Goal: Information Seeking & Learning: Learn about a topic

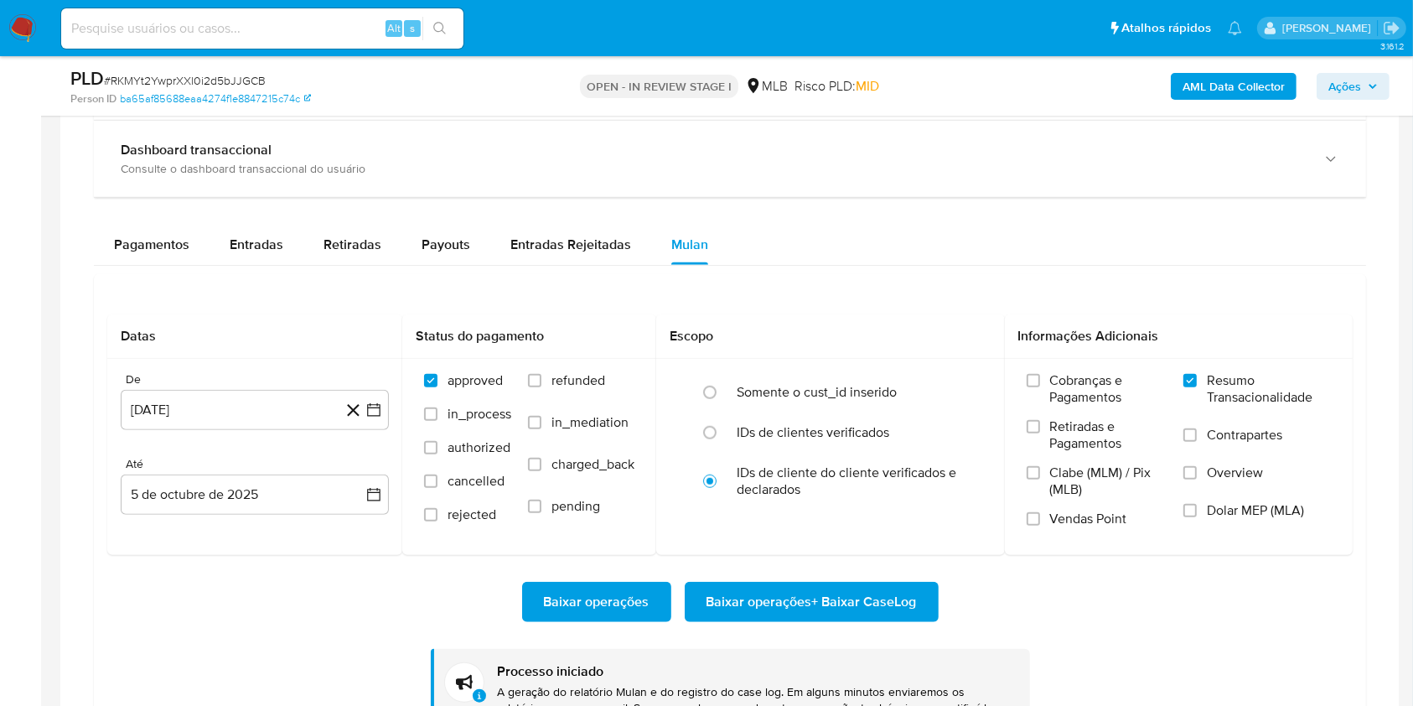
scroll to position [793, 0]
click at [789, 266] on div "Pagamentos Entradas Retiradas Payouts Entradas Rejeitadas Mulan Tipo de operaçã…" at bounding box center [730, 491] width 1272 height 533
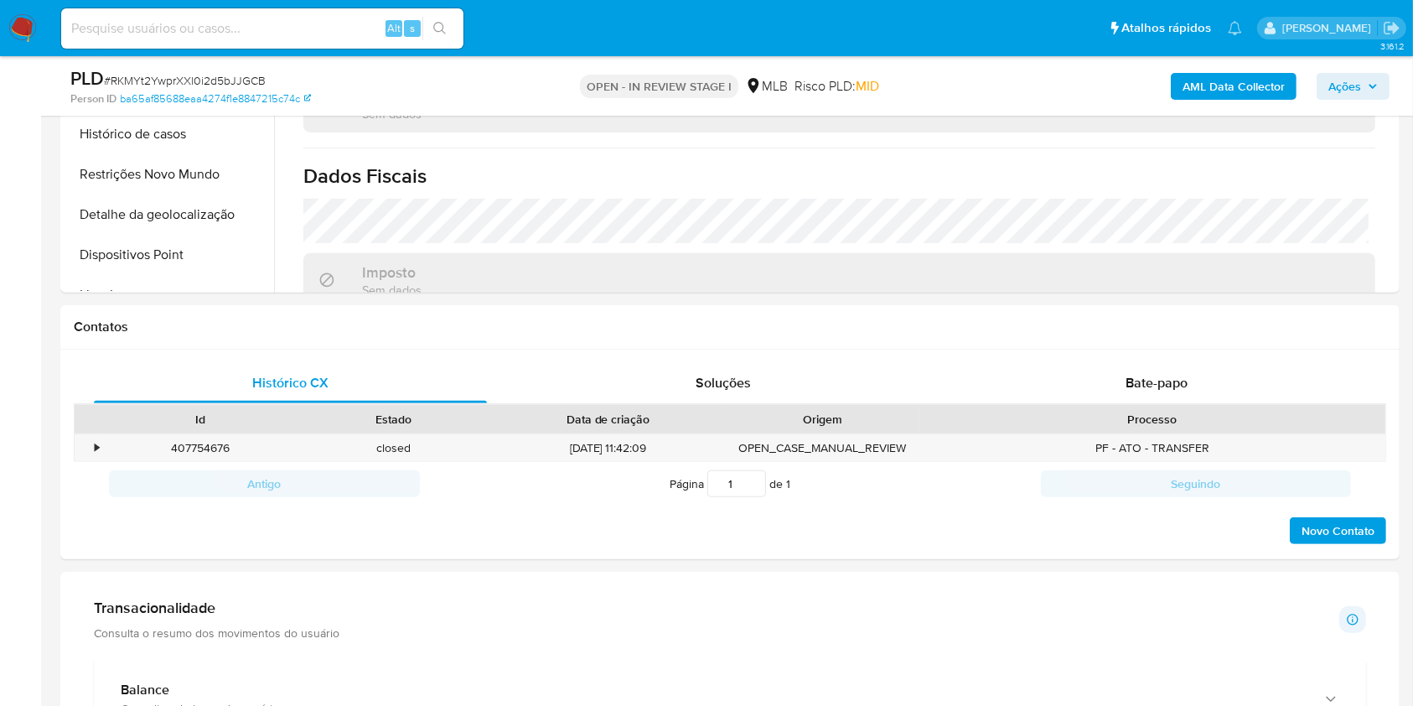
scroll to position [366, 0]
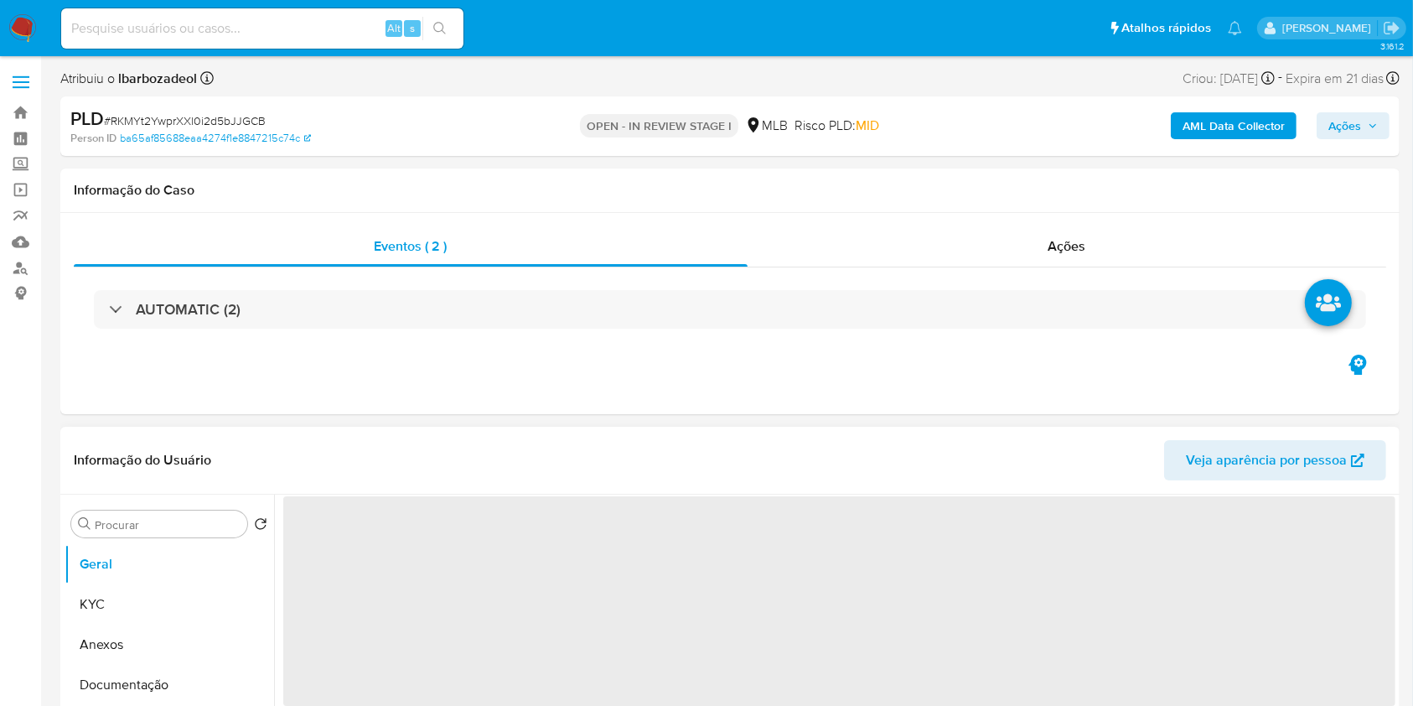
select select "10"
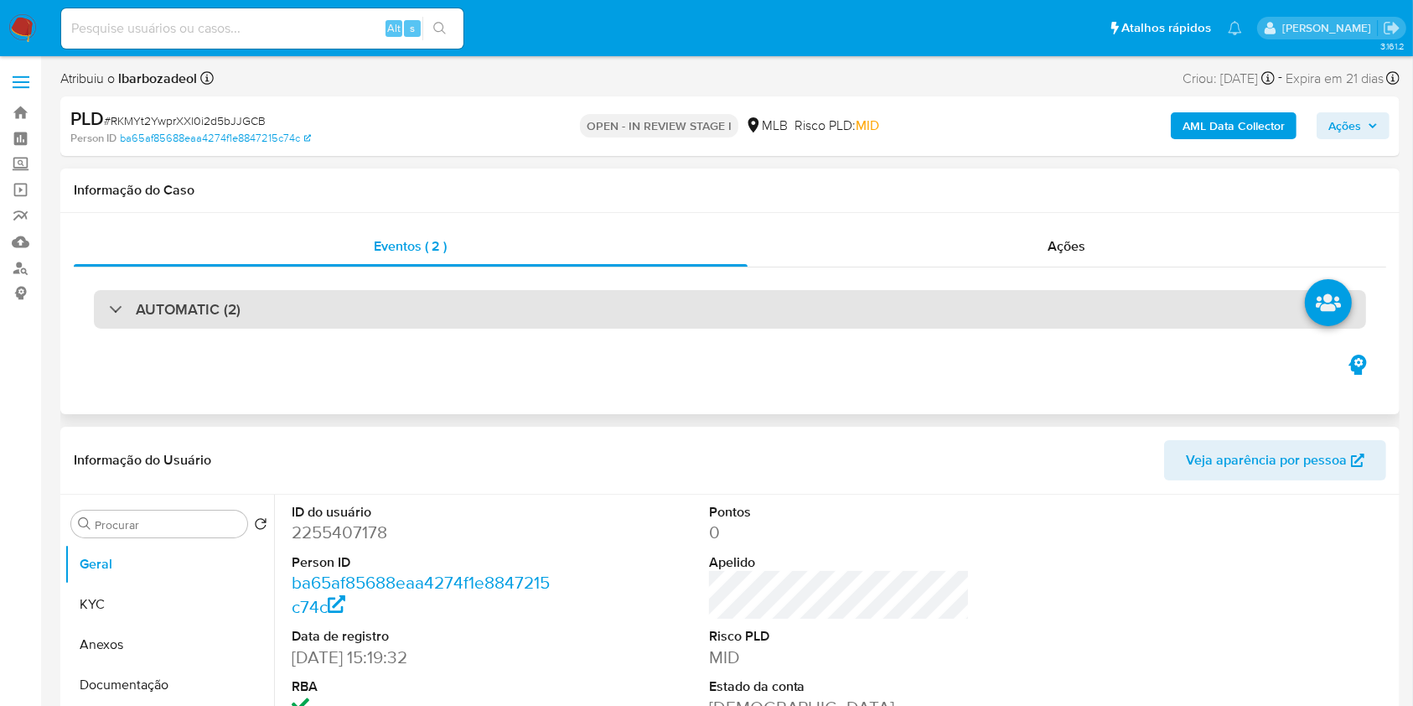
click at [627, 305] on div "AUTOMATIC (2)" at bounding box center [730, 309] width 1272 height 39
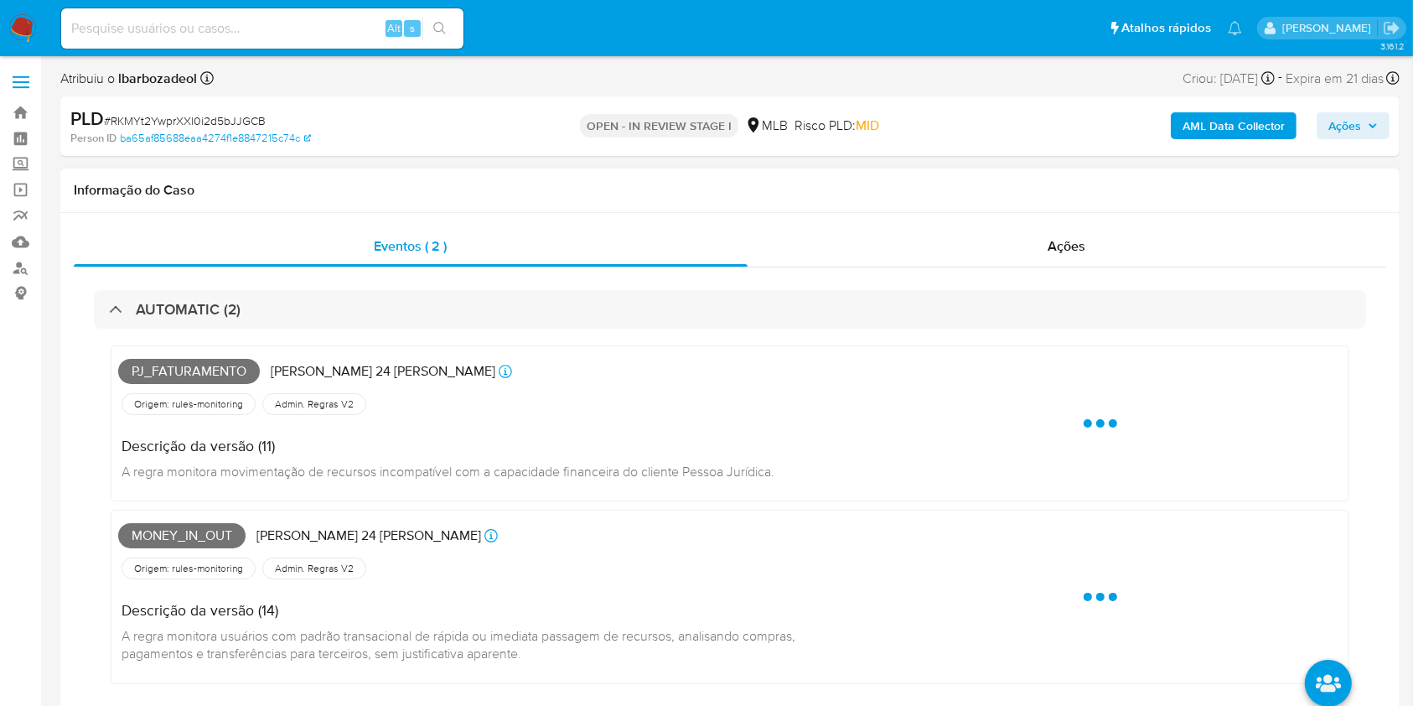
click at [198, 374] on span "Pj_faturamento" at bounding box center [189, 371] width 142 height 25
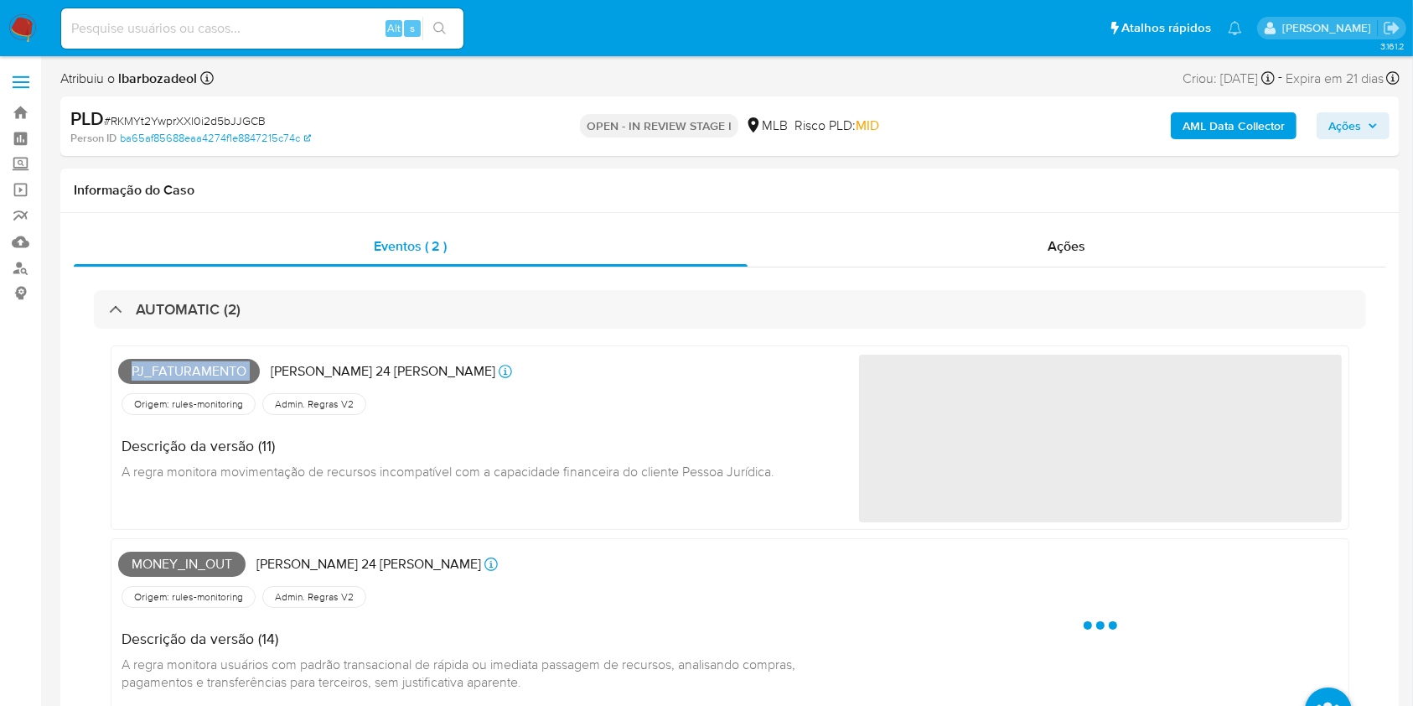
copy span "Pj_faturamento"
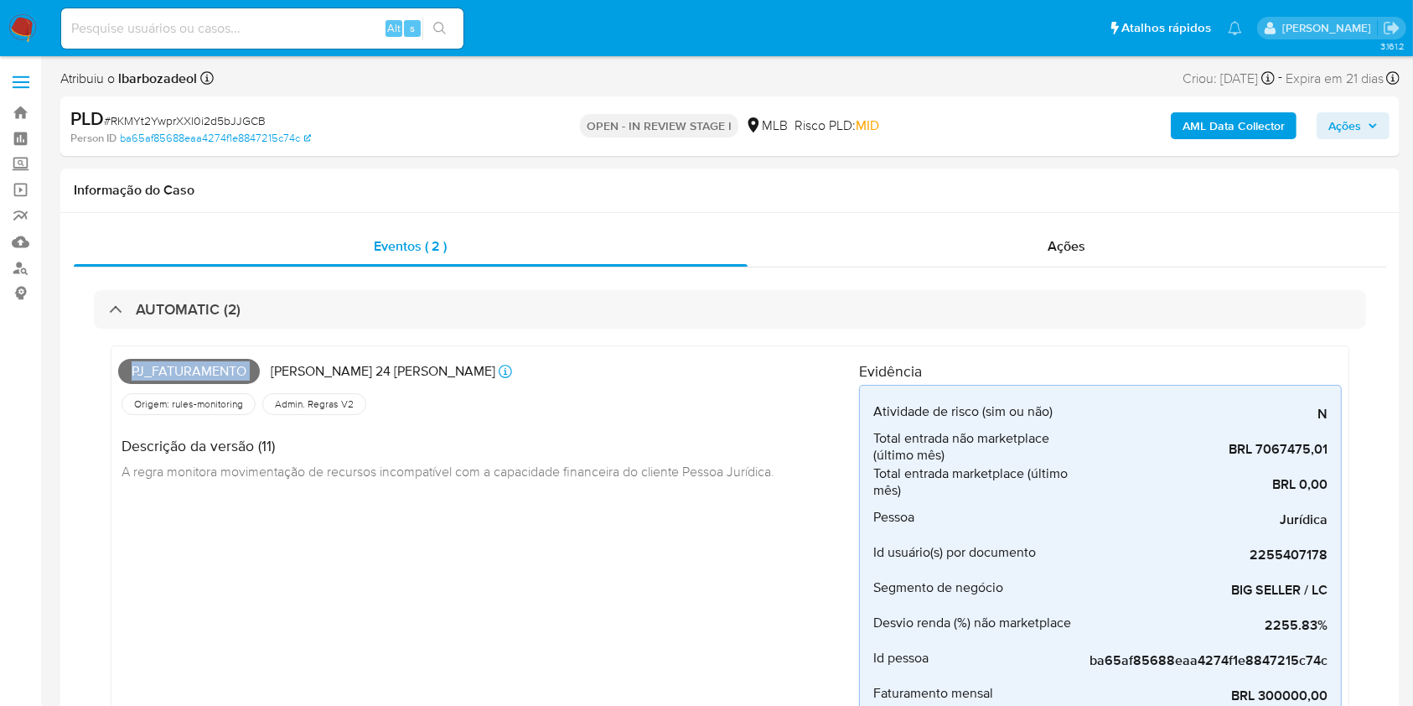
click at [1358, 132] on span "Ações" at bounding box center [1344, 125] width 33 height 27
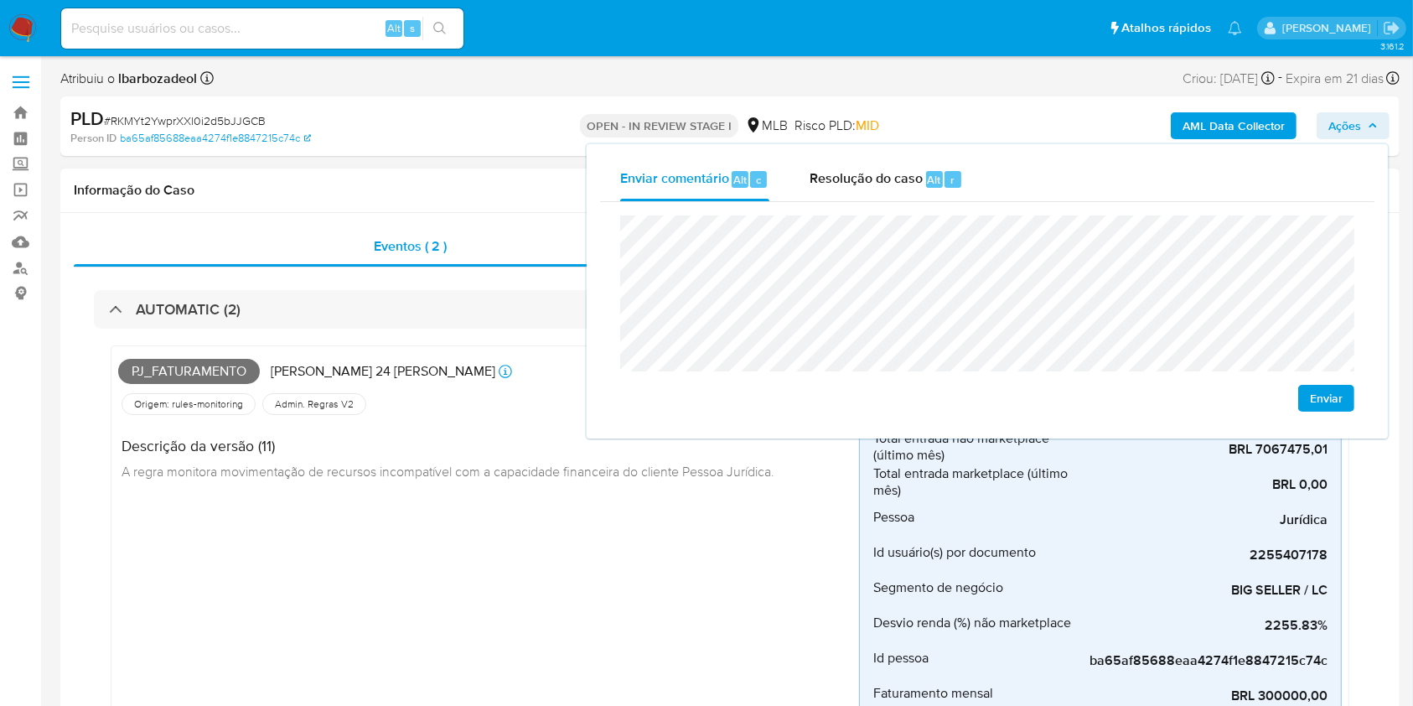
click at [494, 420] on div "Descrição da versão (11) A regra monitora movimentação de recursos incompatível…" at bounding box center [453, 455] width 670 height 75
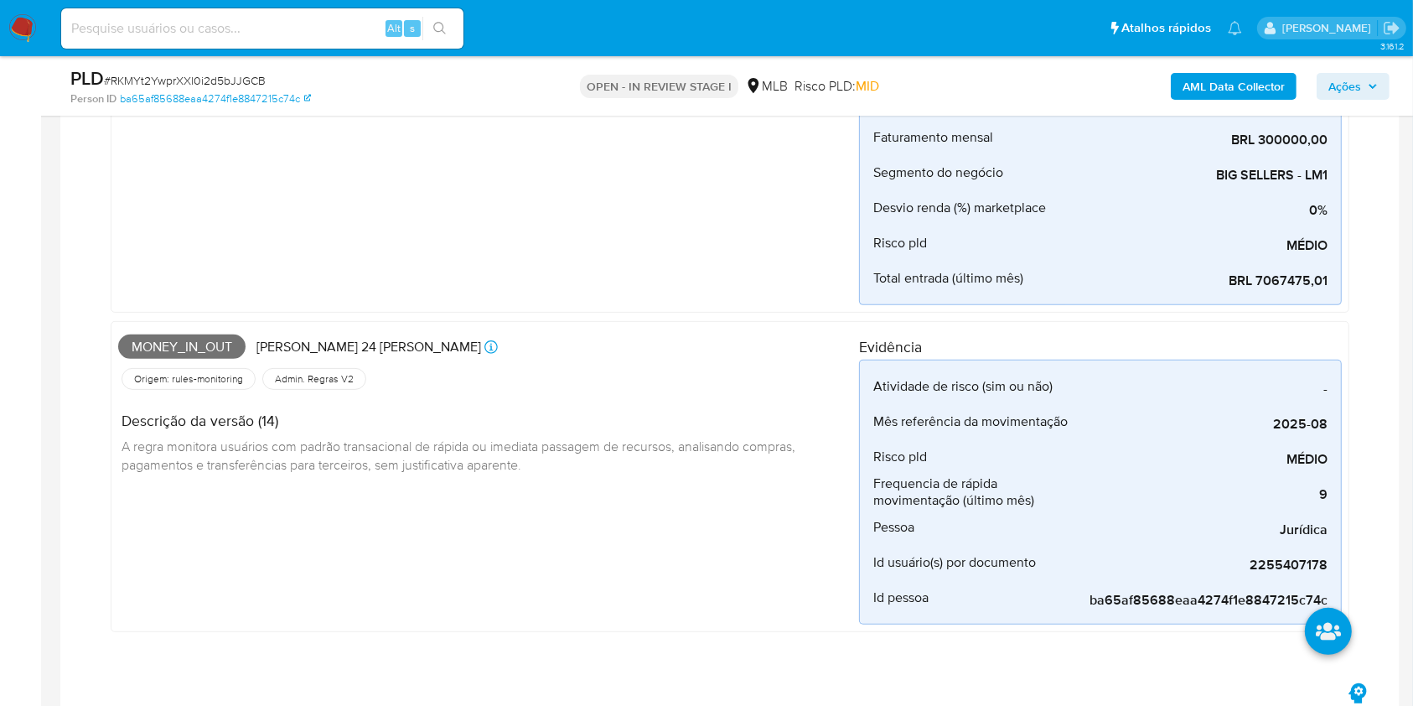
scroll to position [590, 0]
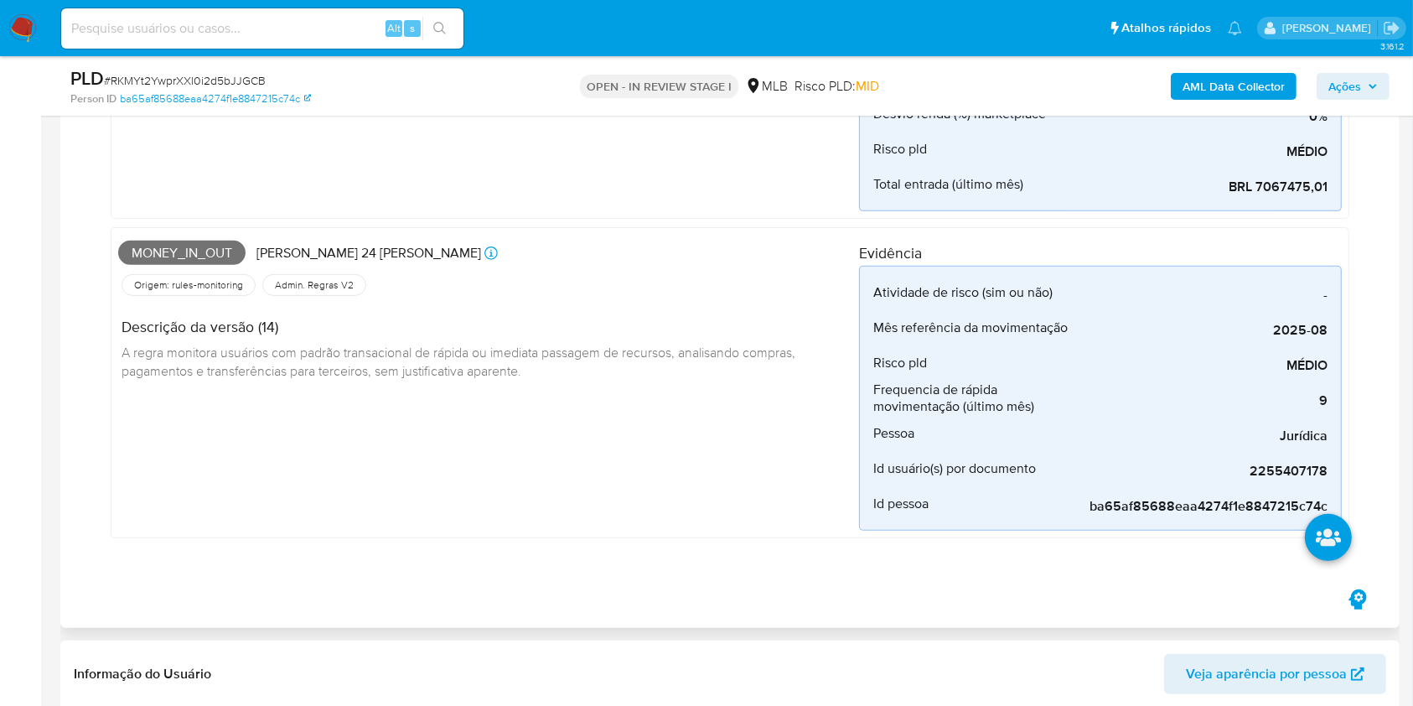
click at [184, 241] on span "Money_in_out" at bounding box center [181, 253] width 127 height 25
click at [184, 242] on span "Money_in_out" at bounding box center [181, 253] width 127 height 25
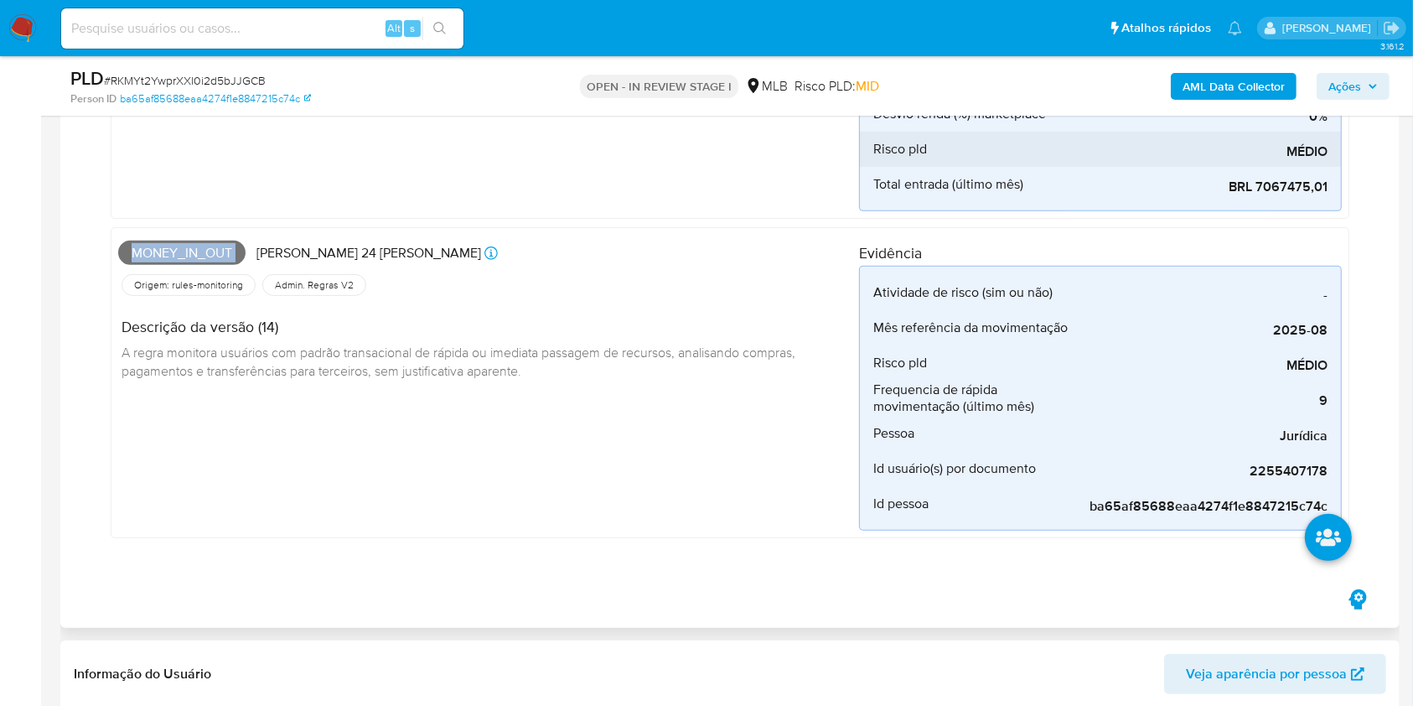
copy span "Money_in_out"
click at [1344, 89] on span "Ações" at bounding box center [1344, 86] width 33 height 27
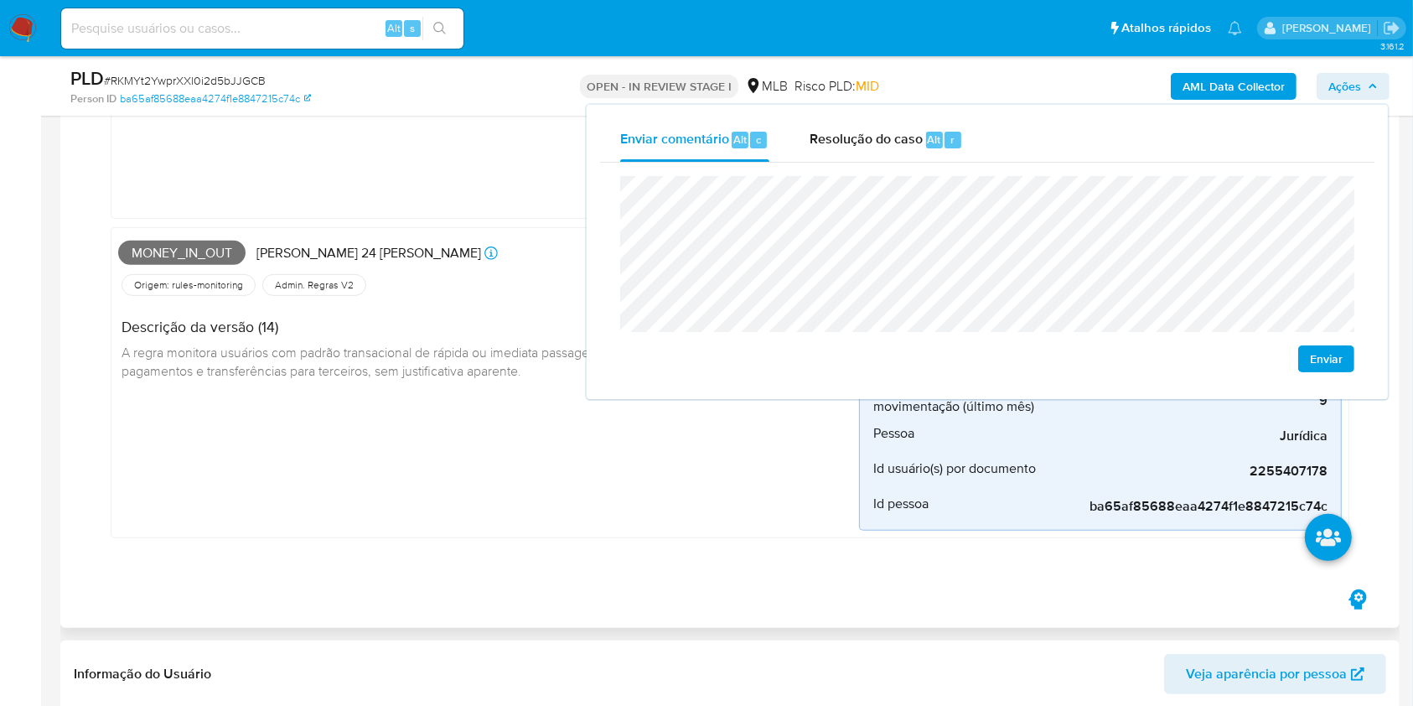
click at [401, 383] on div "Descrição da versão (14) A regra monitora usuários com padrão transacional de r…" at bounding box center [488, 346] width 741 height 94
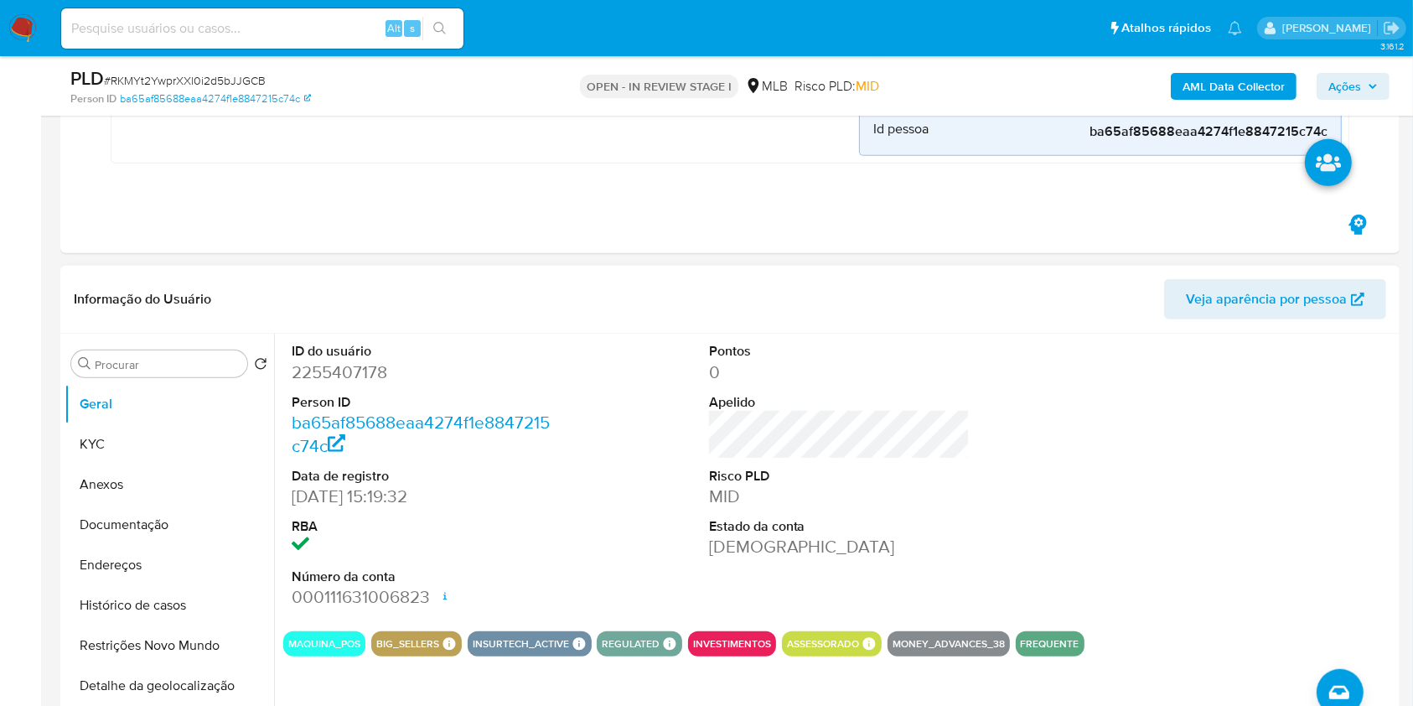
scroll to position [969, 0]
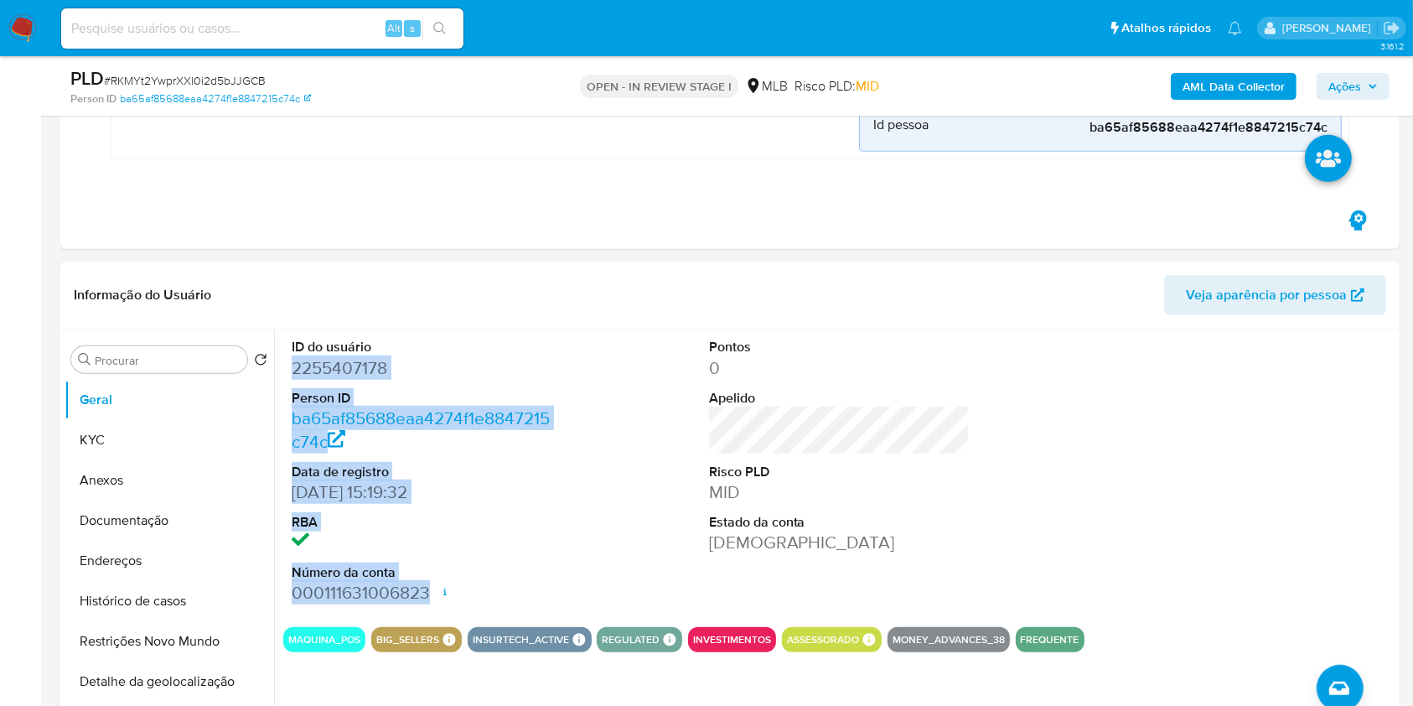
drag, startPoint x: 291, startPoint y: 366, endPoint x: 430, endPoint y: 587, distance: 261.3
click at [435, 596] on dl "ID do usuário 2255407178 Person ID ba65af85688eaa4274f1e8847215c74c Data de reg…" at bounding box center [422, 471] width 261 height 266
copy dl "2255407178 Person ID ba65af85688eaa4274f1e8847215c74c Data de registro 06/02/20…"
click at [1358, 77] on span "Ações" at bounding box center [1344, 86] width 33 height 27
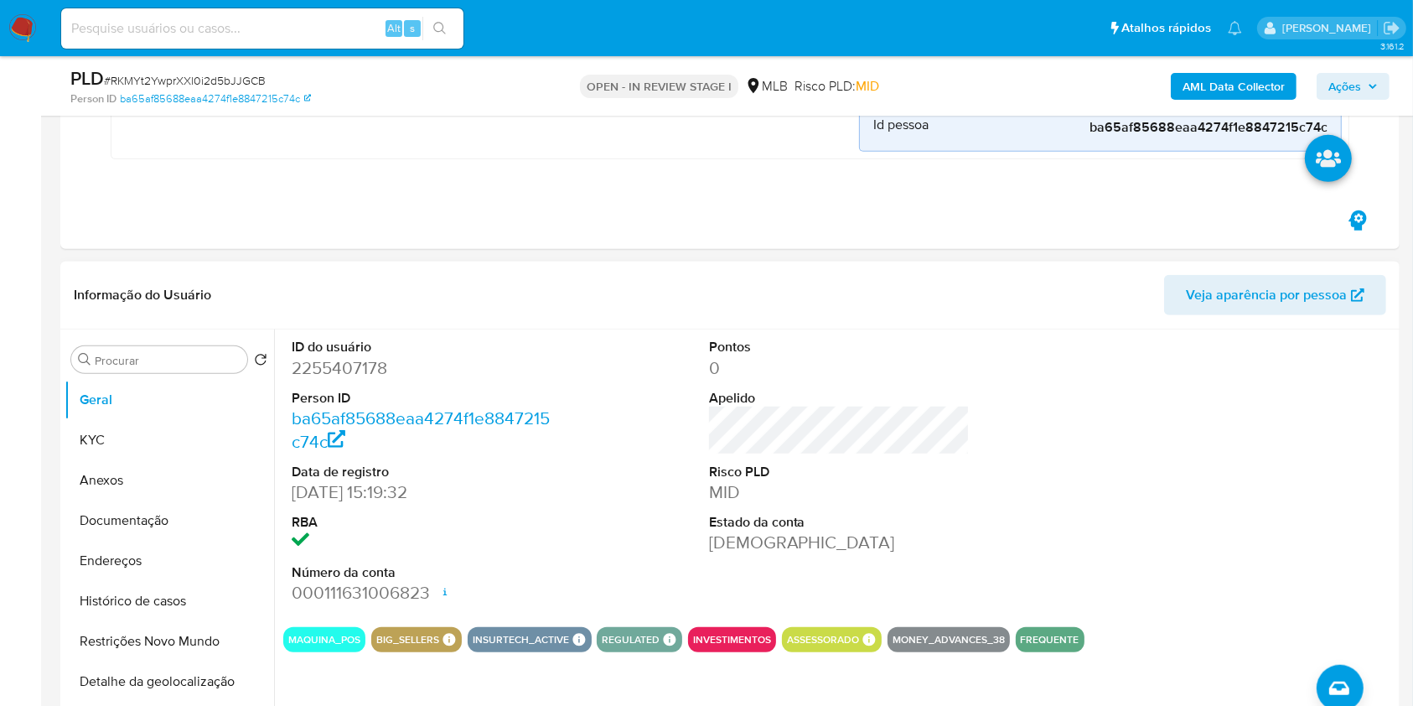
click at [1146, 270] on div "Informação do Usuário Veja aparência por pessoa" at bounding box center [729, 295] width 1339 height 68
click at [1376, 75] on span "Ações" at bounding box center [1352, 86] width 49 height 23
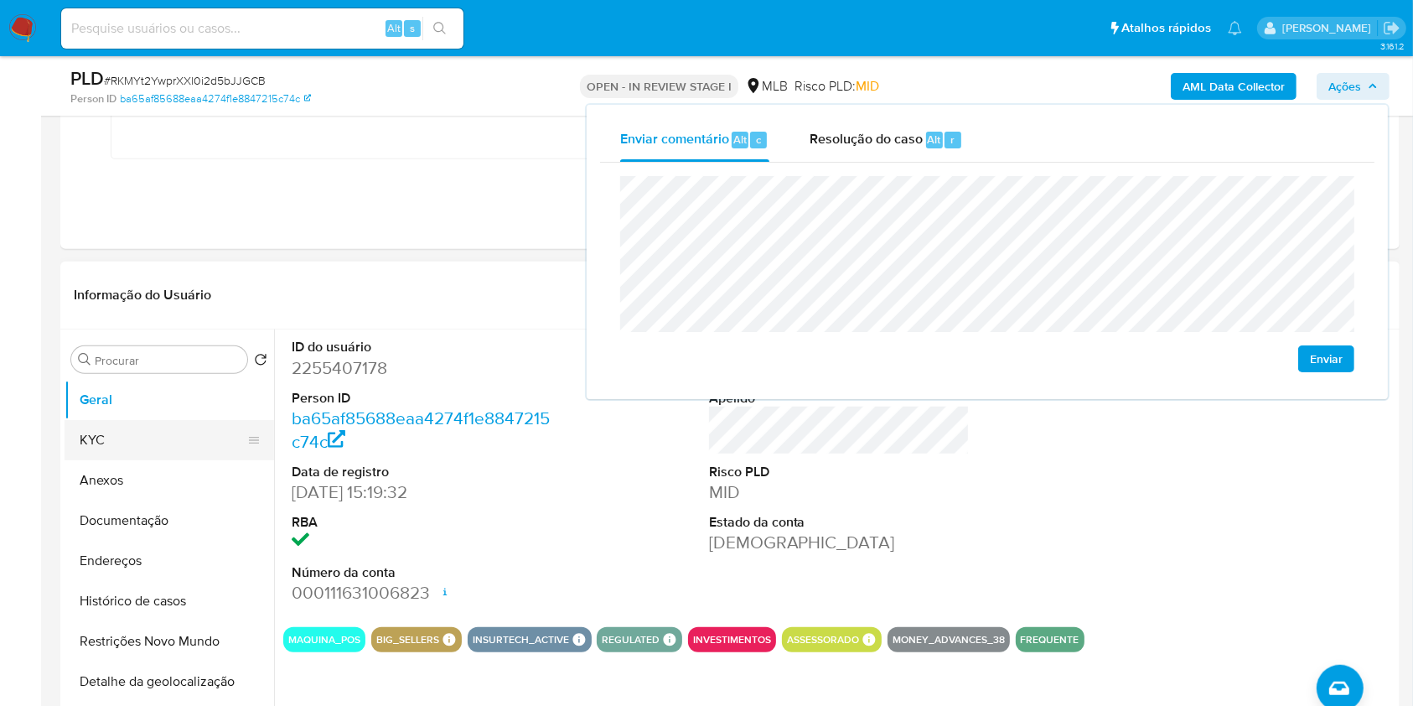
click at [161, 438] on button "KYC" at bounding box center [163, 440] width 196 height 40
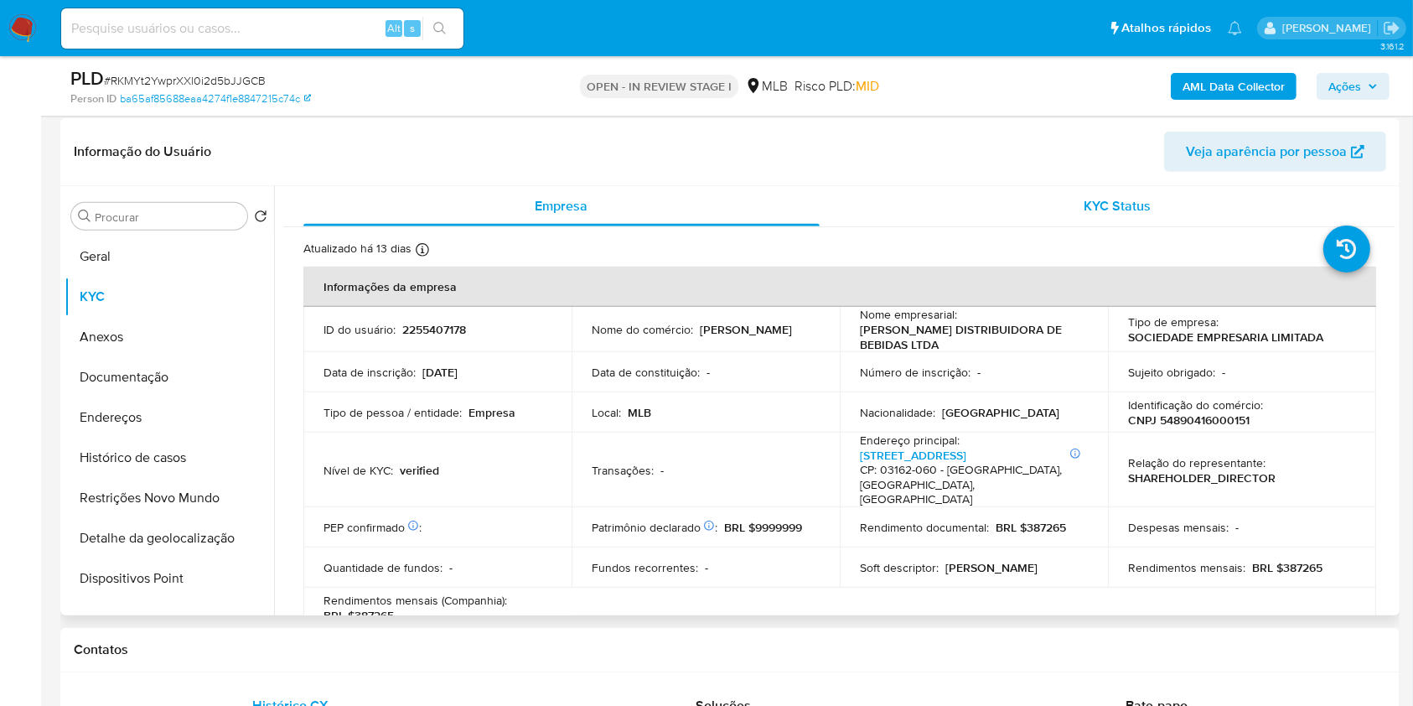
scroll to position [1110, 0]
click at [1213, 415] on p "CNPJ 54890416000151" at bounding box center [1189, 422] width 122 height 15
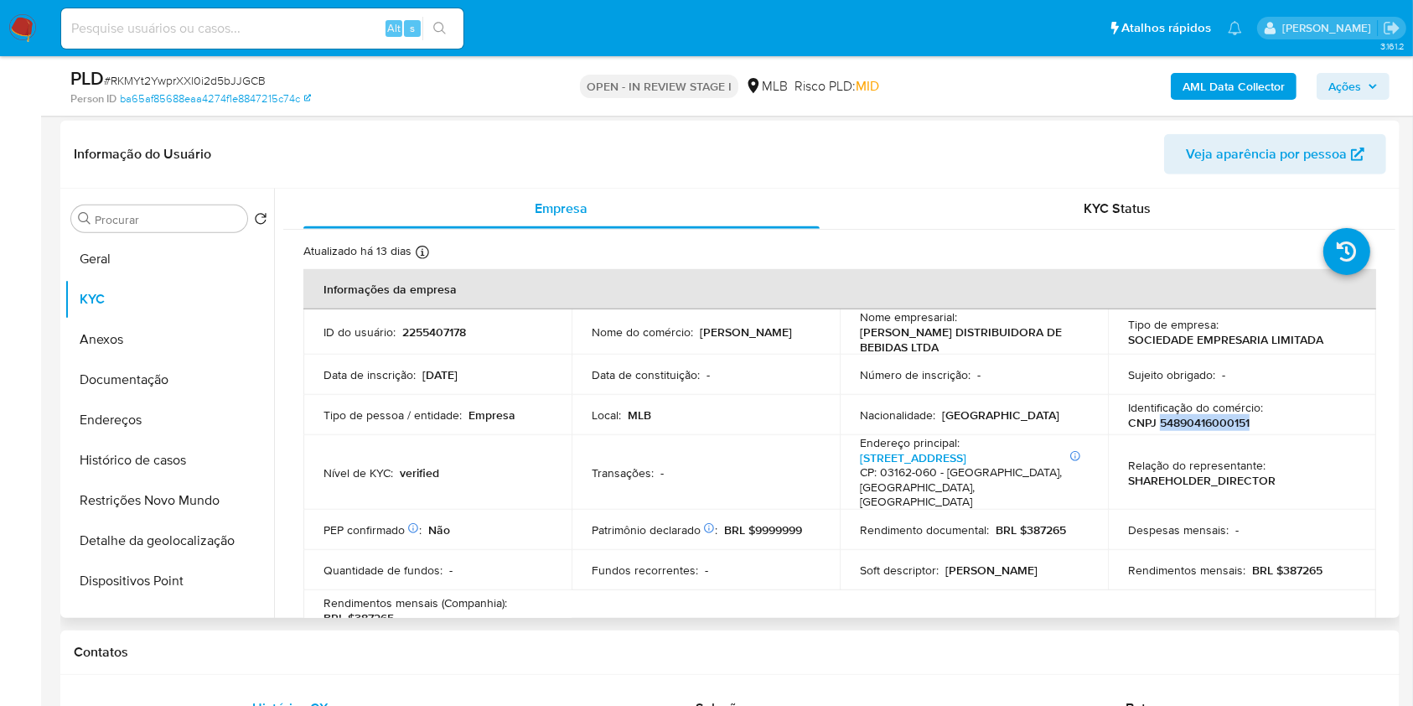
click at [1213, 415] on p "CNPJ 54890416000151" at bounding box center [1189, 422] width 122 height 15
copy p "54890416000151"
click at [1359, 89] on span "Ações" at bounding box center [1344, 86] width 33 height 27
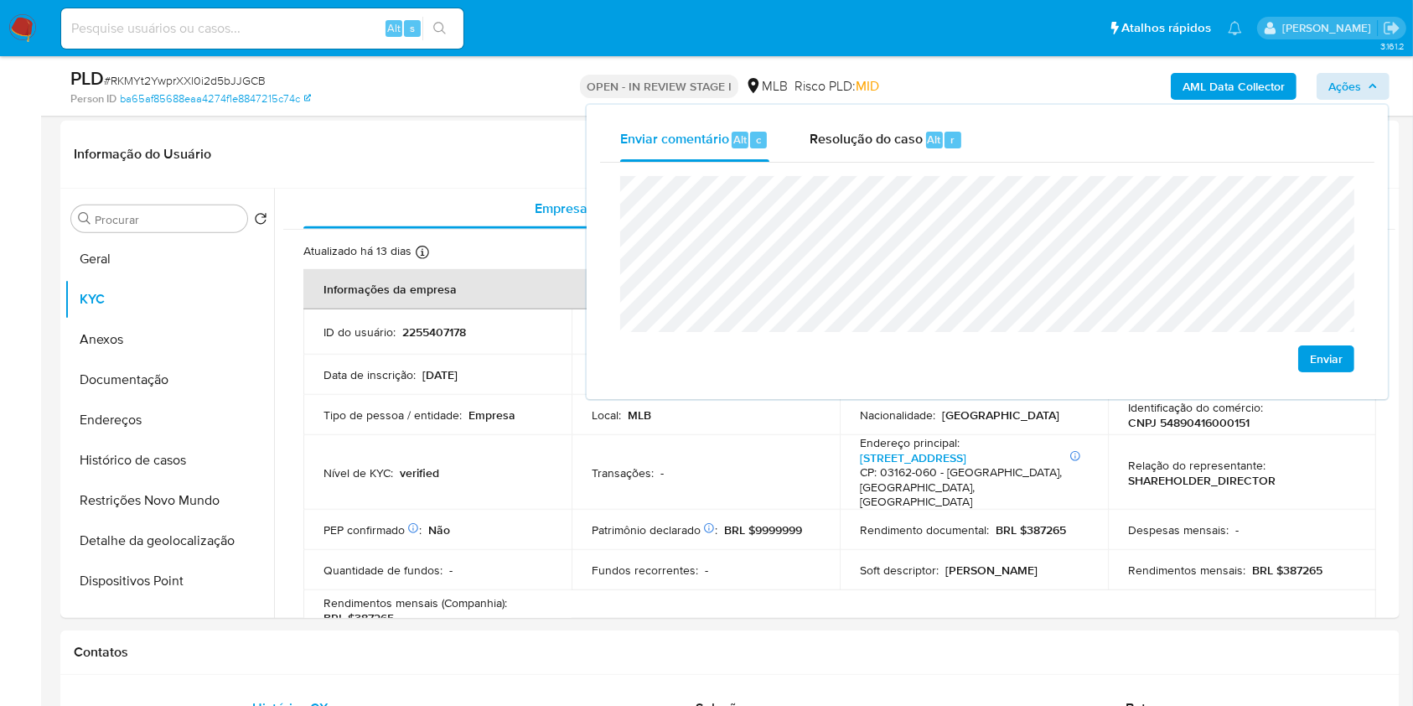
scroll to position [1239, 0]
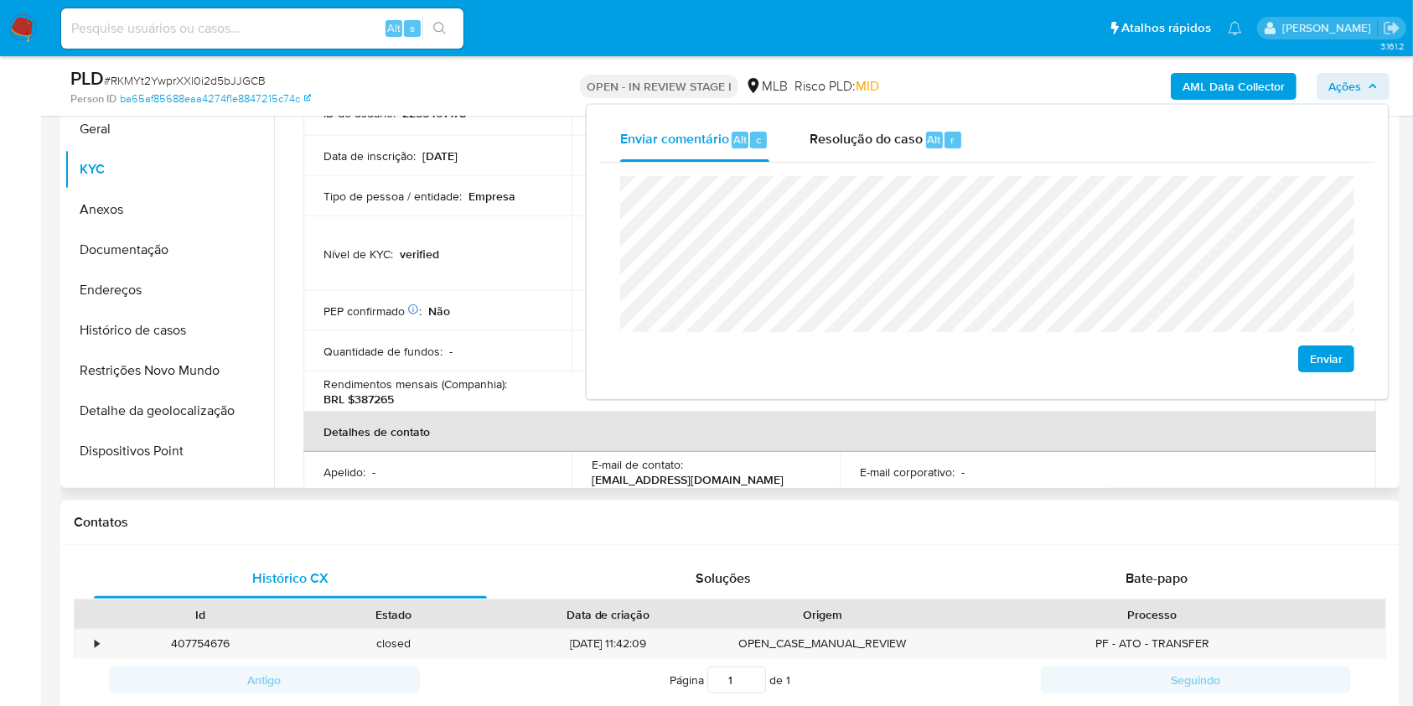
click at [530, 331] on td "Quantidade de fundos : -" at bounding box center [437, 351] width 268 height 40
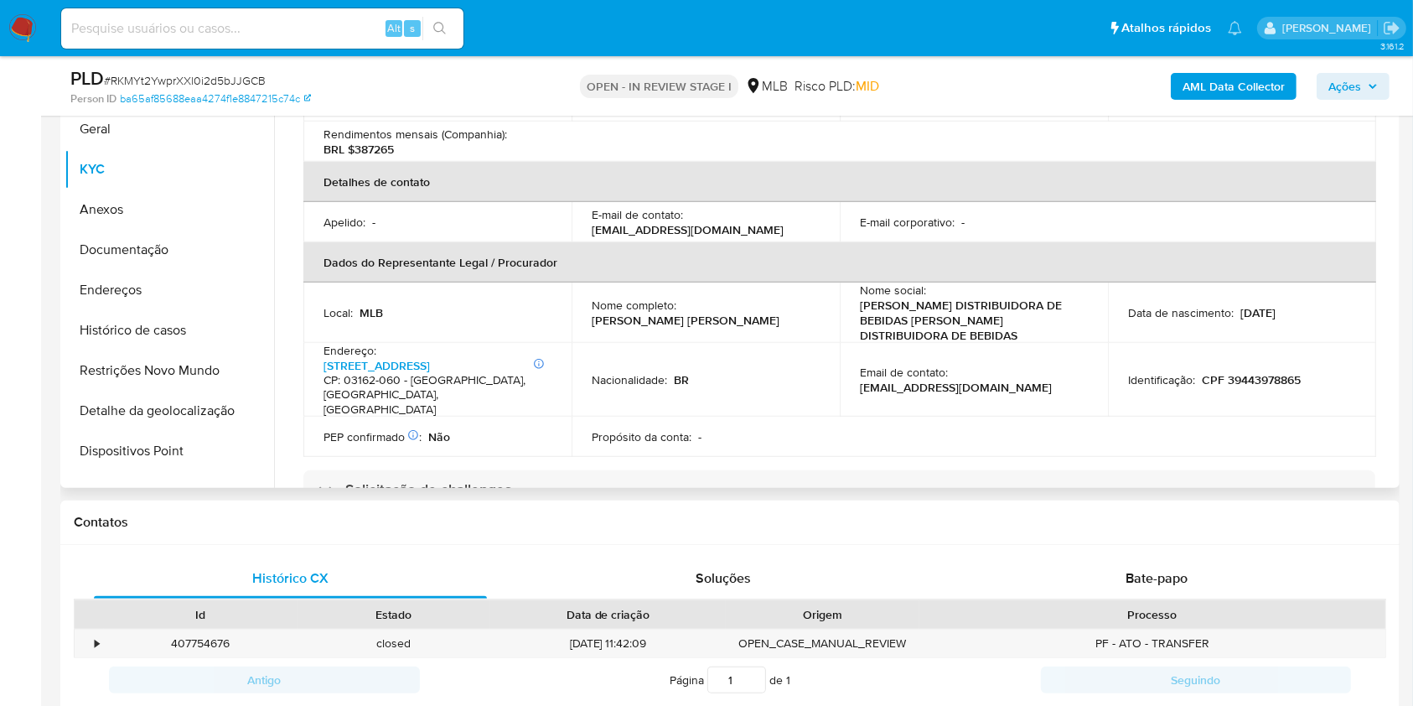
scroll to position [339, 0]
click at [1243, 371] on p "CPF 39443978865" at bounding box center [1251, 378] width 99 height 15
copy p "39443978865"
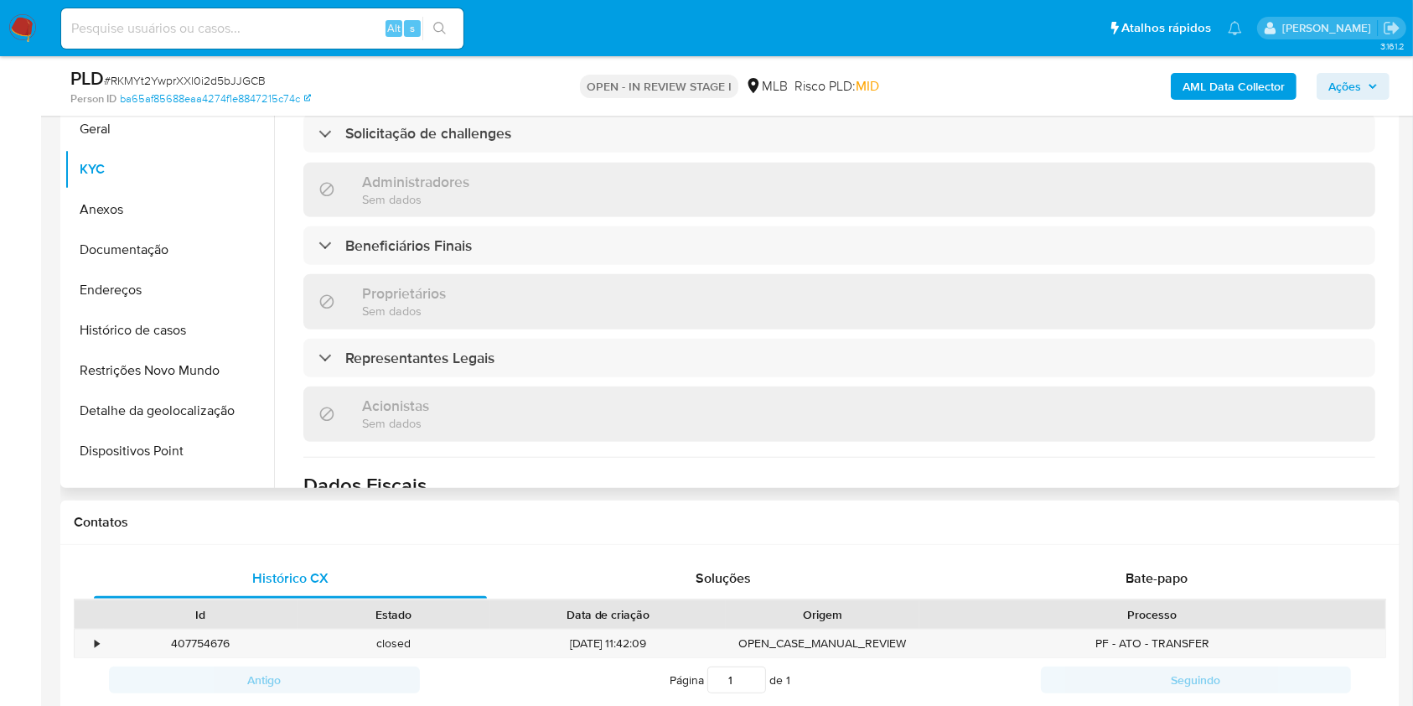
scroll to position [704, 0]
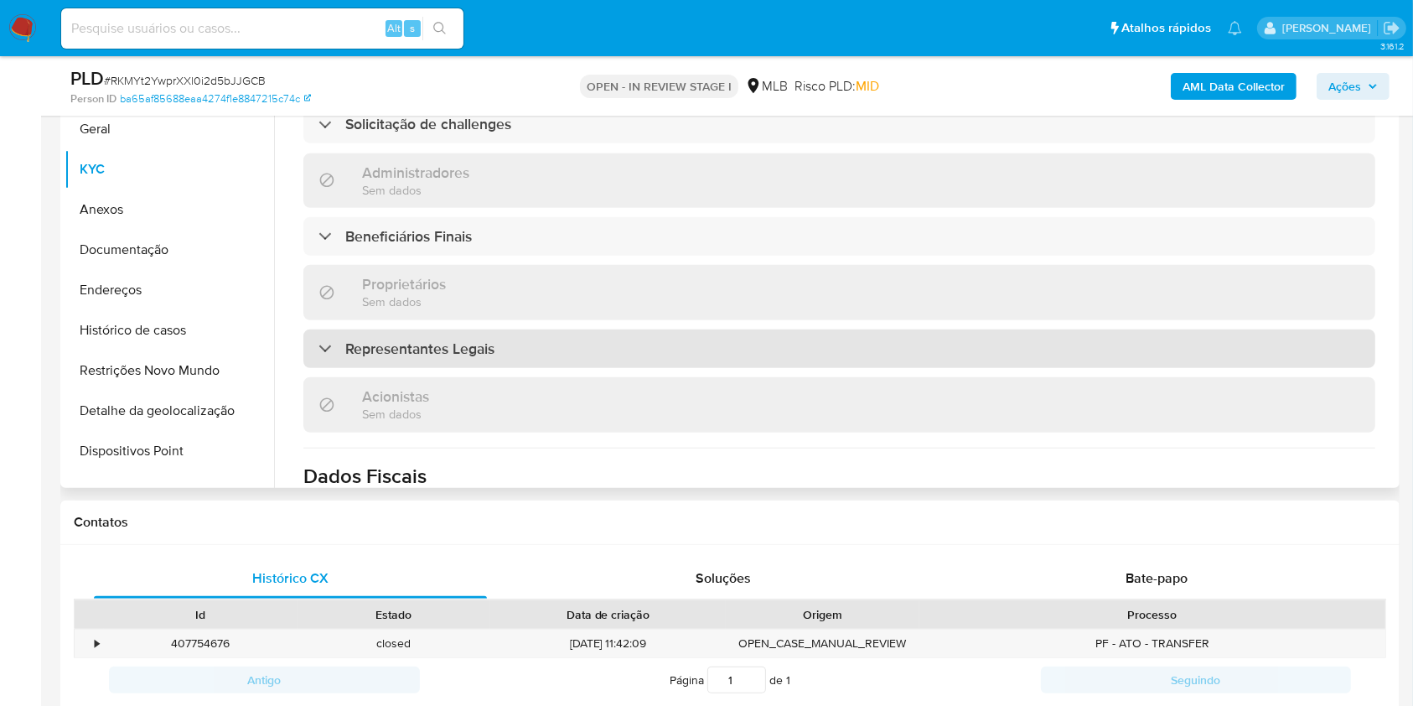
click at [650, 329] on div "Representantes Legais" at bounding box center [839, 348] width 1072 height 39
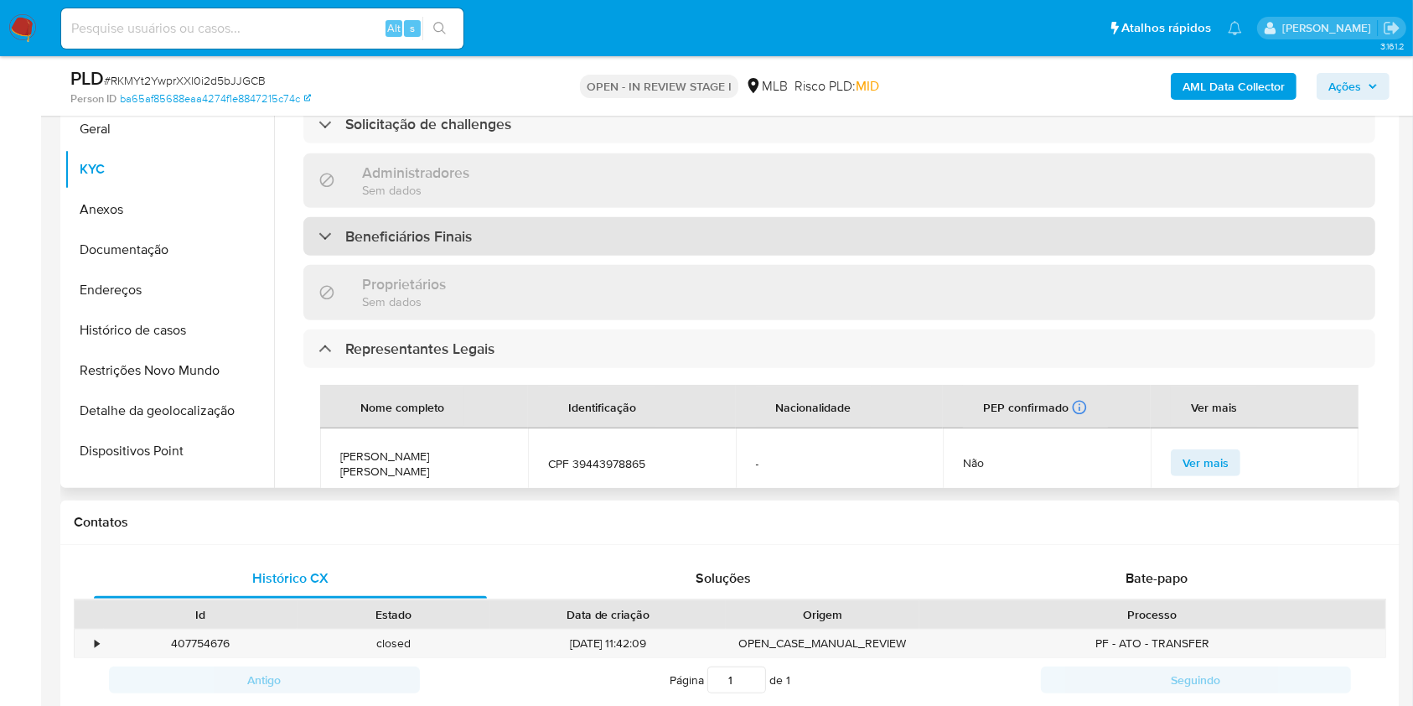
click at [651, 217] on div "Beneficiários Finais" at bounding box center [839, 236] width 1072 height 39
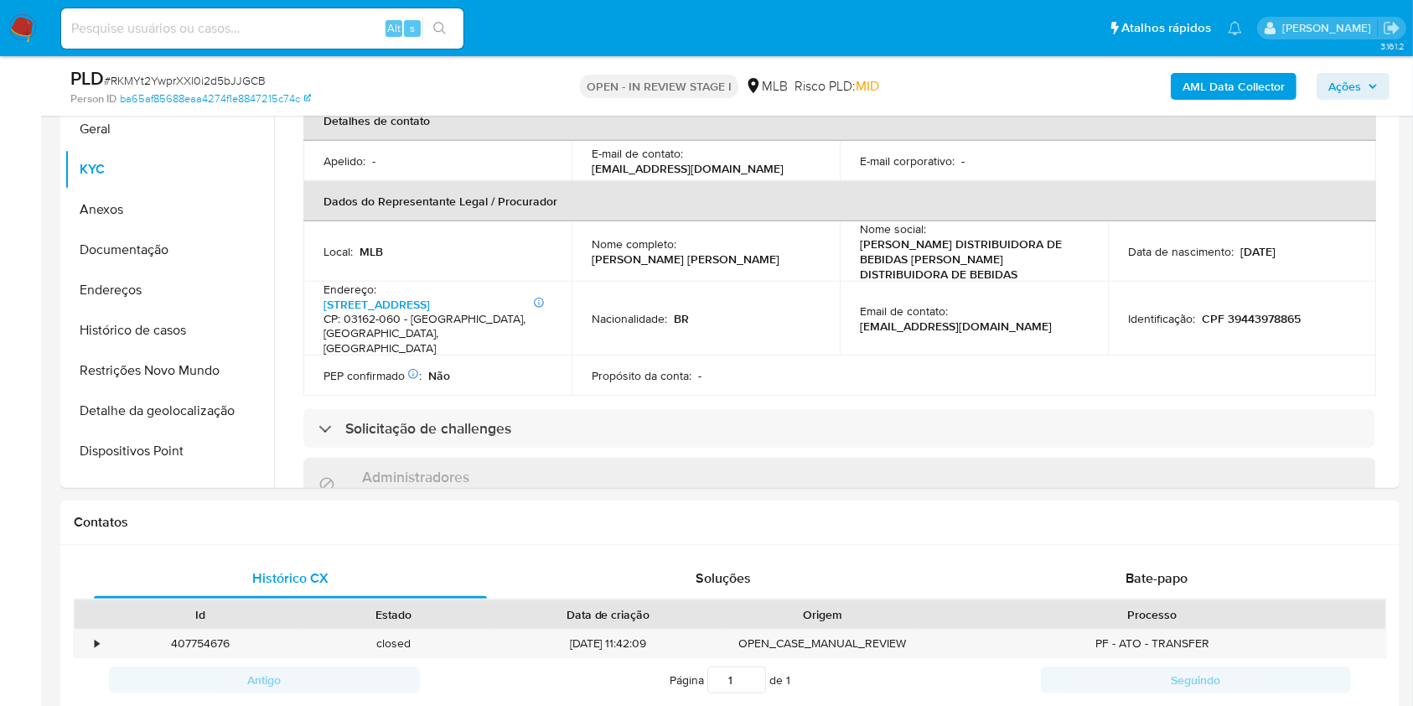
scroll to position [399, 0]
click at [1331, 84] on span "Ações" at bounding box center [1344, 86] width 33 height 27
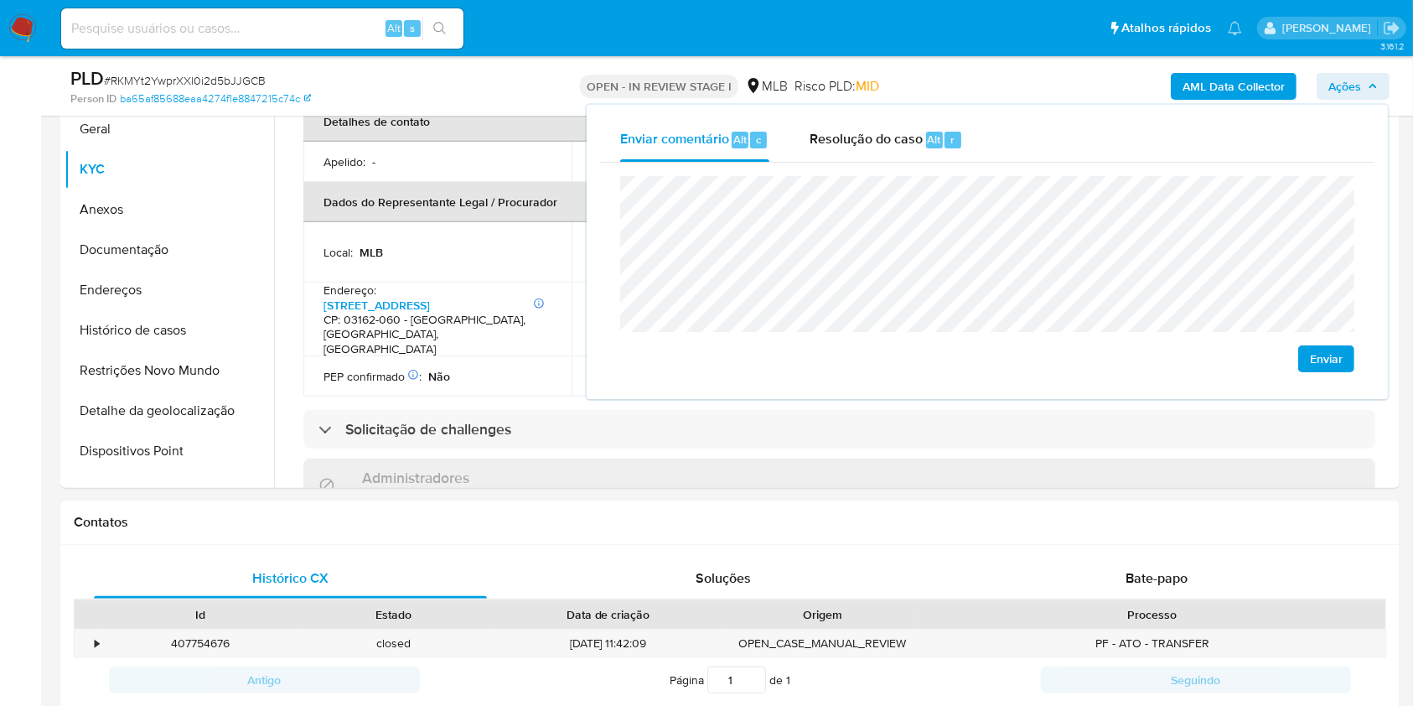
click at [0, 0] on lt-span "econômica" at bounding box center [0, 0] width 0 height 0
click at [537, 245] on div "Local : MLB" at bounding box center [437, 252] width 228 height 15
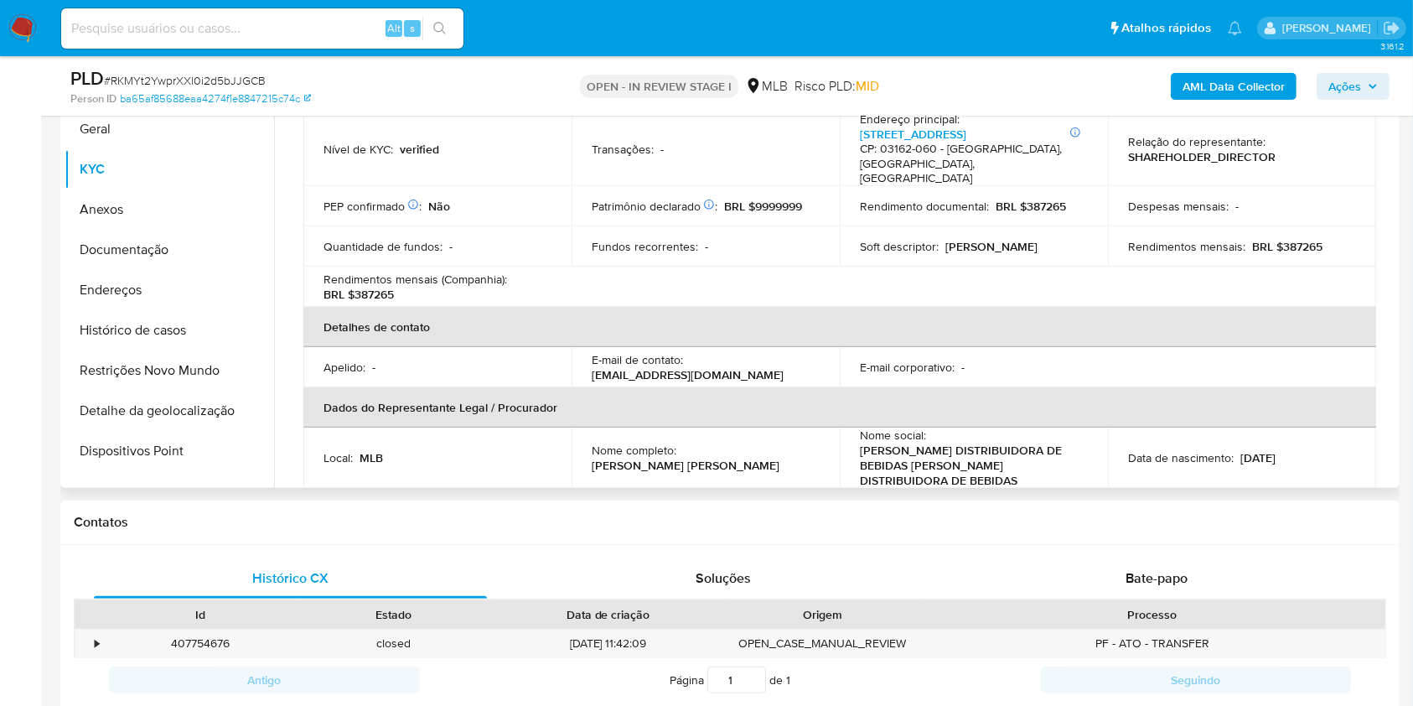
scroll to position [169, 0]
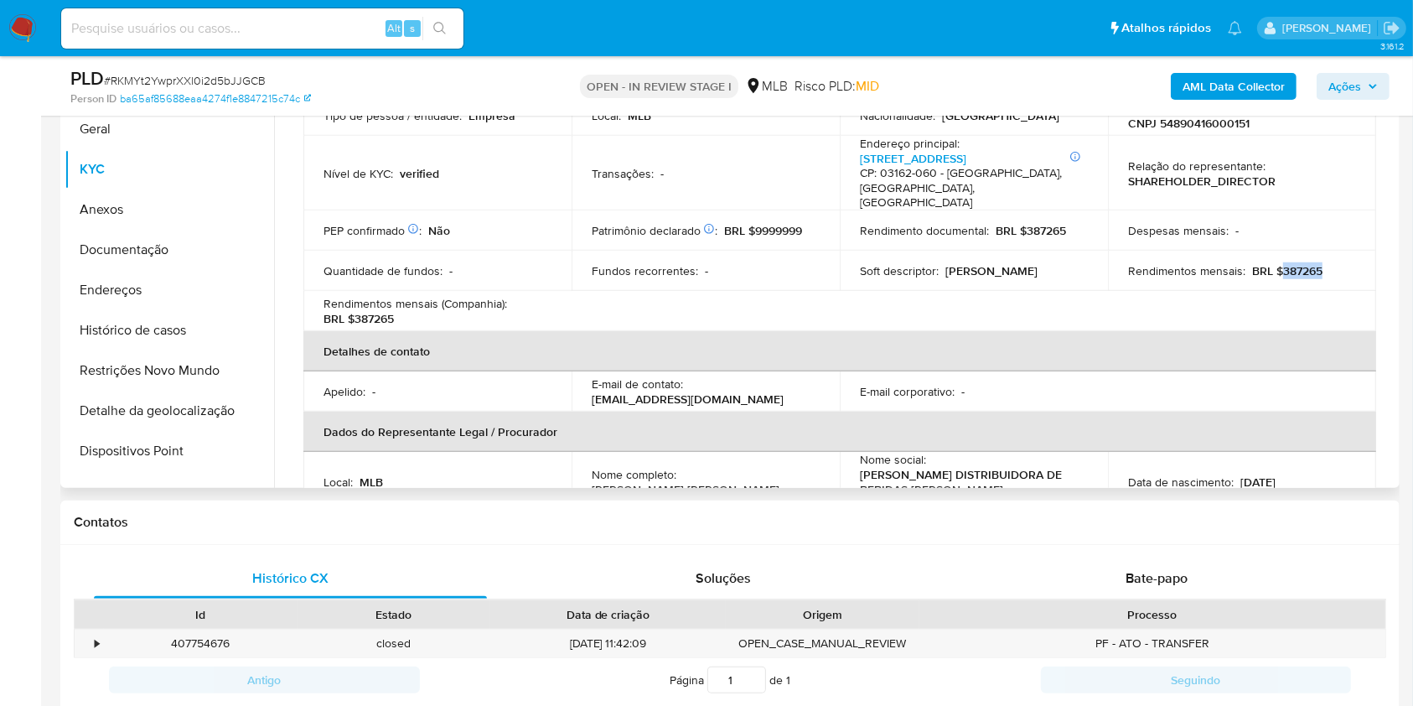
drag, startPoint x: 1275, startPoint y: 255, endPoint x: 1337, endPoint y: 246, distance: 61.7
click at [1335, 263] on div "Rendimentos mensais : BRL $387265" at bounding box center [1242, 270] width 228 height 15
copy p "387265"
click at [1351, 85] on span "Ações" at bounding box center [1344, 86] width 33 height 27
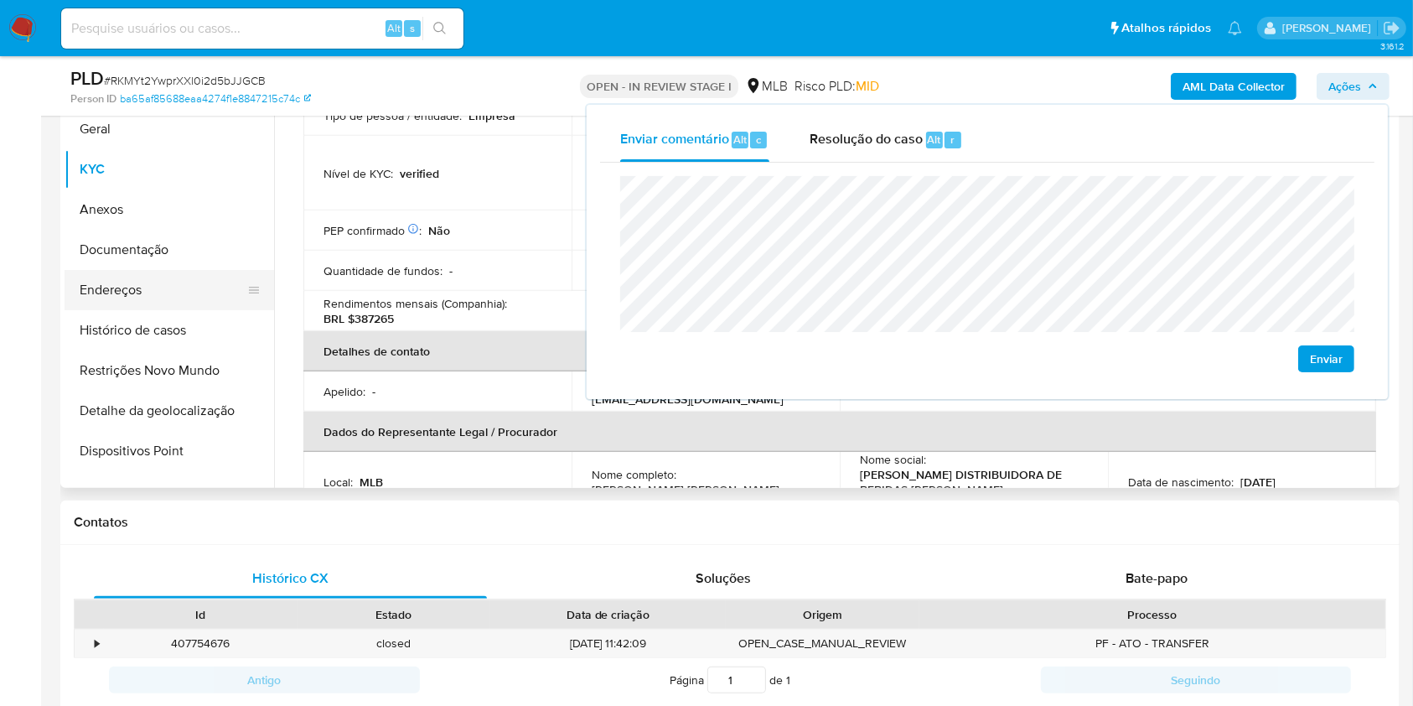
click at [154, 297] on button "Endereços" at bounding box center [163, 290] width 196 height 40
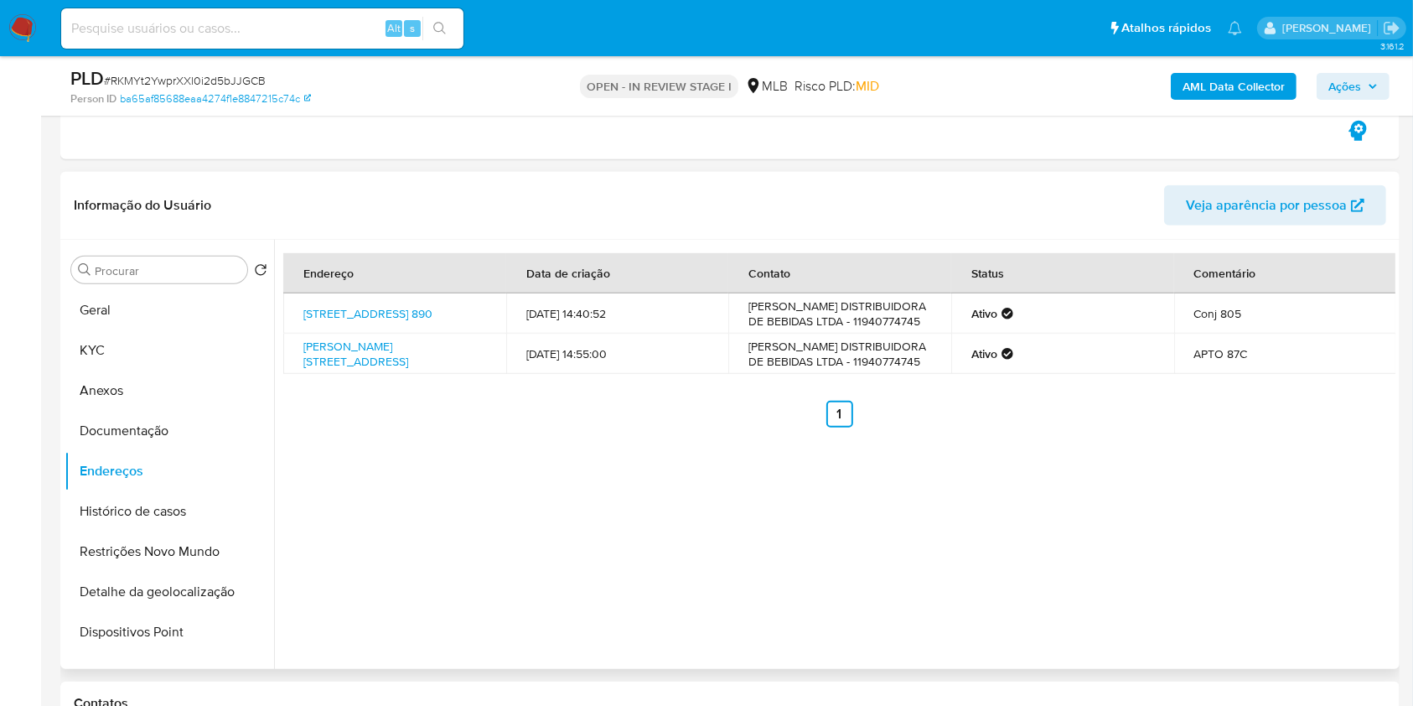
scroll to position [1058, 0]
click at [382, 311] on link "Rua Augusta 890, São Paulo, São Paulo, 01304001, Brasil 890" at bounding box center [367, 313] width 129 height 17
click at [385, 356] on link "Rua Lázaro Suave 233, Osasco, São Paulo, 06040470, Brasil 233" at bounding box center [355, 354] width 105 height 32
drag, startPoint x: 391, startPoint y: 317, endPoint x: 389, endPoint y: 339, distance: 22.7
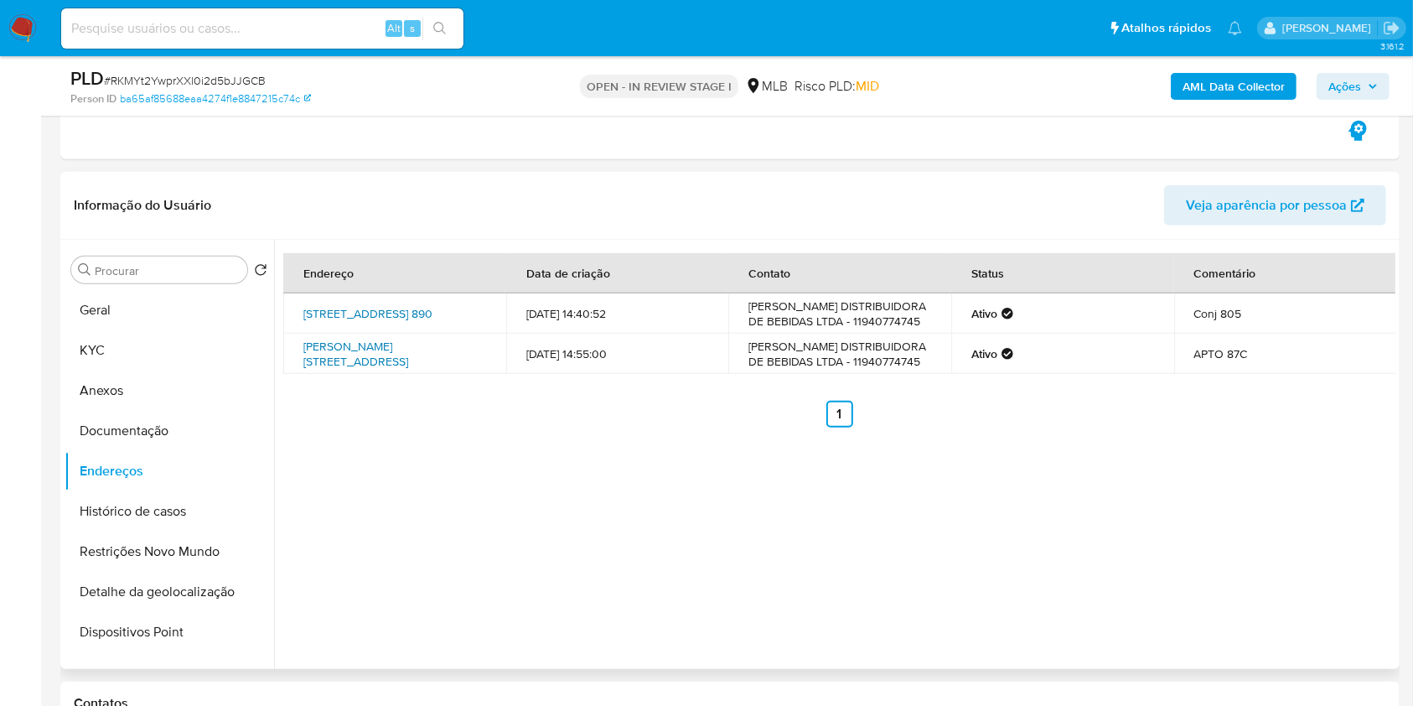
click at [391, 316] on link "Rua Augusta 890, São Paulo, São Paulo, 01304001, Brasil 890" at bounding box center [367, 313] width 129 height 17
click at [388, 349] on link "Rua Lázaro Suave 233, Osasco, São Paulo, 06040470, Brasil 233" at bounding box center [355, 354] width 105 height 32
click at [200, 420] on button "Documentação" at bounding box center [163, 431] width 196 height 40
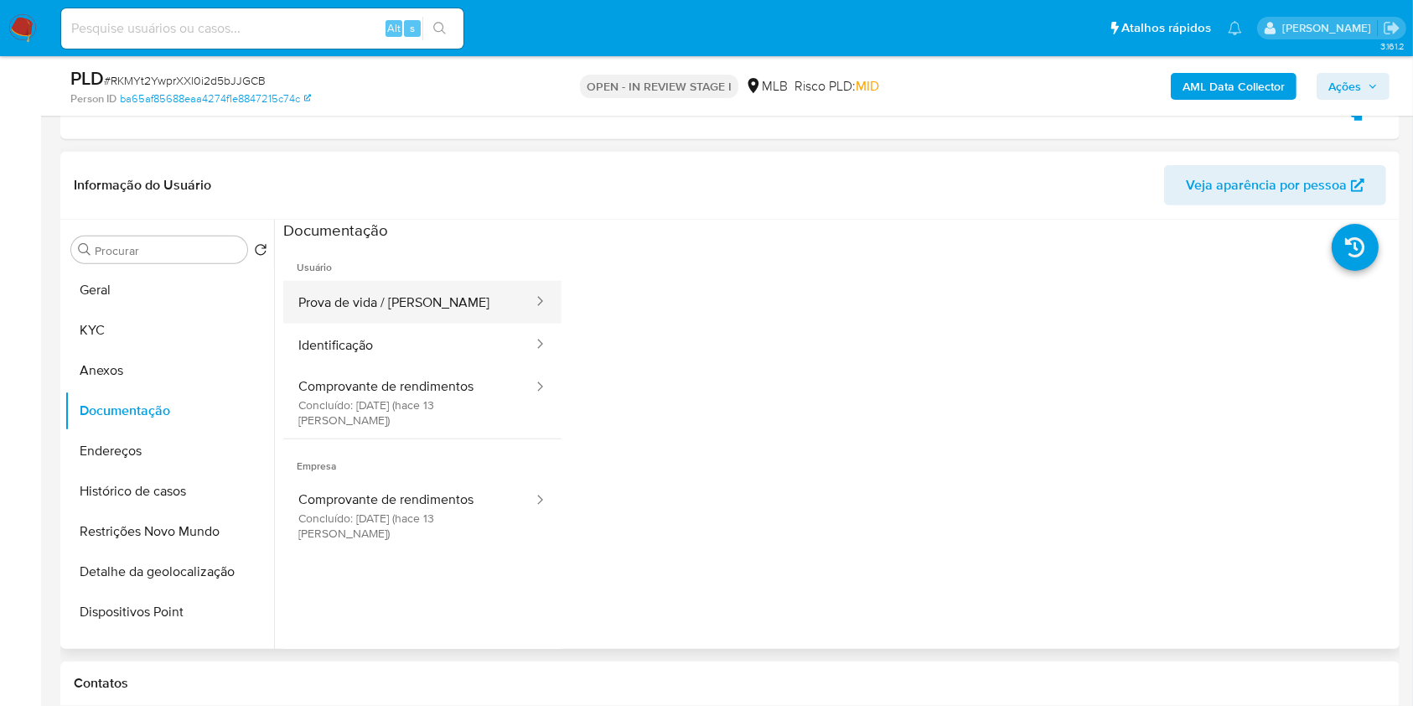
click at [469, 306] on button "Prova de vida / Selfie" at bounding box center [408, 302] width 251 height 43
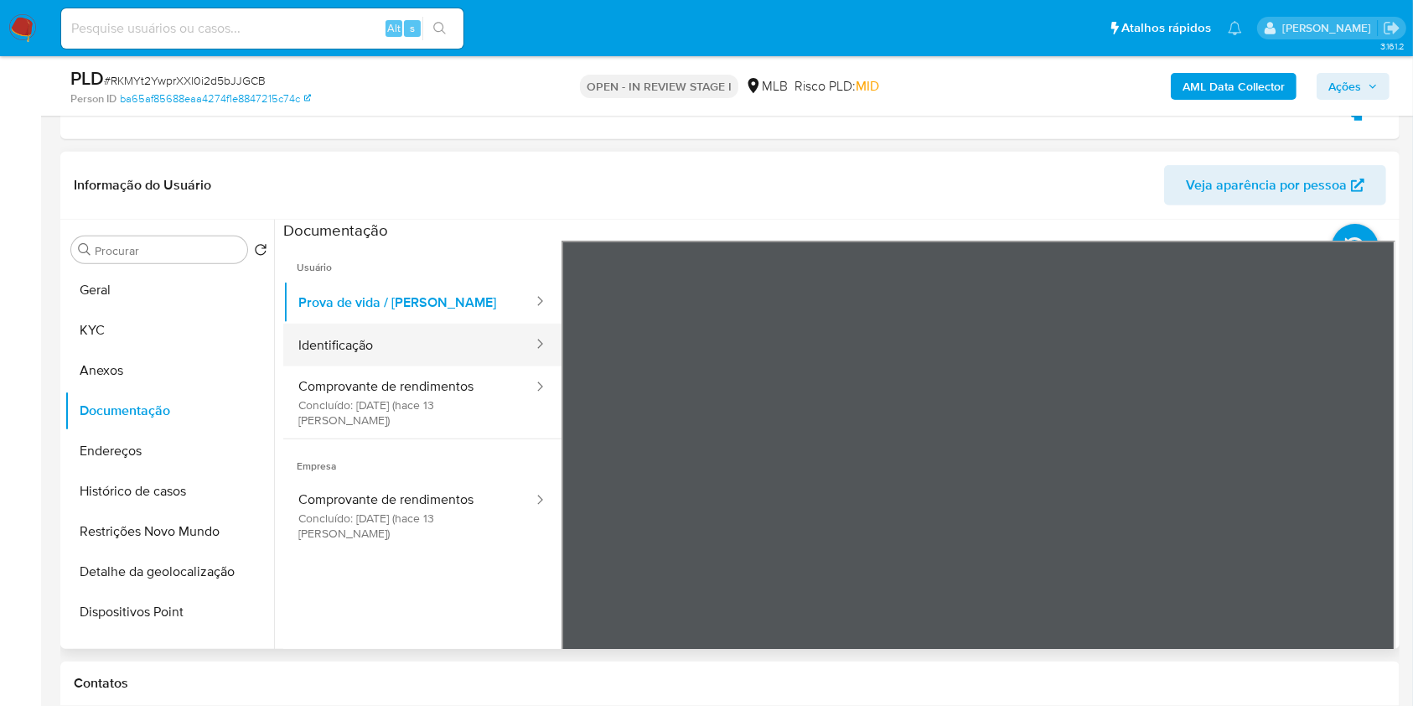
click at [427, 339] on button "Identificação" at bounding box center [408, 344] width 251 height 43
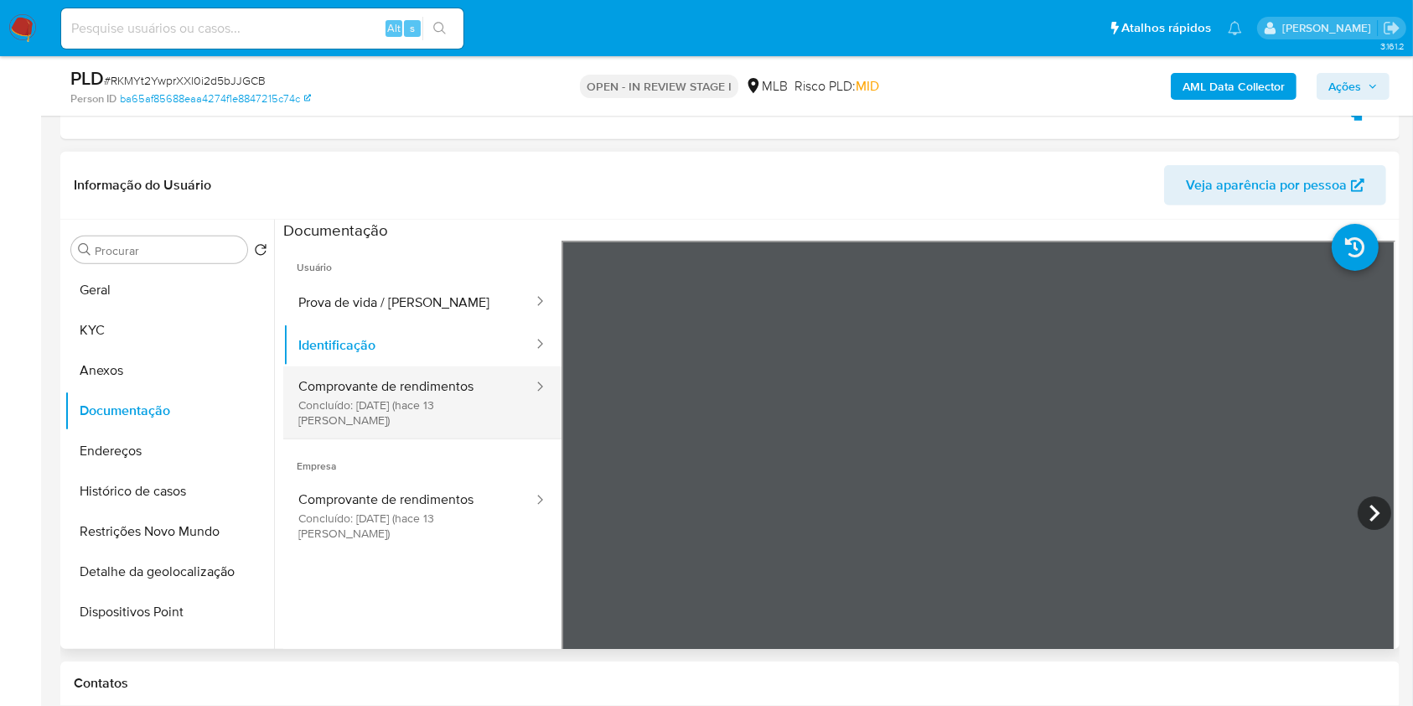
click at [484, 386] on button "Comprovante de rendimentos Concluído: 23/09/2025 (hace 13 días)" at bounding box center [408, 402] width 251 height 72
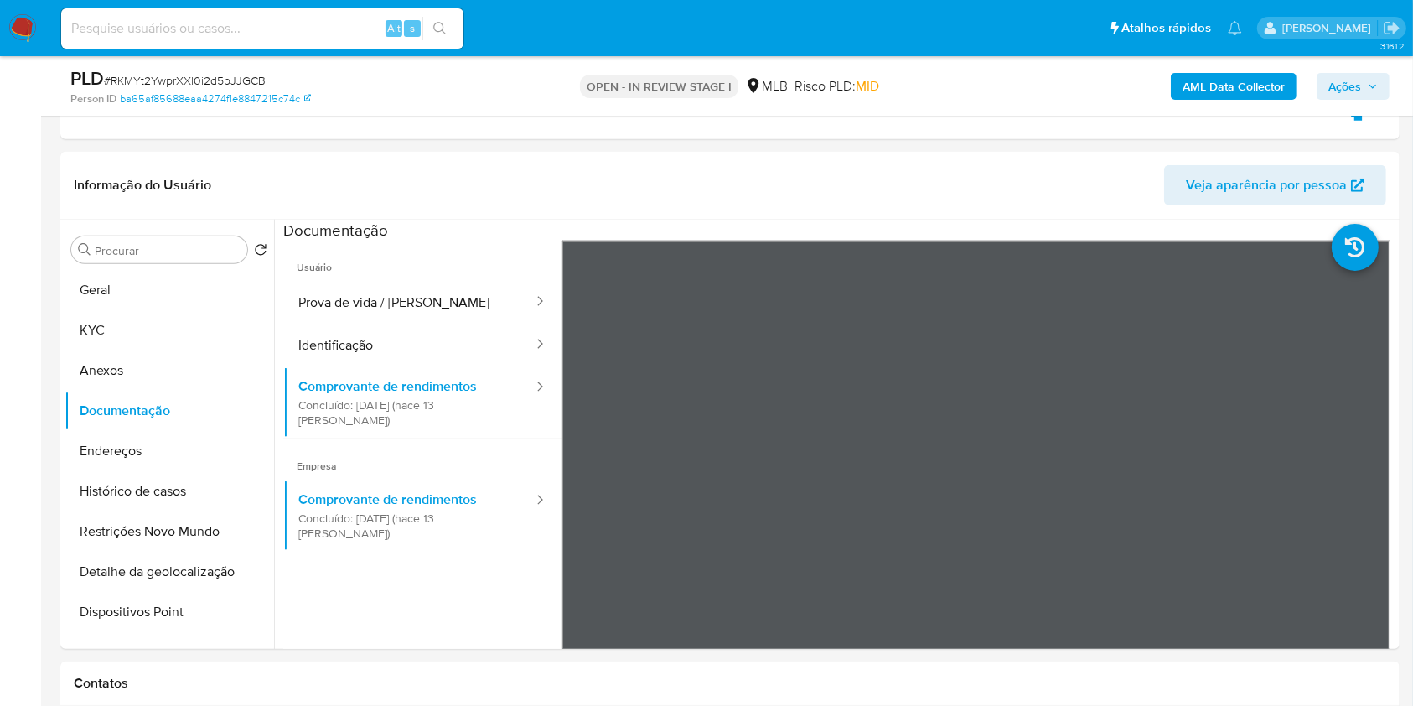
click at [1331, 75] on span "Ações" at bounding box center [1344, 86] width 33 height 27
drag, startPoint x: 1363, startPoint y: 85, endPoint x: 1355, endPoint y: 91, distance: 9.8
click at [1363, 85] on span "Ações" at bounding box center [1352, 86] width 49 height 23
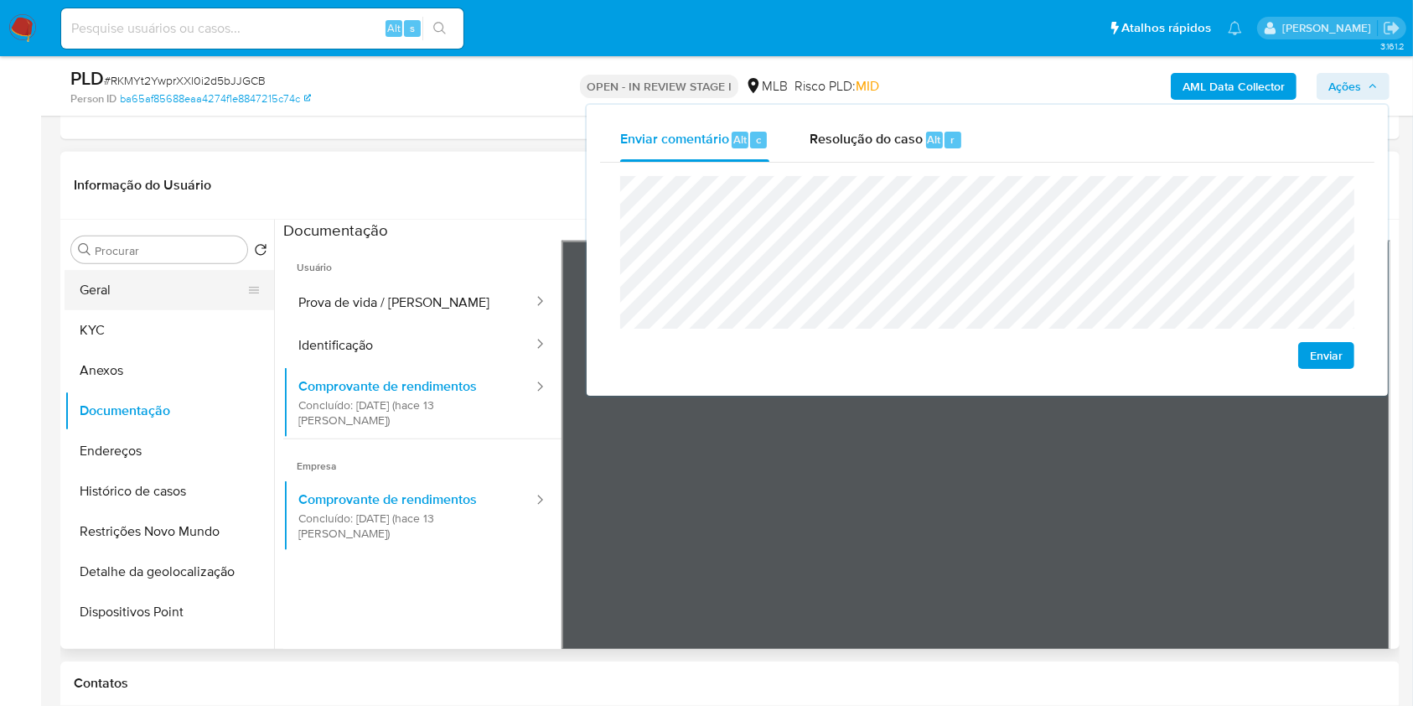
click at [159, 305] on button "Geral" at bounding box center [163, 290] width 196 height 40
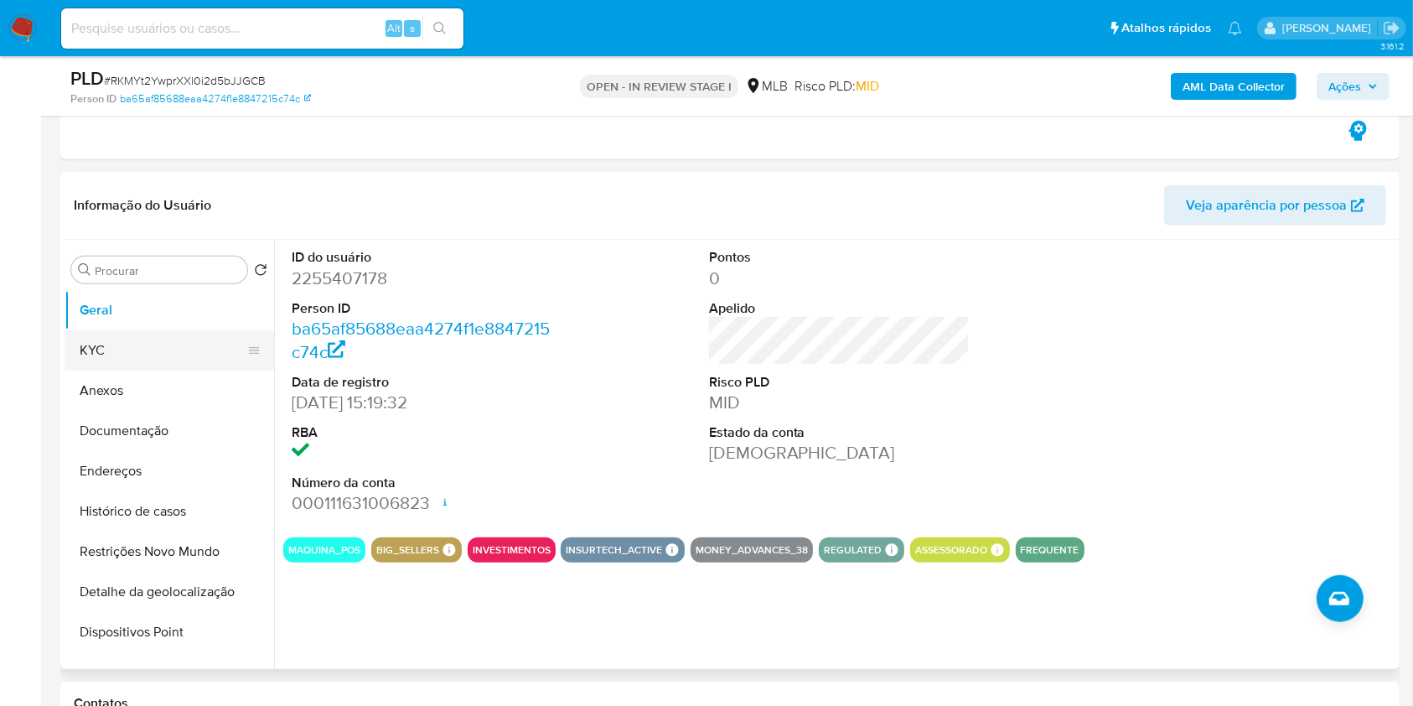
click at [172, 331] on button "KYC" at bounding box center [163, 350] width 196 height 40
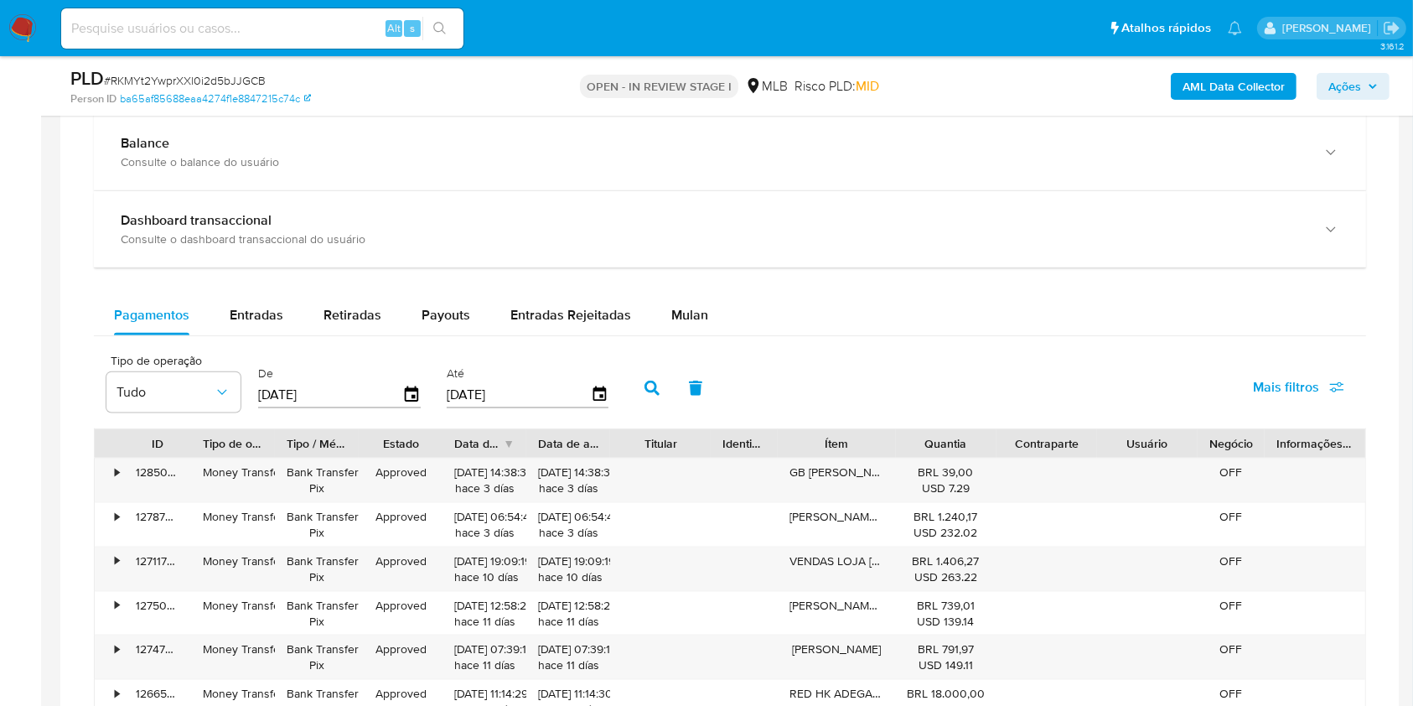
scroll to position [2020, 0]
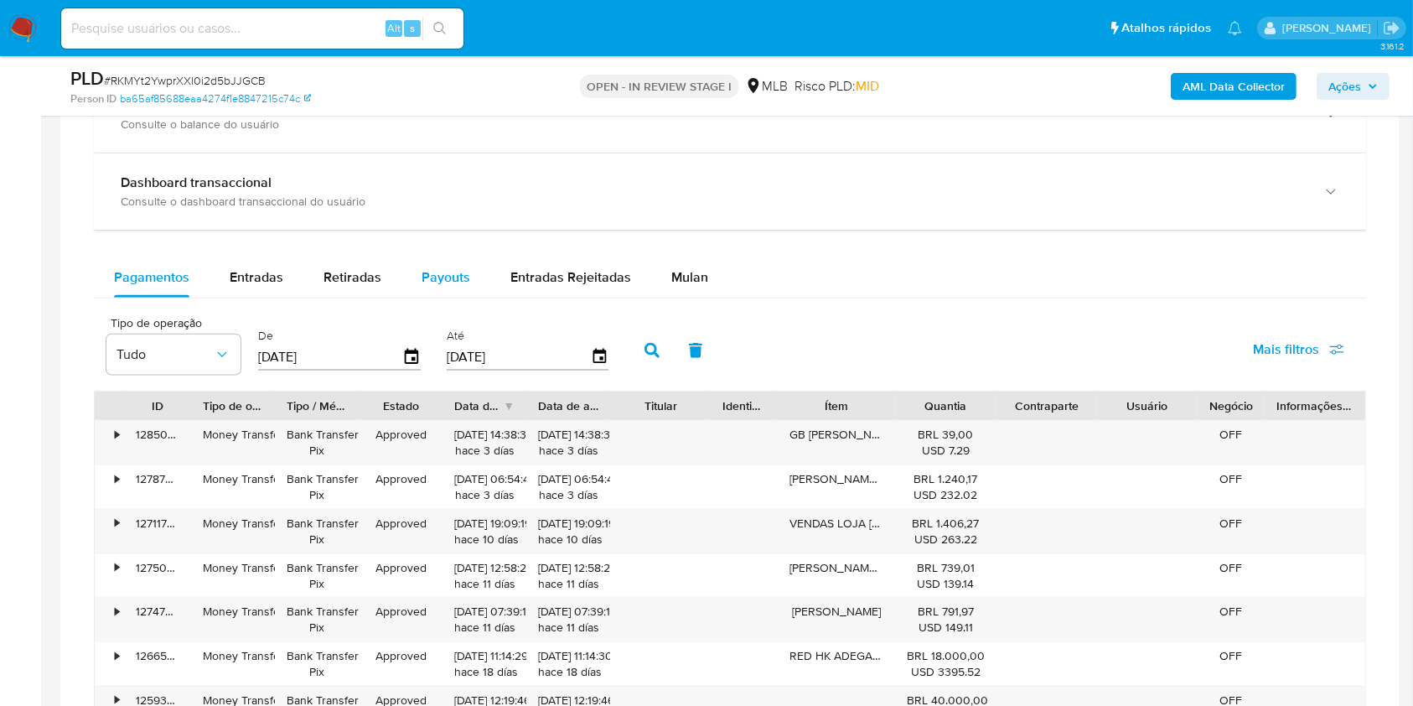
click at [471, 278] on button "Payouts" at bounding box center [445, 277] width 89 height 40
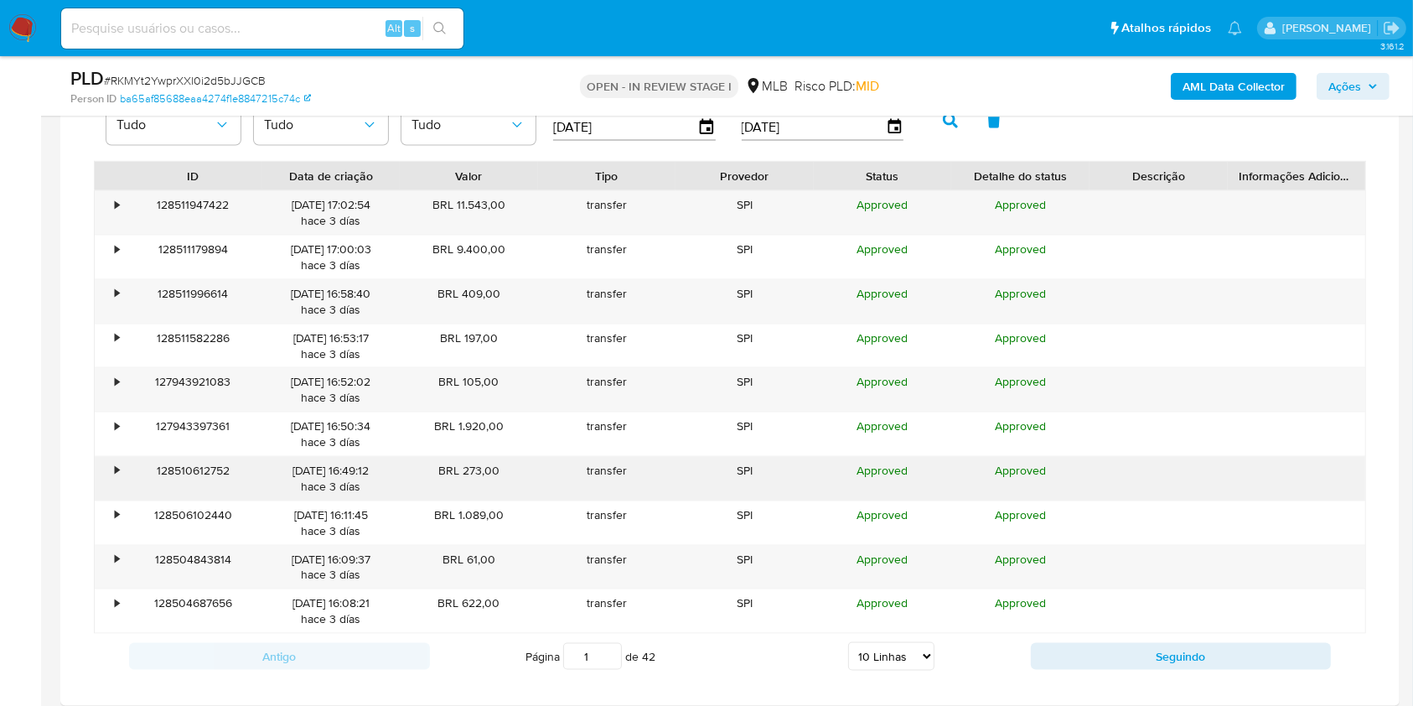
scroll to position [2250, 0]
click at [866, 654] on select "5 Linhas 10 Linhas 20 Linhas 25 Linhas 50 Linhas 100 Linhas" at bounding box center [891, 655] width 86 height 28
select select "100"
click at [848, 641] on select "5 Linhas 10 Linhas 20 Linhas 25 Linhas 50 Linhas 100 Linhas" at bounding box center [891, 655] width 86 height 28
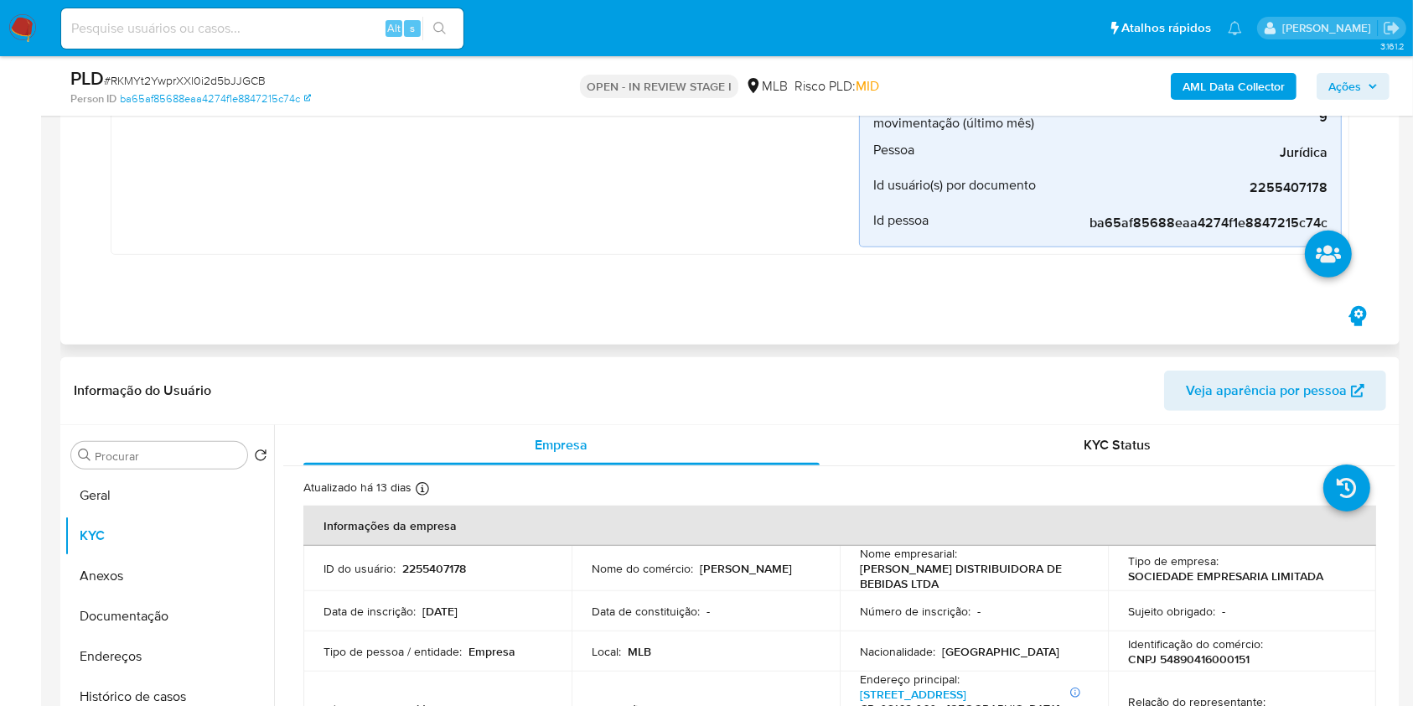
scroll to position [885, 0]
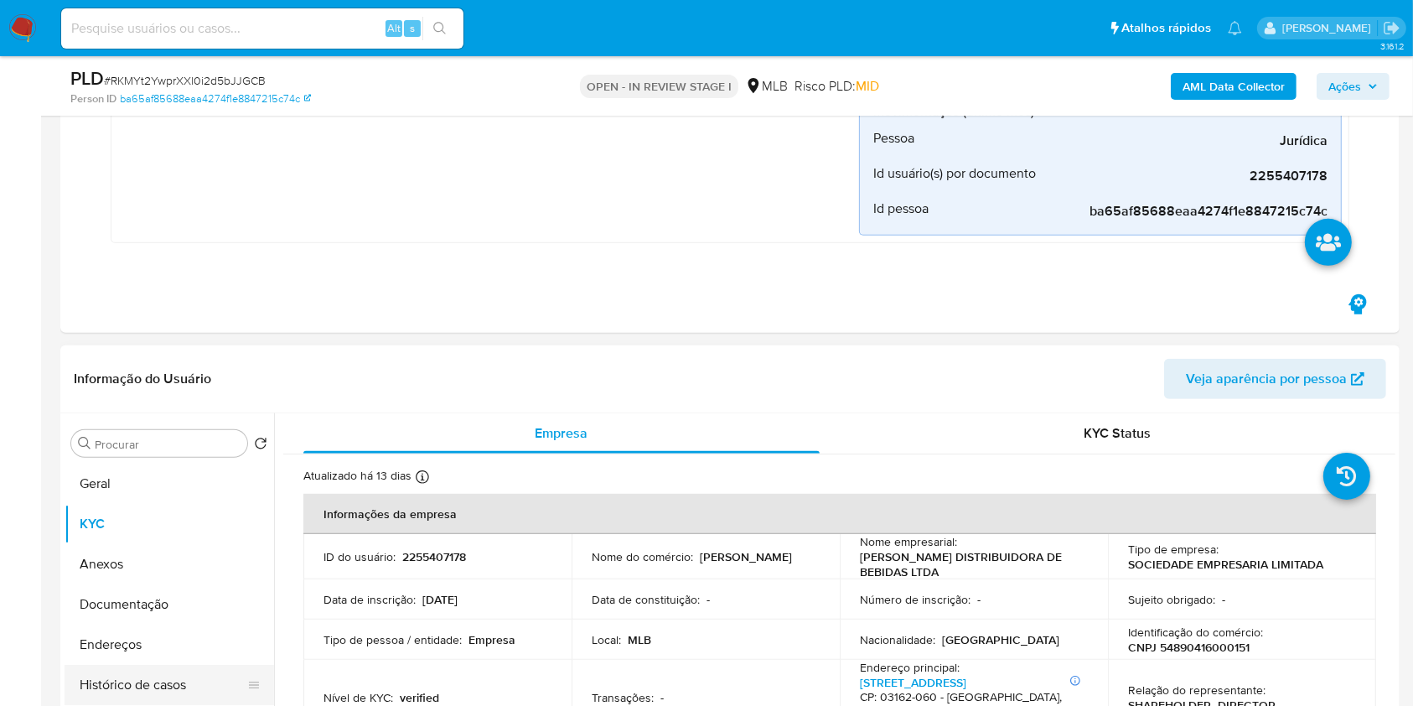
click at [161, 676] on button "Histórico de casos" at bounding box center [163, 685] width 196 height 40
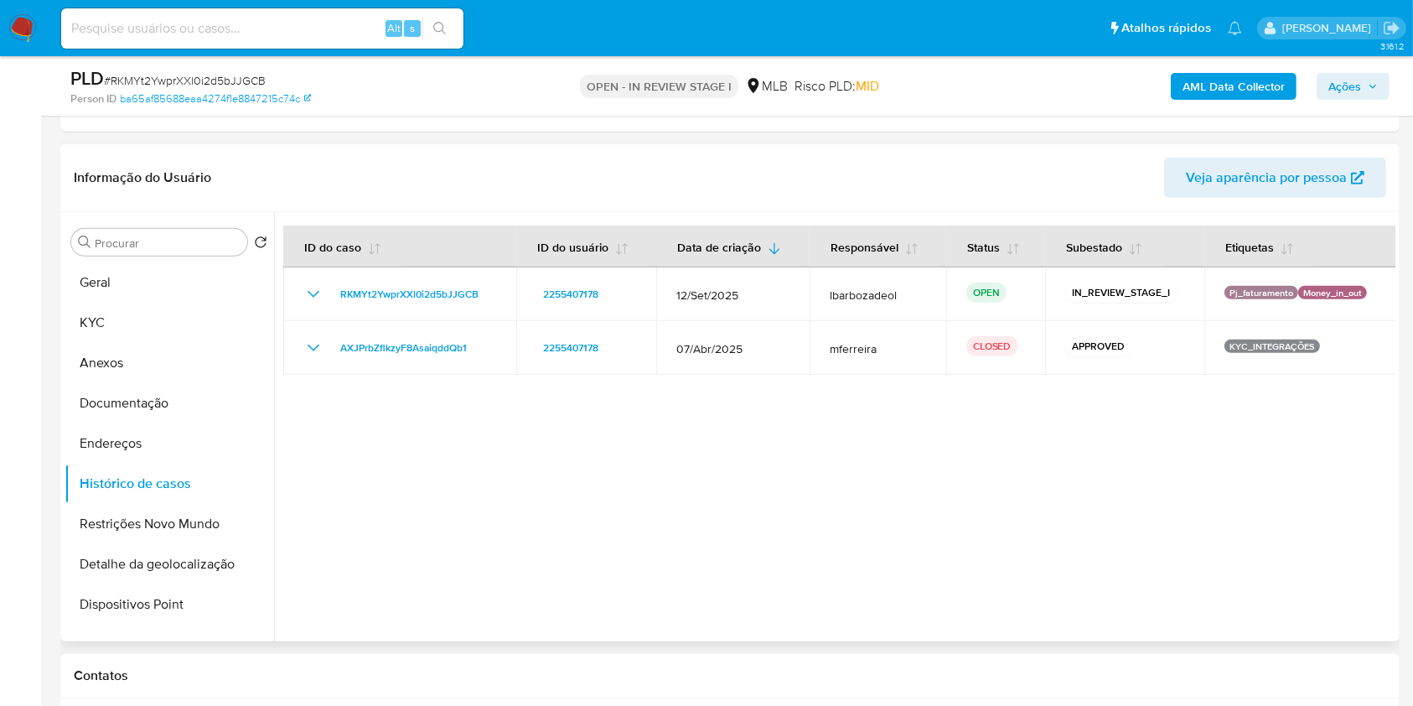
scroll to position [1074, 0]
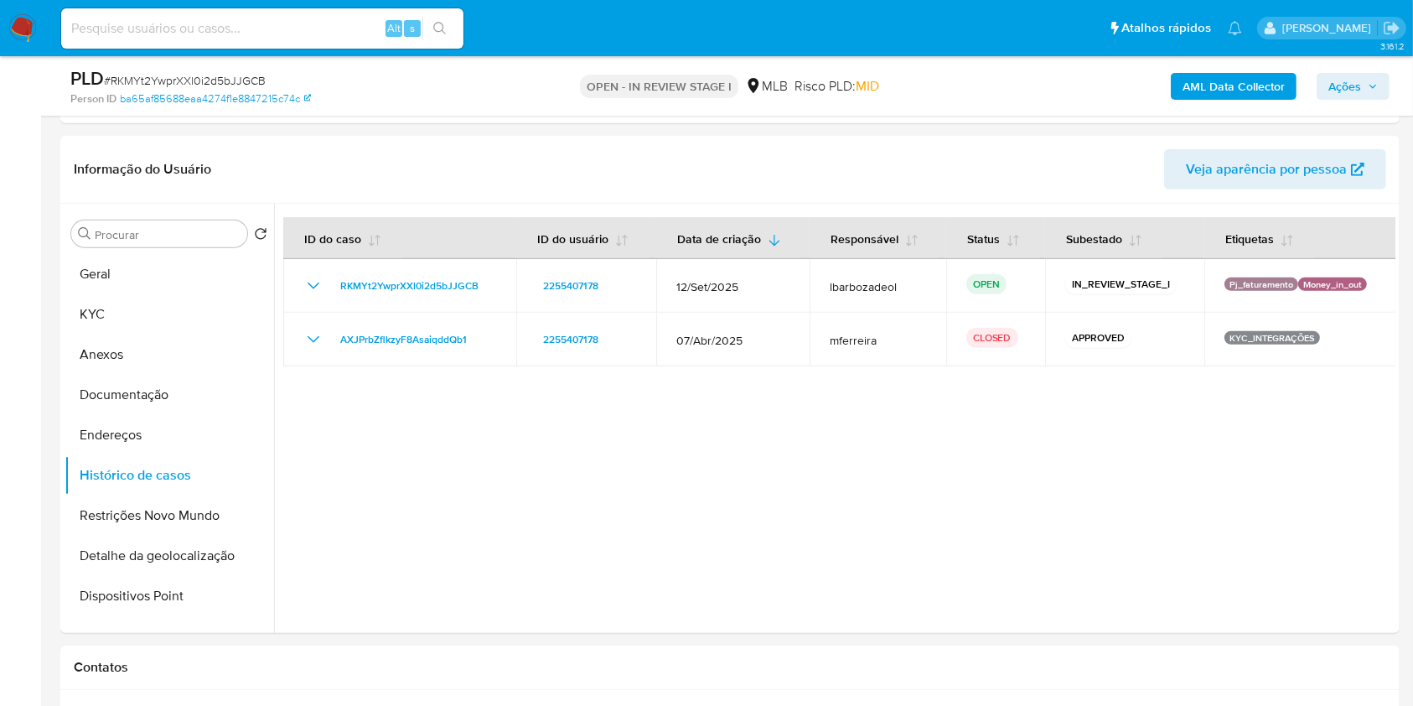
click at [1336, 84] on span "Ações" at bounding box center [1344, 86] width 33 height 27
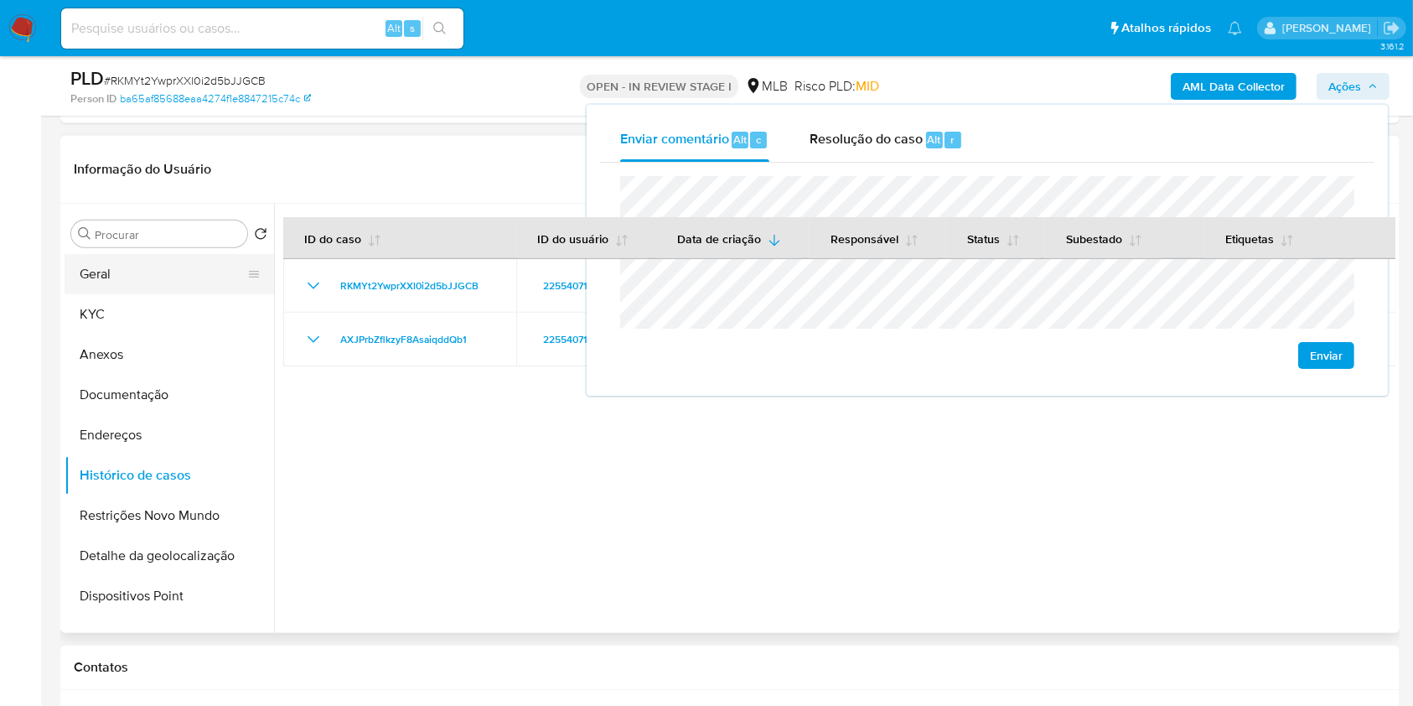
click at [202, 260] on button "Geral" at bounding box center [163, 274] width 196 height 40
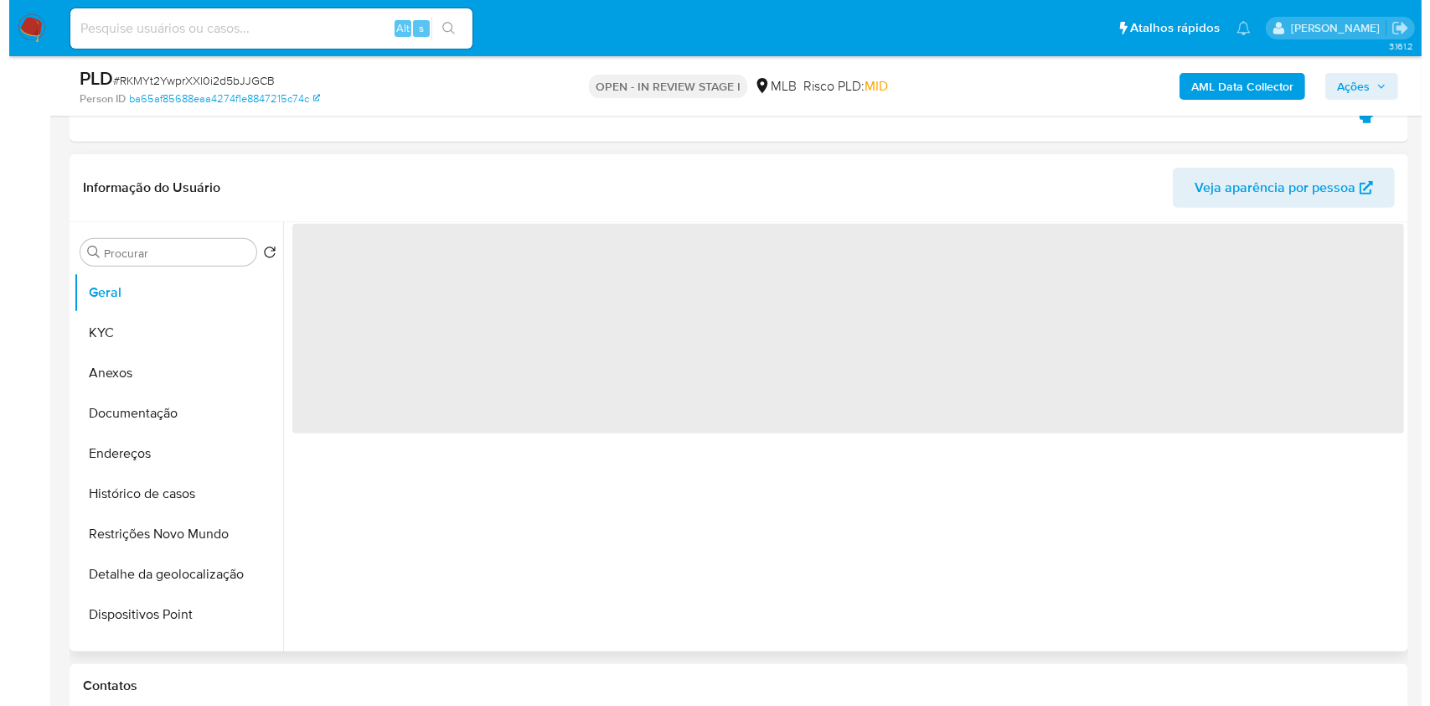
scroll to position [1054, 0]
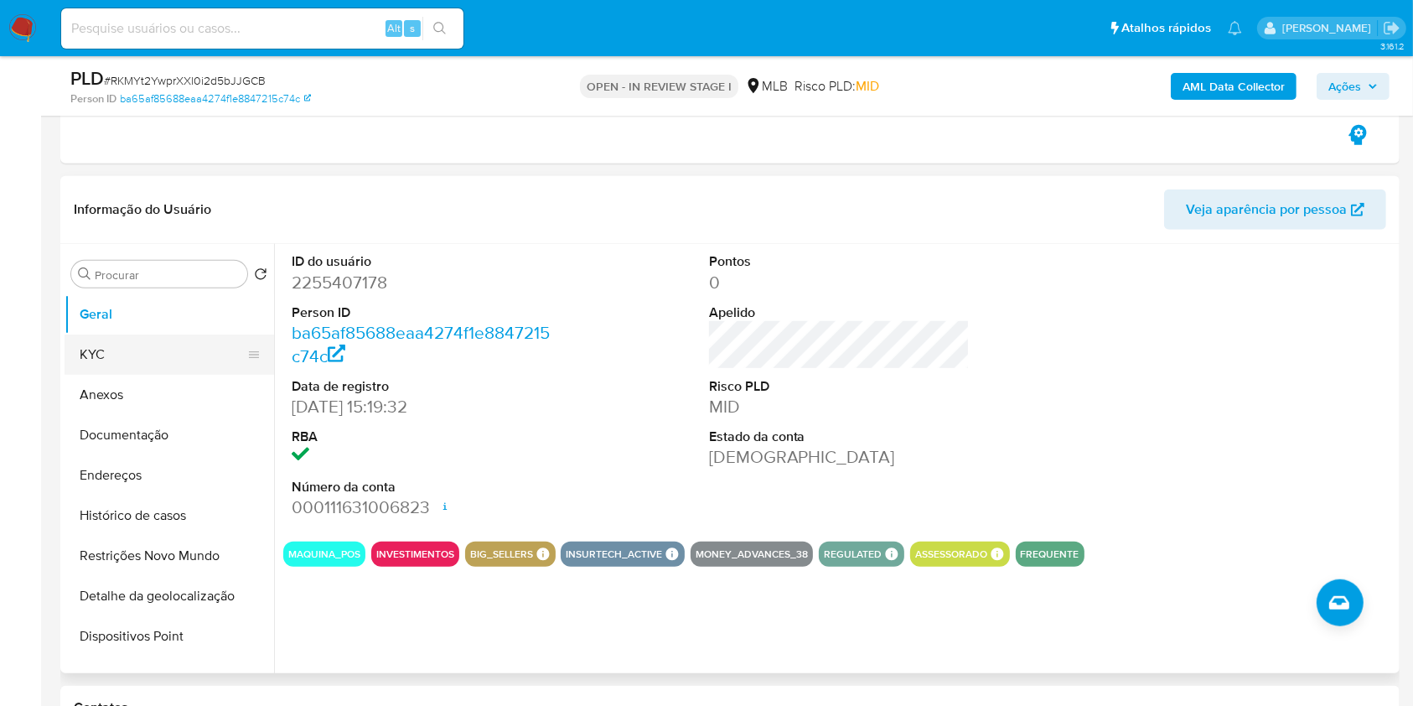
click at [153, 345] on button "KYC" at bounding box center [163, 354] width 196 height 40
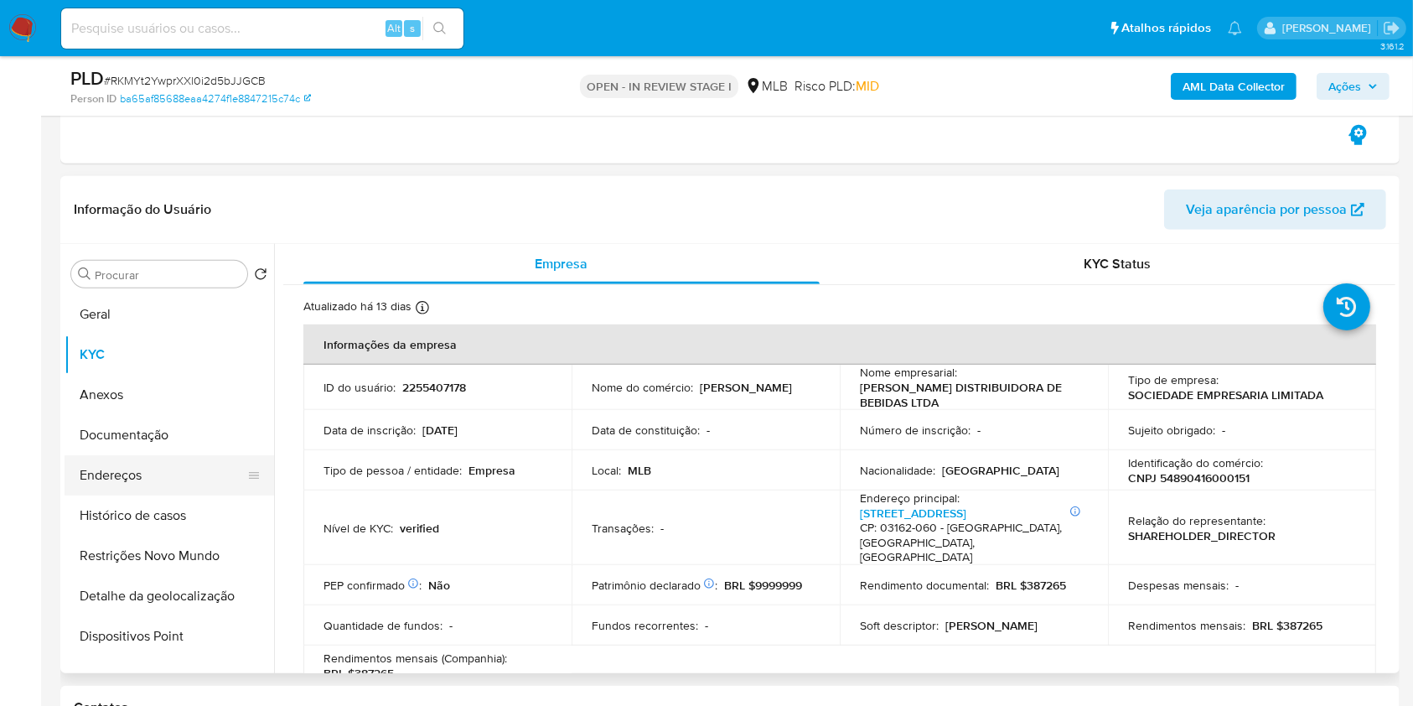
click at [144, 462] on button "Endereços" at bounding box center [163, 475] width 196 height 40
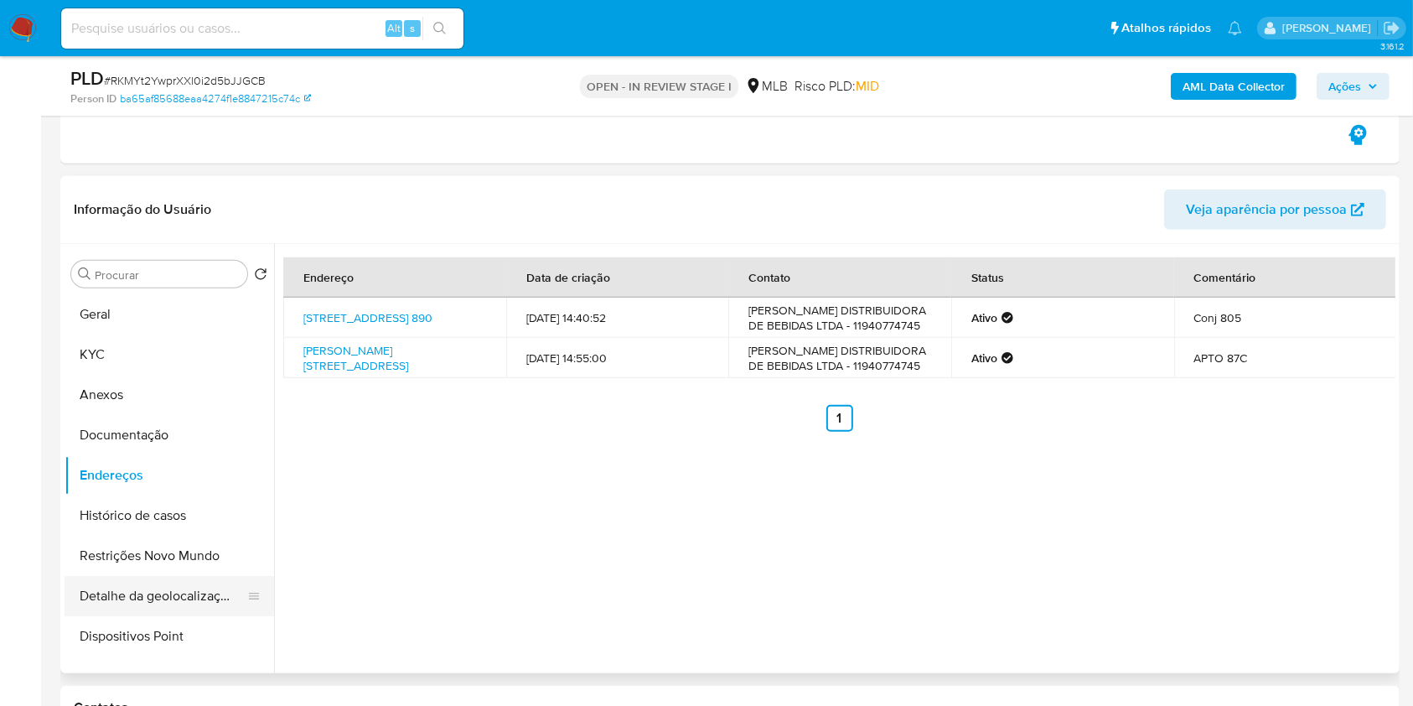
click at [130, 578] on button "Detalhe da geolocalização" at bounding box center [163, 596] width 196 height 40
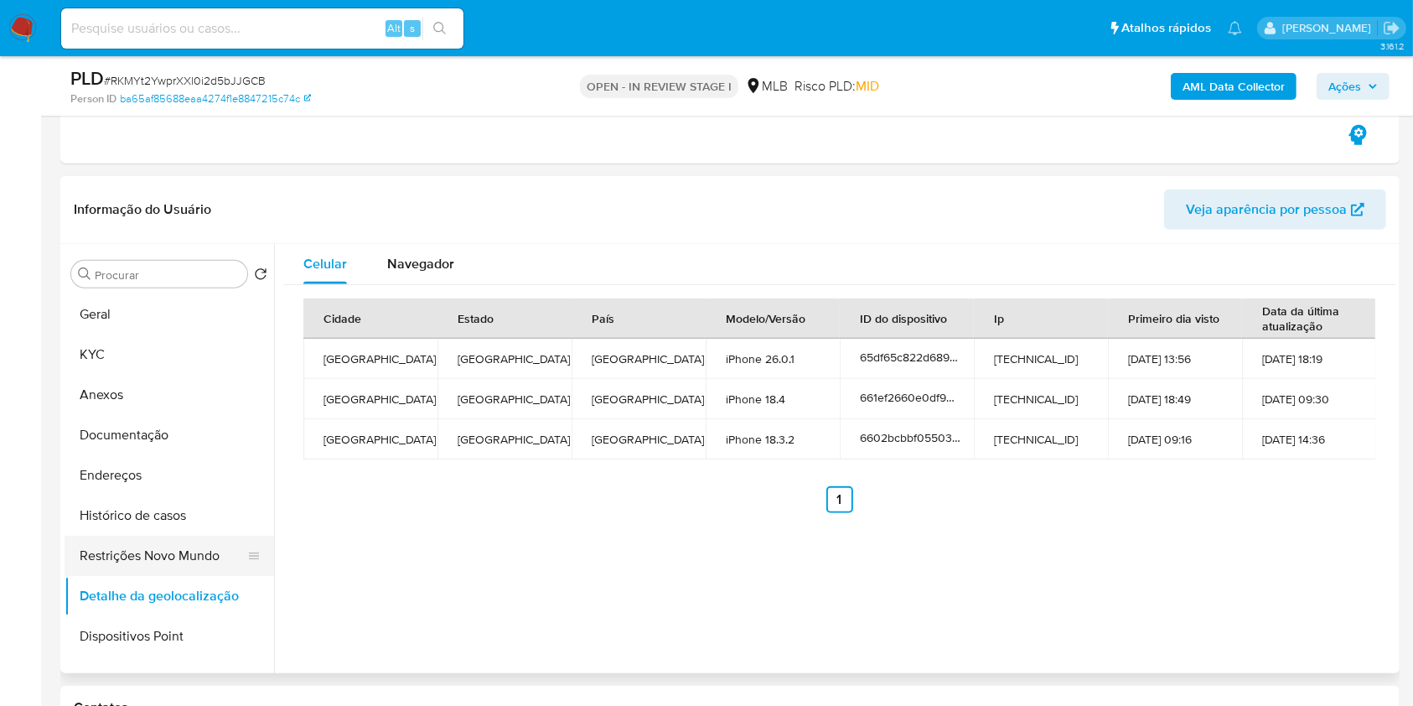
click at [199, 551] on button "Restrições Novo Mundo" at bounding box center [163, 555] width 196 height 40
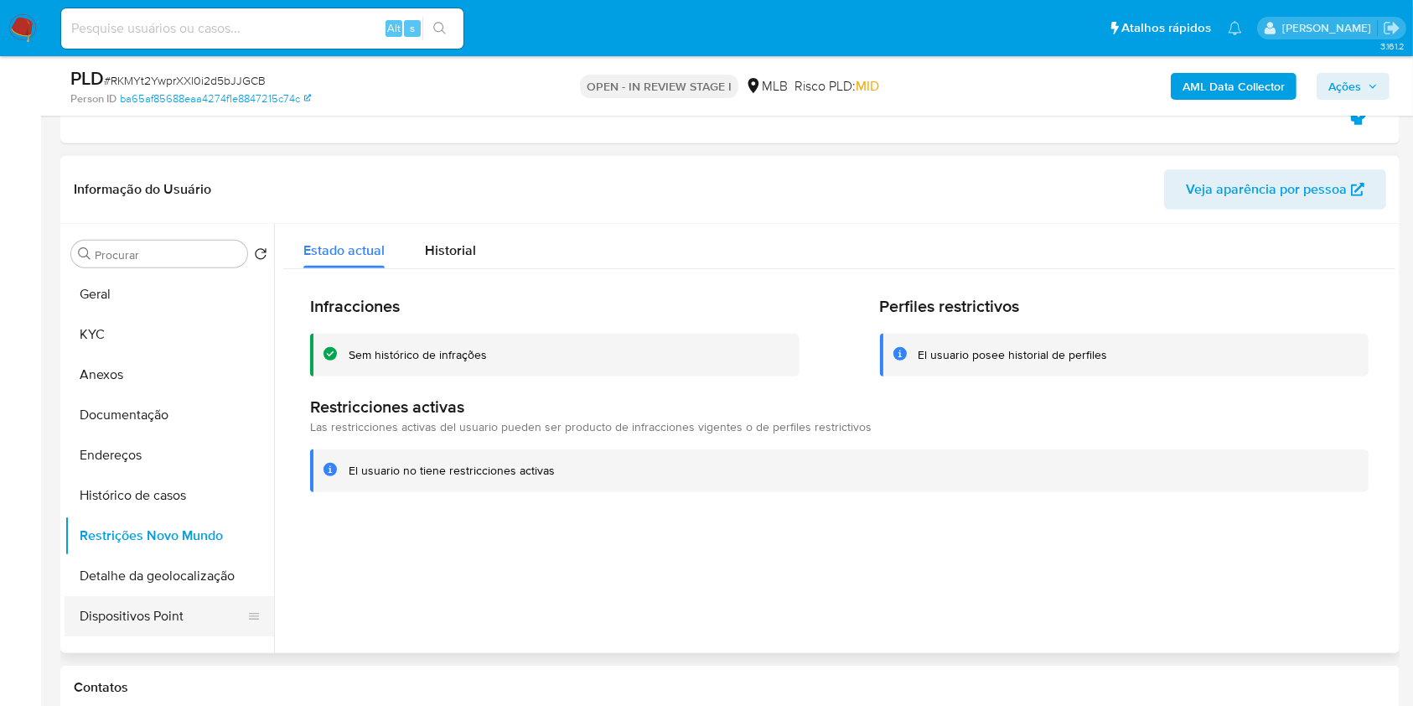
click at [147, 620] on button "Dispositivos Point" at bounding box center [163, 616] width 196 height 40
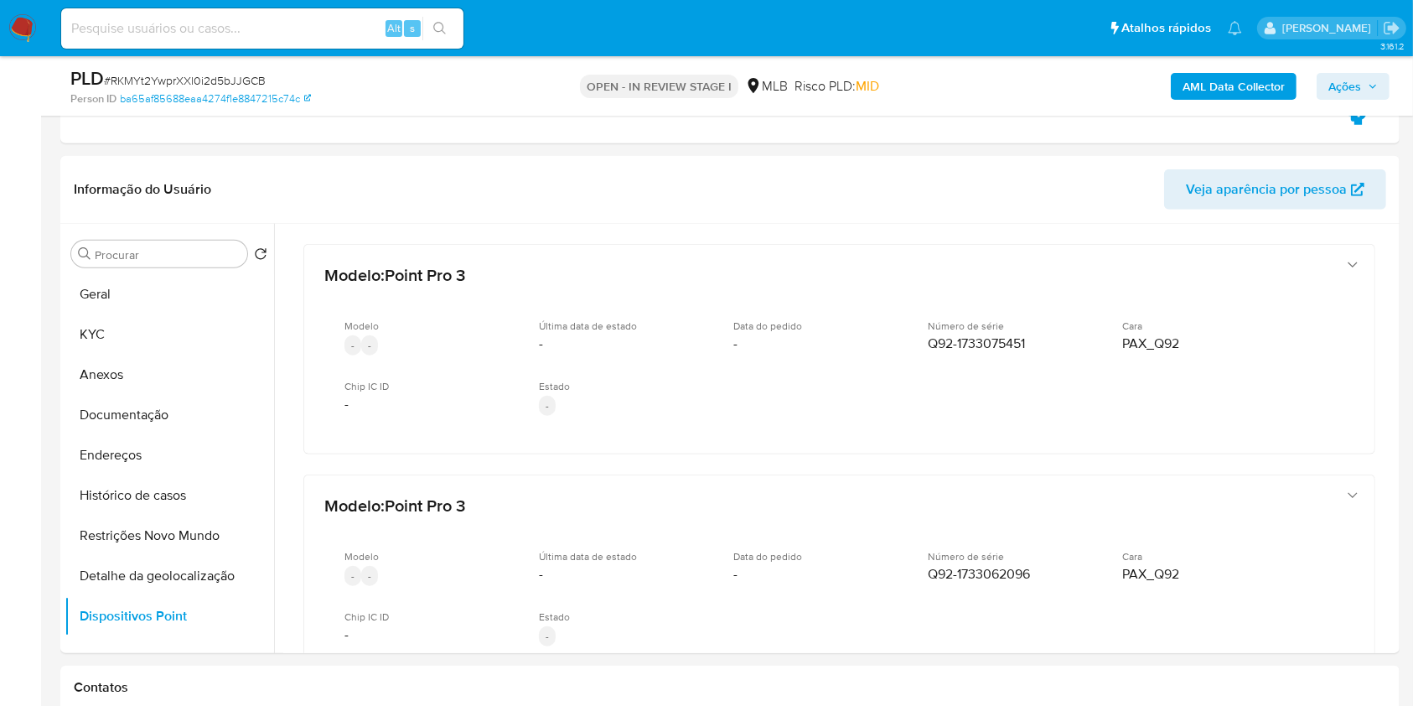
click at [1350, 83] on span "Ações" at bounding box center [1344, 86] width 33 height 27
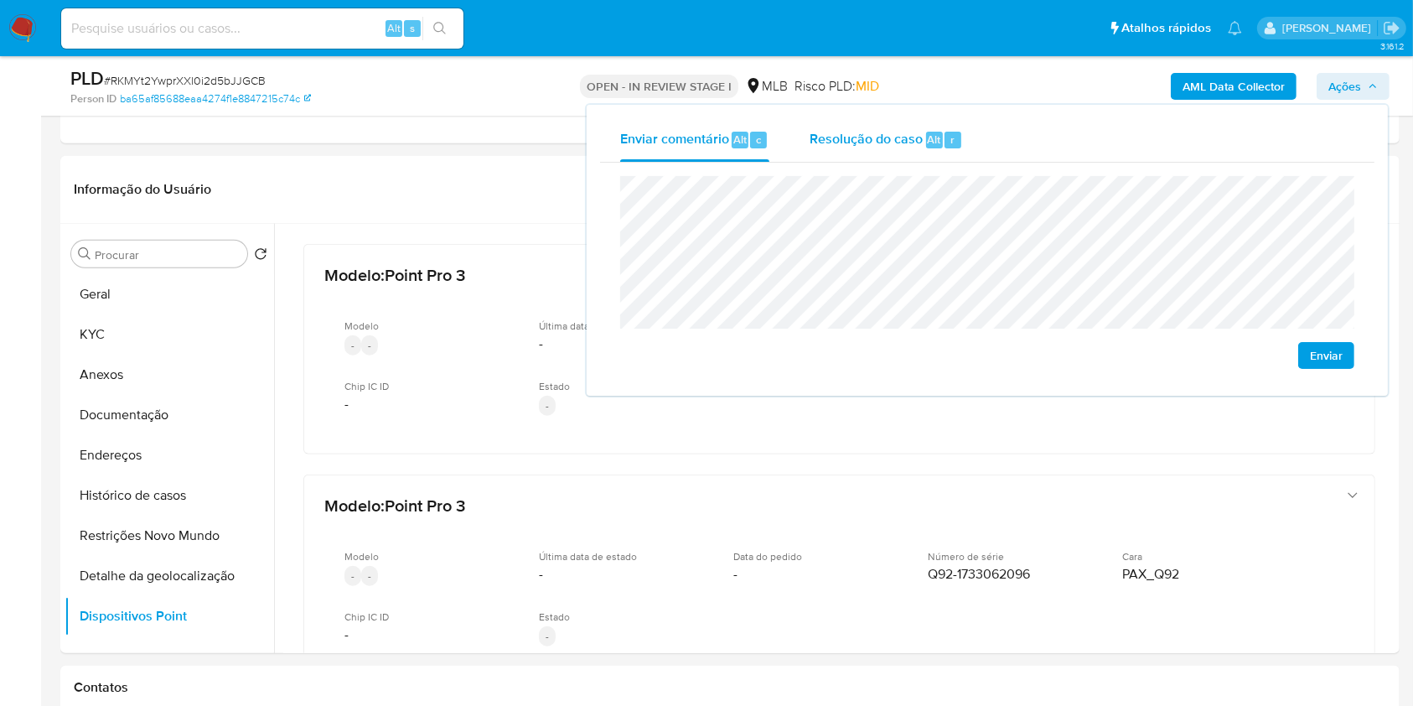
click at [851, 136] on span "Resolução do caso" at bounding box center [866, 138] width 113 height 19
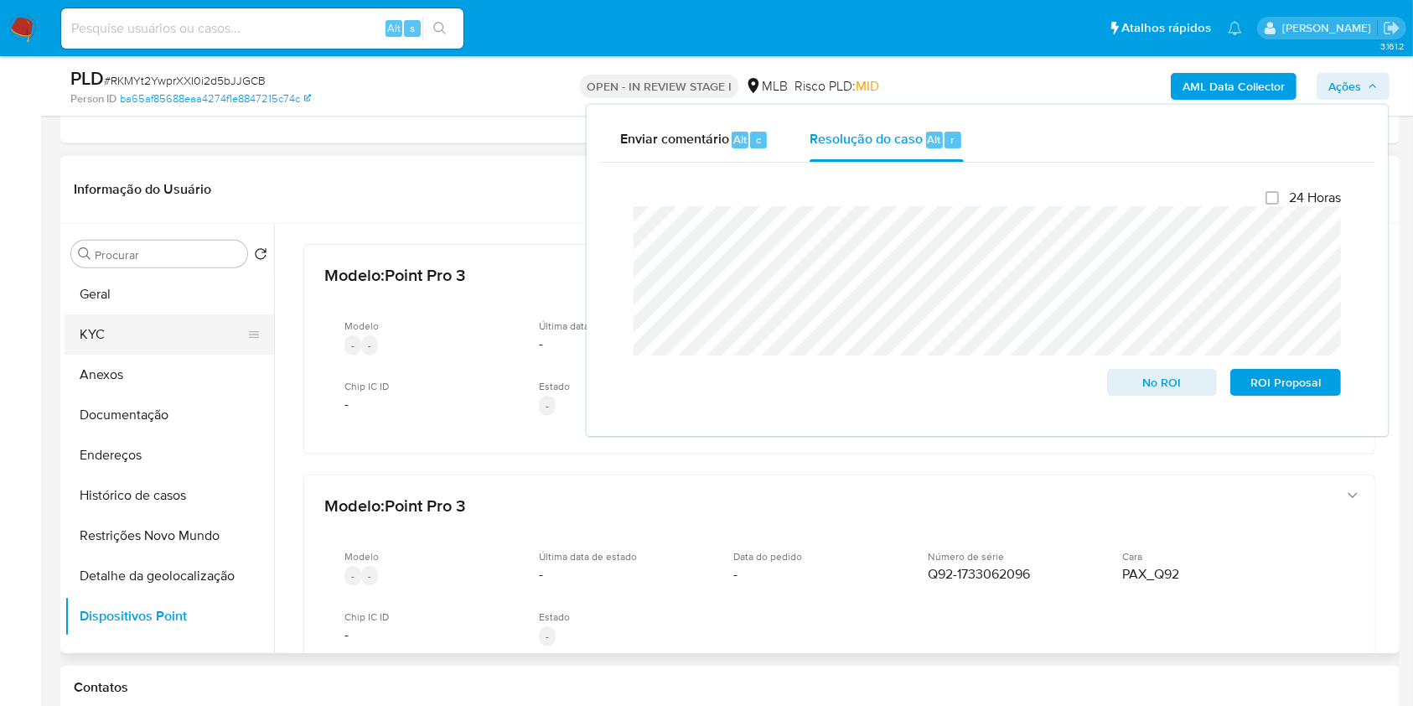
click at [134, 339] on button "KYC" at bounding box center [163, 334] width 196 height 40
click at [142, 261] on div "Procurar" at bounding box center [159, 254] width 176 height 27
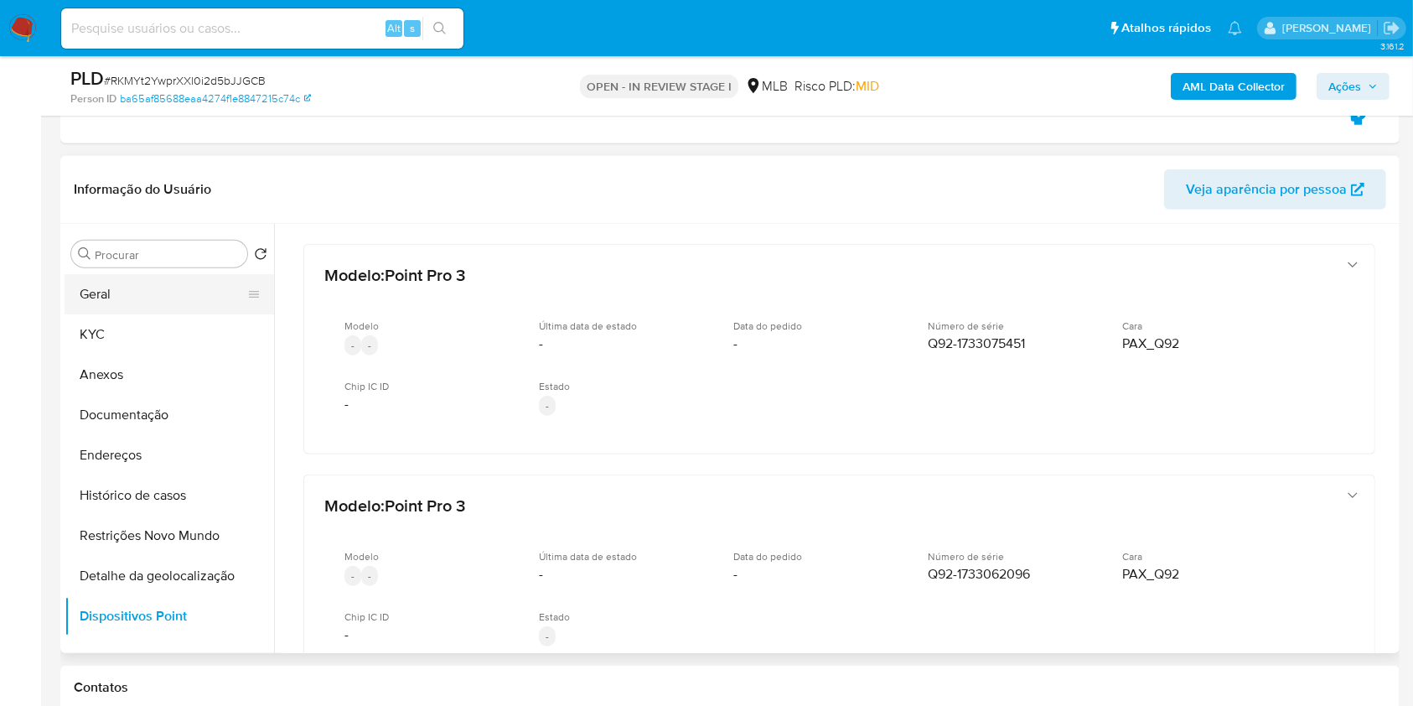
click at [141, 290] on button "Geral" at bounding box center [163, 294] width 196 height 40
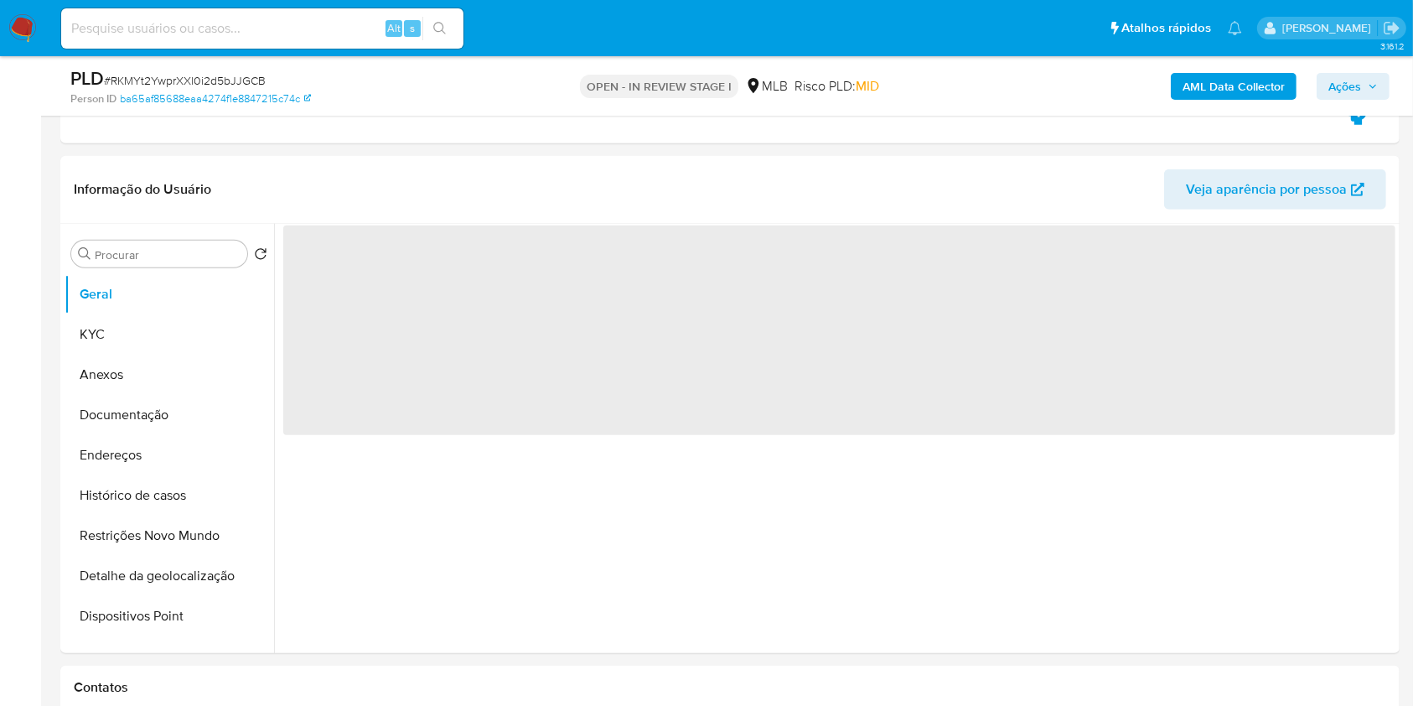
click at [1201, 87] on b "AML Data Collector" at bounding box center [1233, 86] width 102 height 27
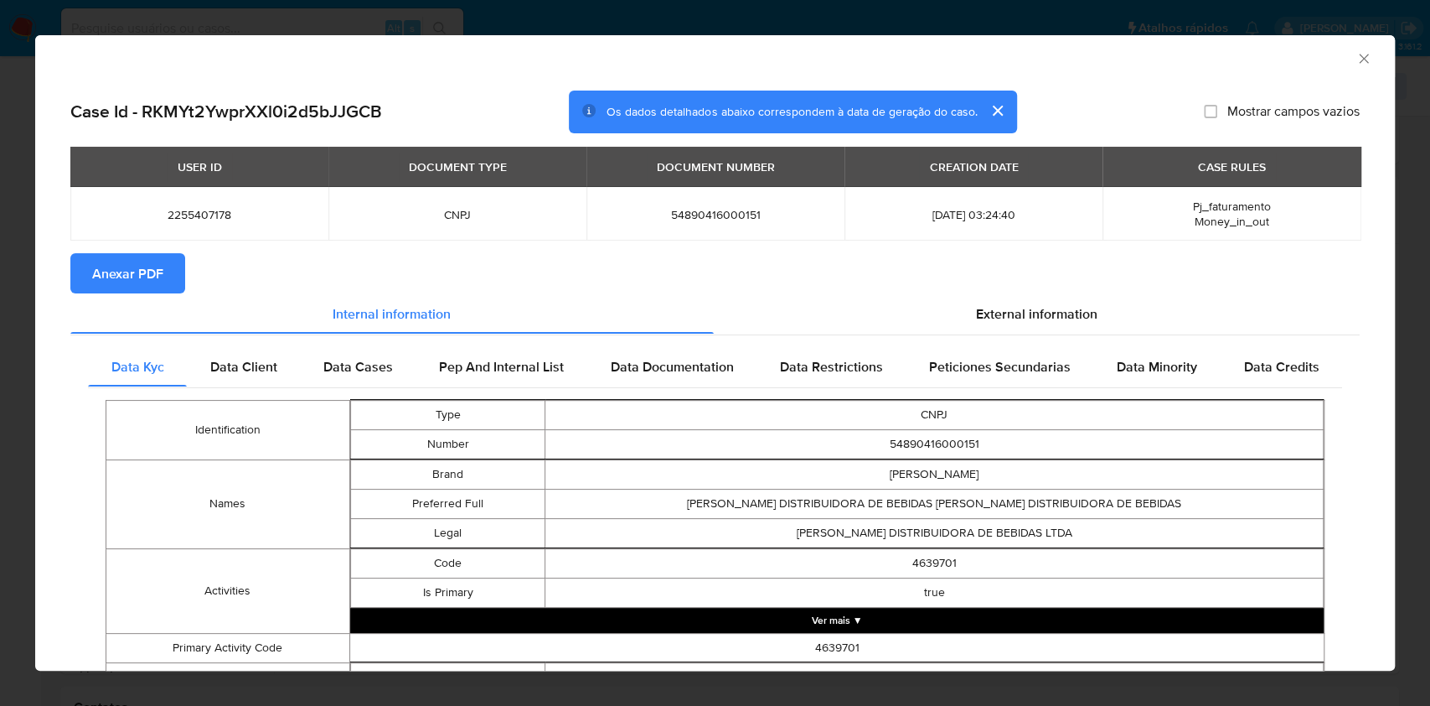
click at [118, 279] on span "Anexar PDF" at bounding box center [127, 273] width 71 height 37
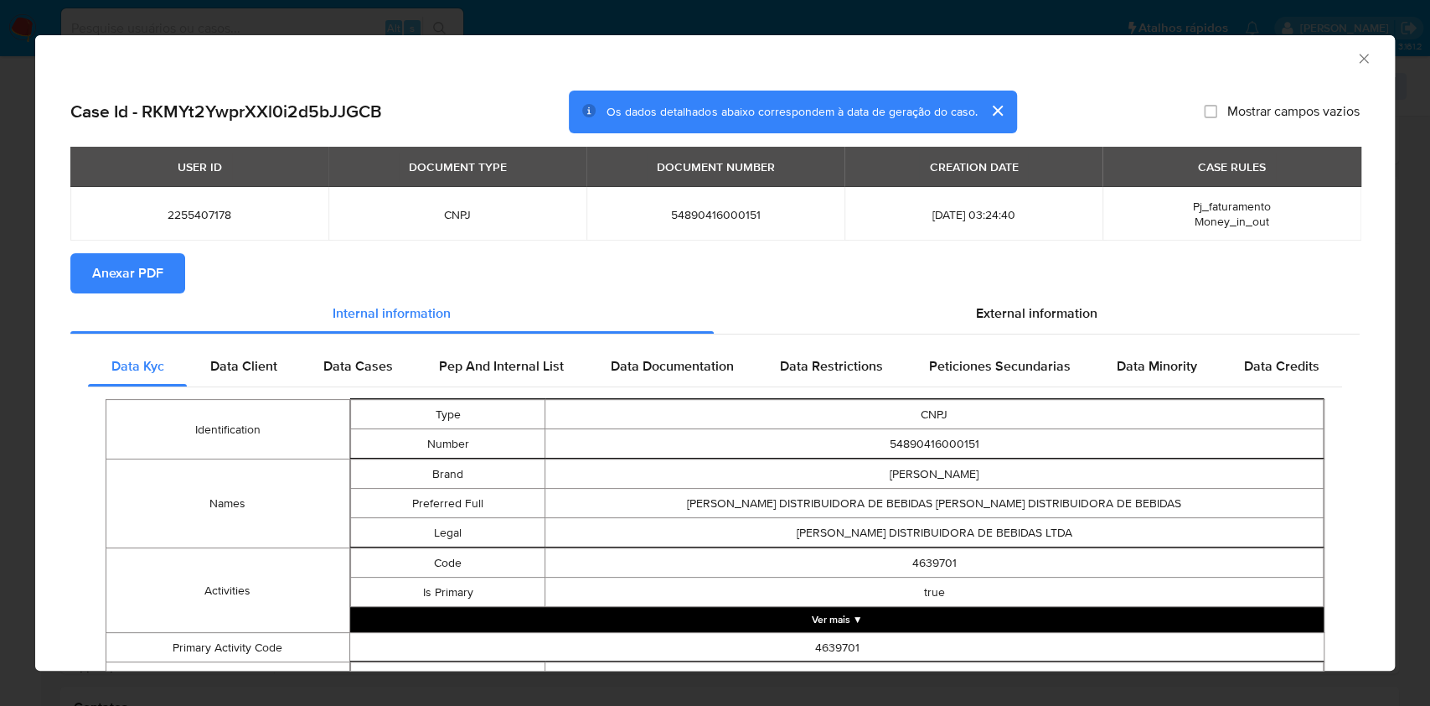
click at [1356, 61] on icon "Fechar a janela" at bounding box center [1364, 58] width 17 height 17
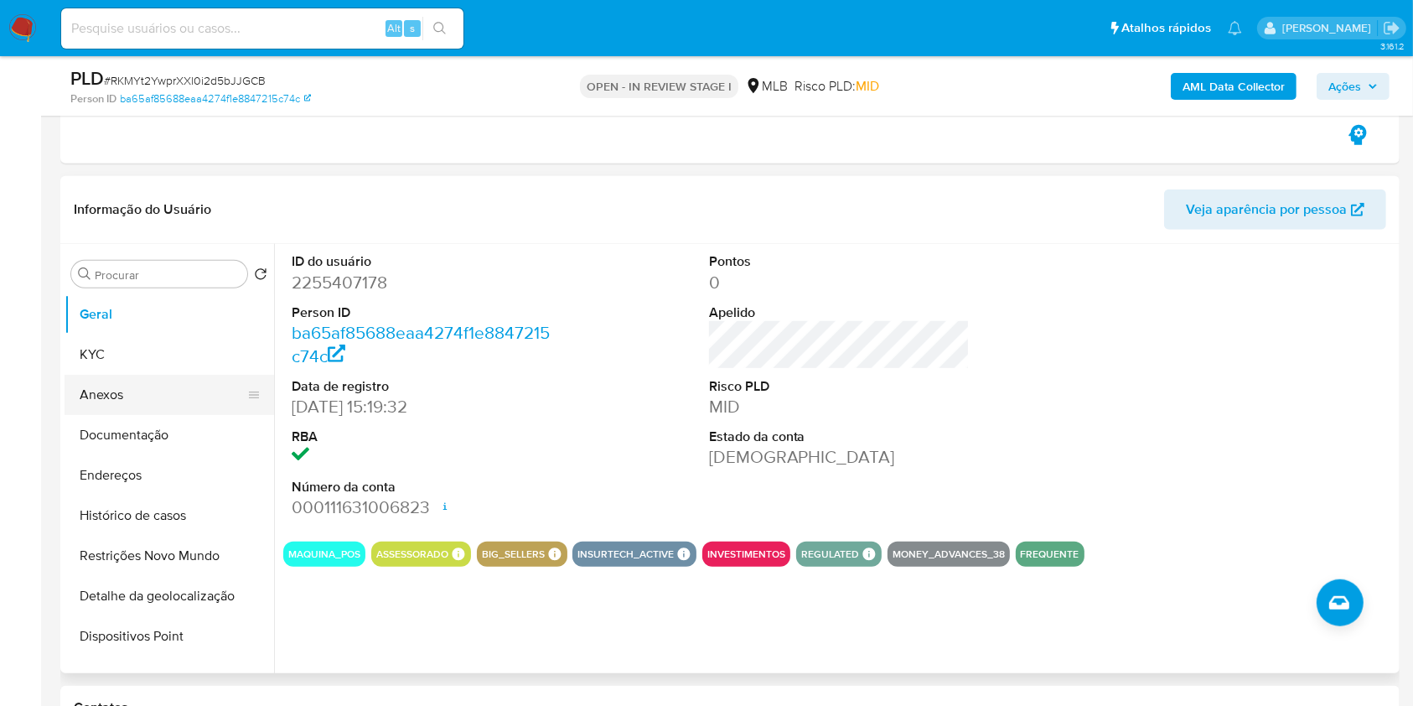
click at [122, 394] on button "Anexos" at bounding box center [163, 395] width 196 height 40
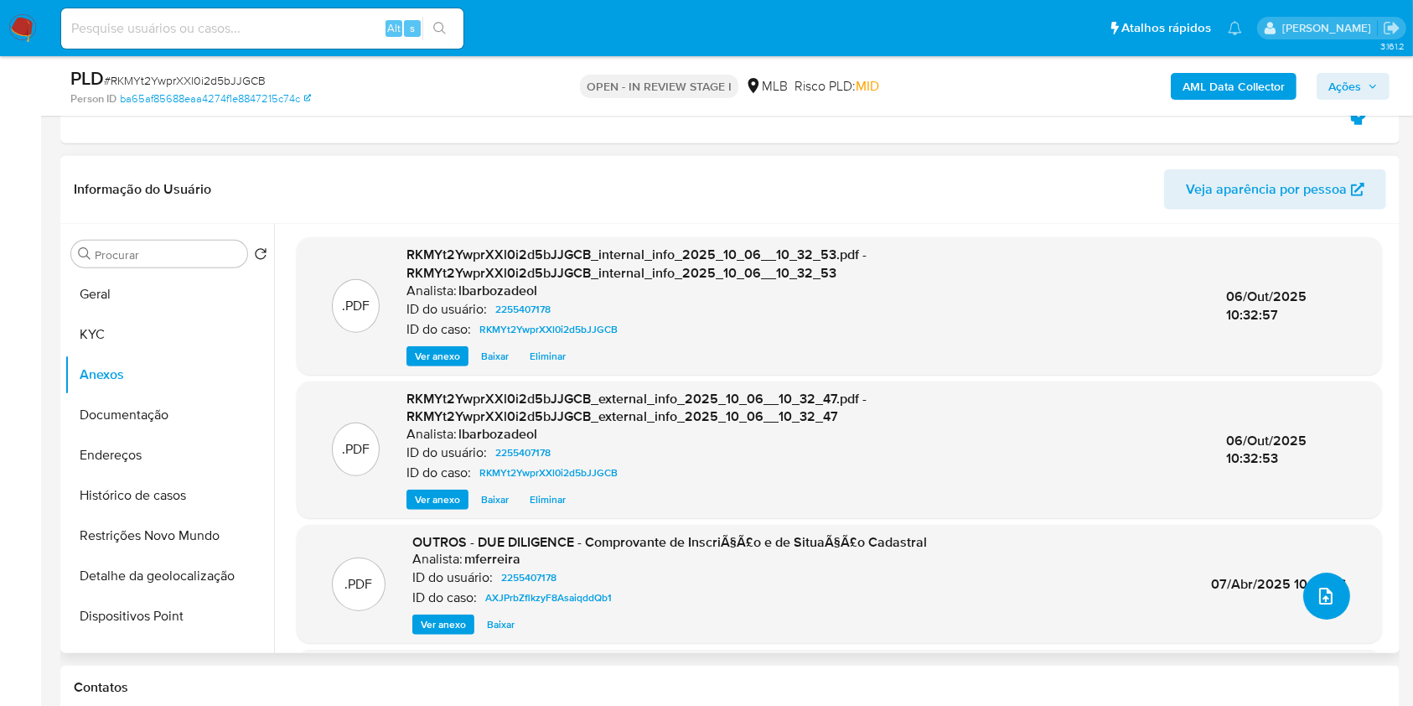
click at [1316, 598] on icon "upload-file" at bounding box center [1326, 596] width 20 height 20
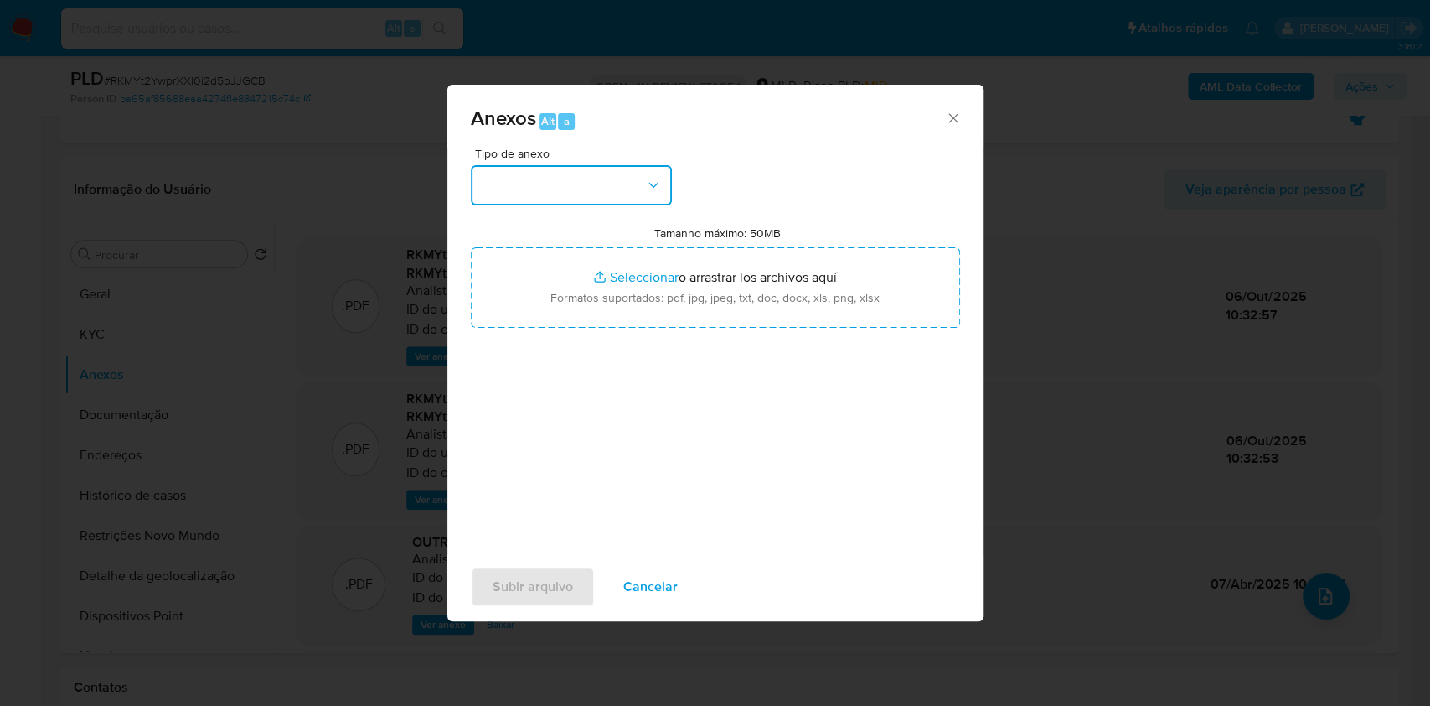
click at [611, 191] on button "button" at bounding box center [571, 185] width 201 height 40
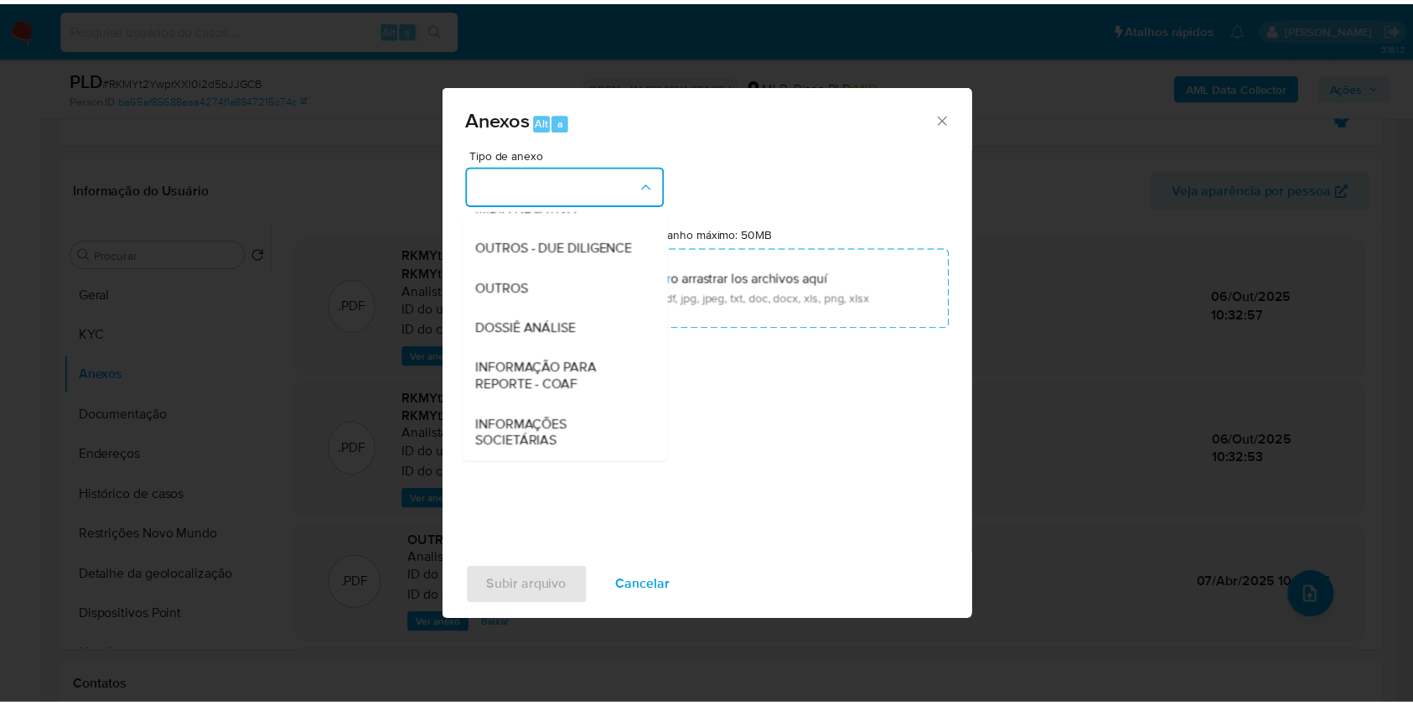
scroll to position [257, 0]
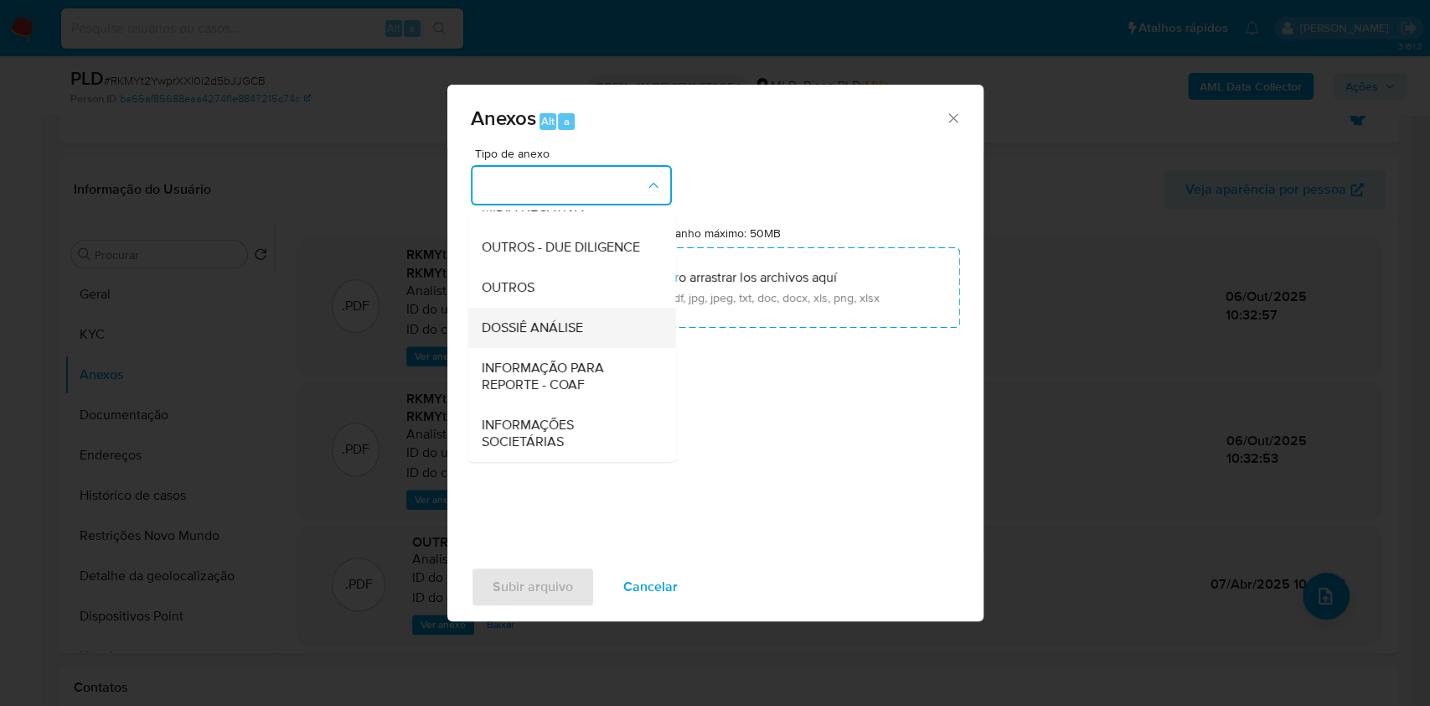
click at [585, 332] on div "DOSSIÊ ANÁLISE" at bounding box center [566, 328] width 171 height 40
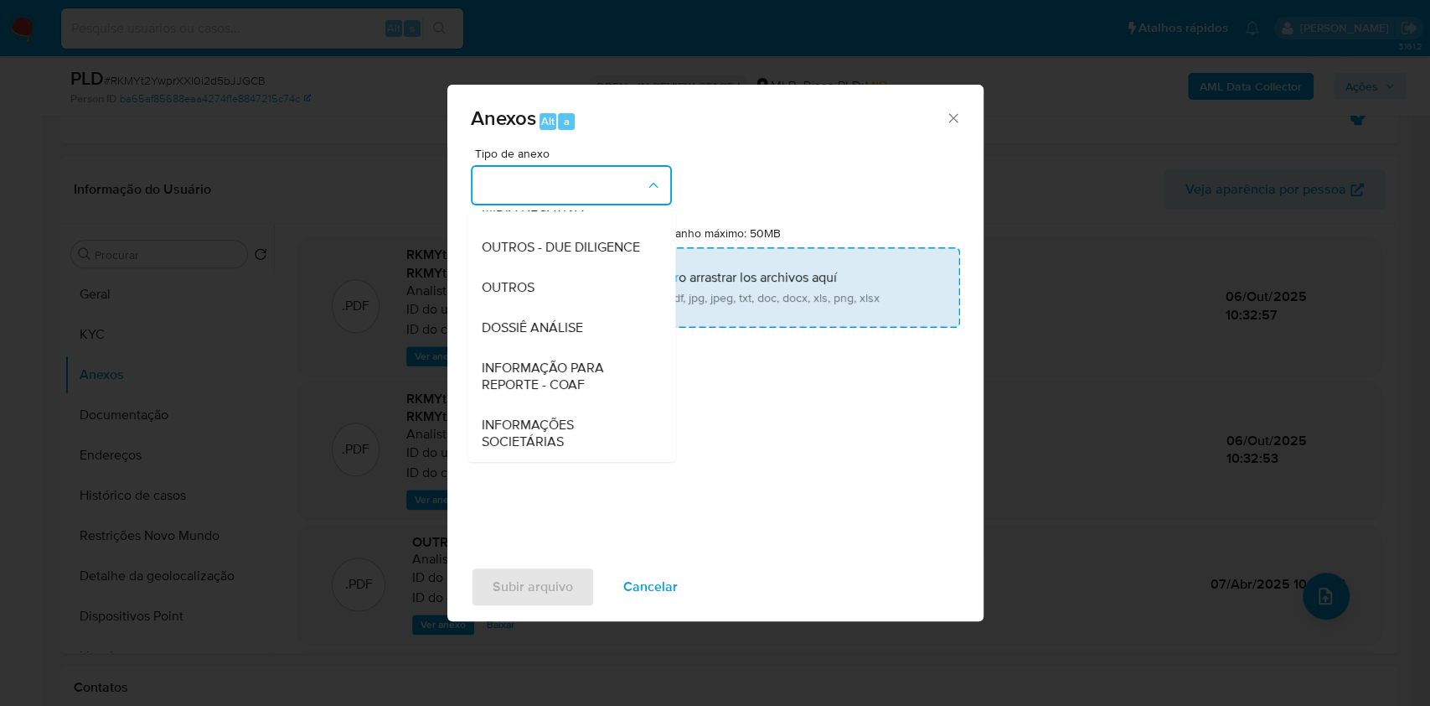
click at [606, 292] on input "Tamanho máximo: 50MB Seleccionar archivos" at bounding box center [715, 287] width 489 height 80
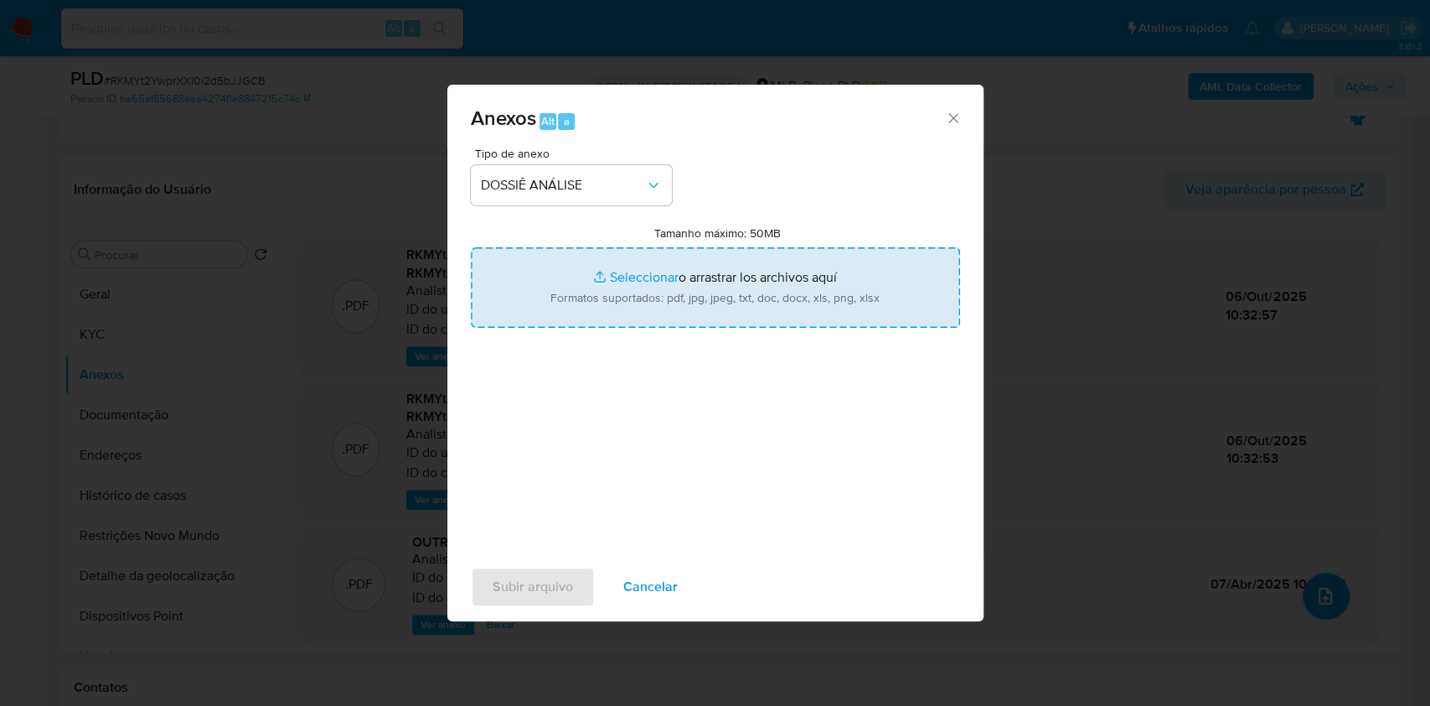
type input "C:\fakepath\SAR - XXXX - CNPJ 54890416000151 - AUZA DISTRIBUIDORA DE BEBIDAS LT…"
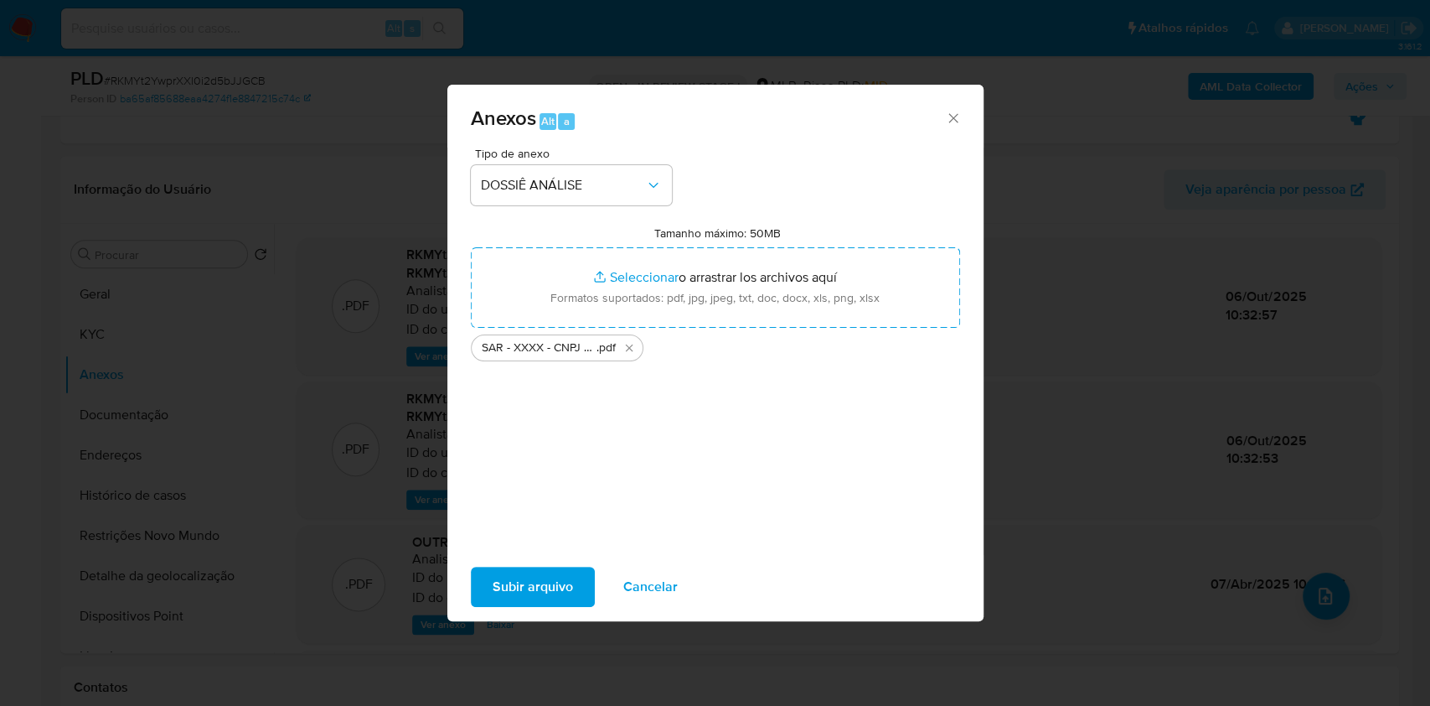
click at [505, 579] on span "Subir arquivo" at bounding box center [533, 586] width 80 height 37
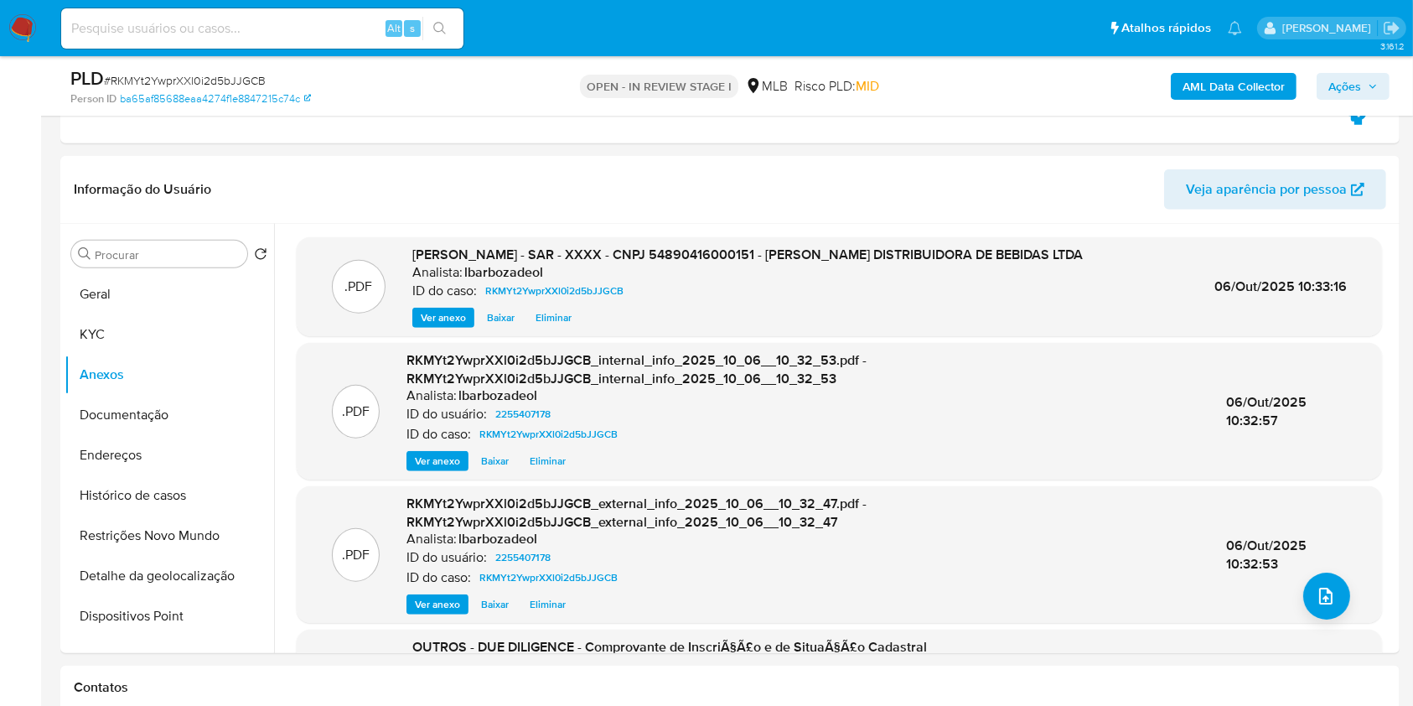
click at [1354, 91] on span "Ações" at bounding box center [1344, 86] width 33 height 27
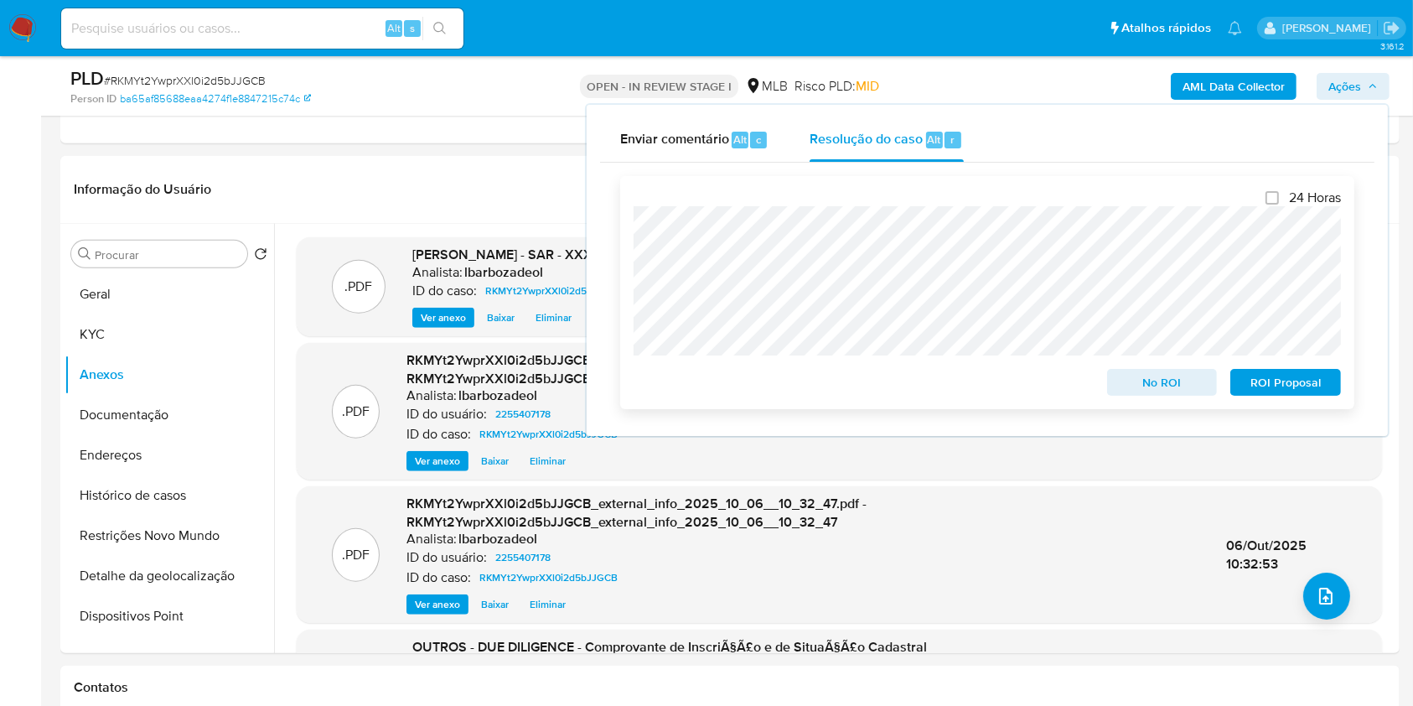
click at [1264, 379] on span "ROI Proposal" at bounding box center [1285, 381] width 87 height 23
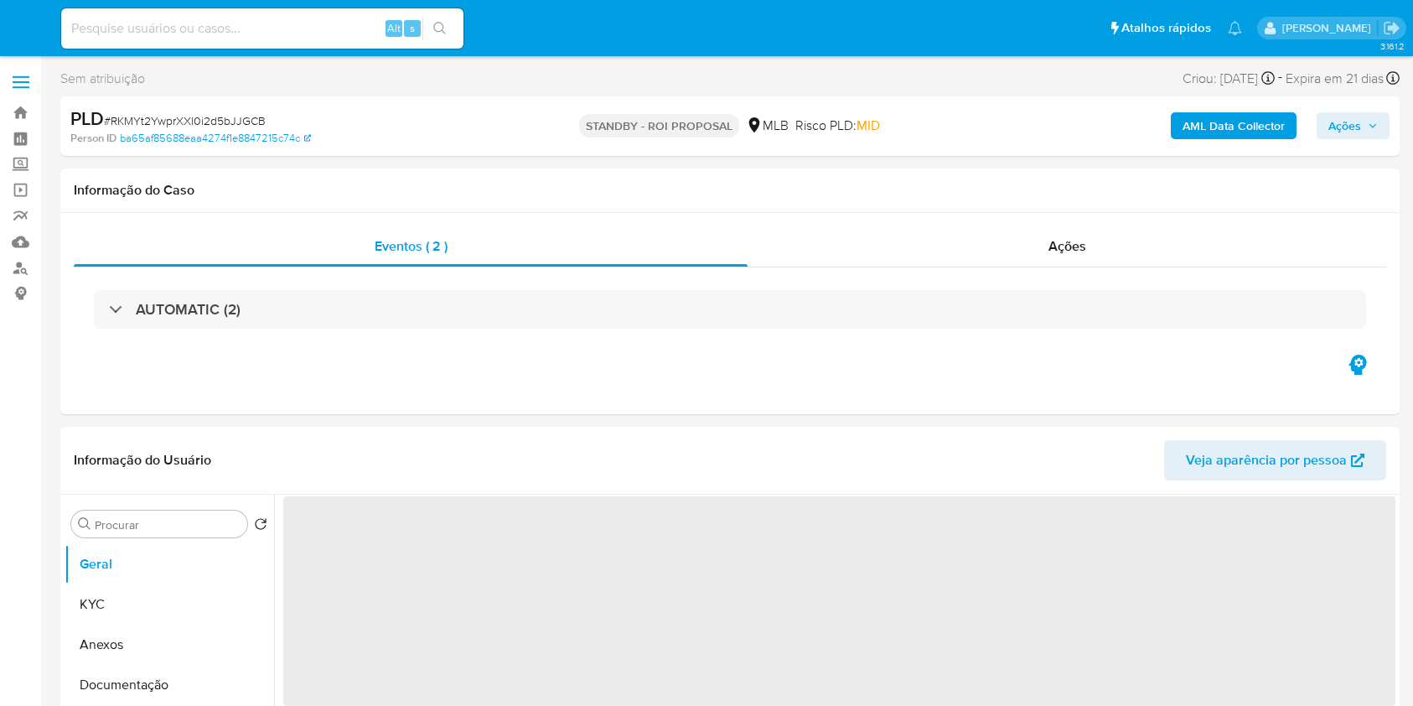
select select "10"
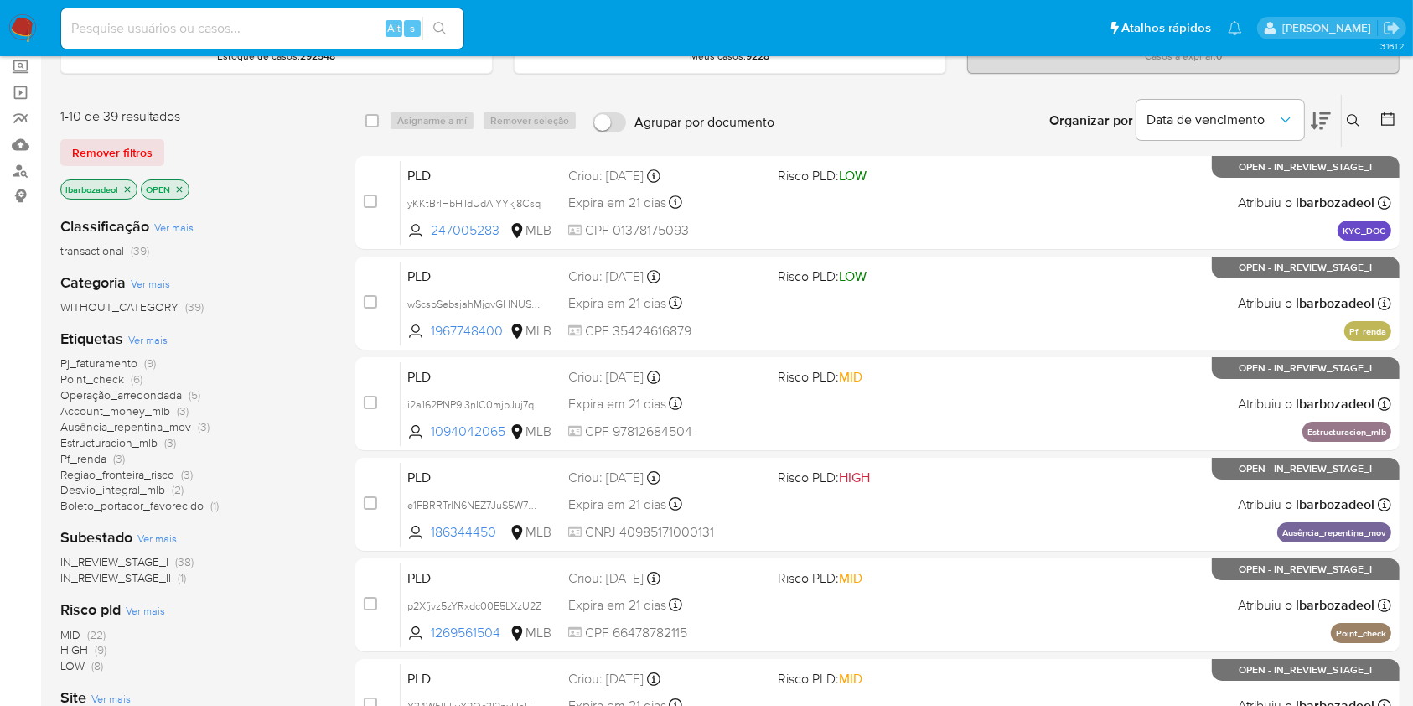
scroll to position [96, 0]
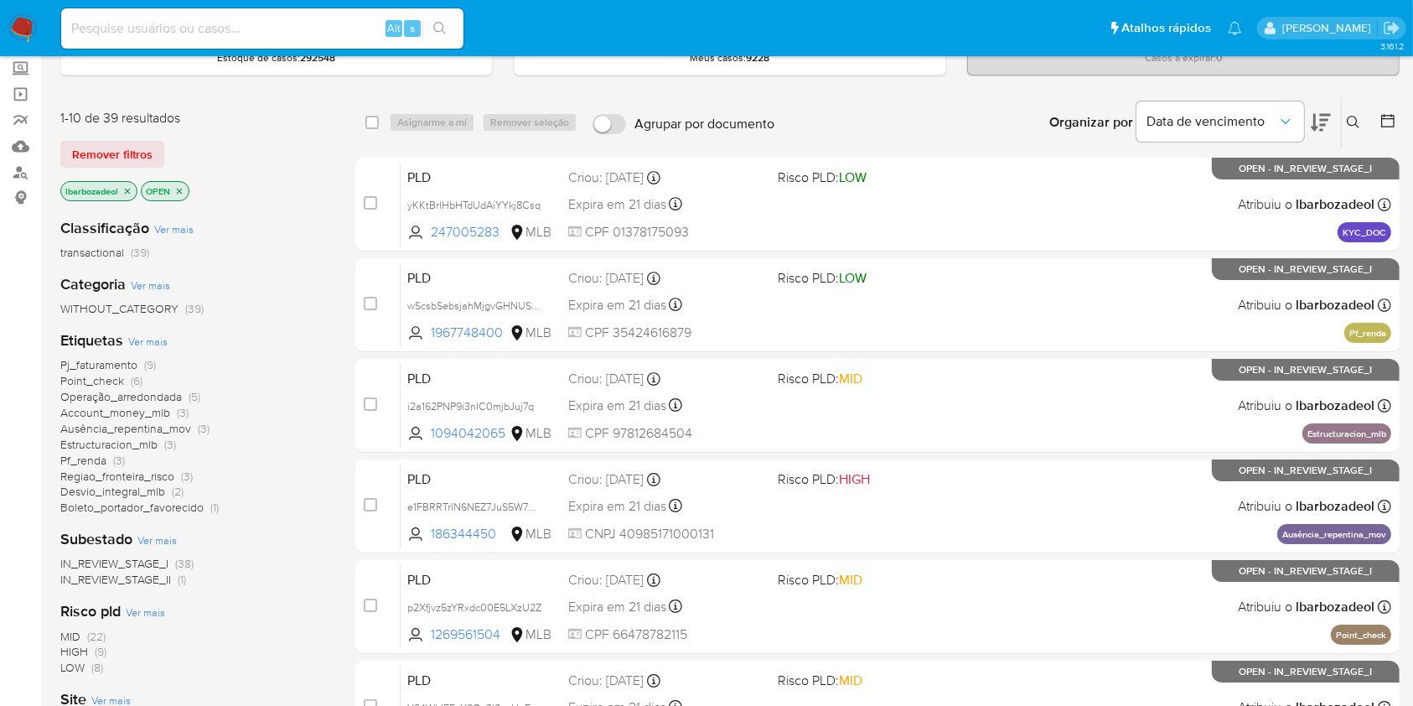
click at [153, 494] on span "Desvio_integral_mlb" at bounding box center [112, 491] width 105 height 17
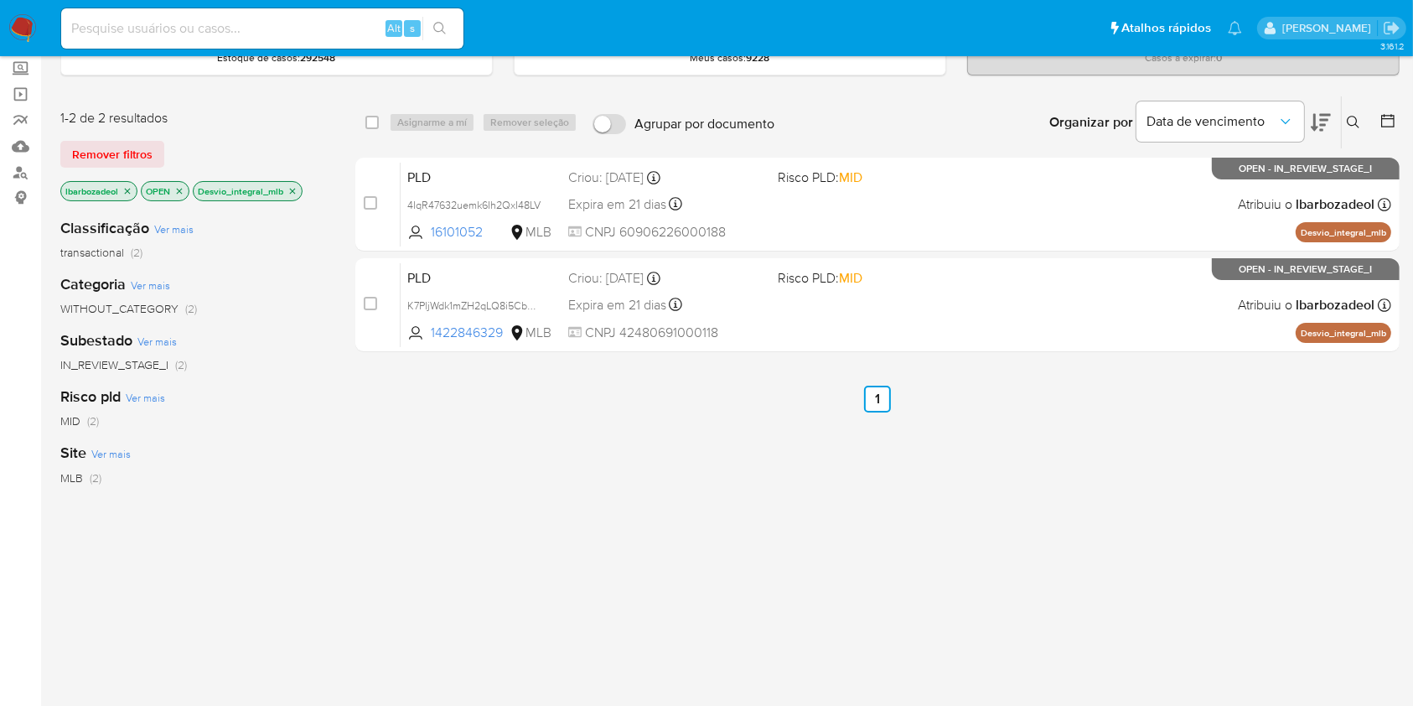
click at [291, 186] on icon "close-filter" at bounding box center [292, 191] width 10 height 10
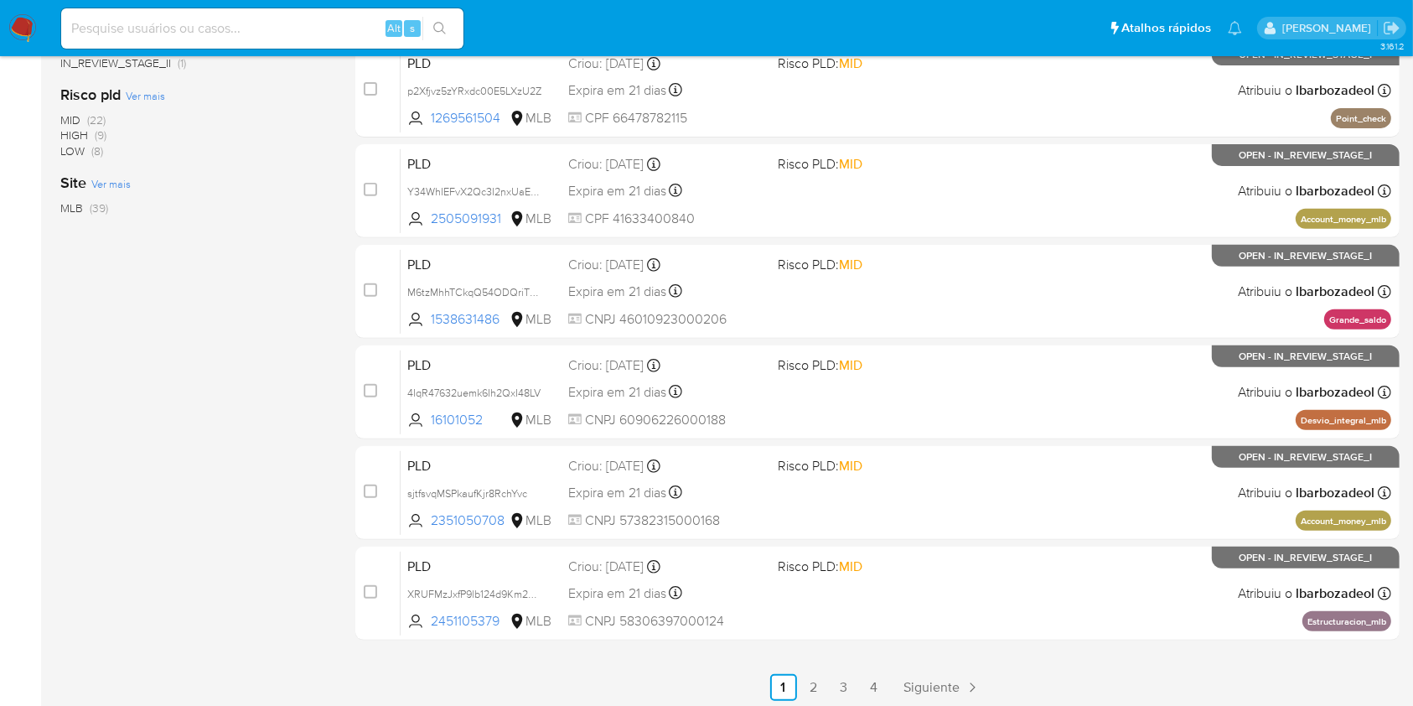
scroll to position [613, 0]
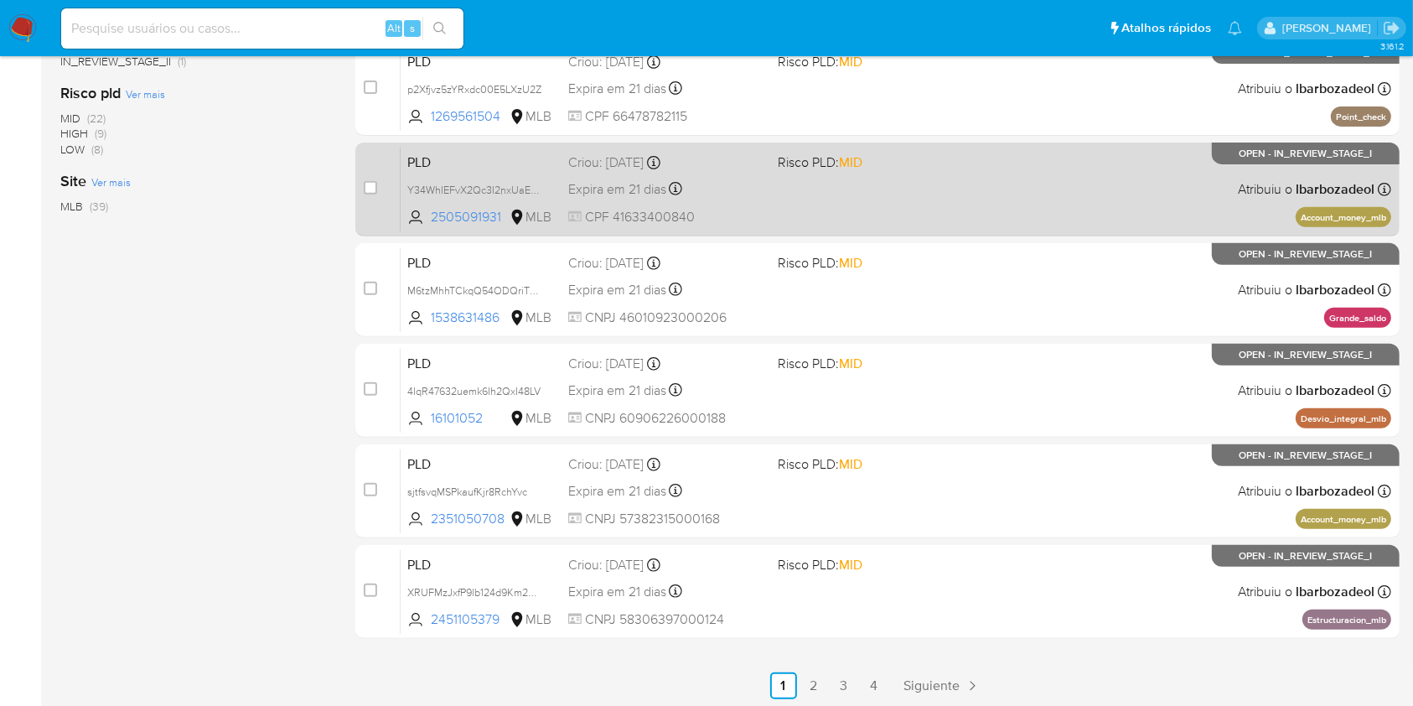
click at [841, 204] on div "PLD Y34WhIEFvX2Qc3I2nxUaEiiQ 2505091931 MLB Risco PLD: MID Criou: 12/09/2025 Cr…" at bounding box center [896, 189] width 991 height 85
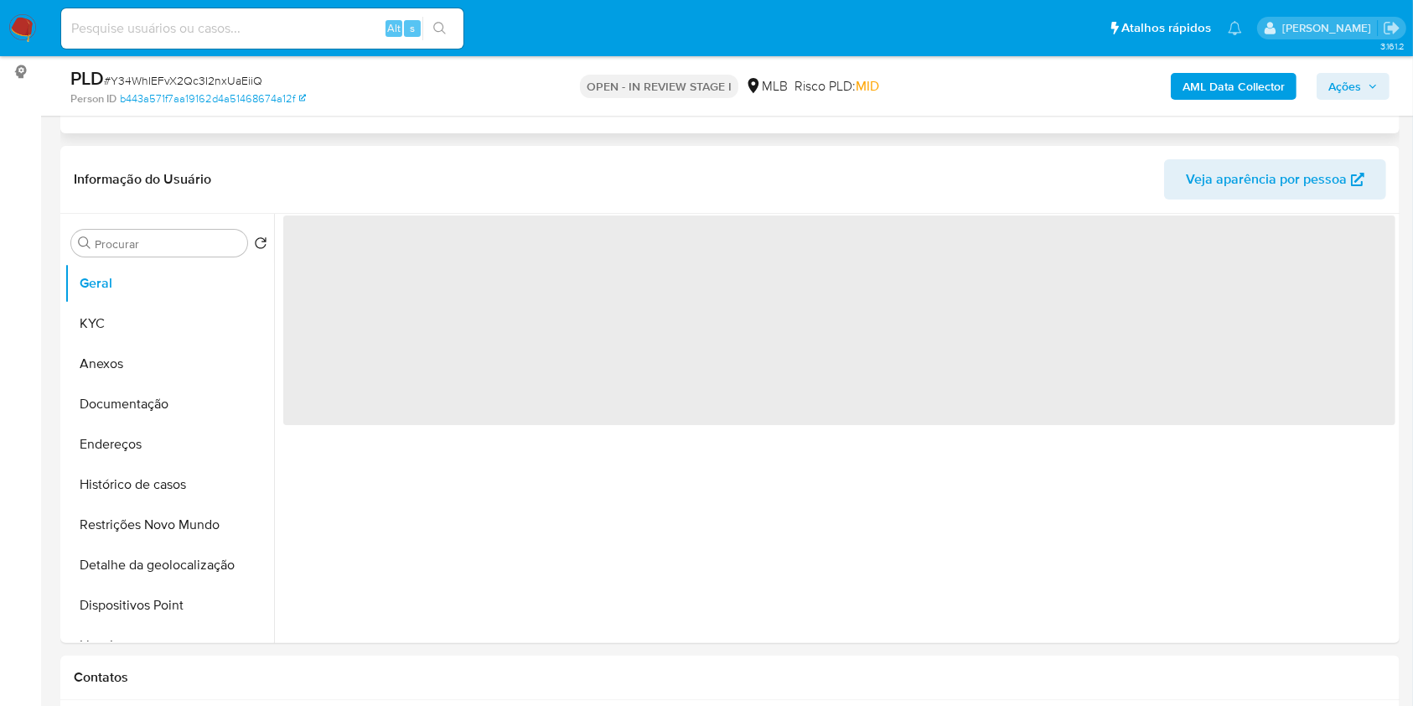
select select "10"
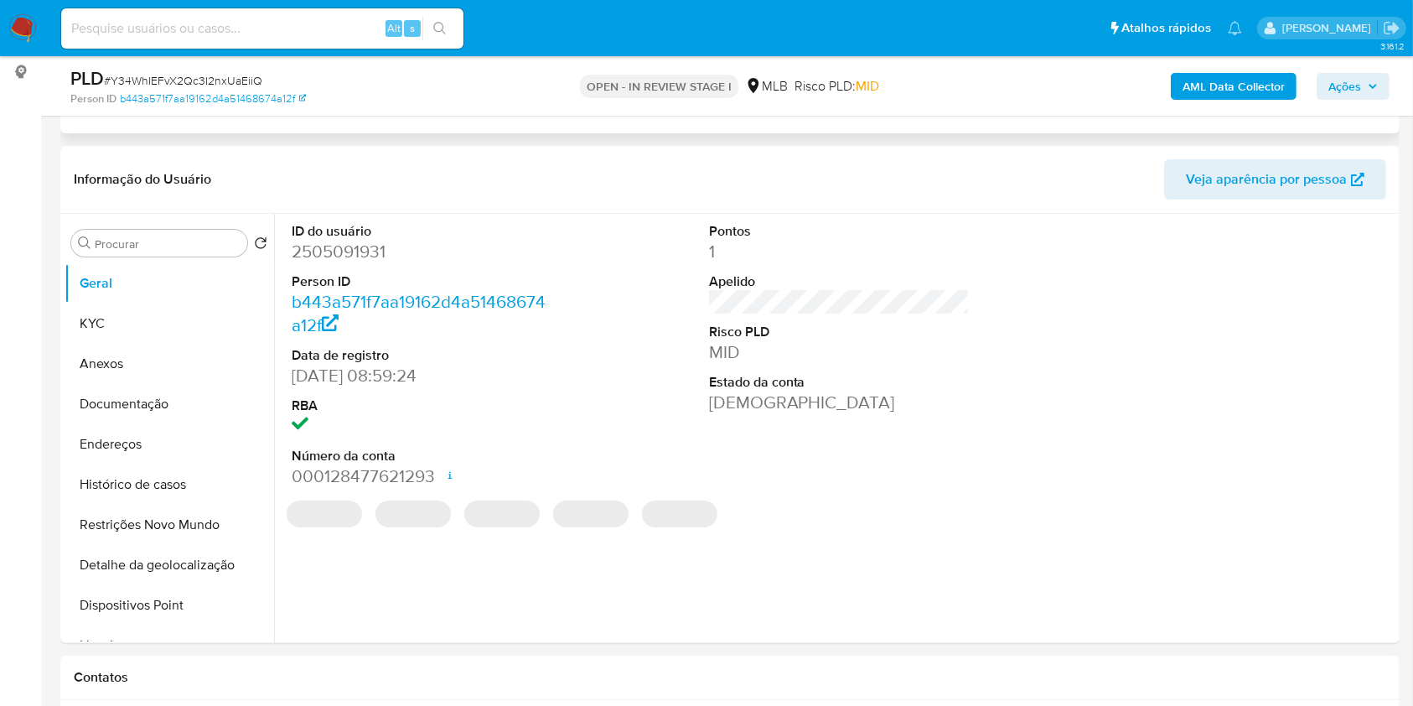
scroll to position [220, 0]
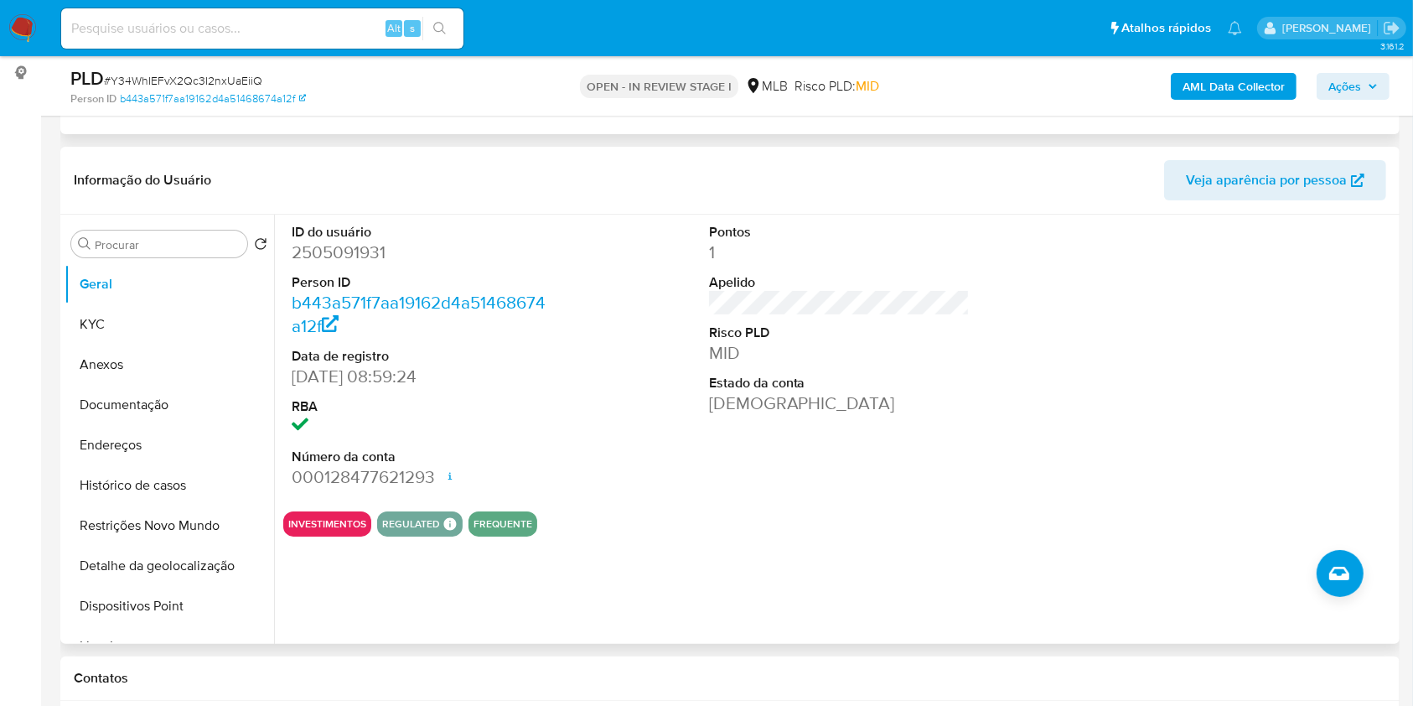
drag, startPoint x: 1346, startPoint y: 359, endPoint x: 1311, endPoint y: 419, distance: 69.4
click at [1347, 359] on div at bounding box center [1256, 356] width 278 height 283
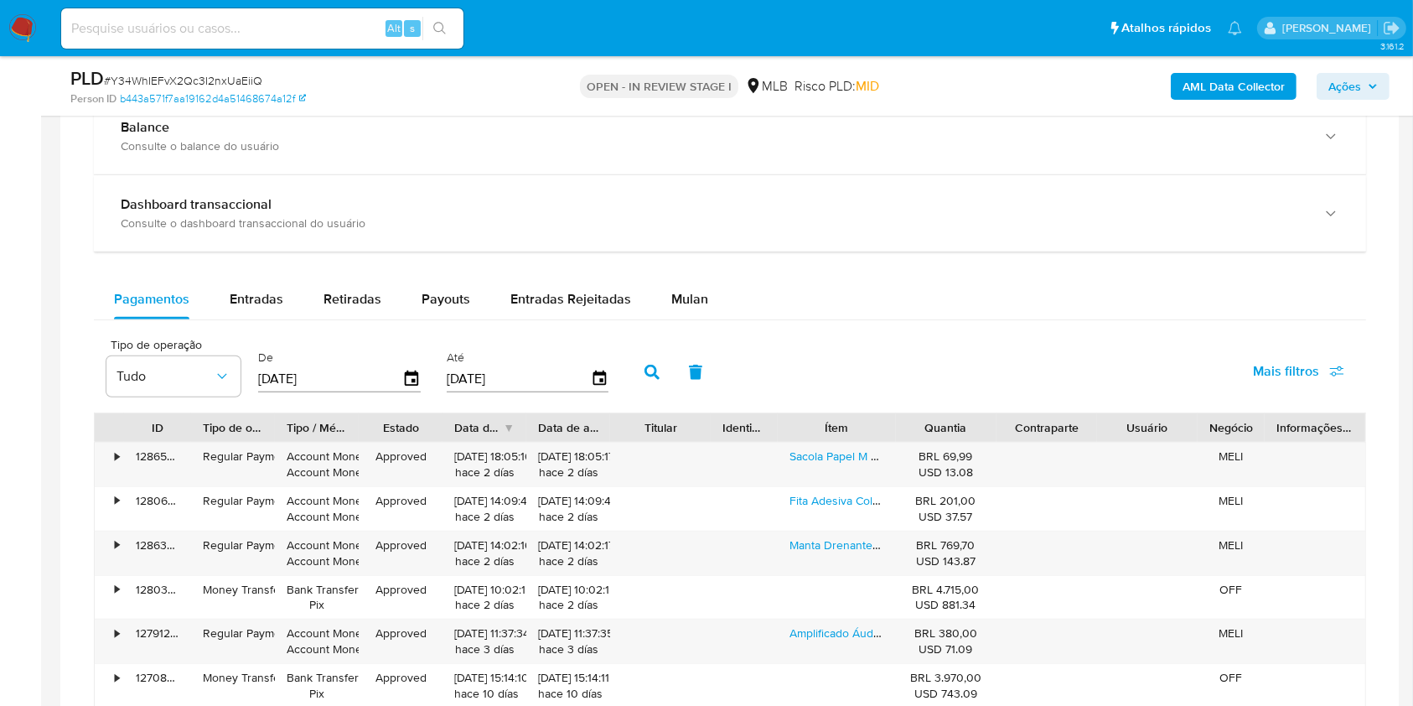
scroll to position [1192, 0]
click at [675, 307] on div "Mulan" at bounding box center [689, 297] width 37 height 40
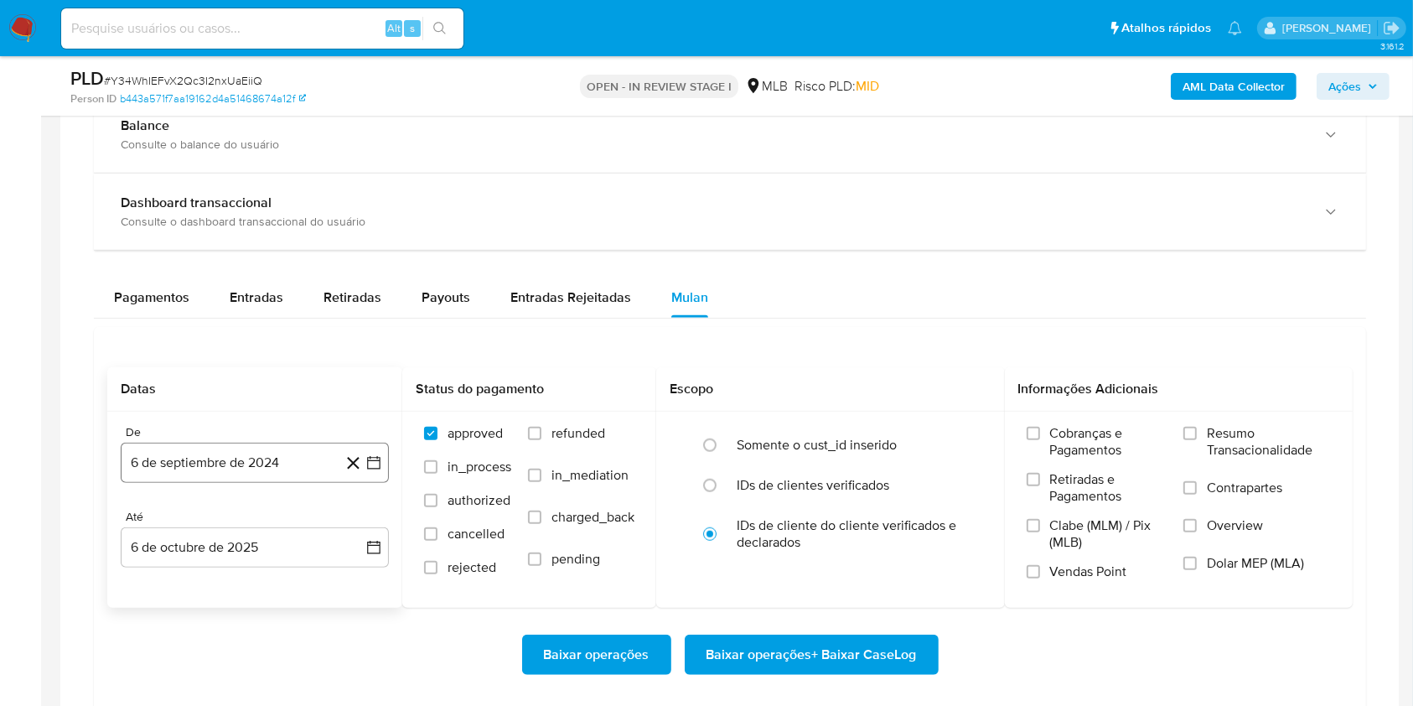
click at [285, 479] on button "6 de septiembre de 2024" at bounding box center [255, 462] width 268 height 40
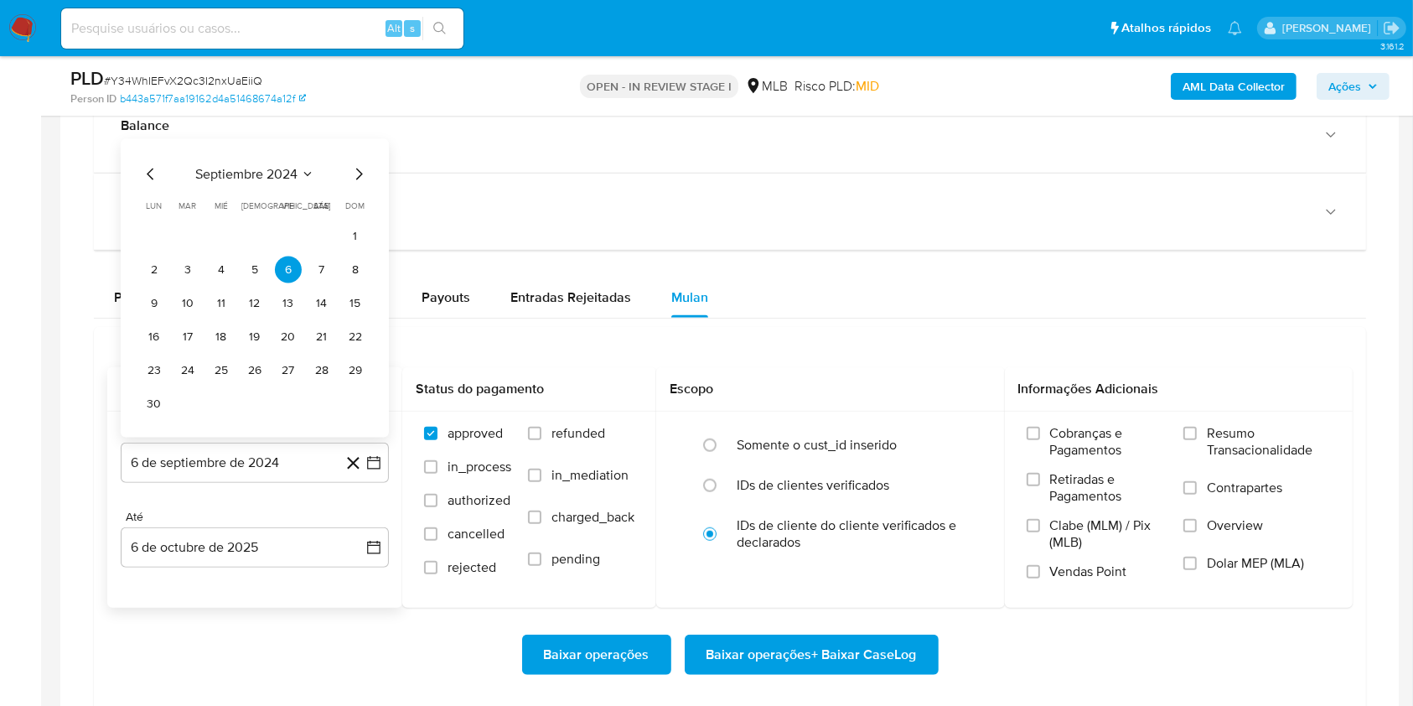
click at [251, 171] on span "septiembre 2024" at bounding box center [246, 174] width 102 height 17
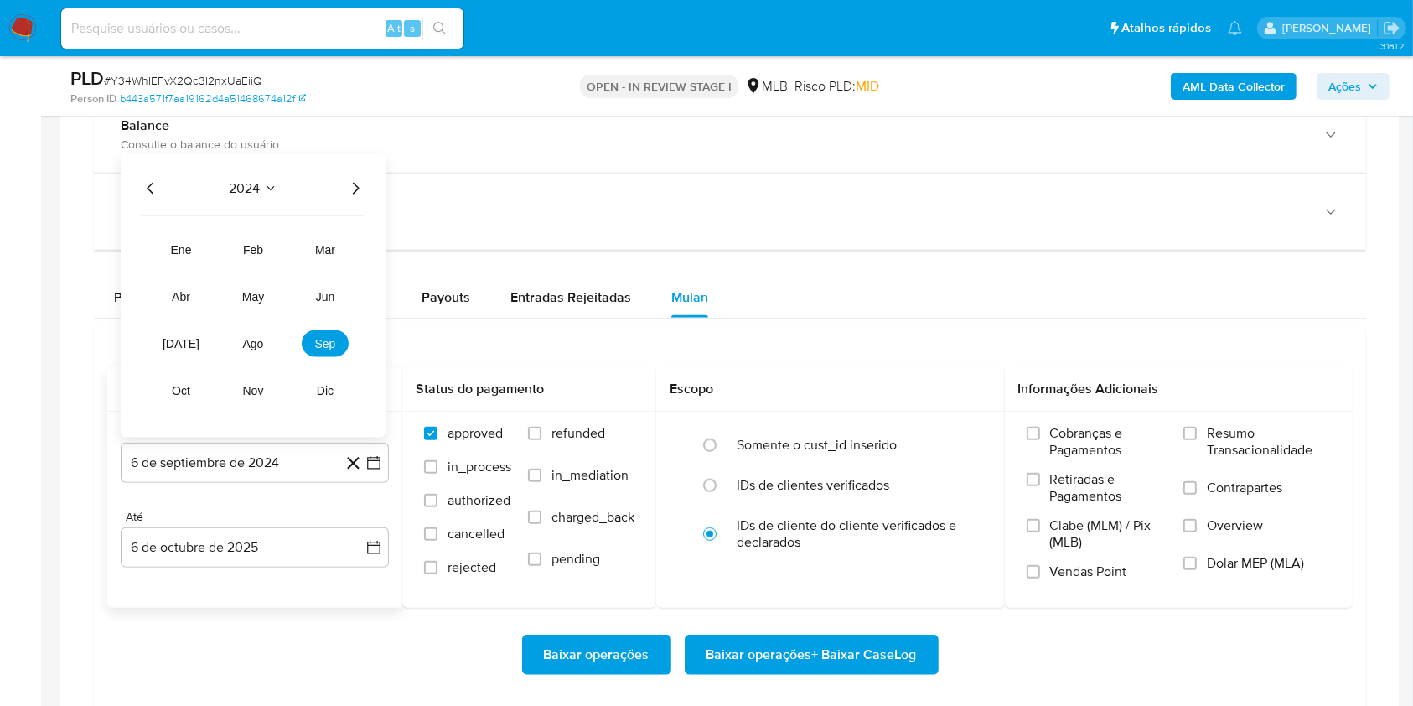
click at [355, 179] on icon "Año siguiente" at bounding box center [355, 188] width 20 height 20
click at [252, 345] on span "ago" at bounding box center [253, 343] width 21 height 13
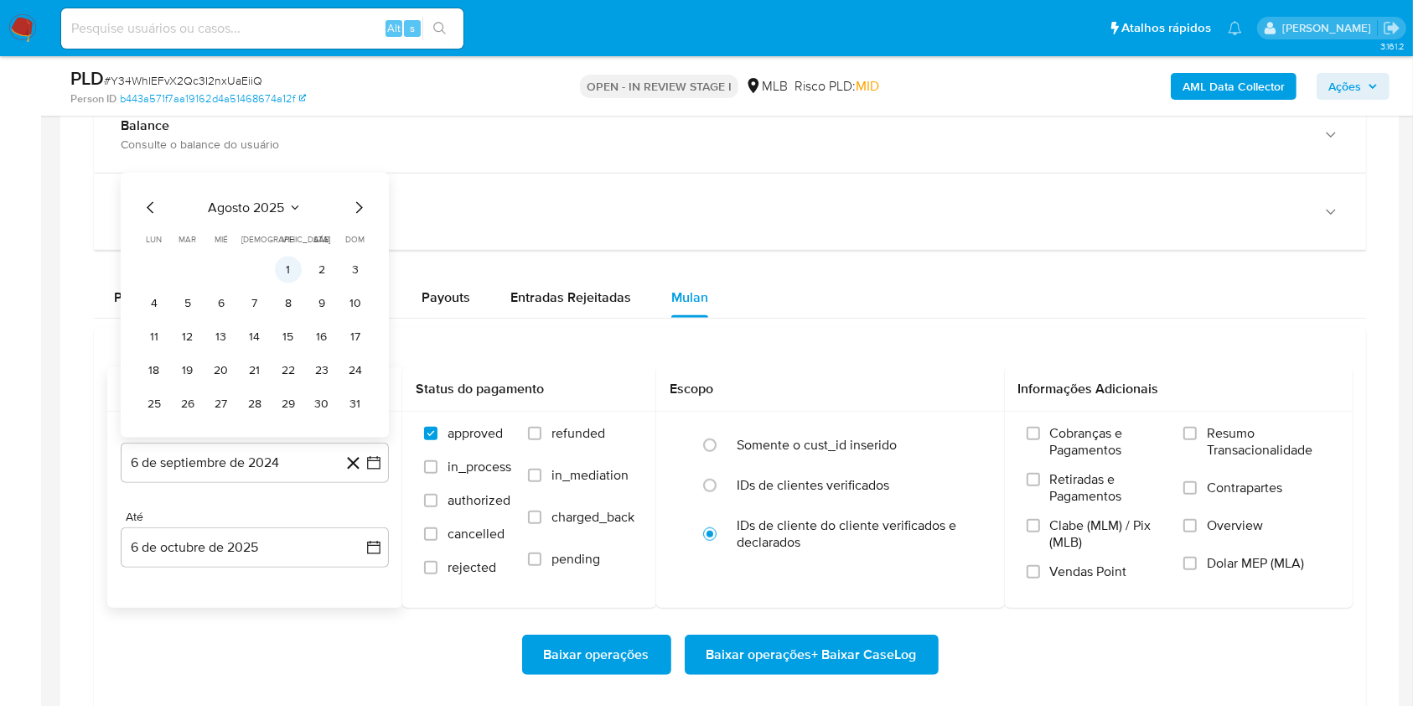
click at [284, 273] on button "1" at bounding box center [288, 269] width 27 height 27
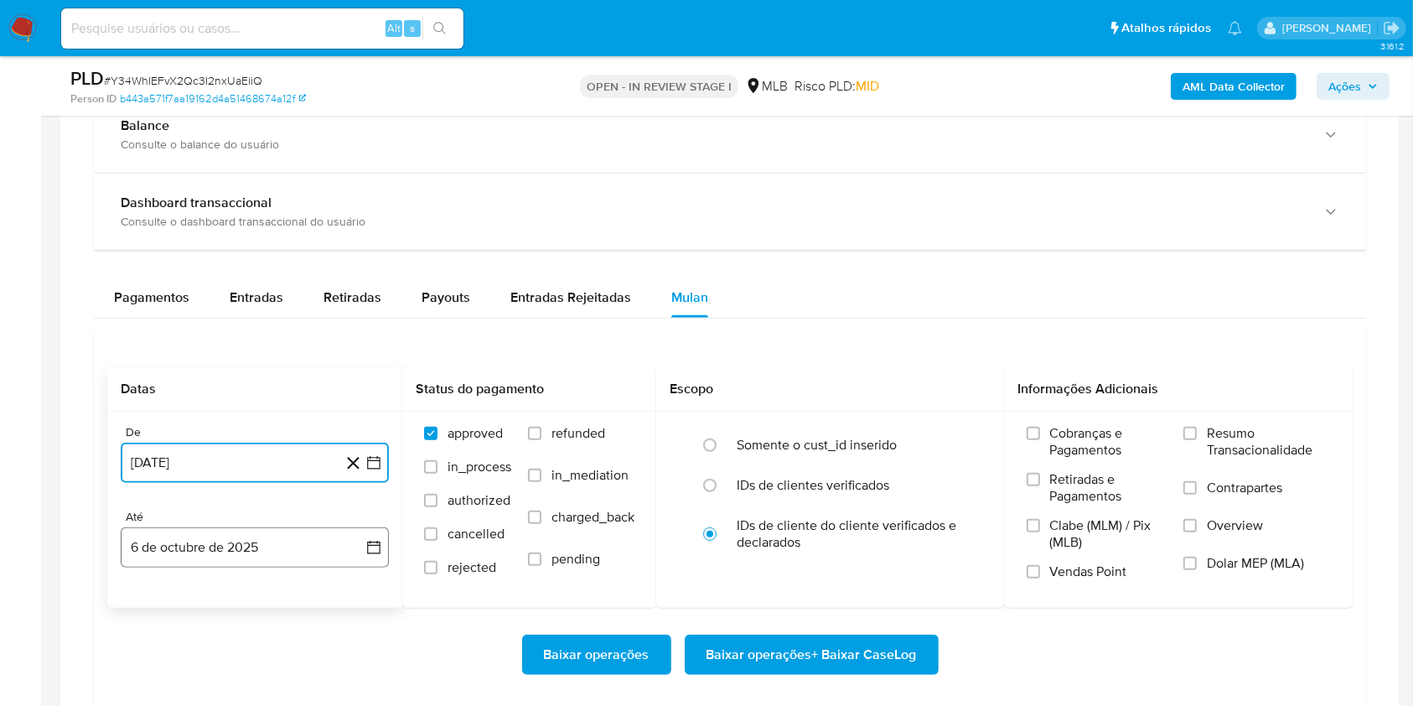
click at [222, 548] on button "6 de octubre de 2025" at bounding box center [255, 547] width 268 height 40
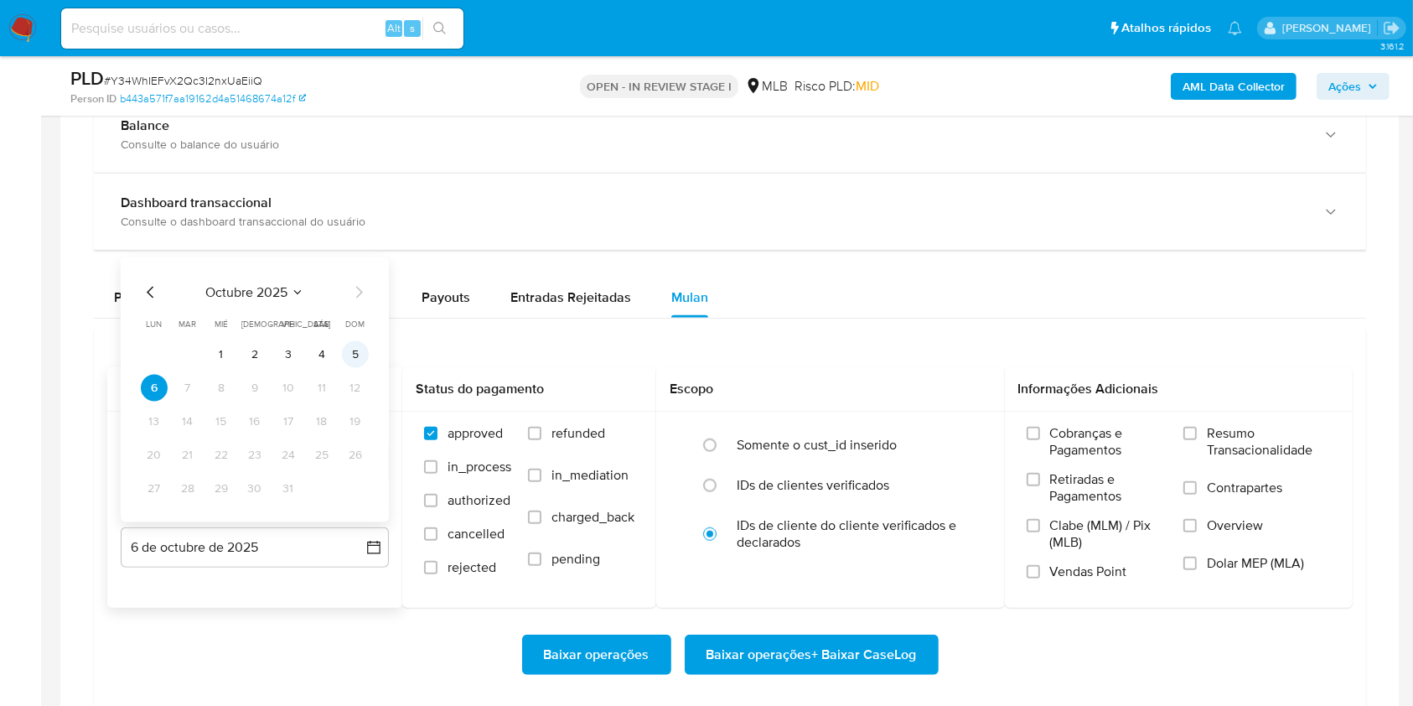
click at [349, 359] on button "5" at bounding box center [355, 354] width 27 height 27
click at [1233, 442] on span "Resumo Transacionalidade" at bounding box center [1269, 442] width 124 height 34
click at [1197, 440] on input "Resumo Transacionalidade" at bounding box center [1189, 433] width 13 height 13
click at [837, 655] on span "Baixar operações + Baixar CaseLog" at bounding box center [811, 654] width 210 height 37
drag, startPoint x: 1413, startPoint y: 213, endPoint x: 1429, endPoint y: 193, distance: 25.7
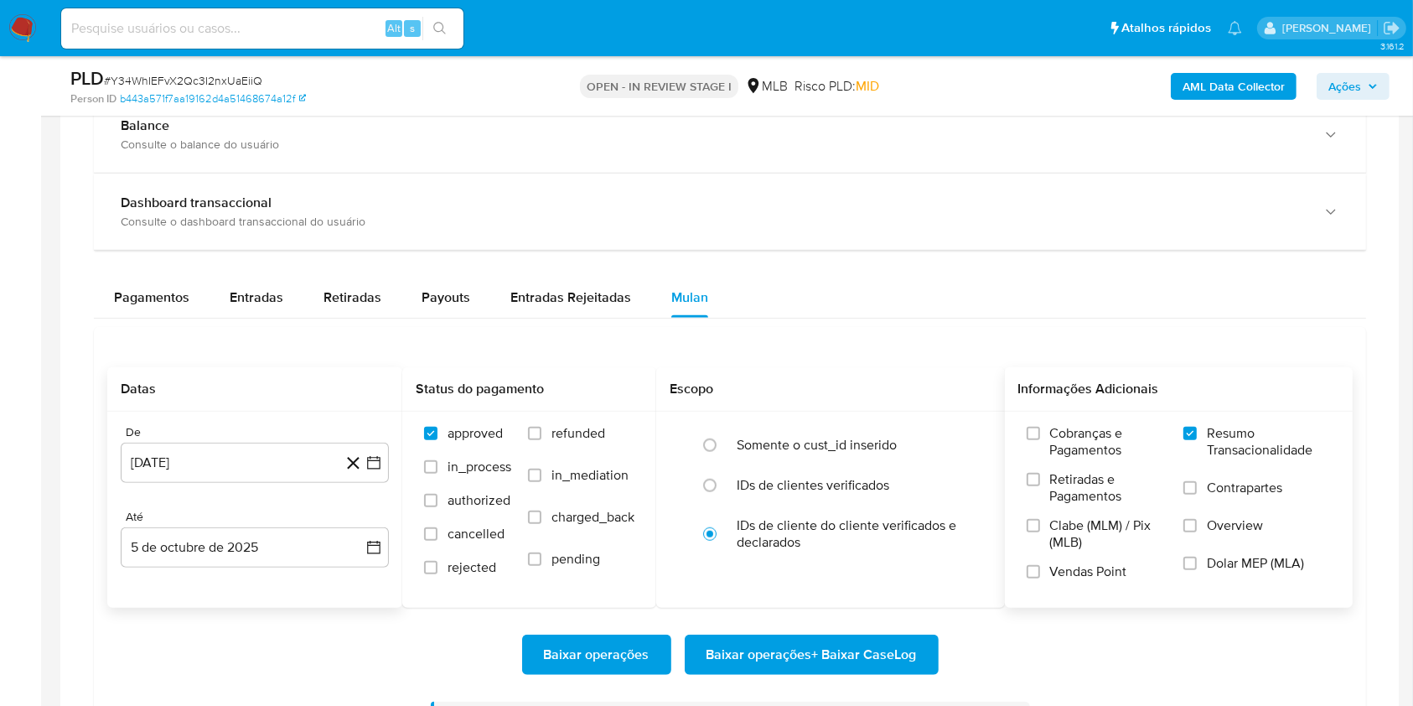
click at [1413, 211] on html "Pausado Ver notificaciones Alt s Atalhos rápidos Presiona las siguientes teclas…" at bounding box center [706, 248] width 1413 height 2881
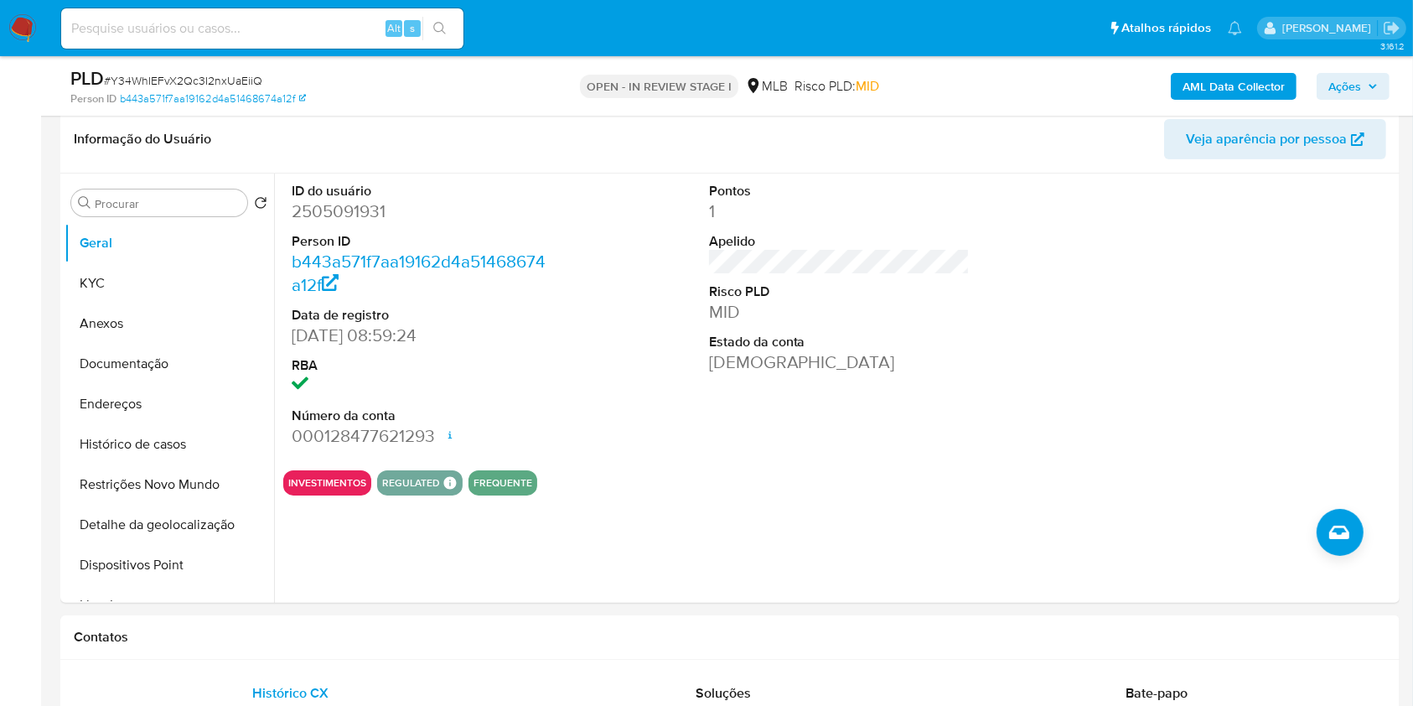
scroll to position [0, 0]
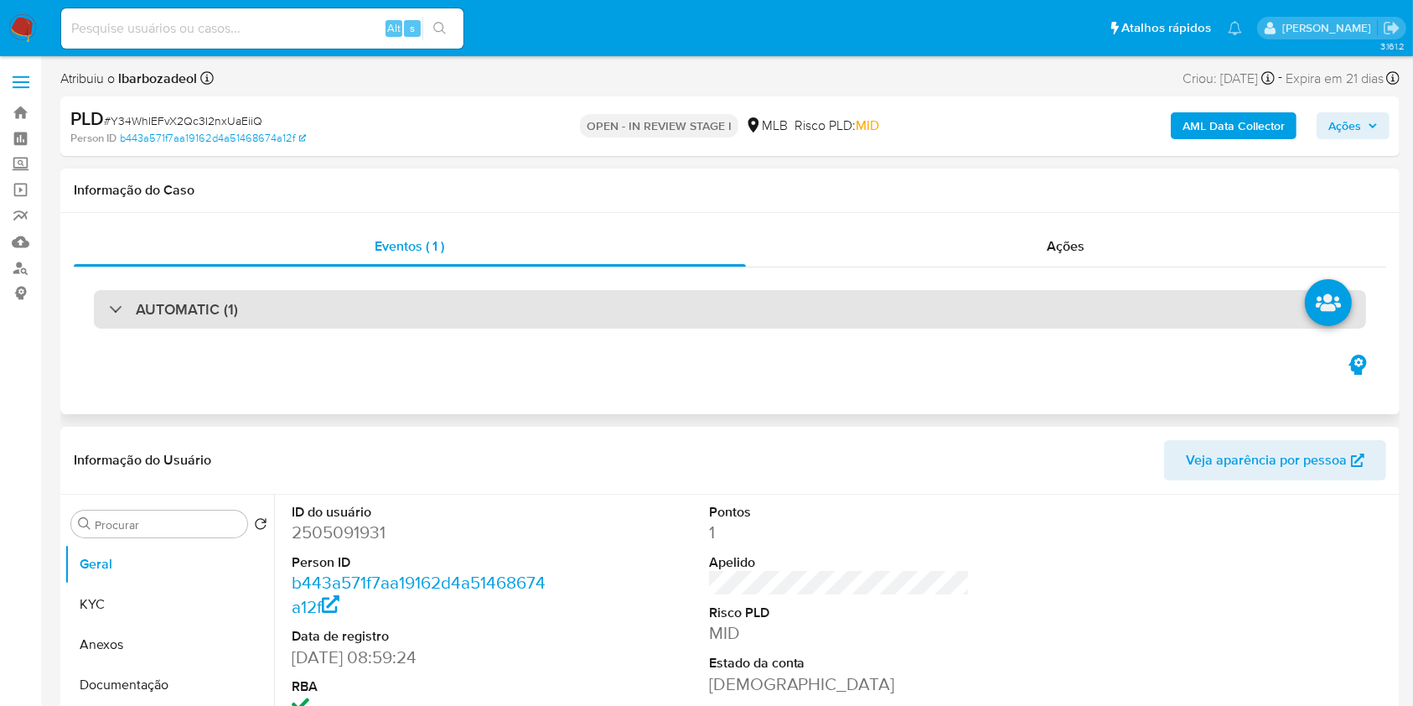
click at [733, 321] on div "AUTOMATIC (1)" at bounding box center [730, 309] width 1272 height 39
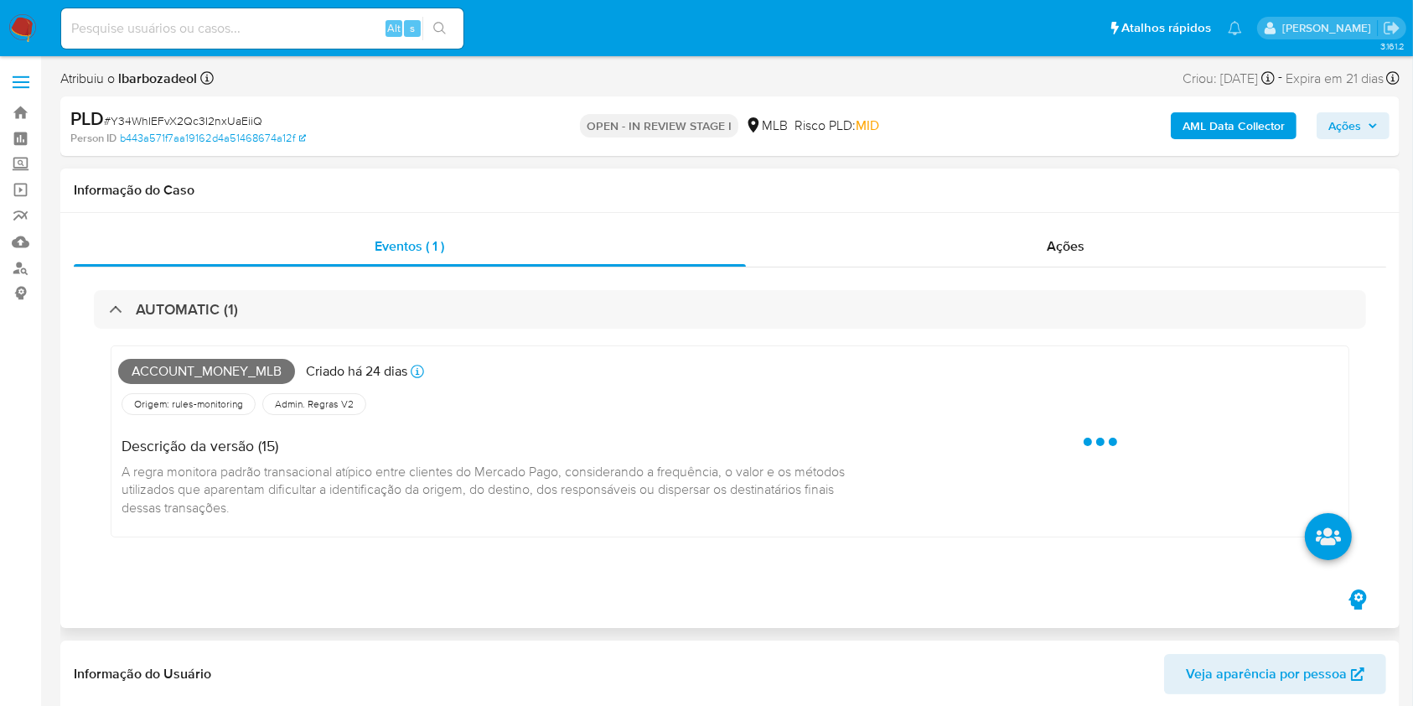
click at [241, 354] on div "Account_money_mlb Criado há 24 dias Criado: 12/09/2025 00:37:55" at bounding box center [488, 371] width 741 height 37
click at [229, 375] on span "Account_money_mlb" at bounding box center [206, 371] width 177 height 25
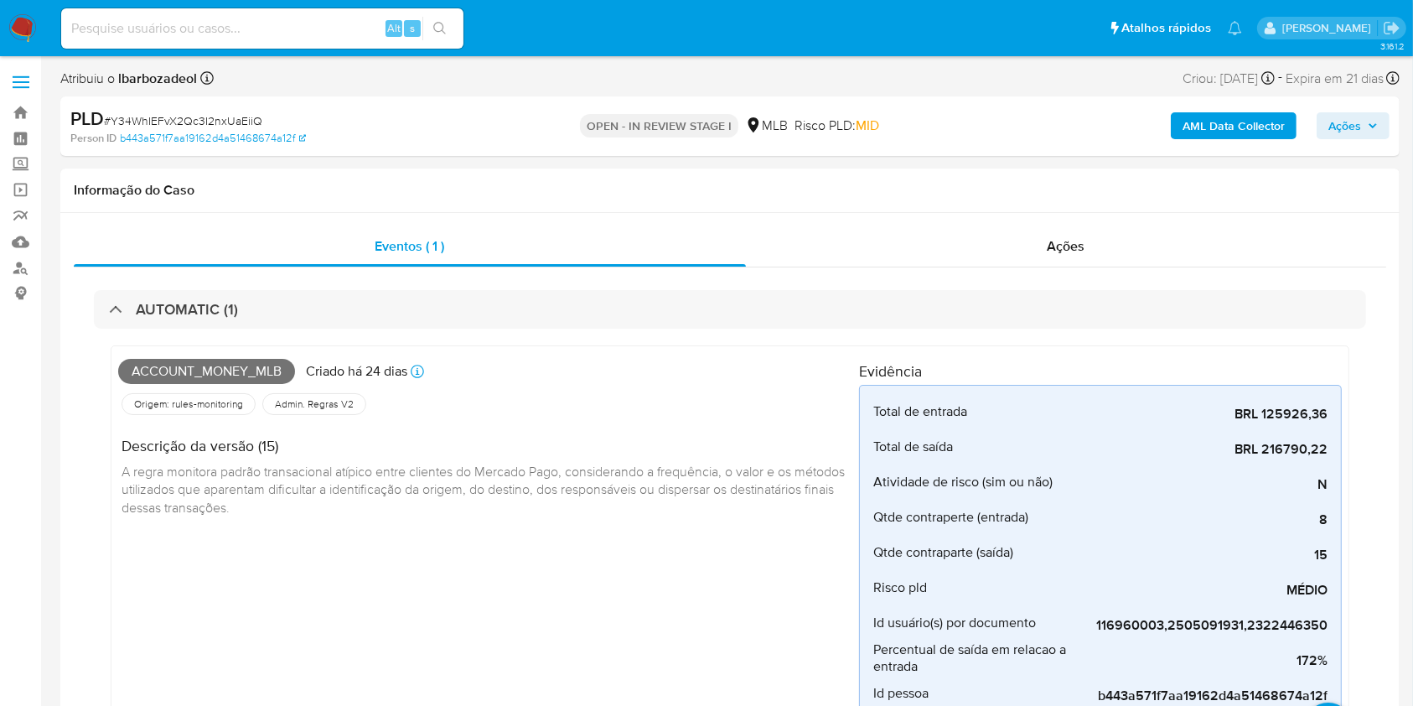
click at [1381, 142] on div "AML Data Collector Ações" at bounding box center [1171, 125] width 435 height 39
drag, startPoint x: 1335, startPoint y: 137, endPoint x: 1347, endPoint y: 127, distance: 15.5
click at [1348, 130] on span "Ações" at bounding box center [1344, 125] width 33 height 27
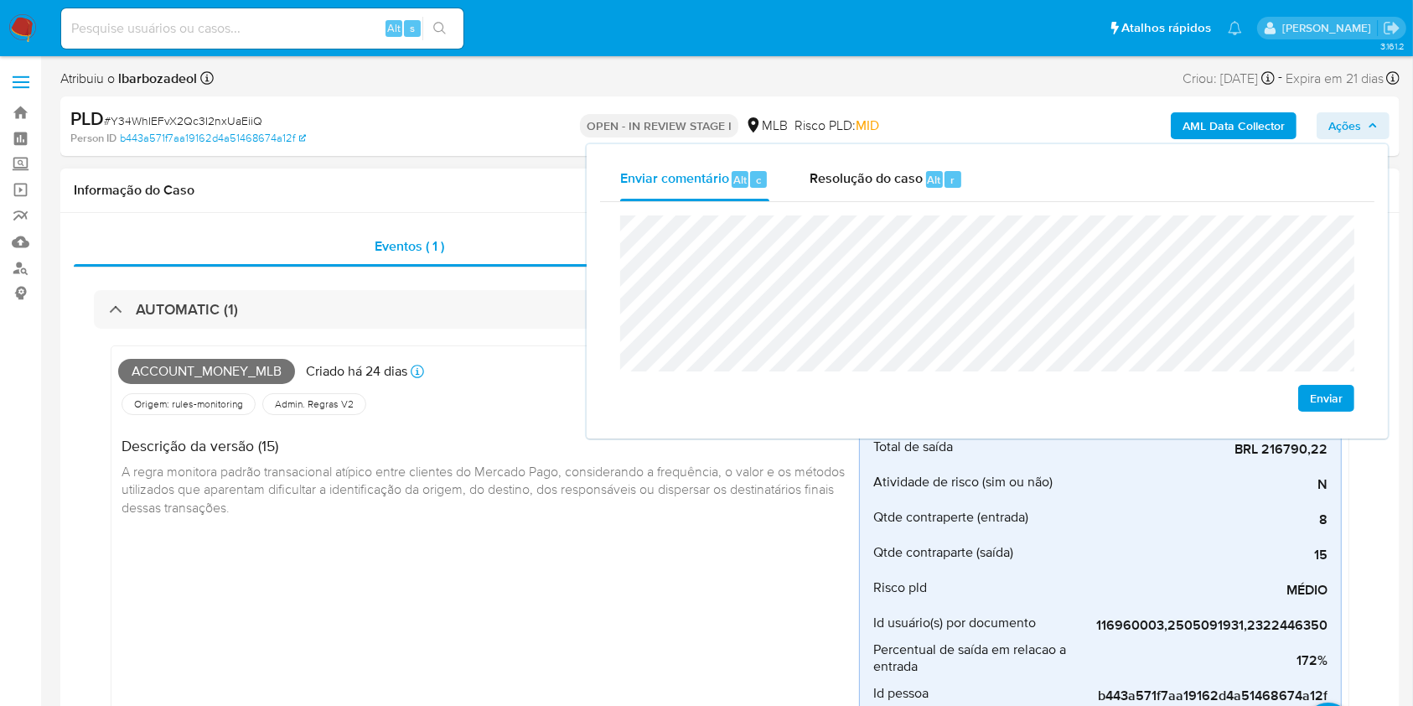
click at [437, 621] on div "Account_money_mlb Criado há 24 dias Criado: 12/09/2025 00:37:55 Origem: rules-m…" at bounding box center [488, 536] width 741 height 367
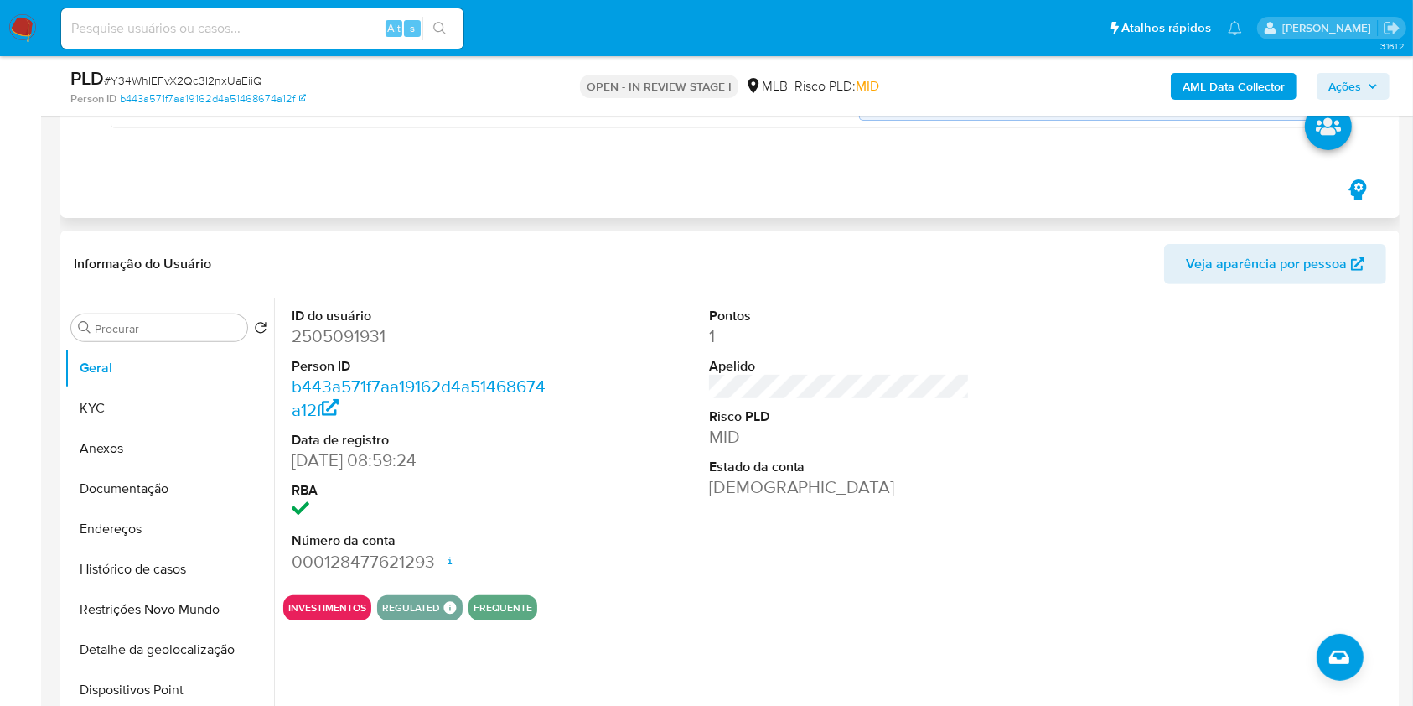
scroll to position [541, 0]
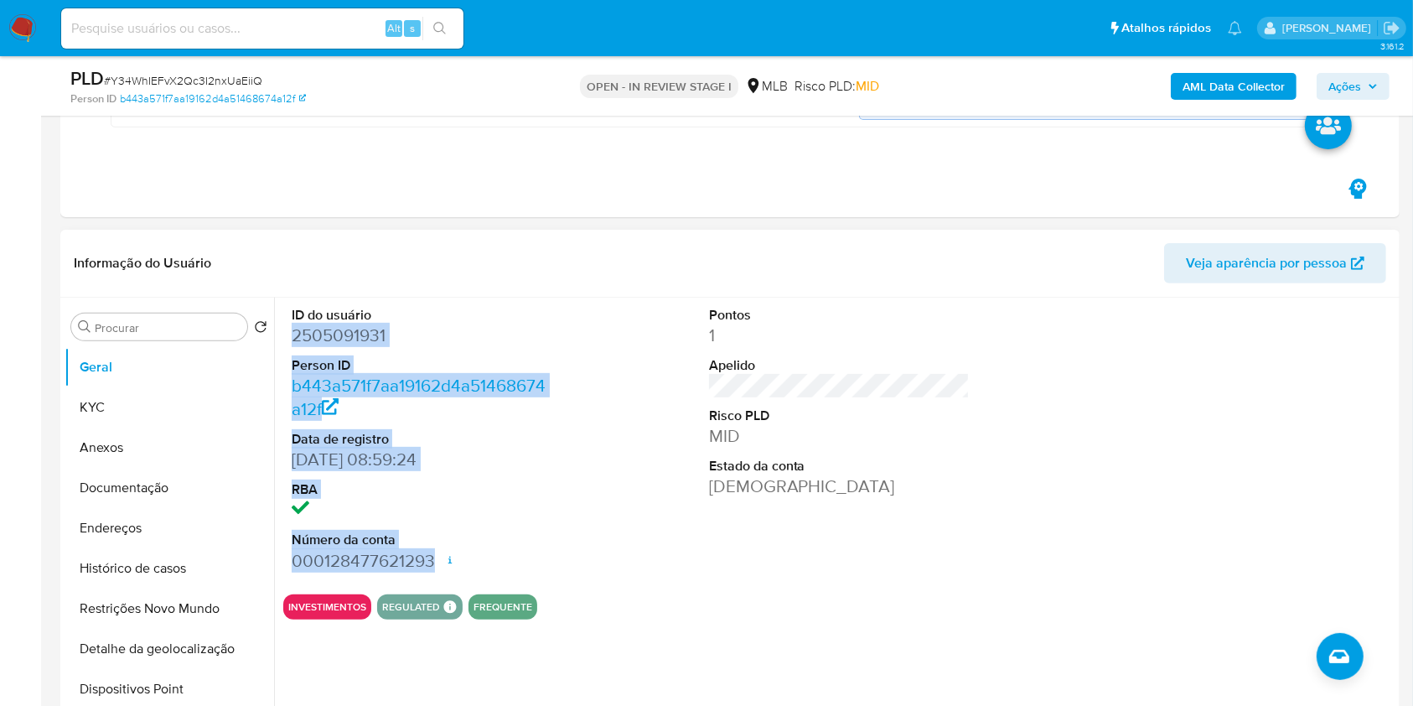
drag, startPoint x: 295, startPoint y: 334, endPoint x: 478, endPoint y: 566, distance: 296.1
click at [478, 566] on dl "ID do usuário 2505091931 Person ID b443a571f7aa19162d4a51468674a12f Data de reg…" at bounding box center [422, 439] width 261 height 266
copy dl "2505091931 Person ID b443a571f7aa19162d4a51468674a12f Data de registro 20/06/20…"
click at [1357, 78] on span "Ações" at bounding box center [1344, 86] width 33 height 27
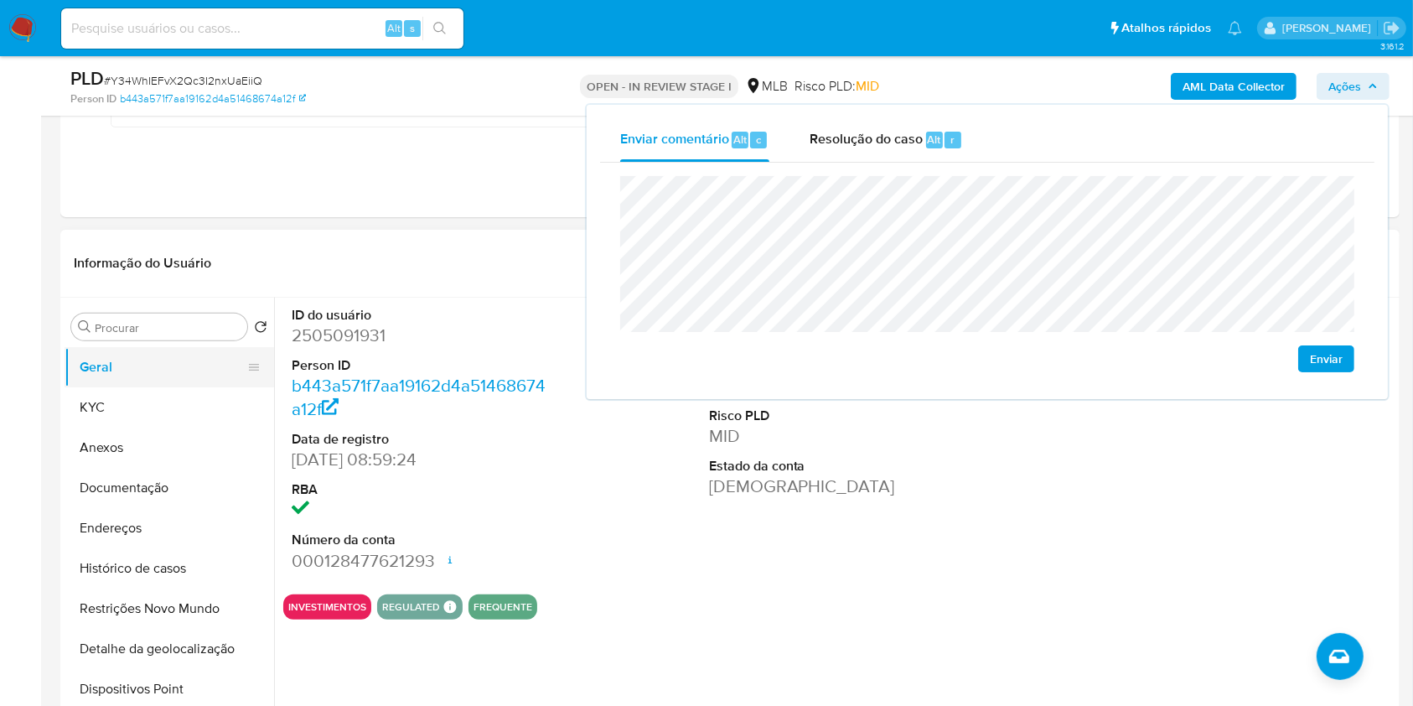
drag, startPoint x: 144, startPoint y: 396, endPoint x: 209, endPoint y: 325, distance: 95.5
click at [144, 396] on button "KYC" at bounding box center [170, 407] width 210 height 40
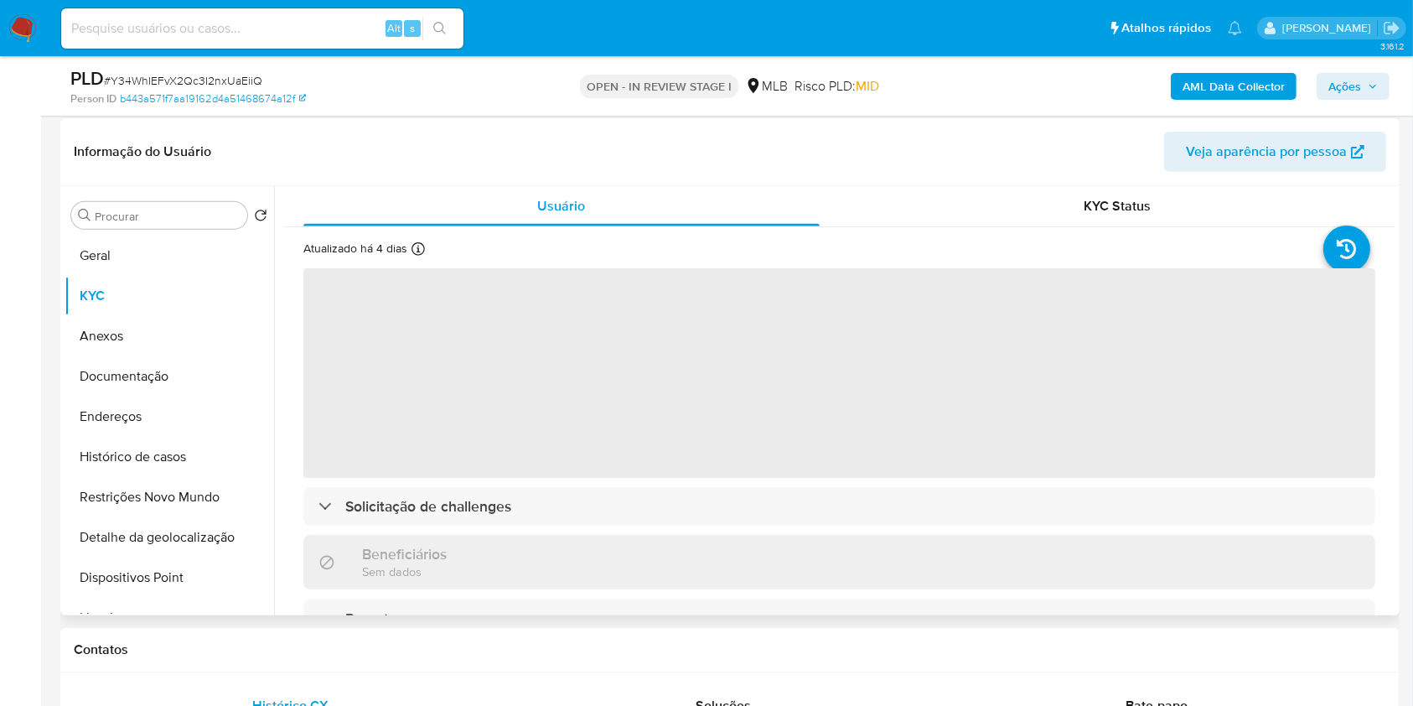
scroll to position [629, 0]
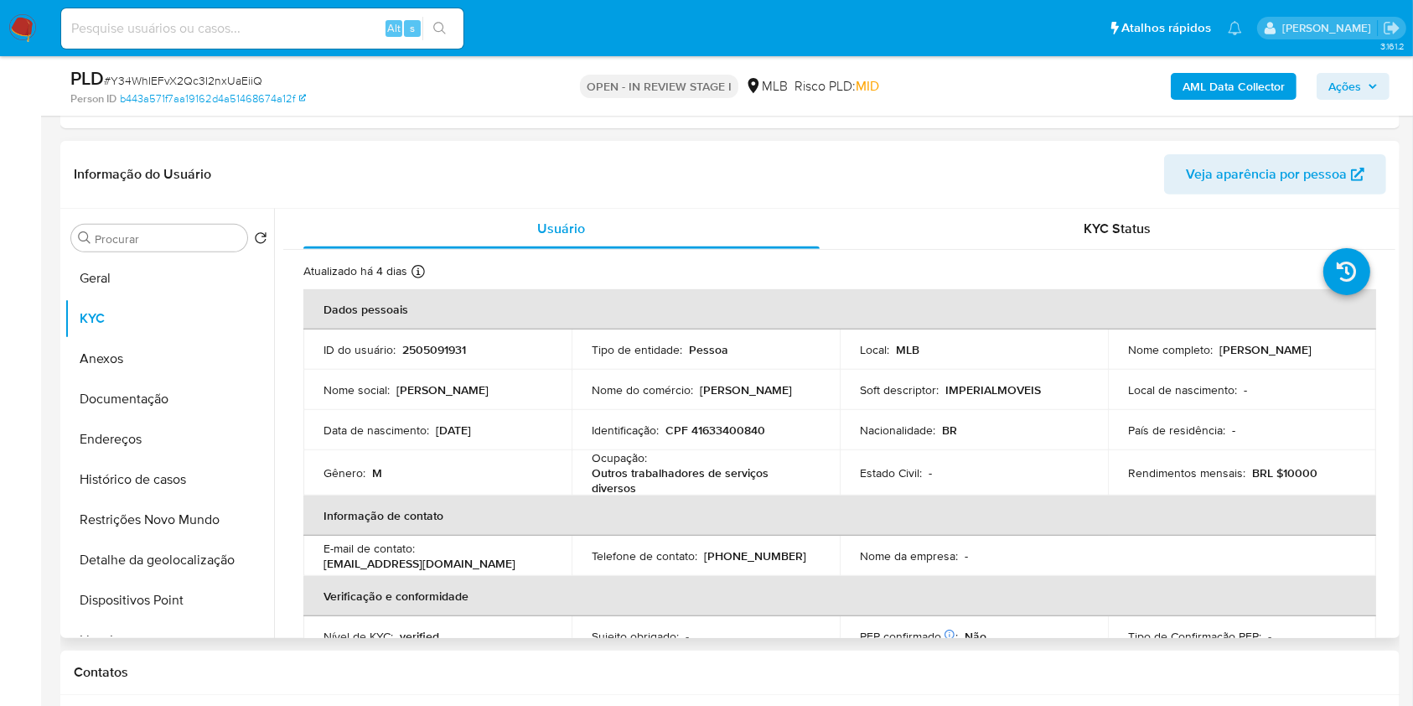
click at [747, 432] on p "CPF 41633400840" at bounding box center [715, 429] width 100 height 15
copy p "41633400840"
click at [1373, 85] on icon "button" at bounding box center [1373, 86] width 10 height 10
drag, startPoint x: 590, startPoint y: 469, endPoint x: 676, endPoint y: 484, distance: 87.6
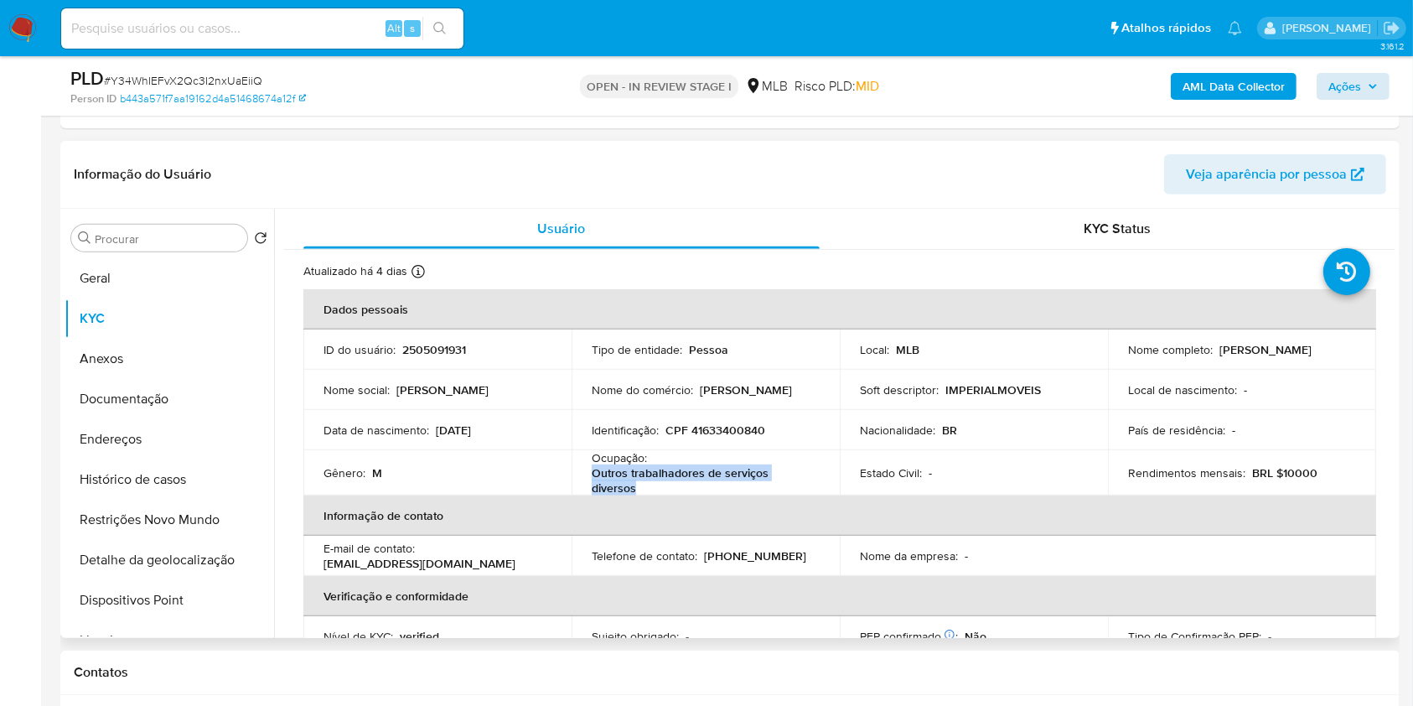
click at [676, 484] on p "Outros trabalhadores de serviços diversos" at bounding box center [702, 480] width 221 height 30
copy p "Outros trabalhadores de serviços diversos"
click at [1347, 92] on span "Ações" at bounding box center [1344, 86] width 33 height 27
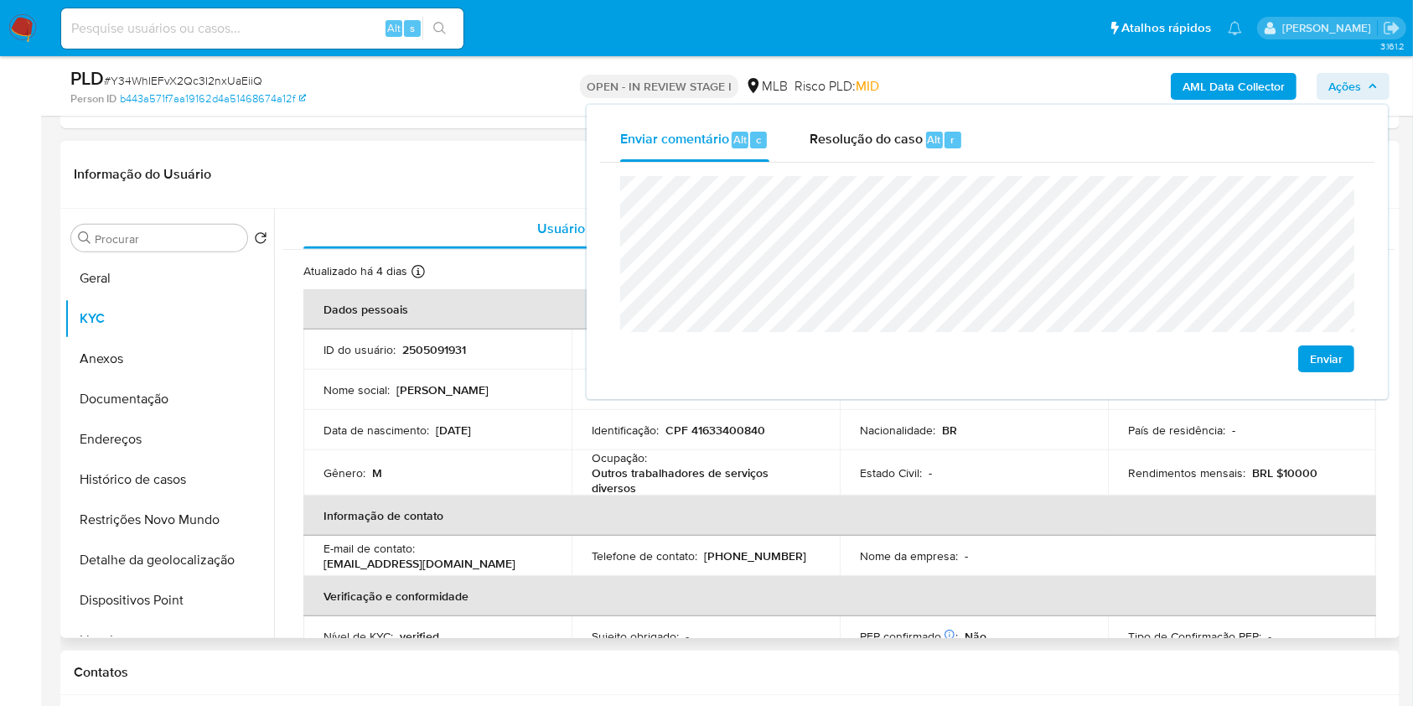
click at [1035, 471] on div "Estado Civil : -" at bounding box center [974, 472] width 228 height 15
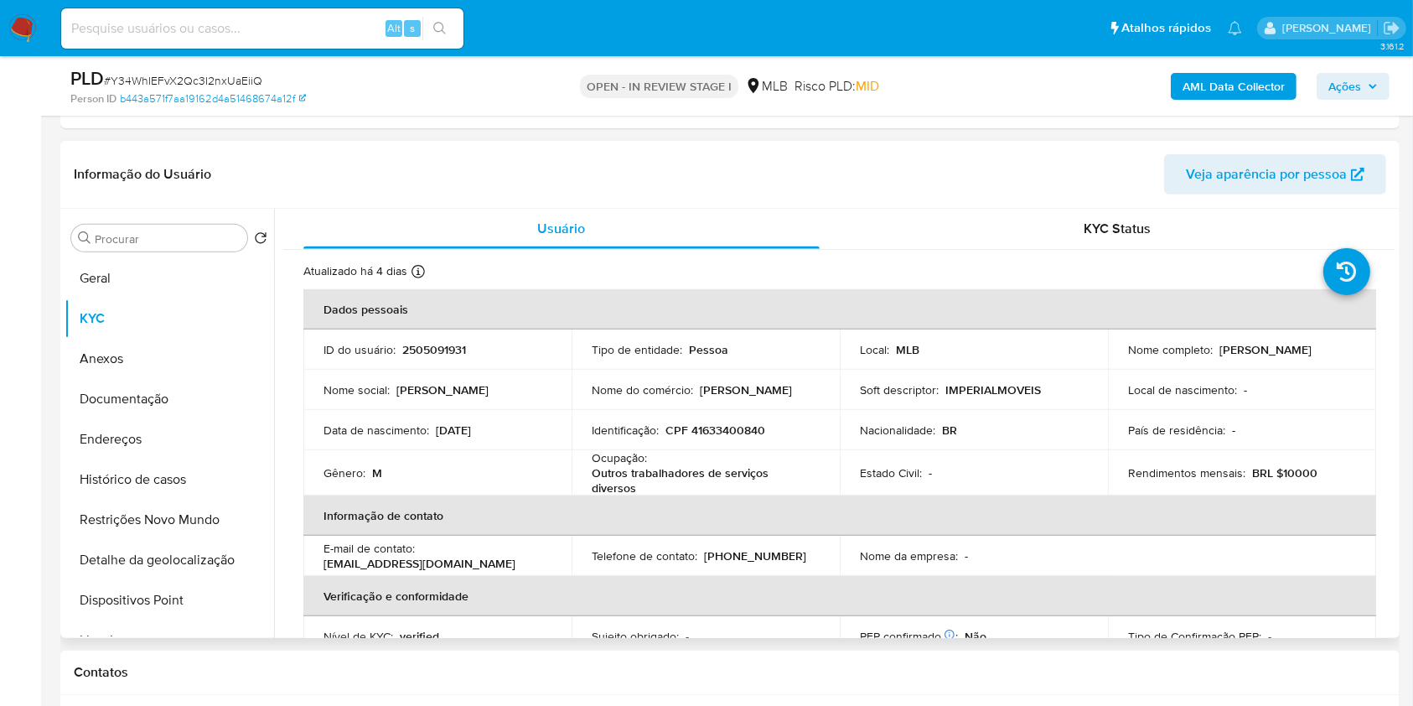
scroll to position [717, 0]
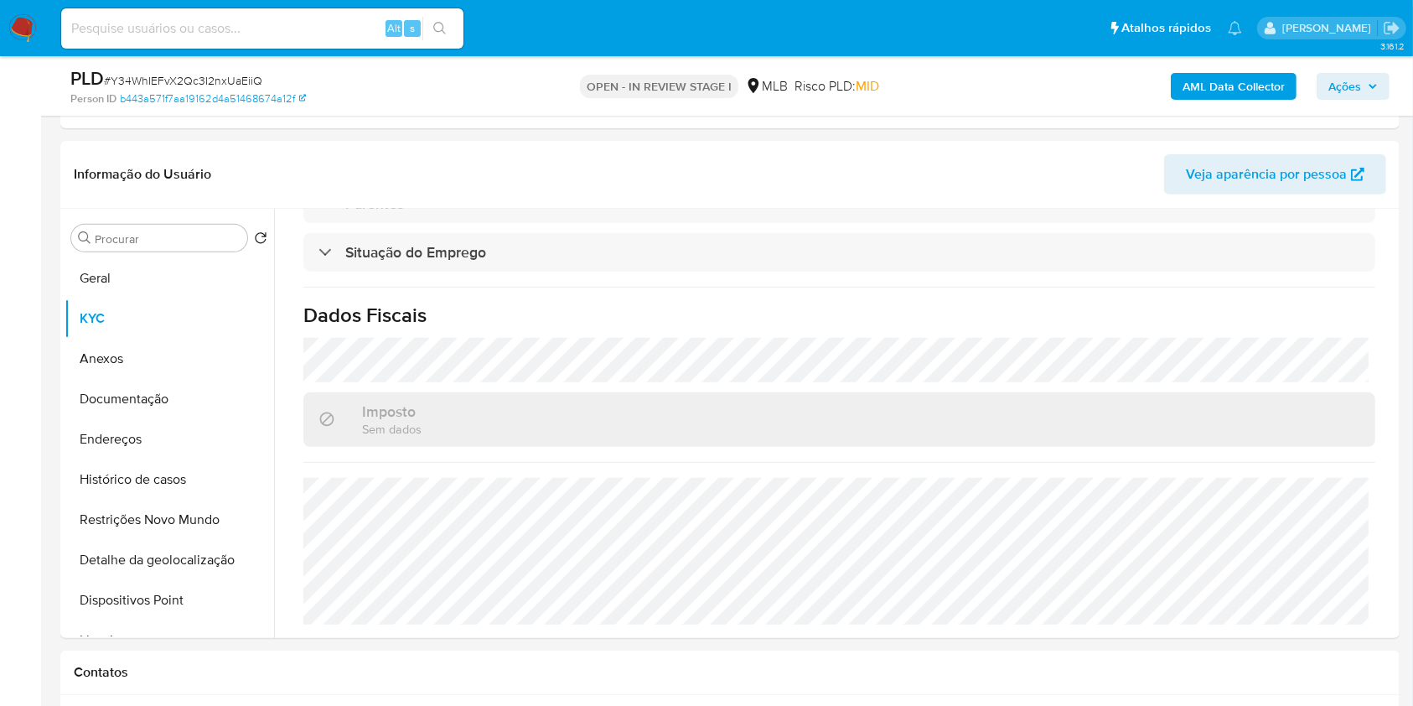
click at [1348, 86] on span "Ações" at bounding box center [1344, 86] width 33 height 27
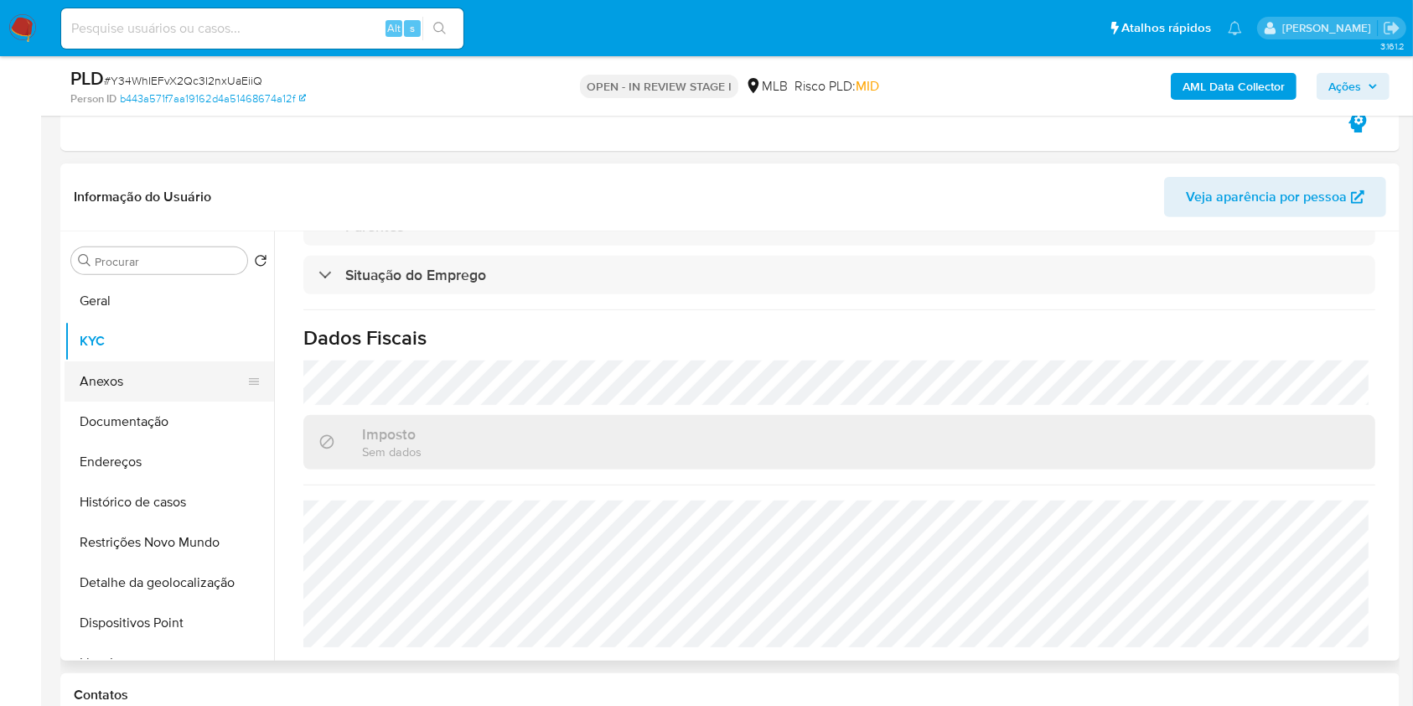
scroll to position [604, 0]
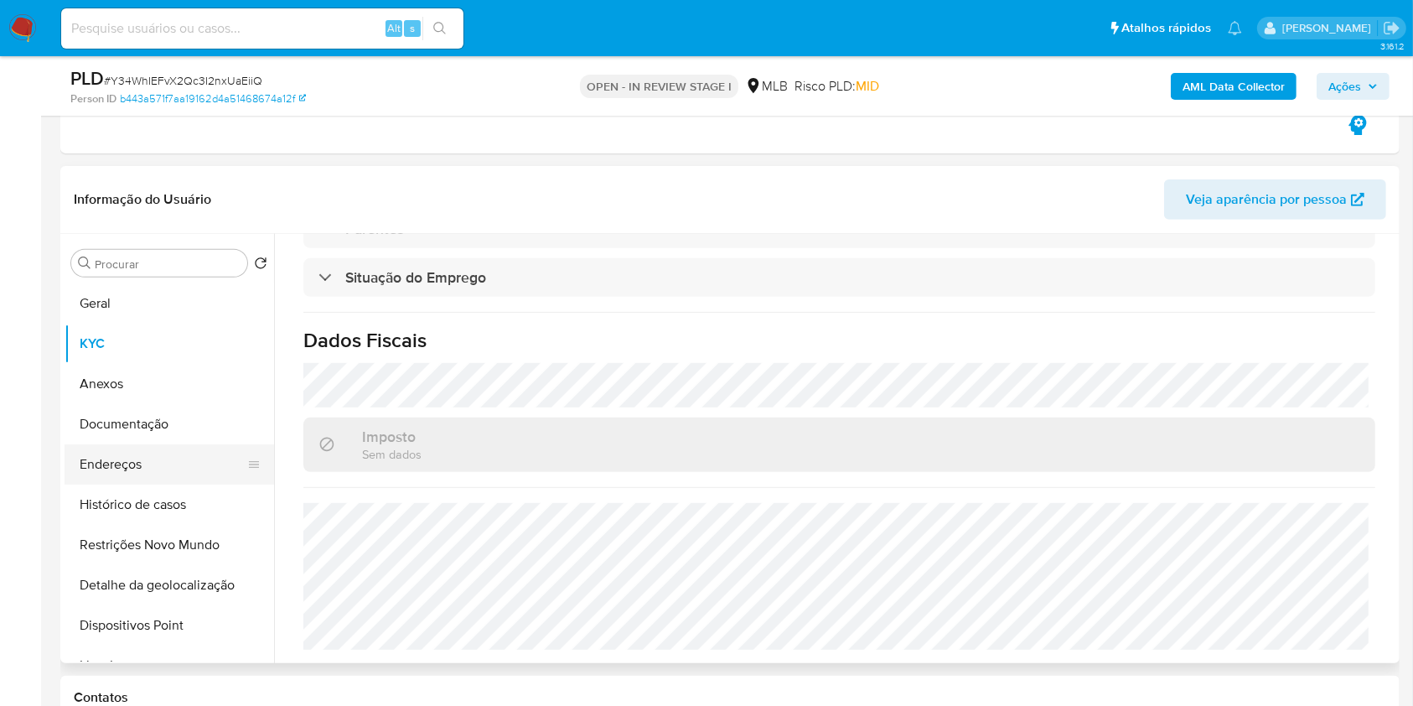
click at [165, 458] on button "Endereços" at bounding box center [163, 464] width 196 height 40
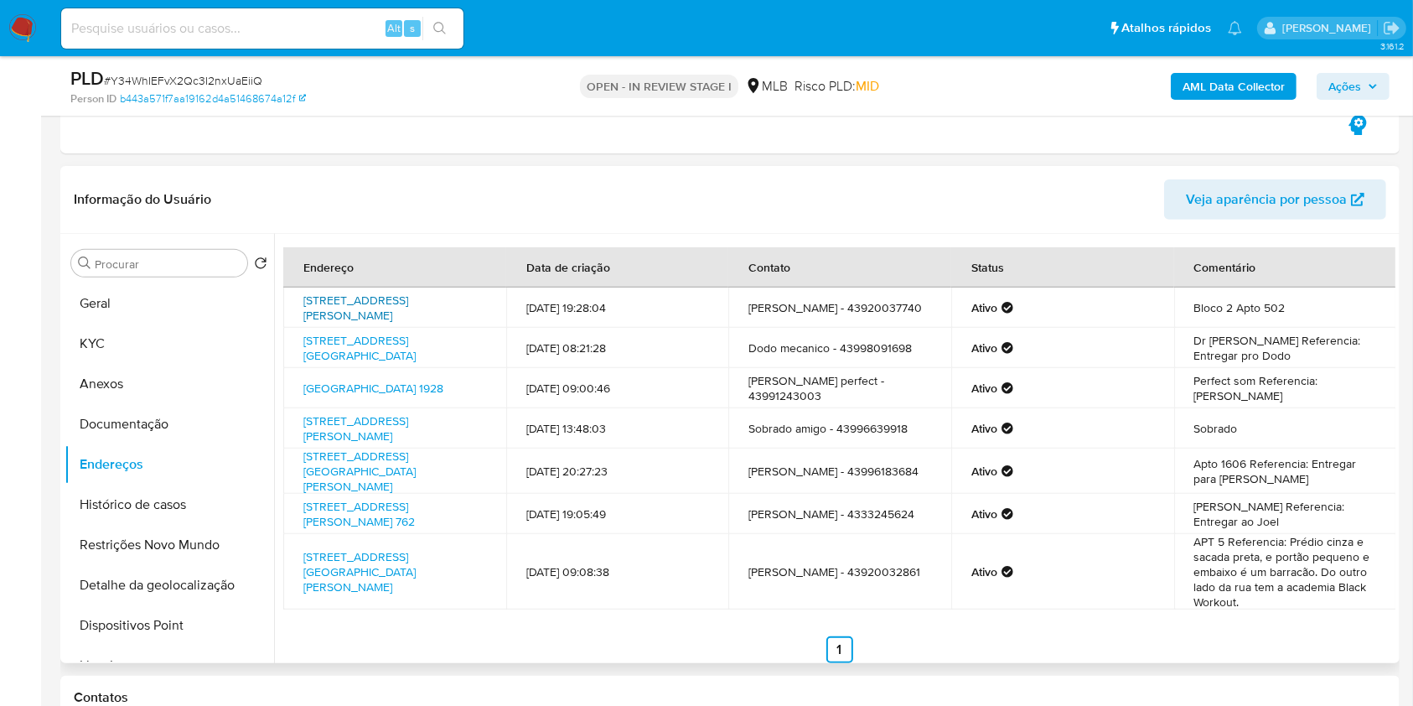
click at [365, 303] on link "Rua Fermino Barbosa 188, Londrina, Paraná, 86047480, Brasil 188" at bounding box center [355, 308] width 105 height 32
click at [360, 343] on link "Avenida São João 4092, Londrina, Paraná, 86039290, Brasil 4092" at bounding box center [359, 348] width 112 height 32
click at [353, 382] on link "Avenida São João 1928, Londrina, Paraná, 86036030, Brasil 1928" at bounding box center [373, 388] width 140 height 17
click at [352, 382] on link "Avenida São João 1928, Londrina, Paraná, 86036030, Brasil 1928" at bounding box center [373, 388] width 140 height 17
drag, startPoint x: 188, startPoint y: 419, endPoint x: 211, endPoint y: 427, distance: 24.6
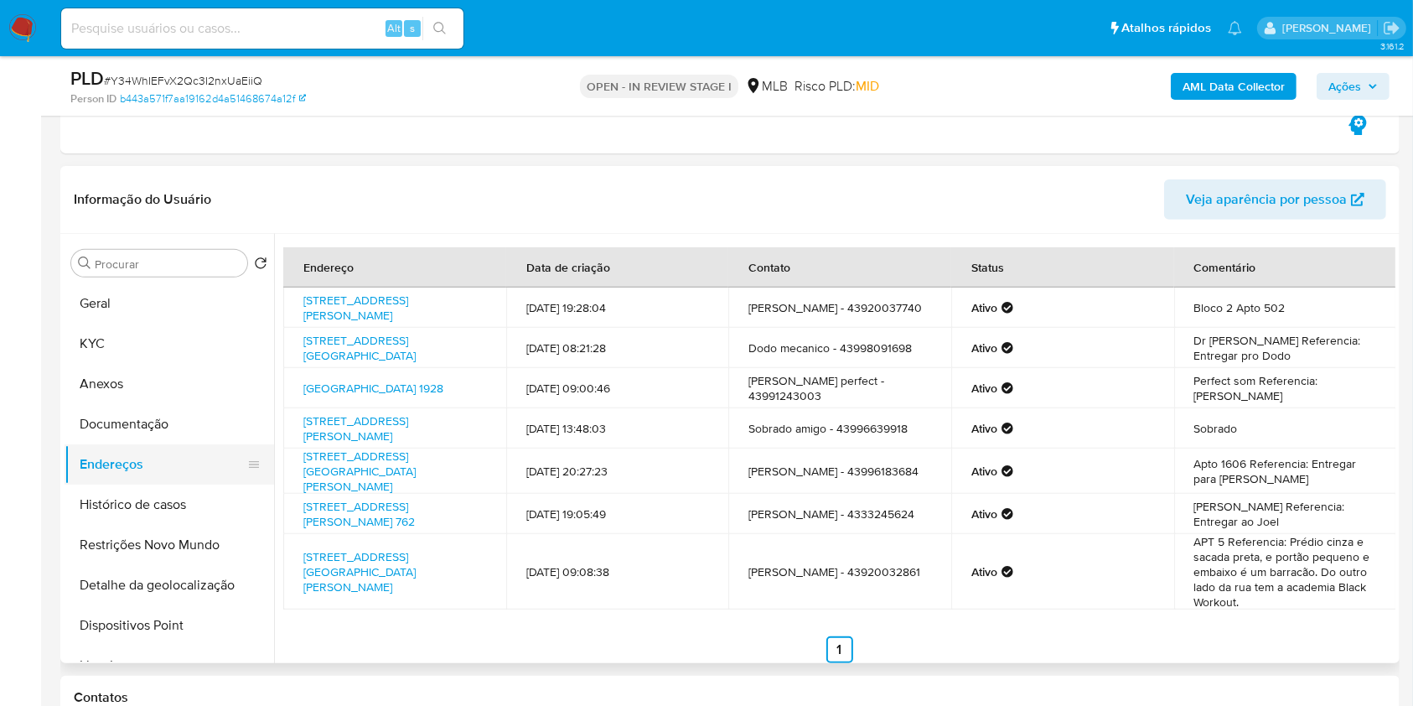
click at [187, 419] on button "Documentação" at bounding box center [170, 424] width 210 height 40
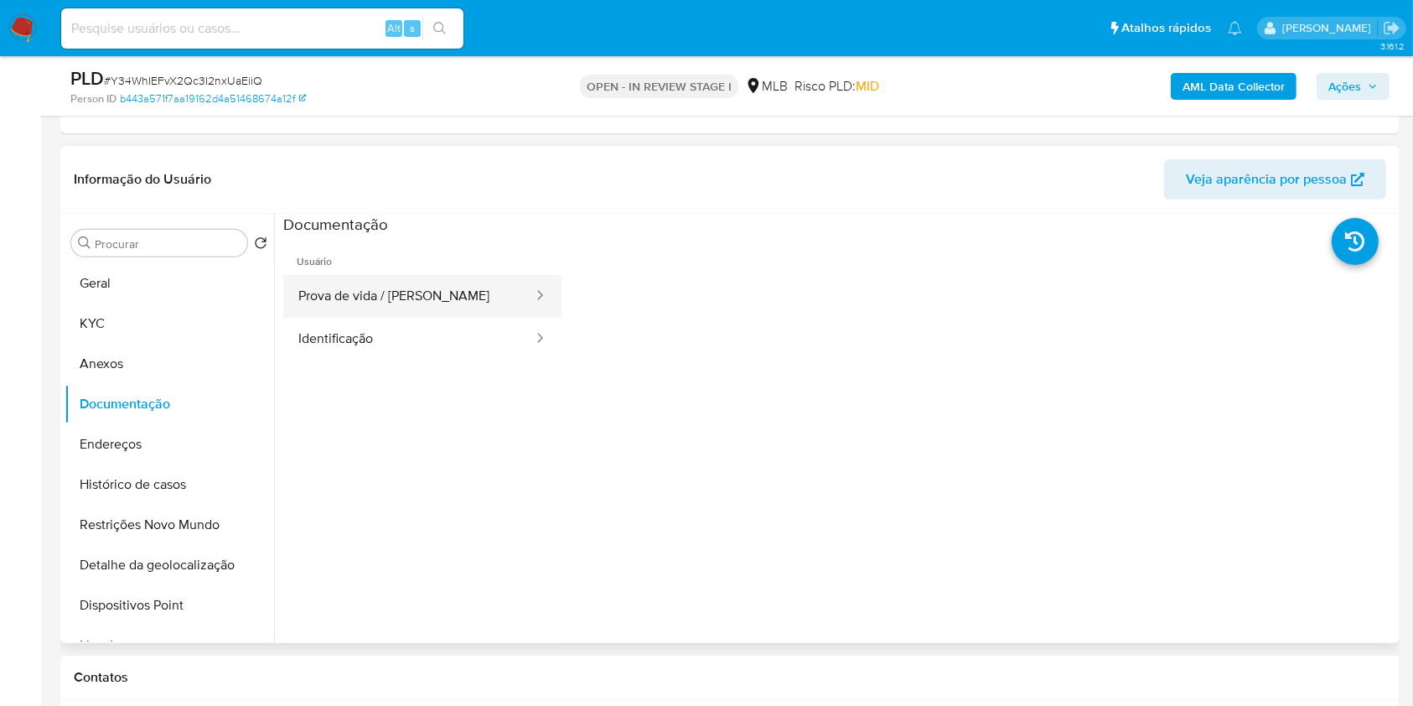
click at [478, 296] on button "Prova de vida / Selfie" at bounding box center [408, 296] width 251 height 43
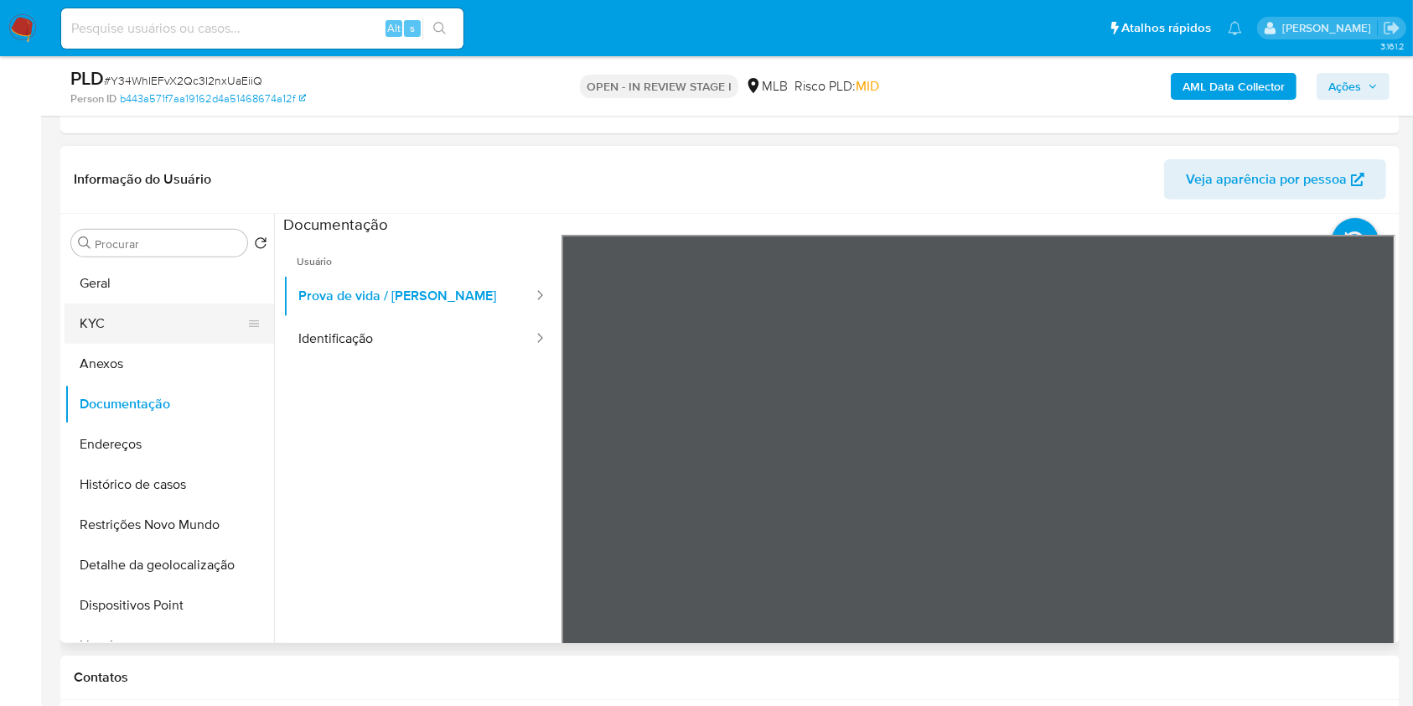
click at [147, 332] on button "KYC" at bounding box center [163, 323] width 196 height 40
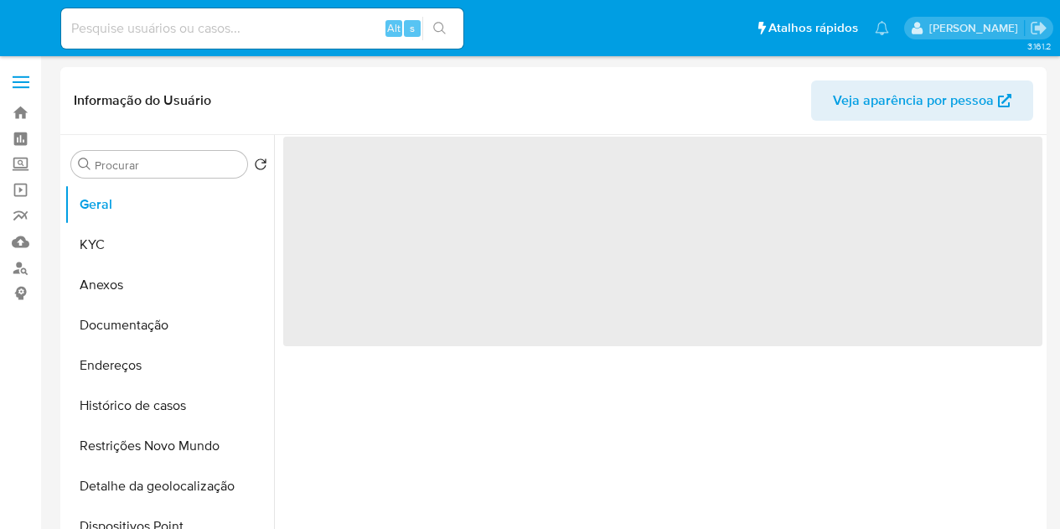
select select "10"
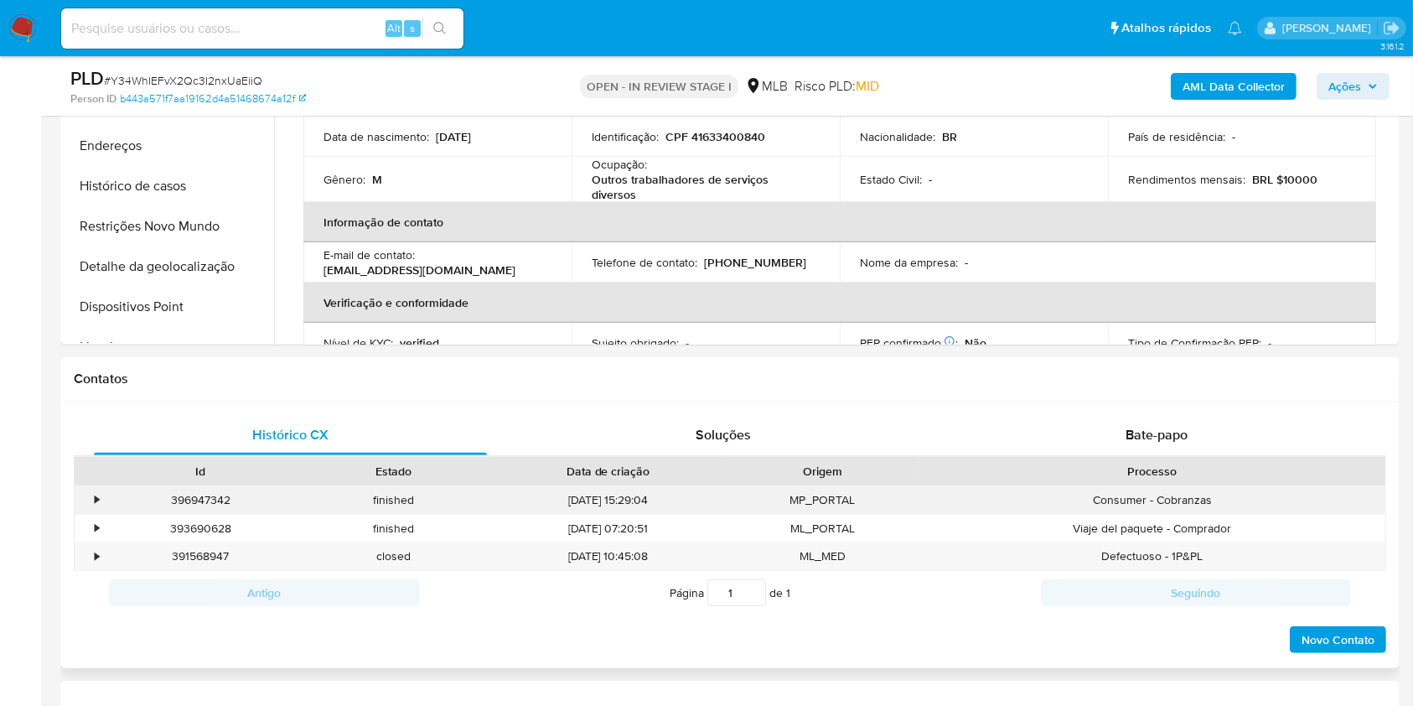
scroll to position [924, 0]
click at [985, 433] on div "Bate-papo" at bounding box center [1156, 433] width 393 height 40
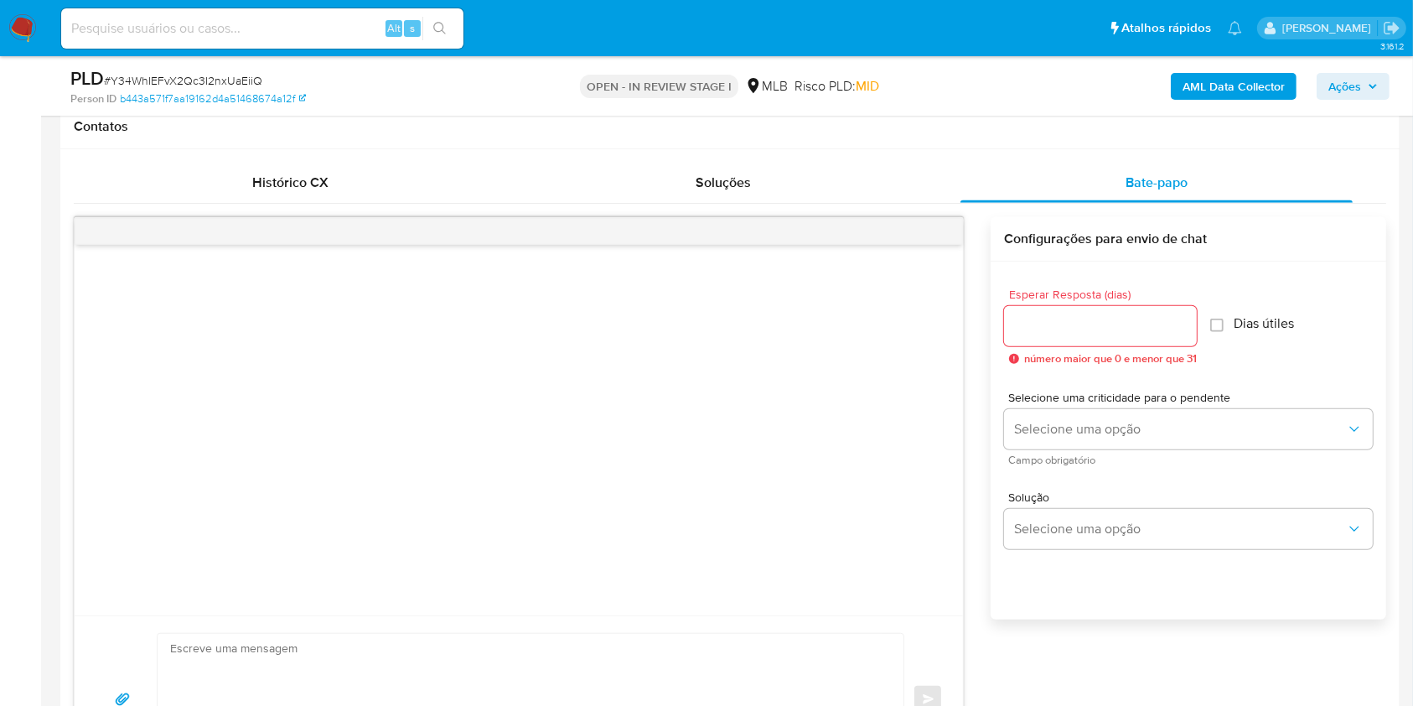
scroll to position [1177, 0]
click at [733, 181] on span "Soluções" at bounding box center [723, 180] width 55 height 19
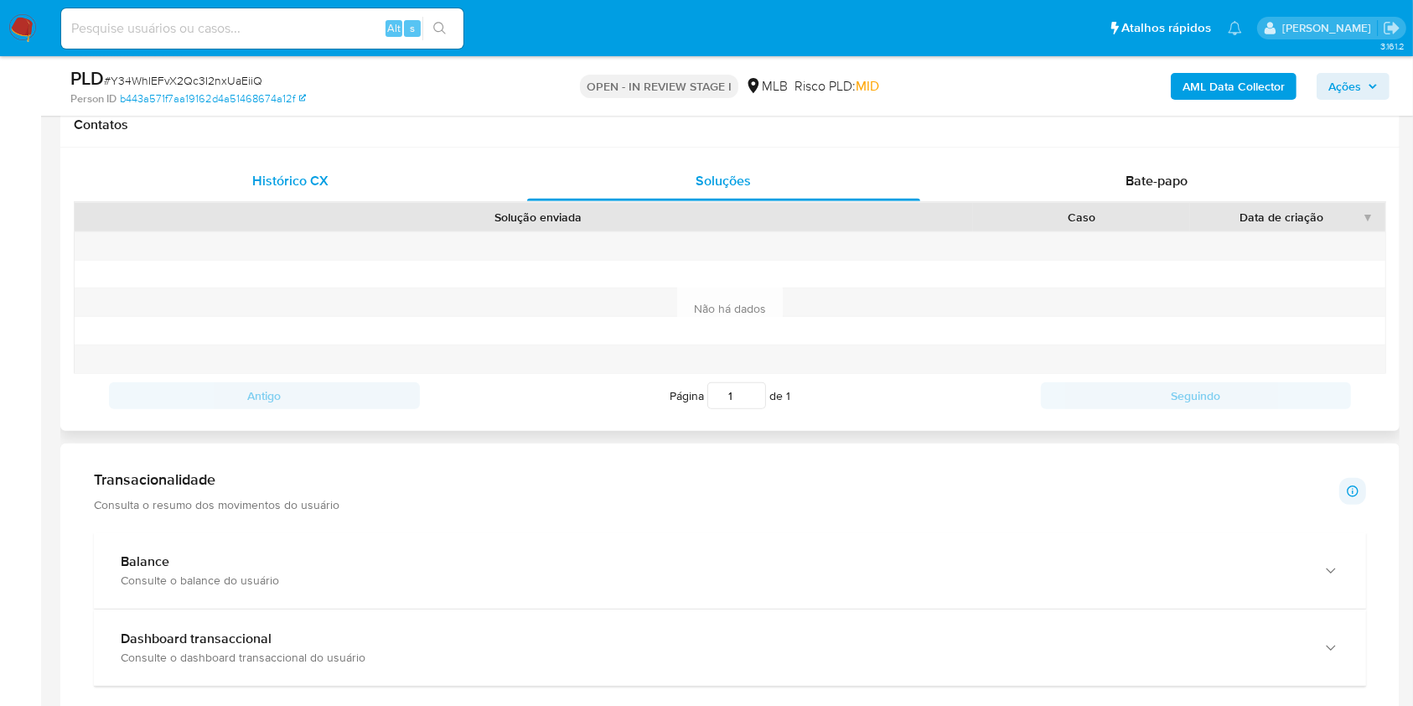
click at [331, 162] on div "Histórico CX" at bounding box center [290, 181] width 393 height 40
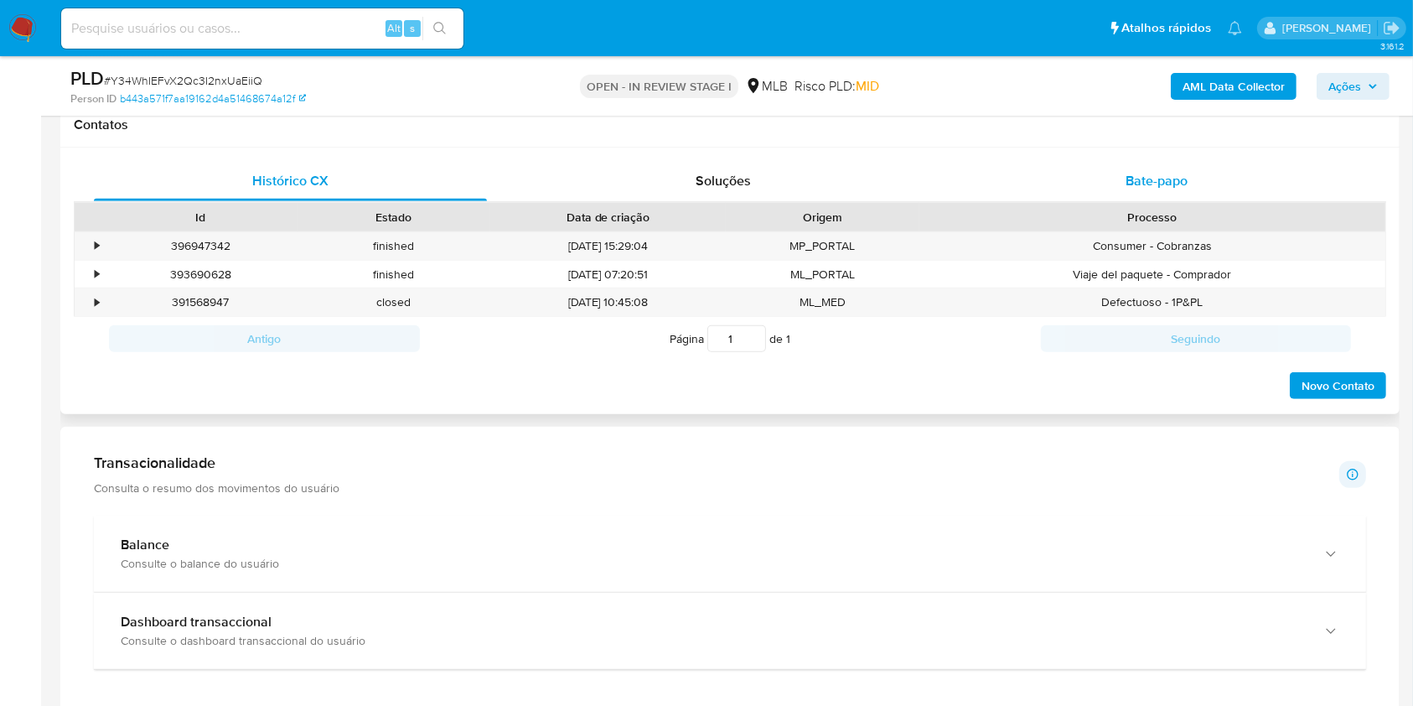
click at [1229, 173] on div "Bate-papo" at bounding box center [1156, 181] width 393 height 40
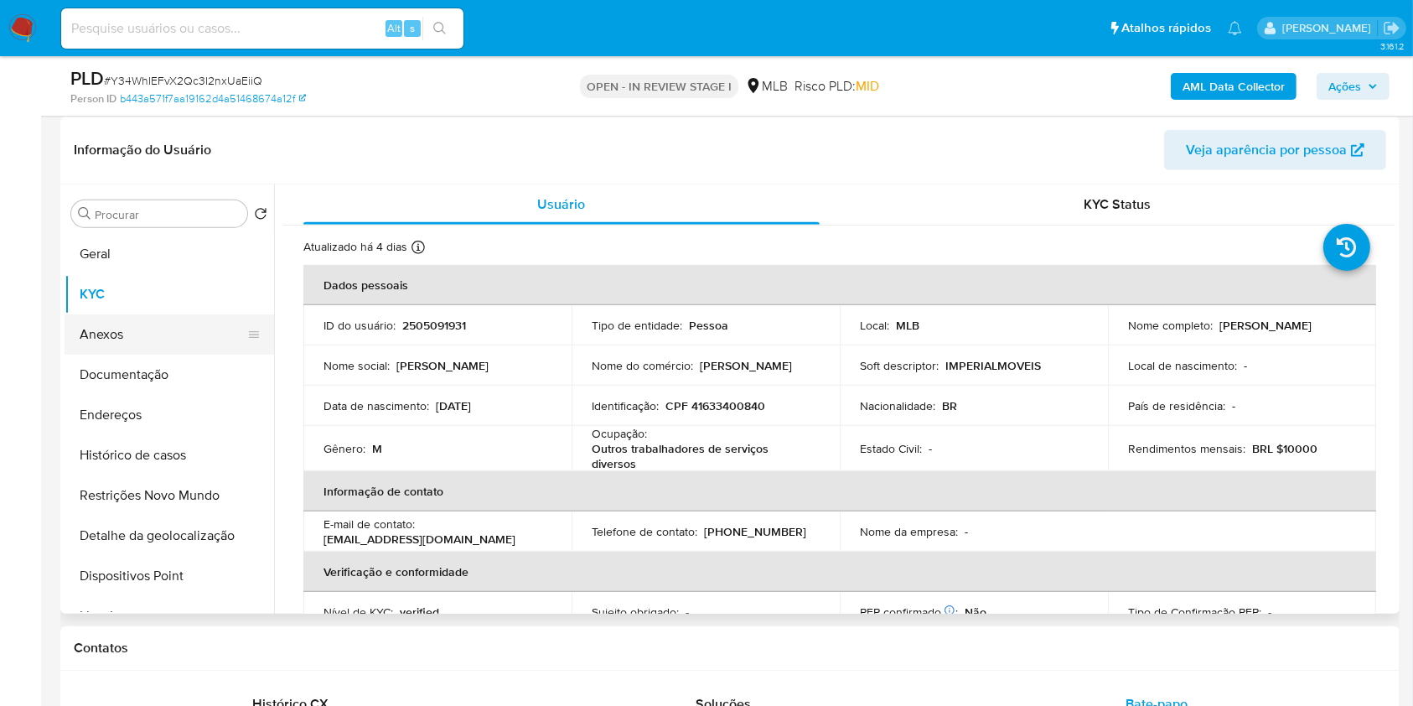
scroll to position [650, 0]
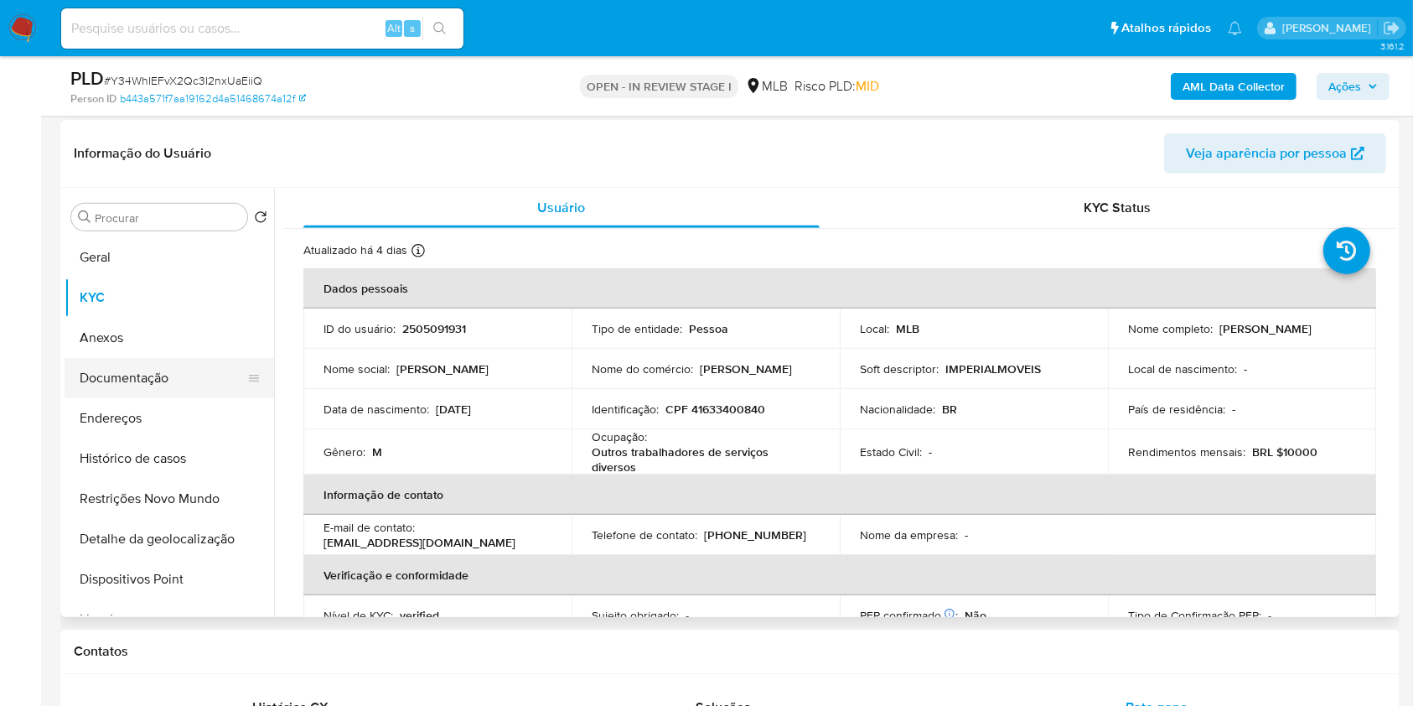
click at [148, 380] on button "Documentação" at bounding box center [163, 378] width 196 height 40
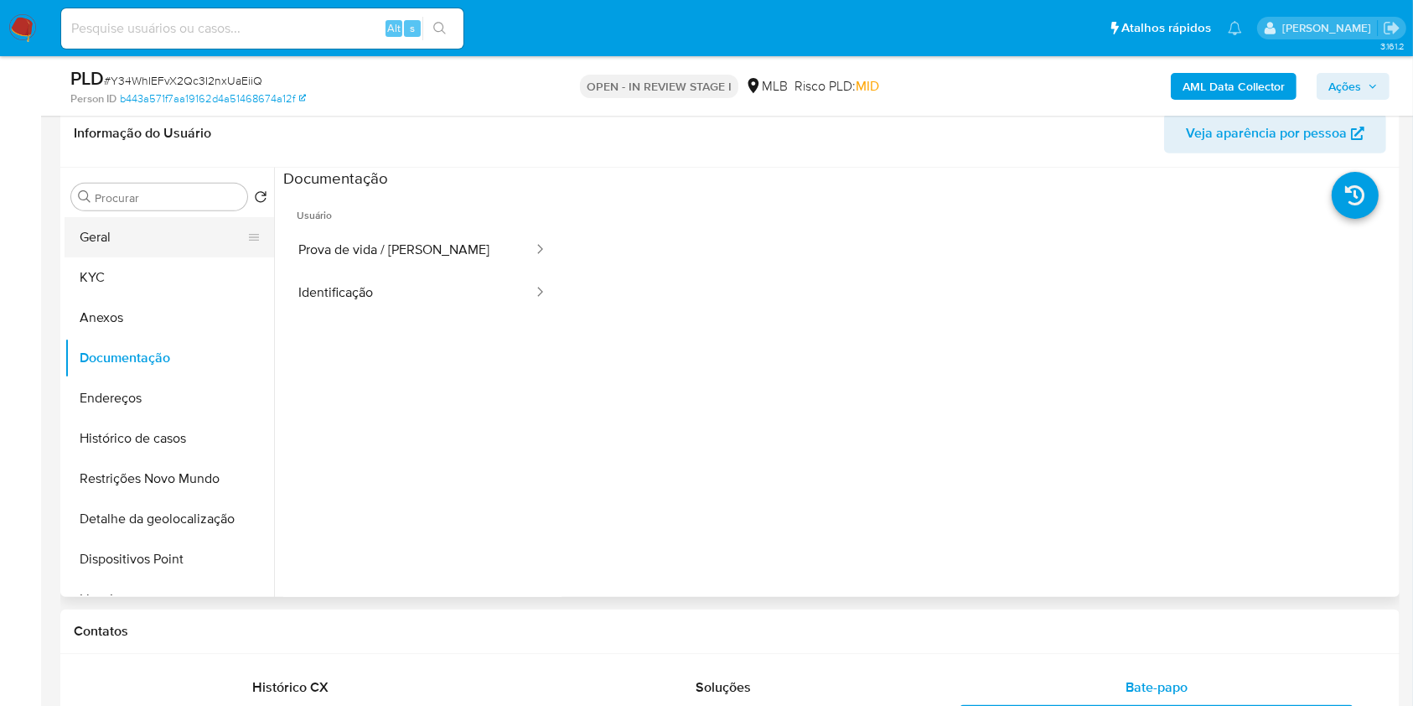
click at [173, 237] on button "Geral" at bounding box center [163, 237] width 196 height 40
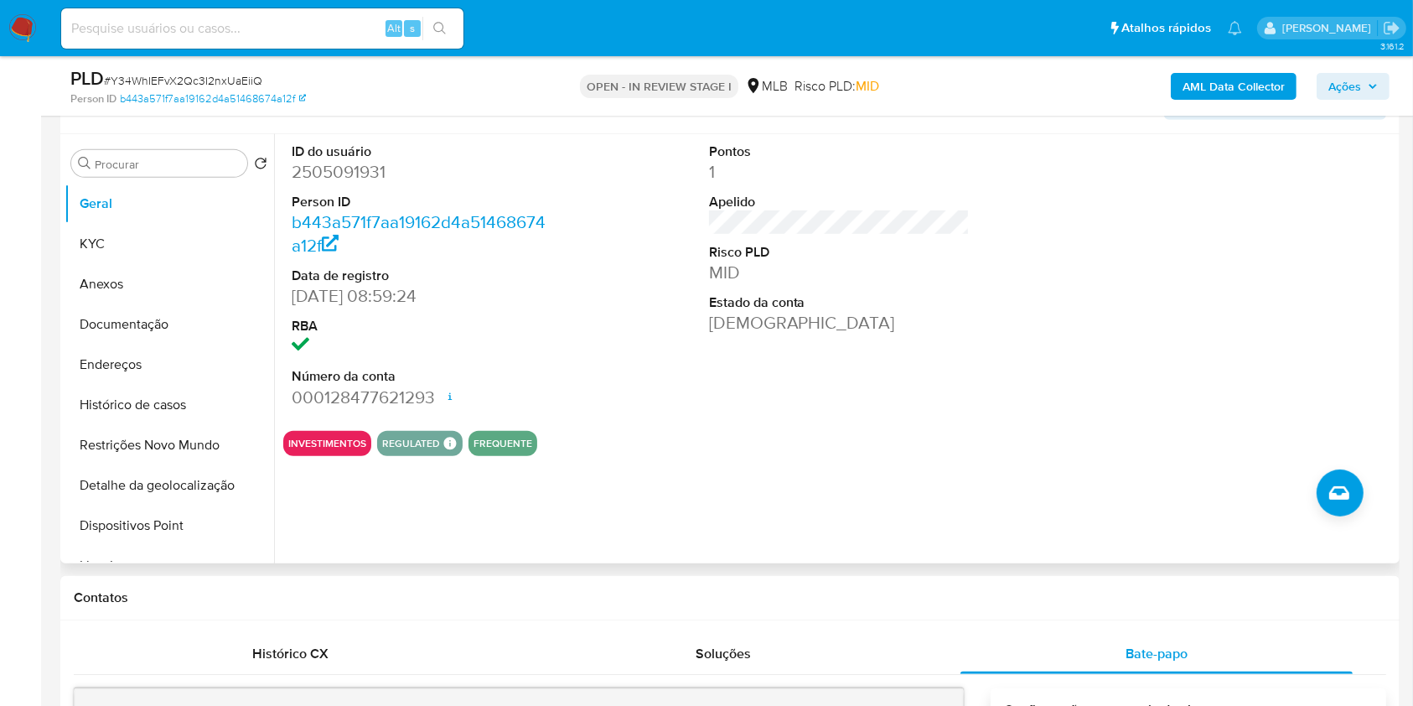
scroll to position [703, 0]
click at [142, 256] on button "KYC" at bounding box center [163, 245] width 196 height 40
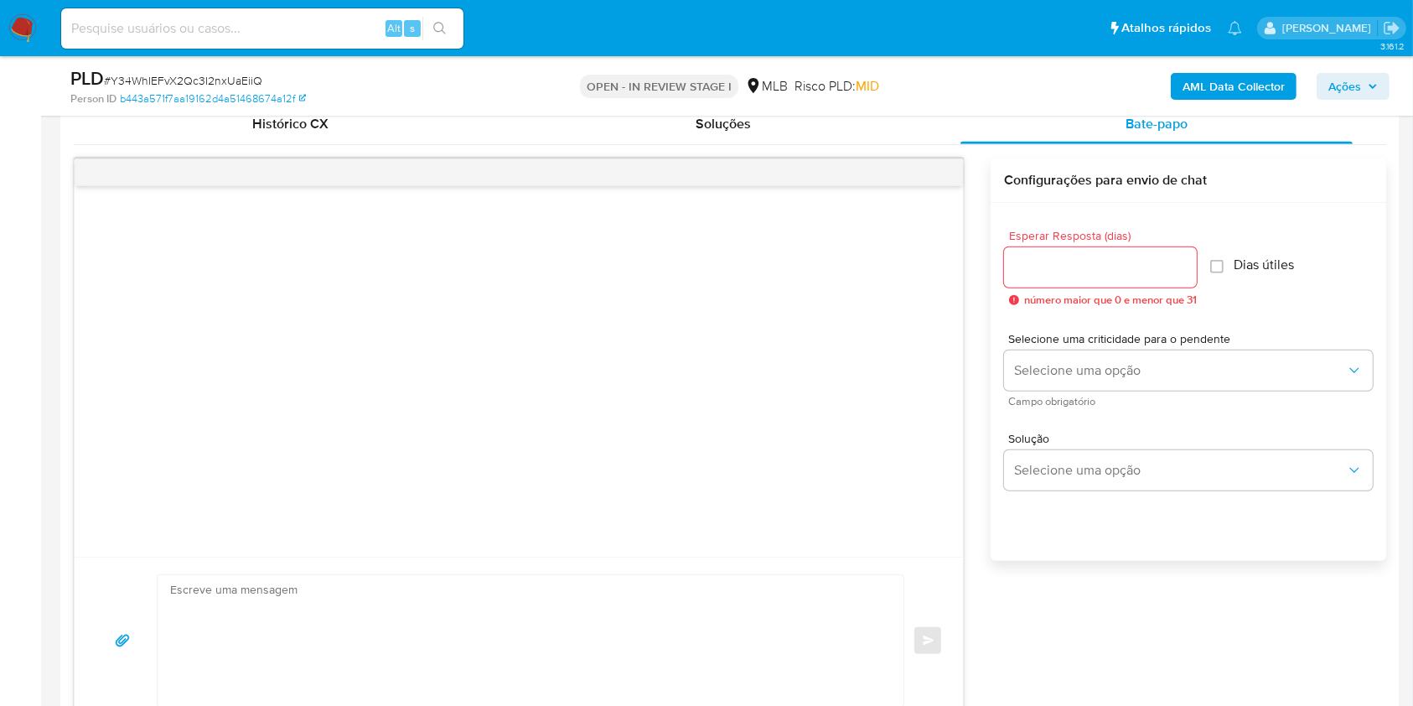
scroll to position [1238, 0]
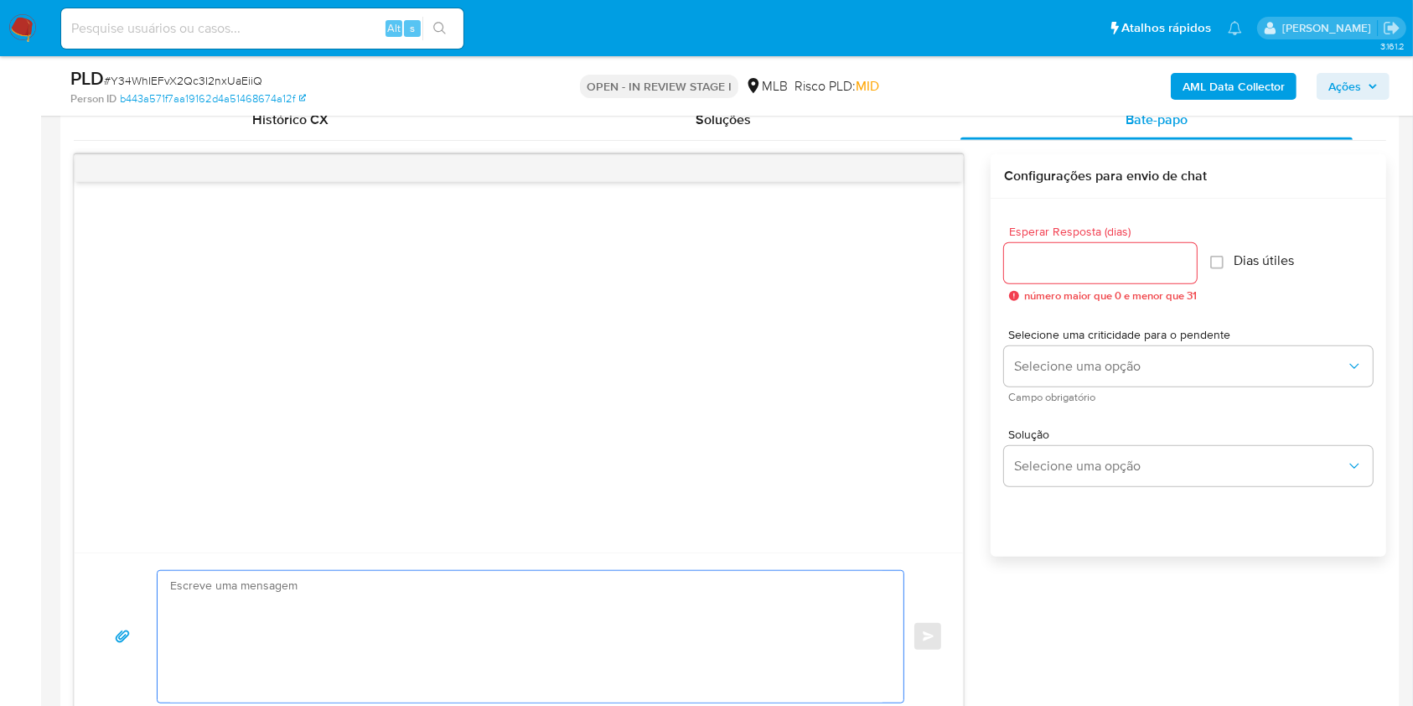
click at [527, 629] on textarea at bounding box center [526, 637] width 712 height 132
paste textarea "Olá! Estamos realizando uma verificação adicional de segurança em contas de usu…"
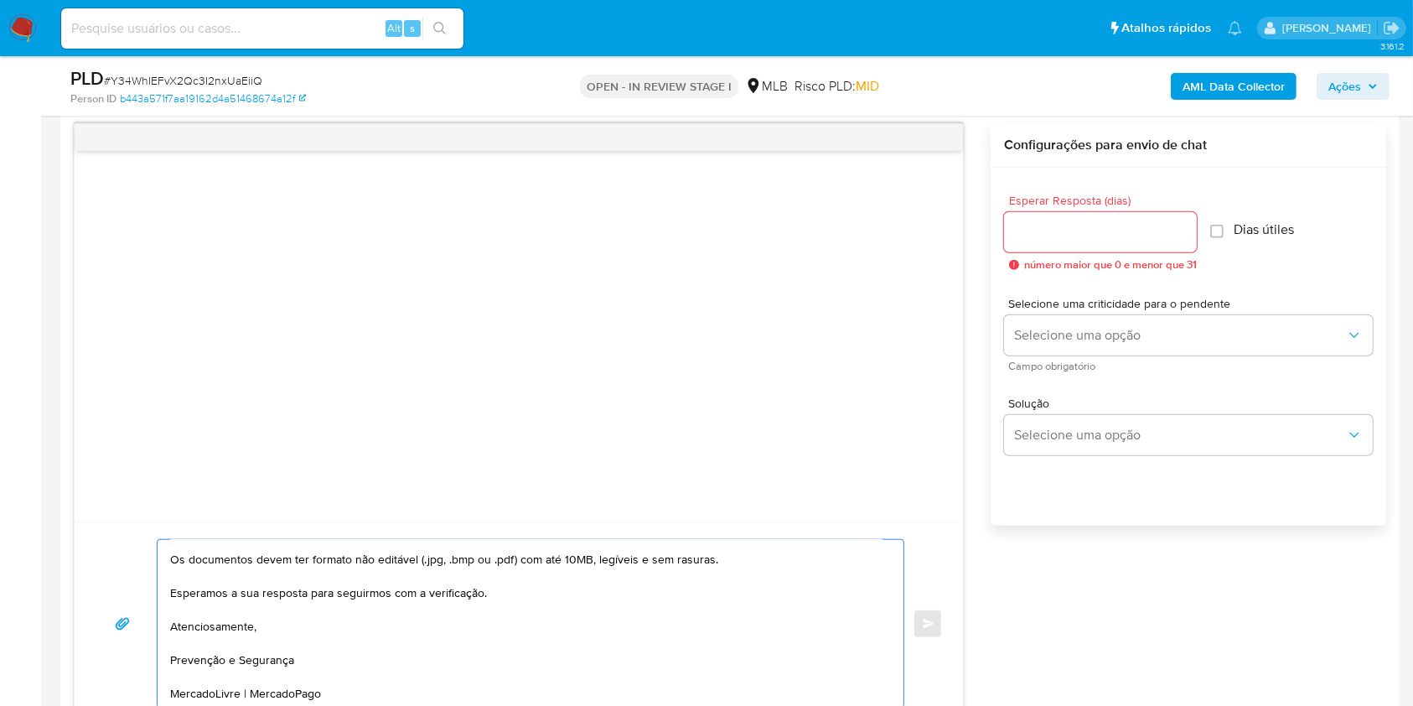
scroll to position [0, 0]
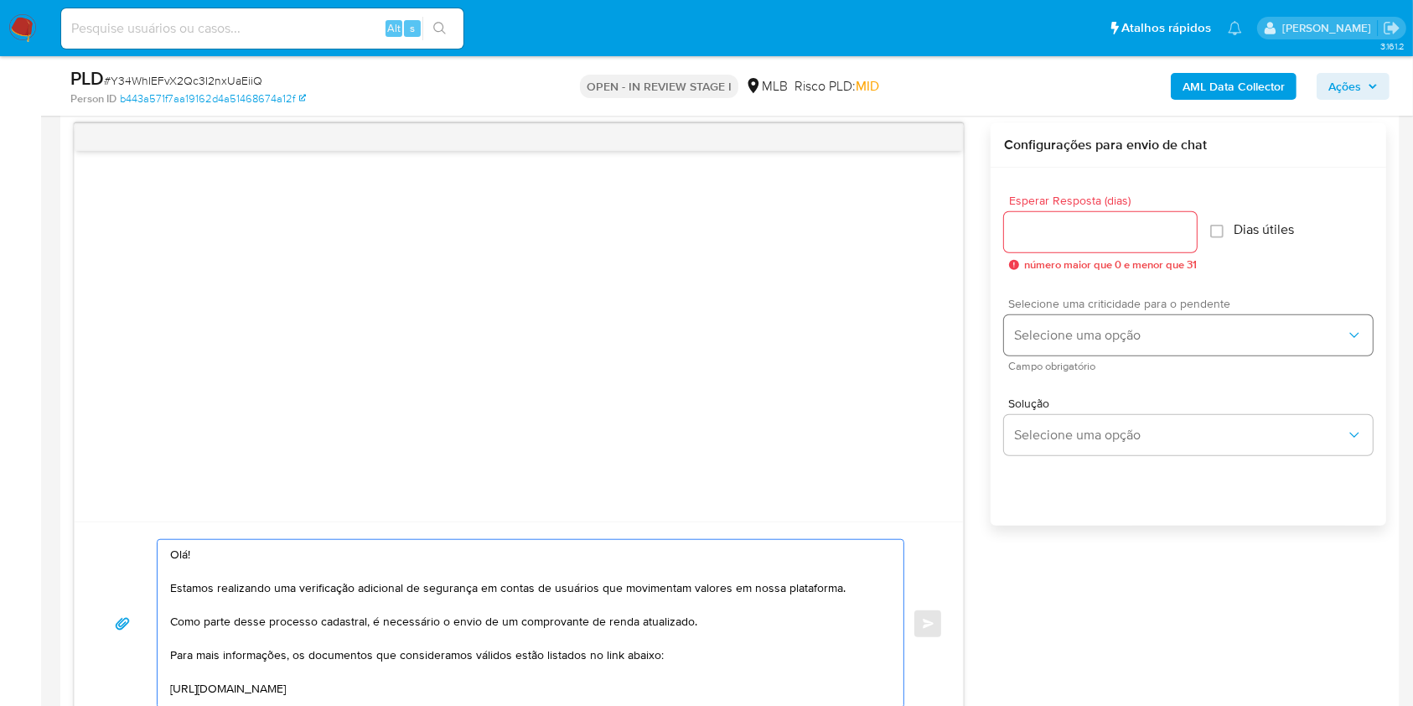
type textarea "Olá! Estamos realizando uma verificação adicional de segurança em contas de usu…"
click at [1155, 321] on button "Selecione uma opção" at bounding box center [1188, 335] width 369 height 40
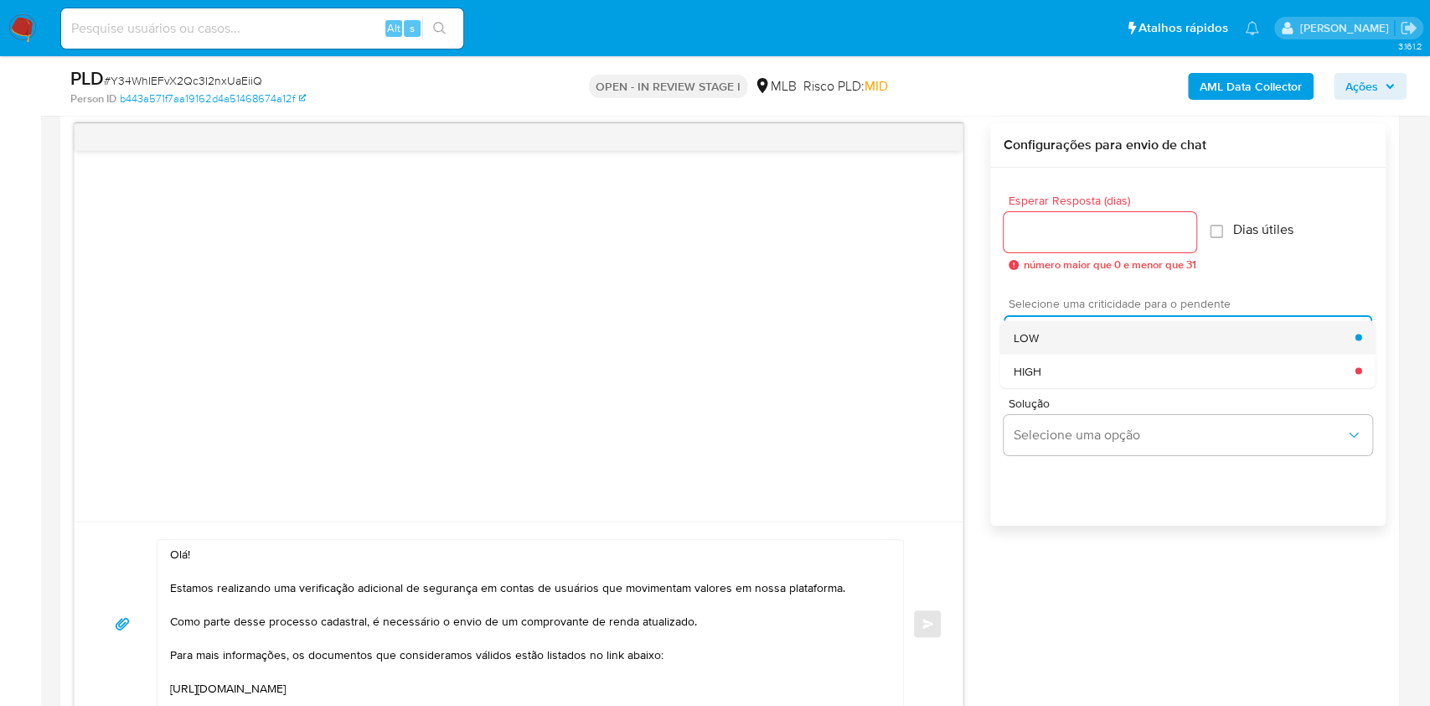
click at [1137, 342] on div "LOW" at bounding box center [1185, 337] width 342 height 34
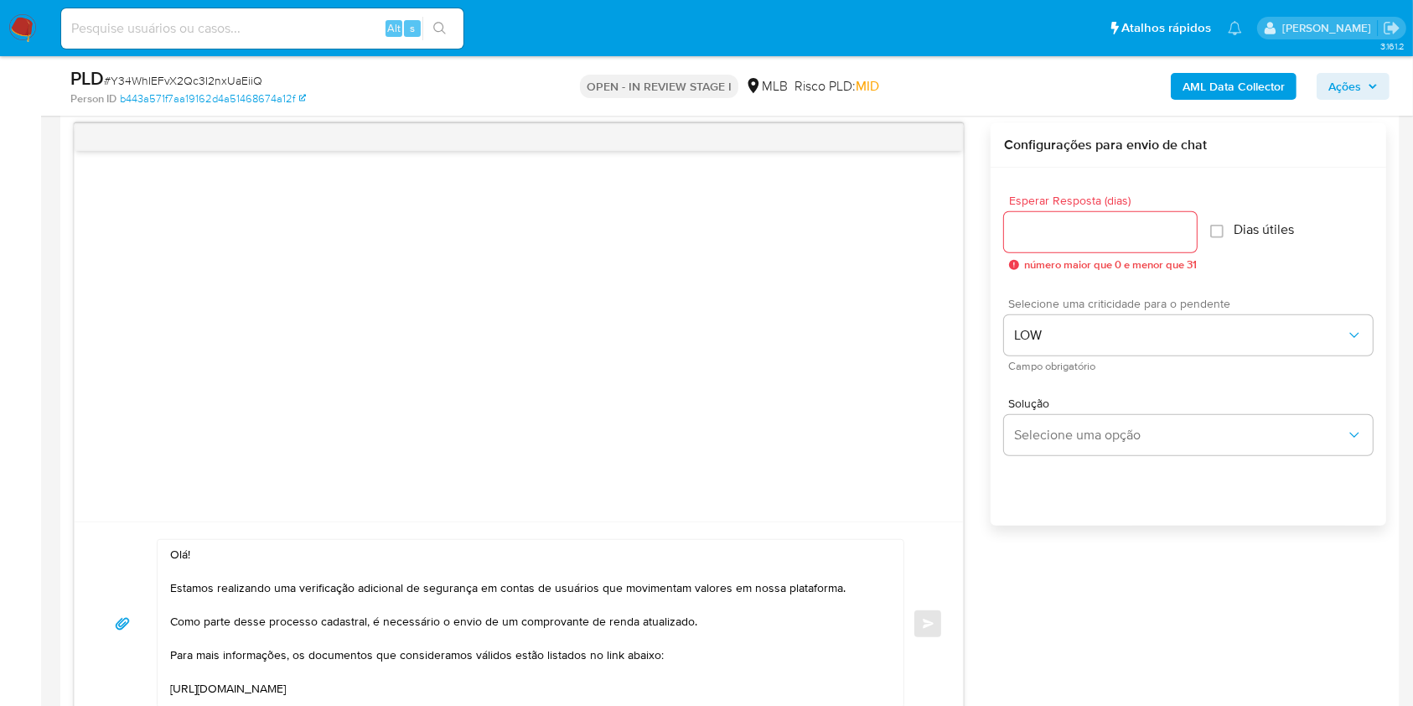
click at [1104, 227] on input "Esperar Resposta (dias)" at bounding box center [1100, 232] width 193 height 22
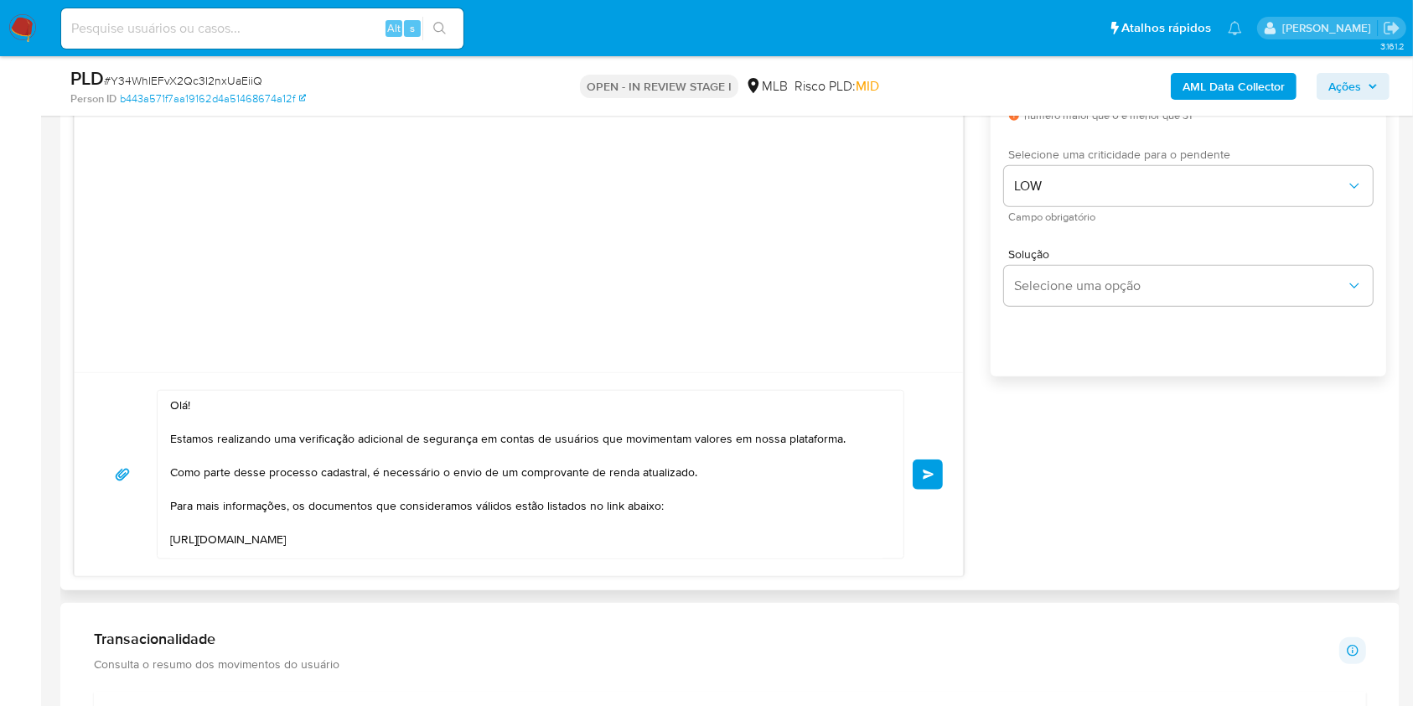
scroll to position [1419, 0]
type input "3"
click at [933, 477] on button "common.send" at bounding box center [928, 473] width 30 height 30
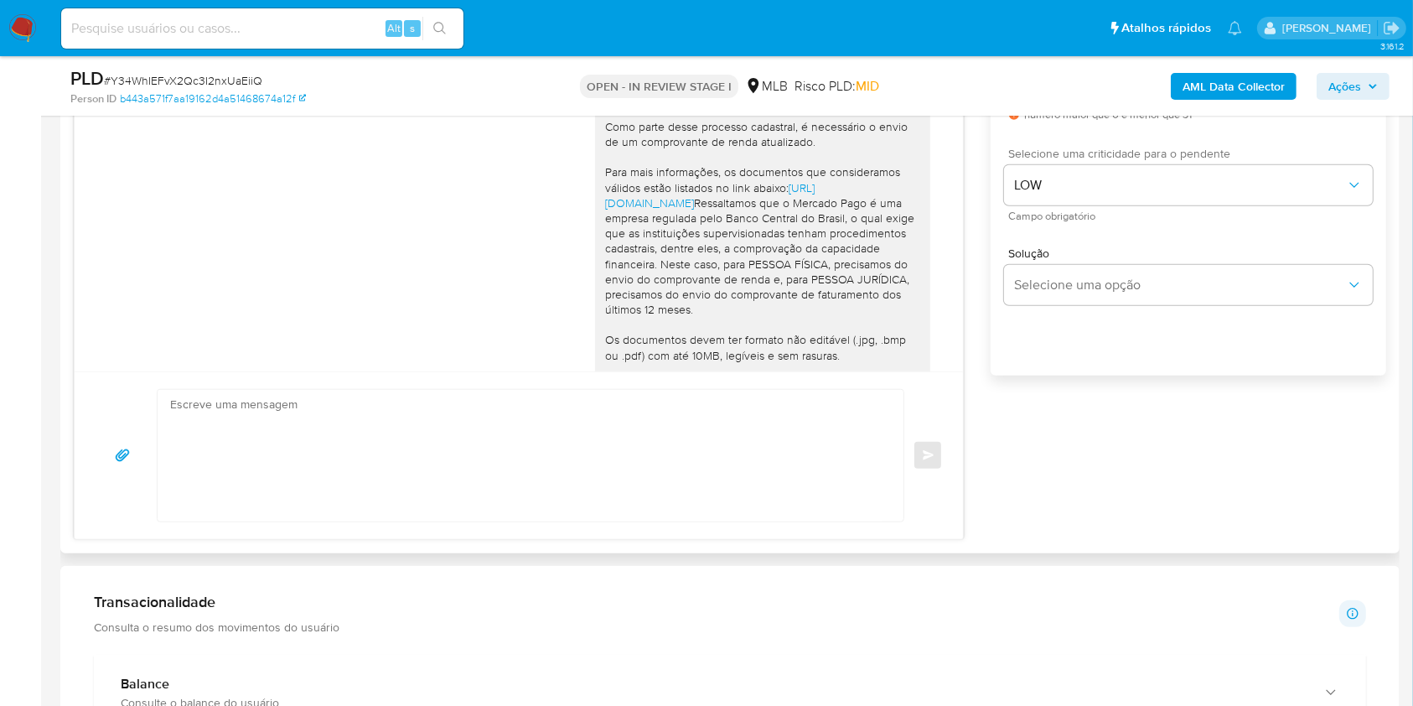
scroll to position [198, 0]
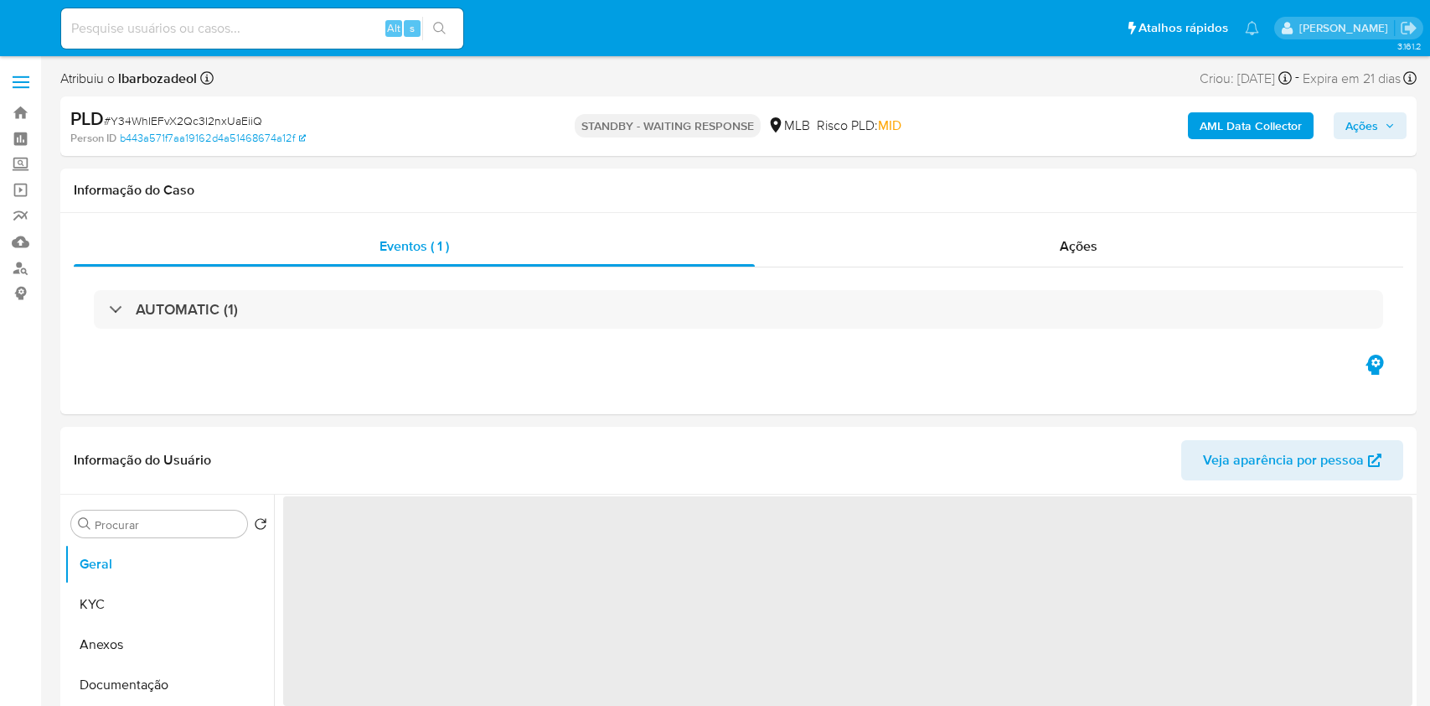
select select "10"
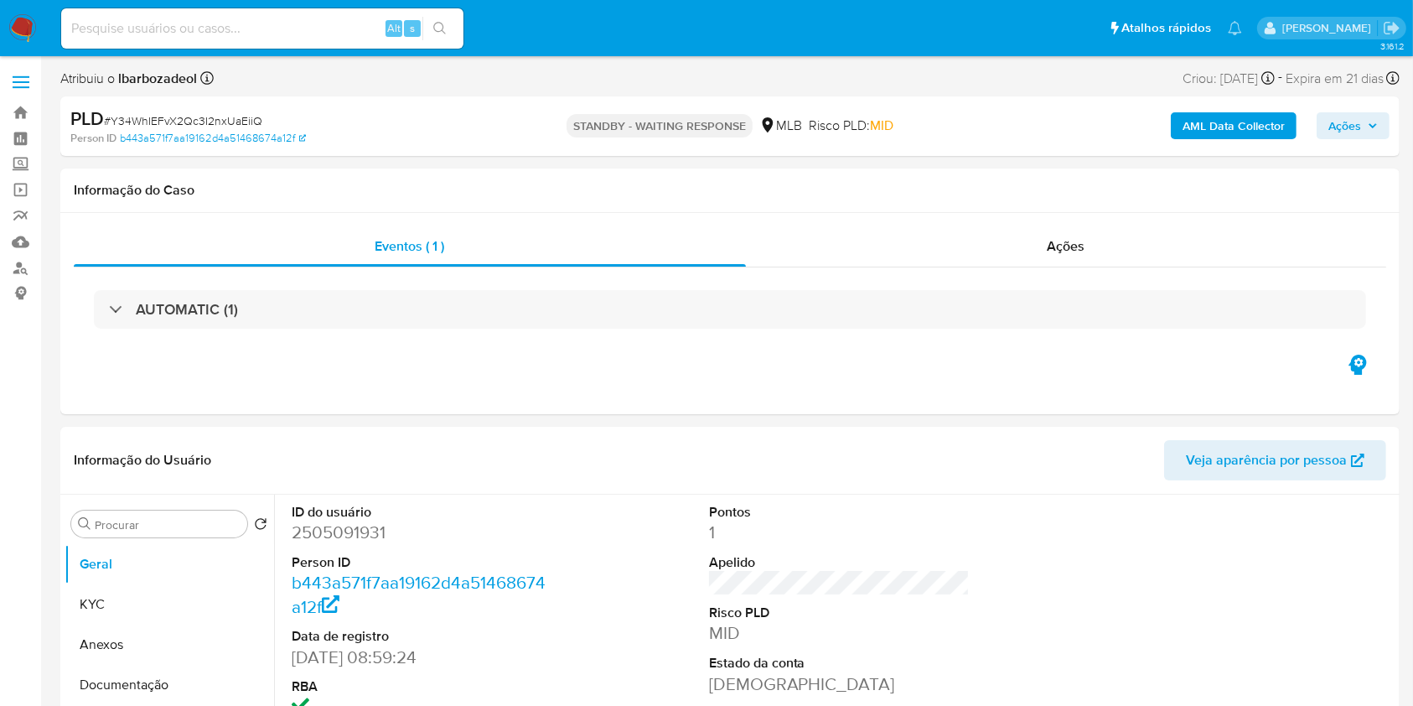
click at [326, 27] on input at bounding box center [262, 29] width 402 height 22
paste input "XXB0RNFf03qbGh2nBc3EJRyS"
type input "XXB0RNFf03qbGh2nBc3EJRyS"
click at [448, 25] on button "search-icon" at bounding box center [439, 28] width 34 height 23
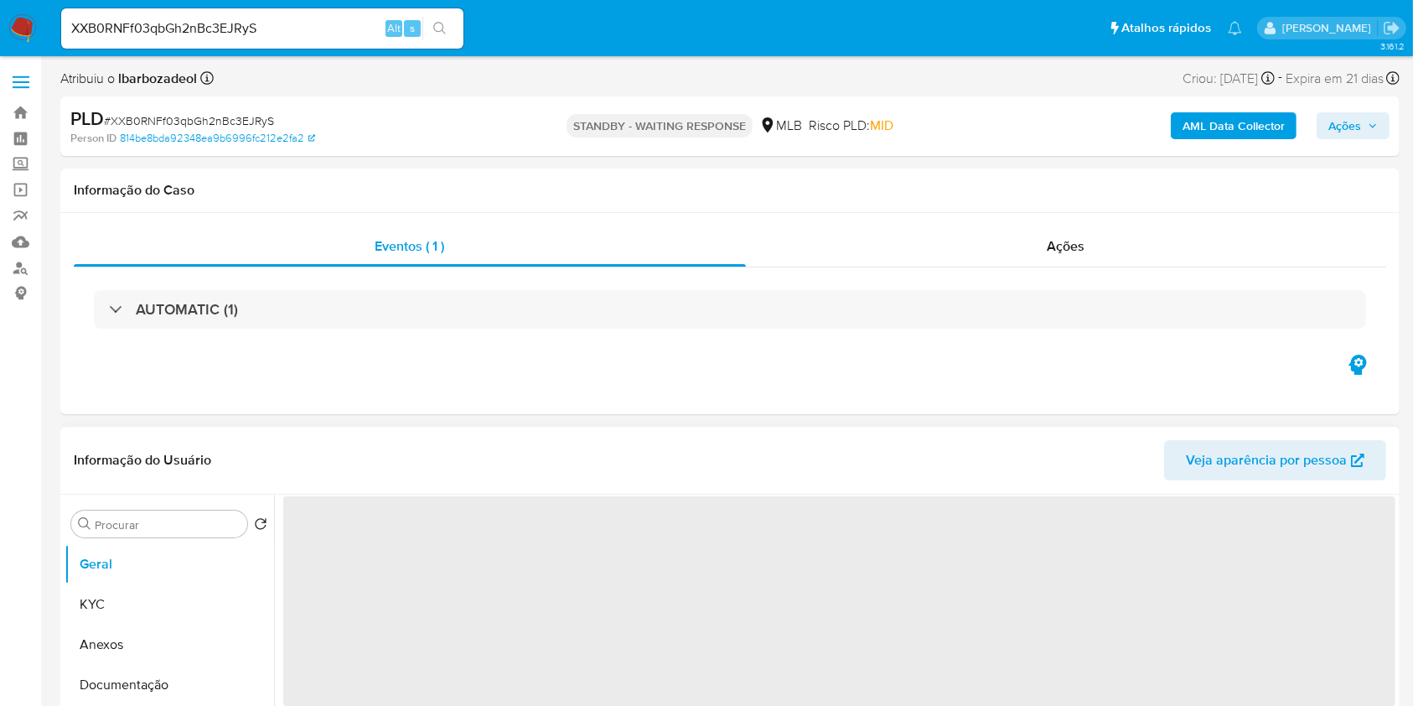
select select "10"
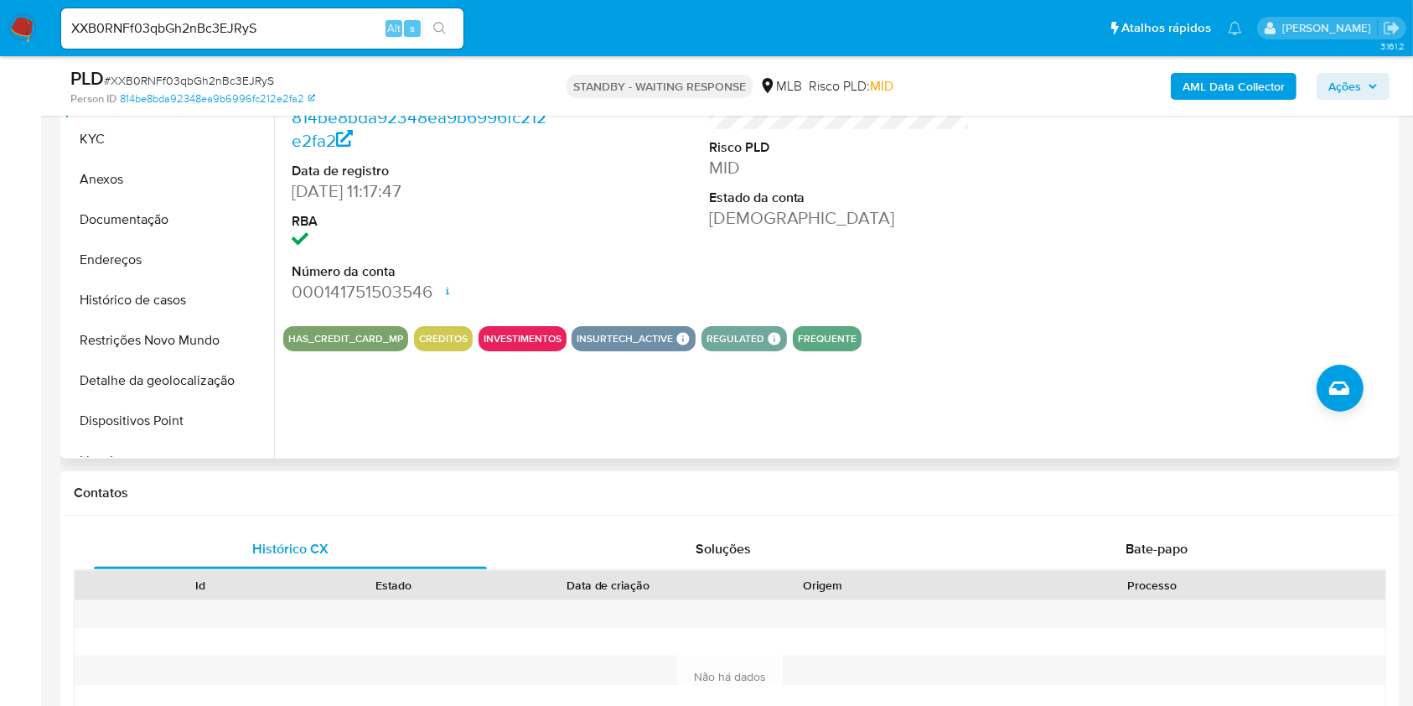
scroll to position [486, 0]
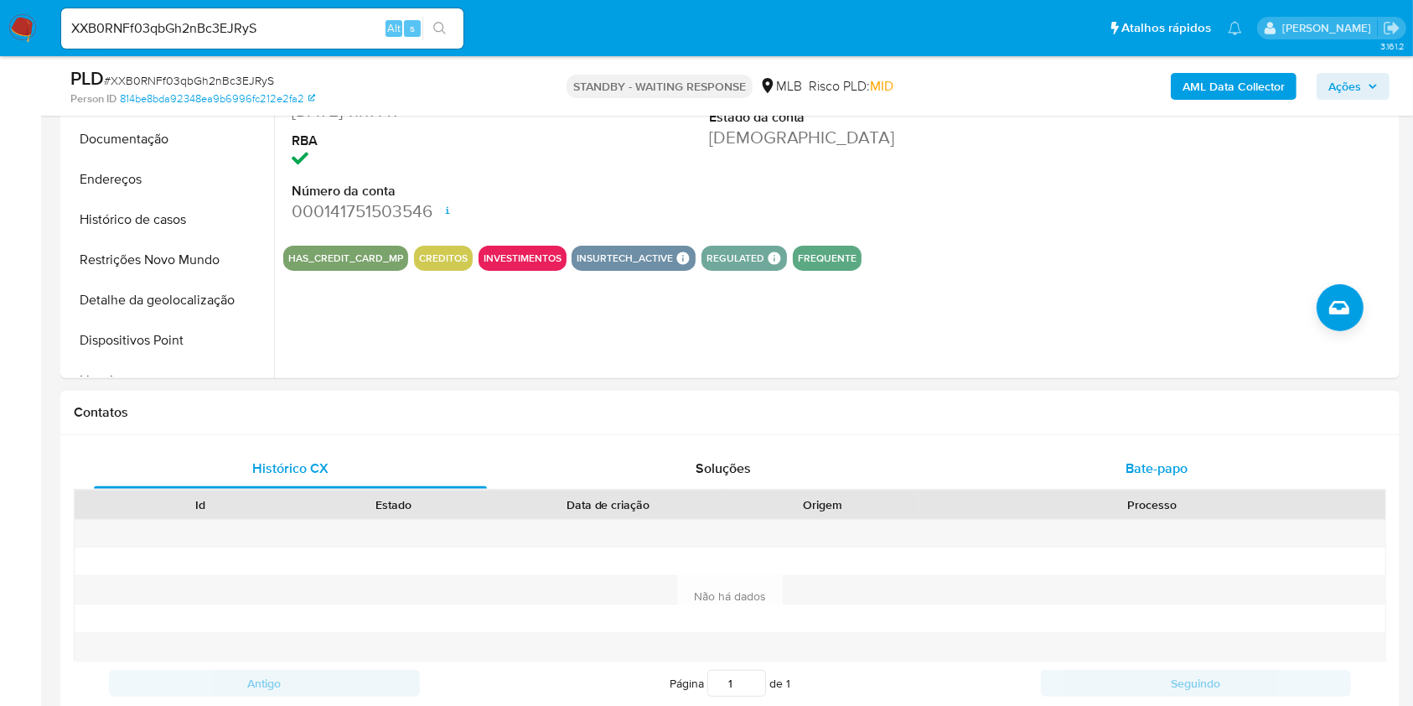
click at [1032, 453] on div "Bate-papo" at bounding box center [1156, 468] width 393 height 40
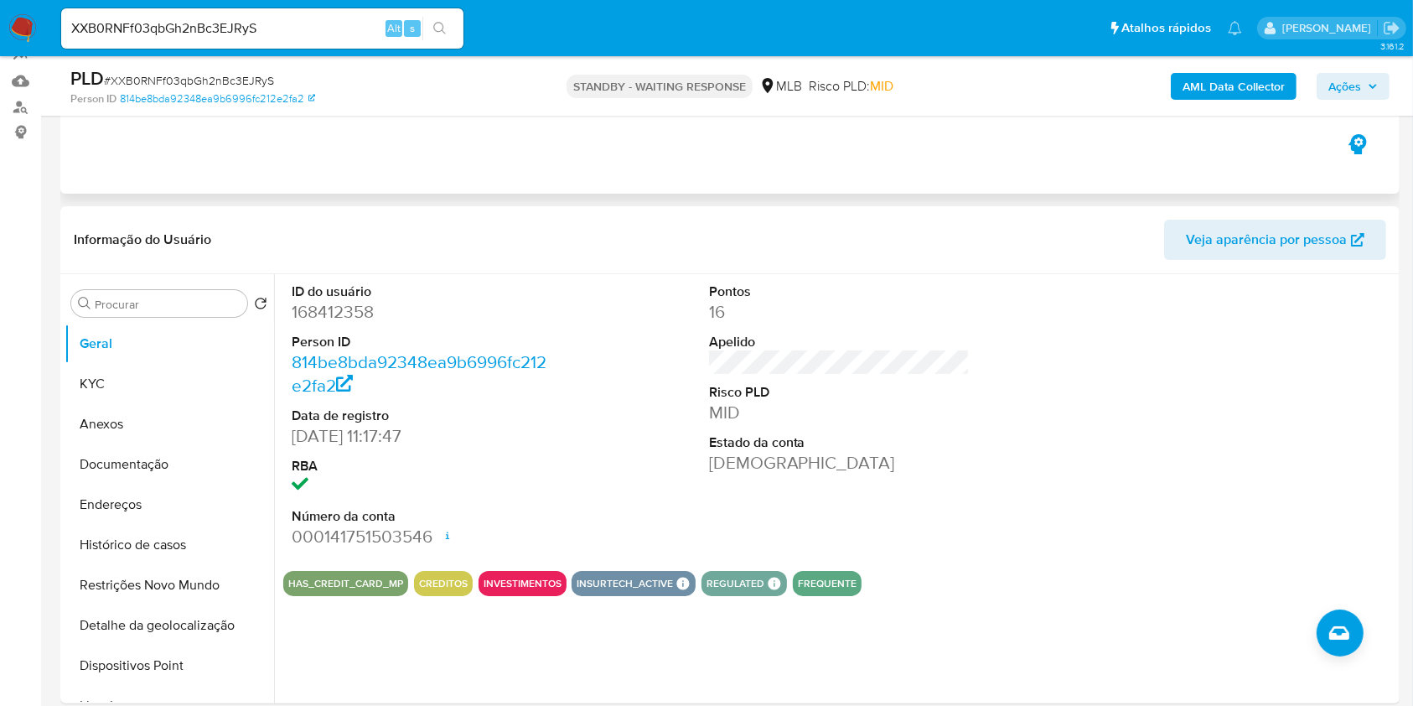
scroll to position [0, 0]
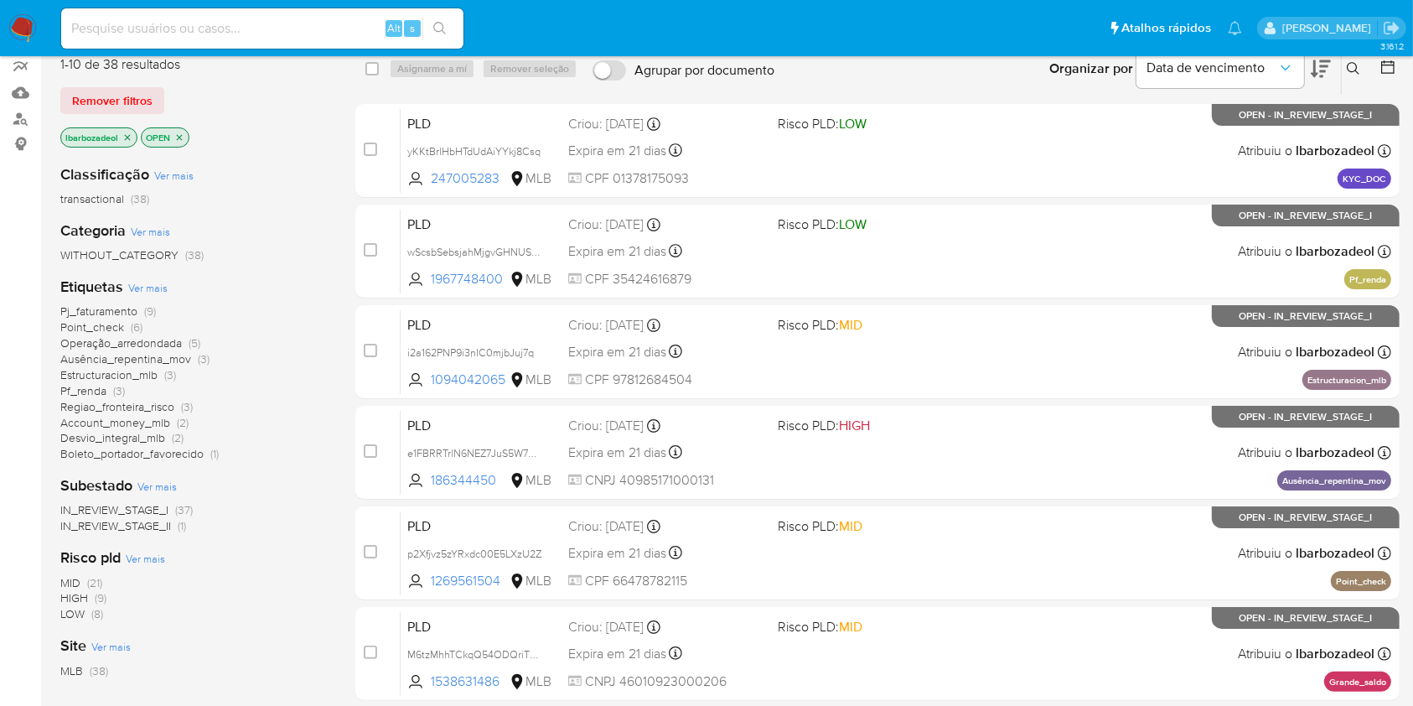
scroll to position [151, 0]
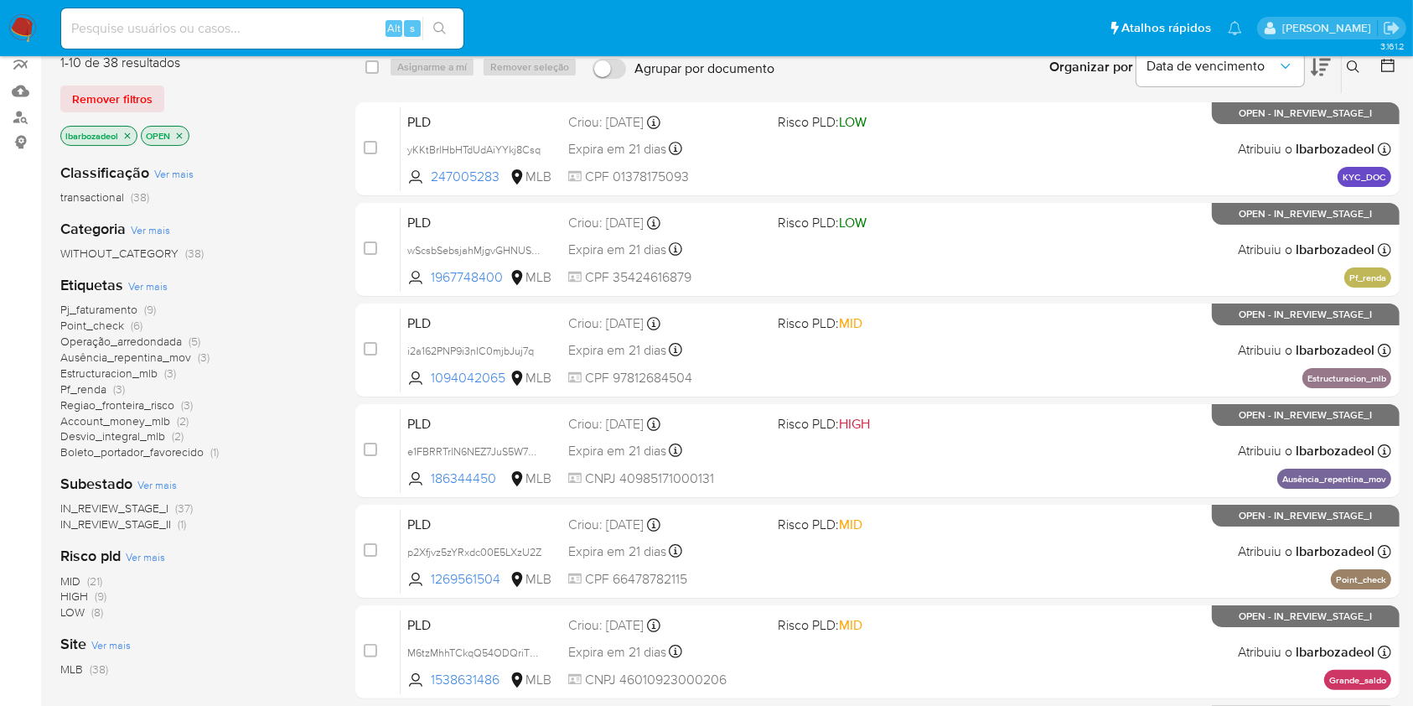
click at [92, 576] on span "(21)" at bounding box center [94, 580] width 15 height 17
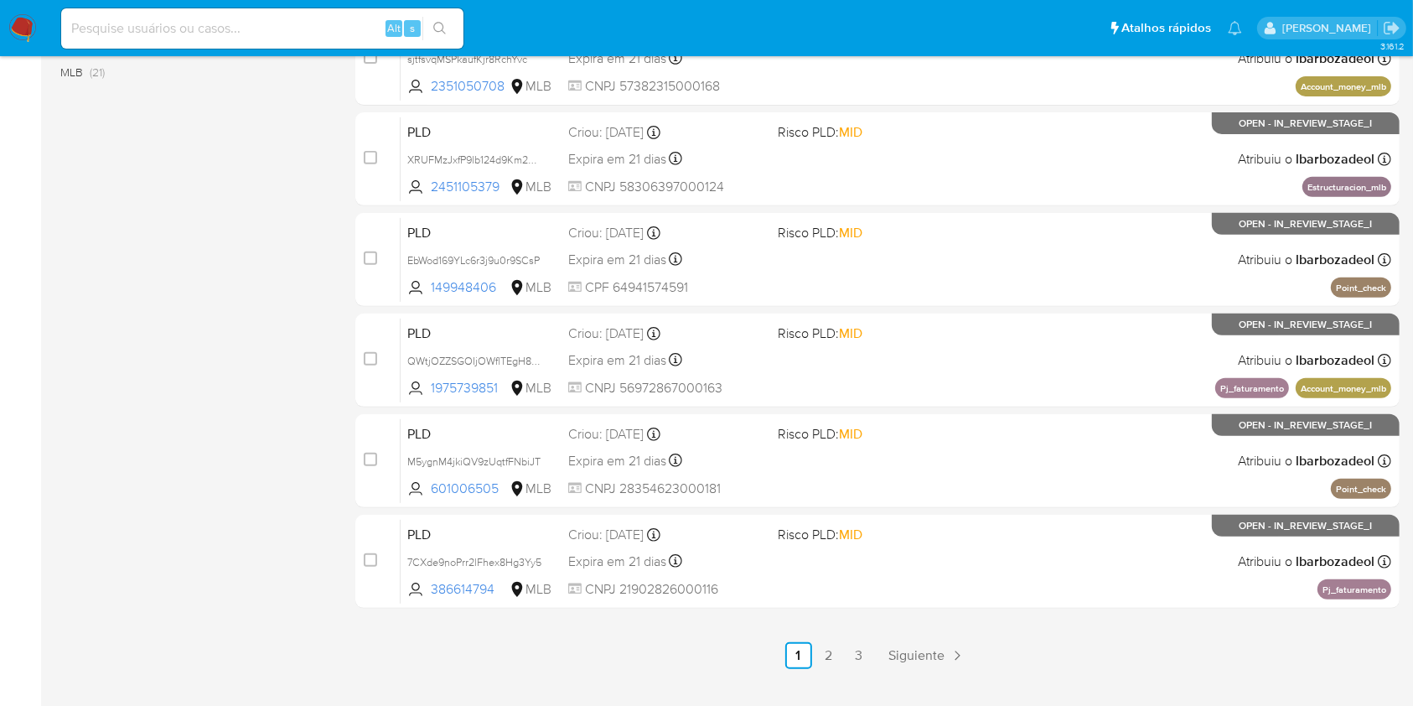
scroll to position [644, 0]
click at [835, 663] on link "2" at bounding box center [828, 654] width 27 height 27
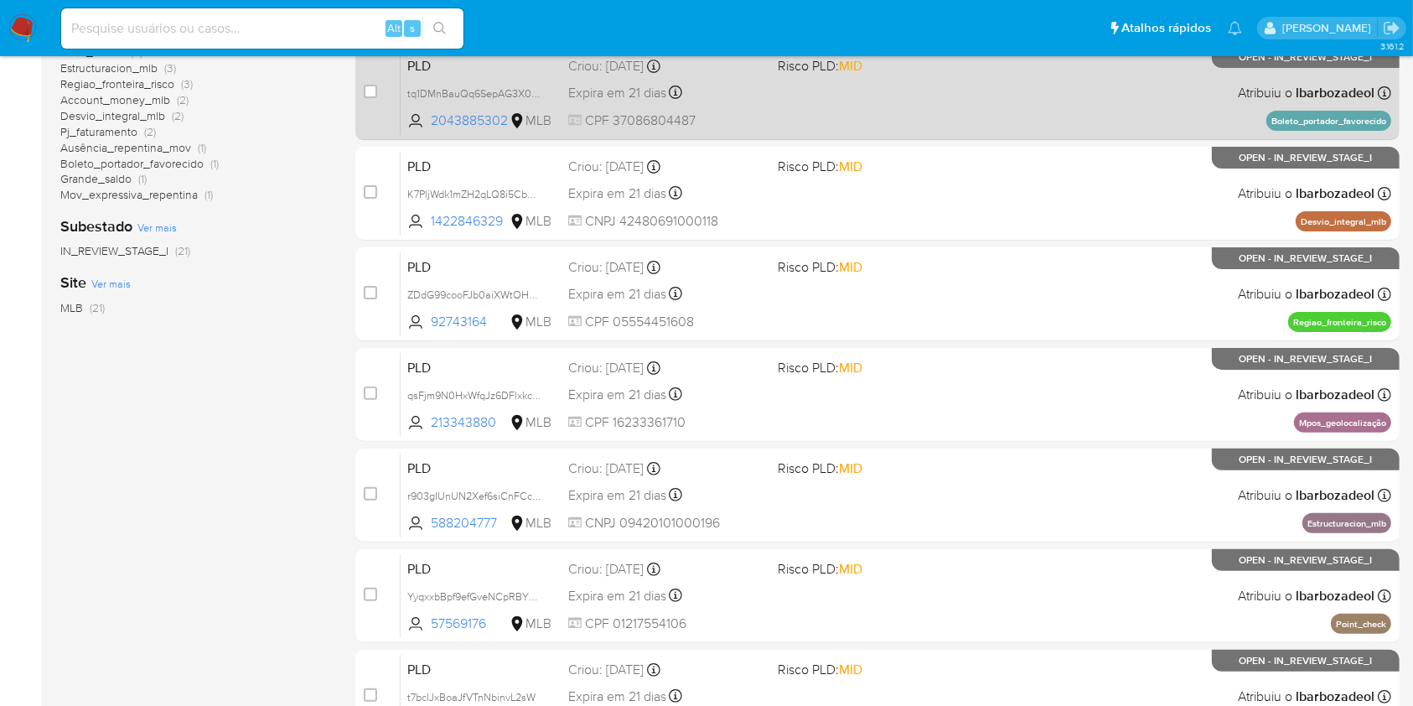
scroll to position [416, 0]
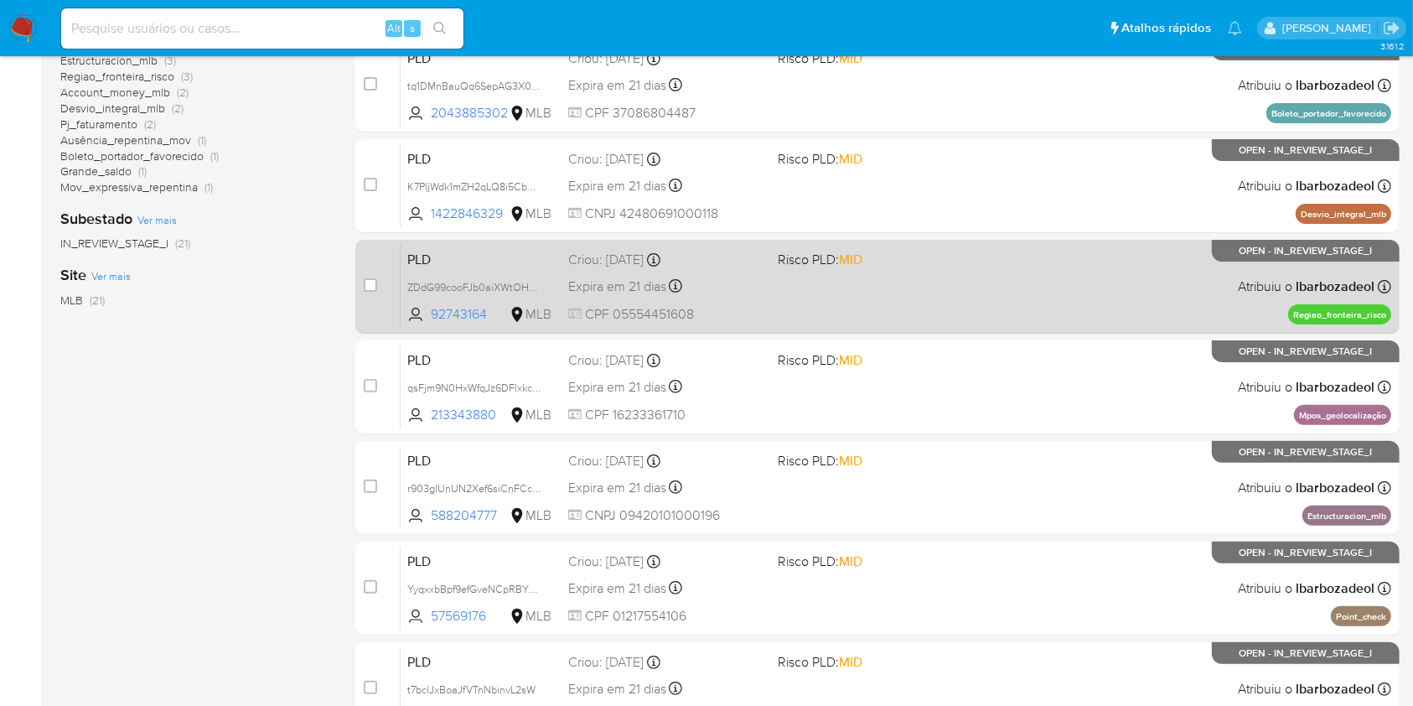
click at [932, 255] on span "Risco PLD: MID" at bounding box center [875, 258] width 195 height 22
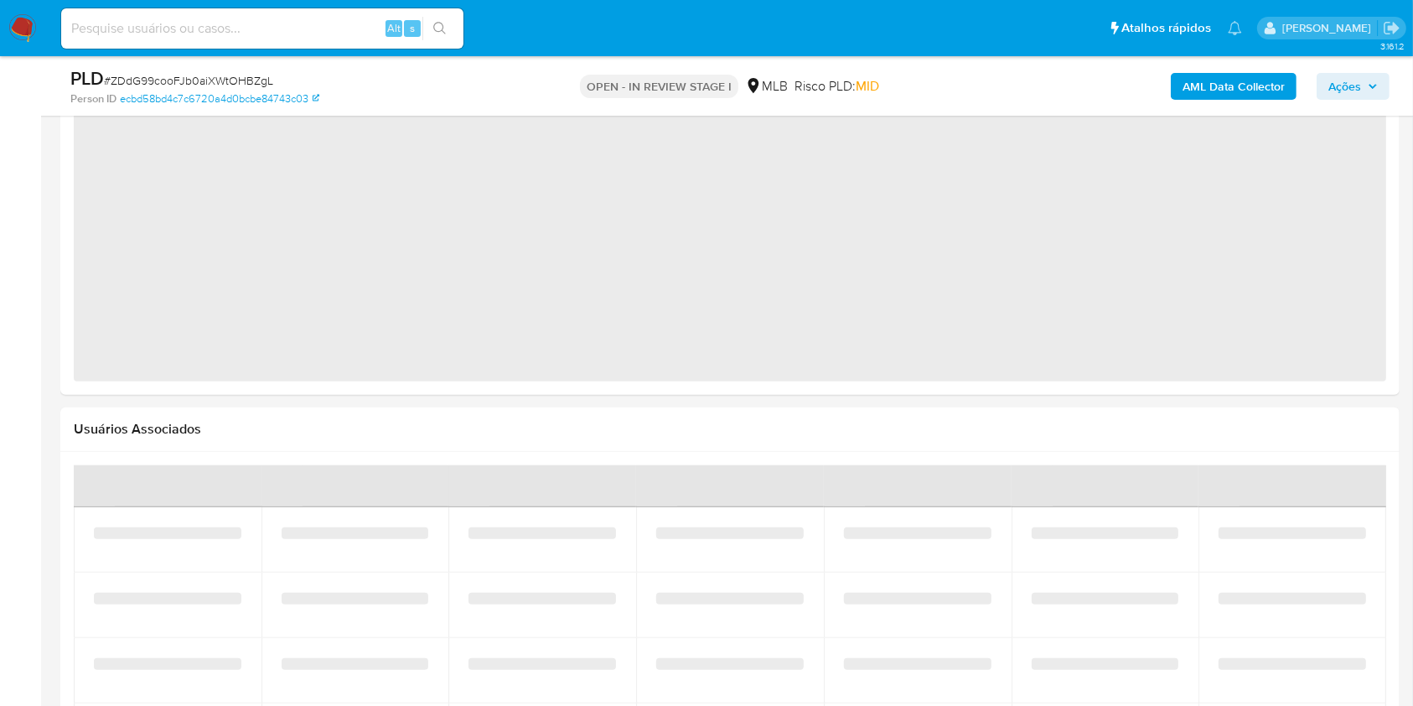
select select "10"
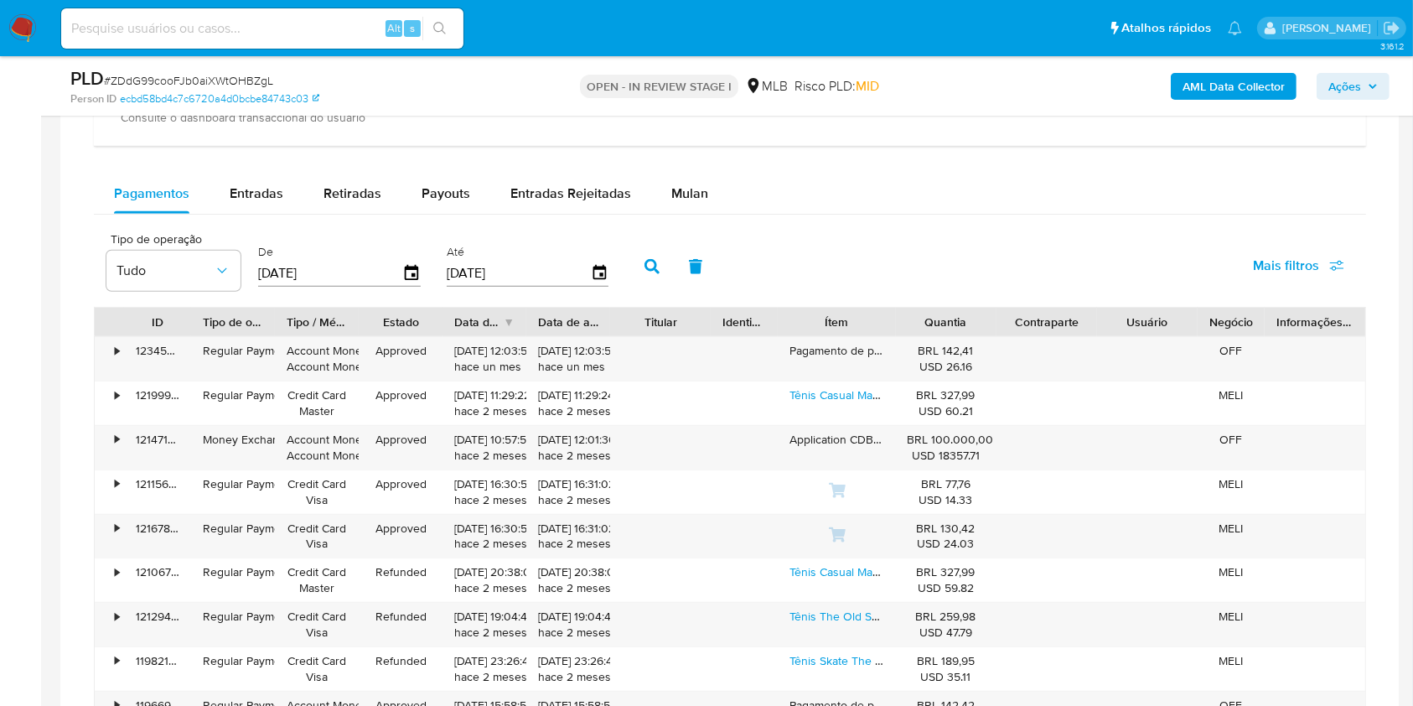
scroll to position [1211, 0]
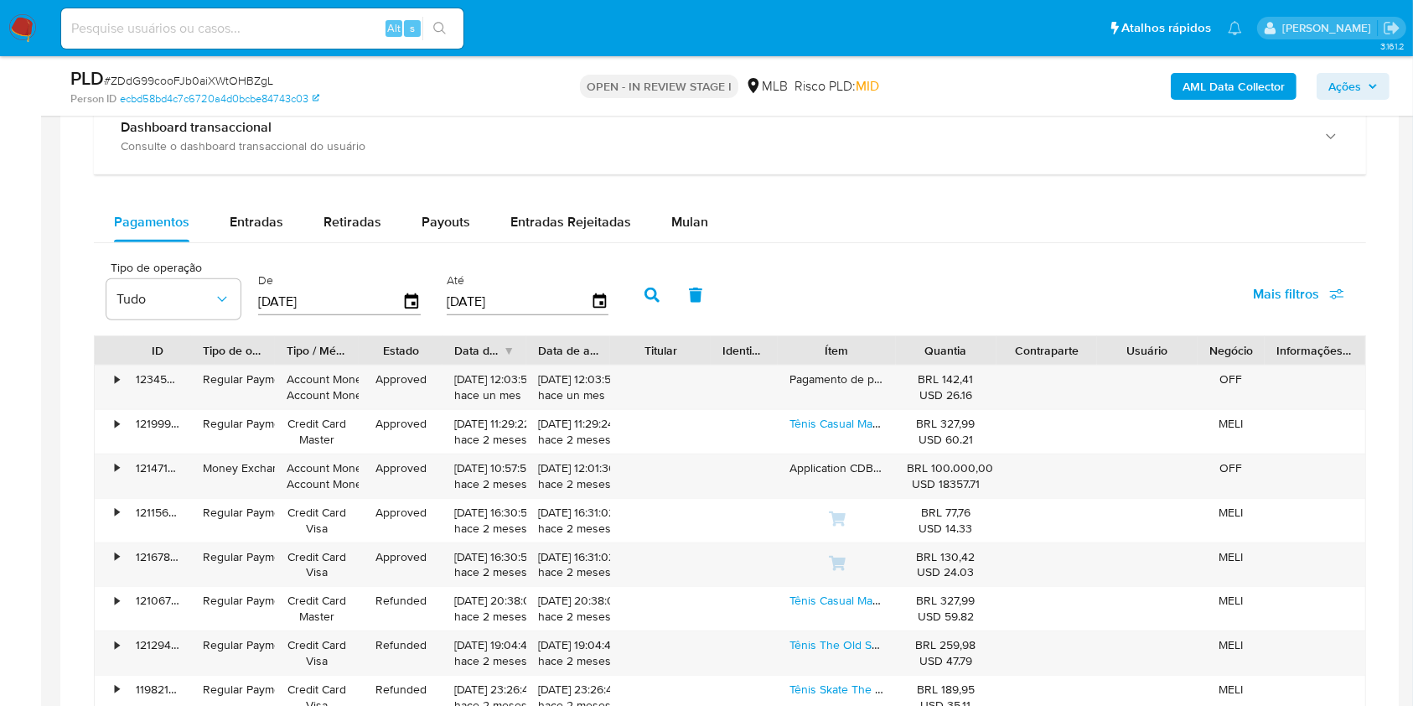
click at [701, 231] on button "Mulan" at bounding box center [689, 222] width 77 height 40
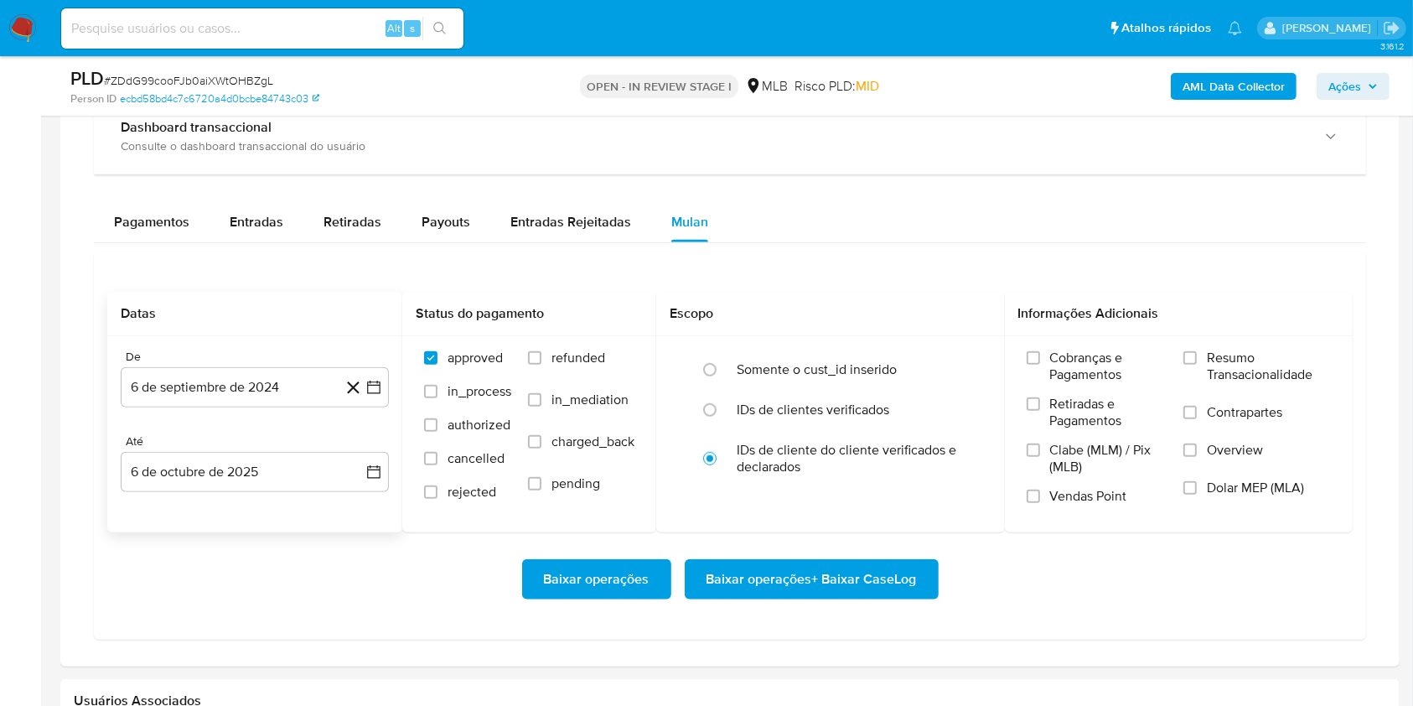
click at [294, 379] on button "6 de septiembre de 2024" at bounding box center [255, 387] width 268 height 40
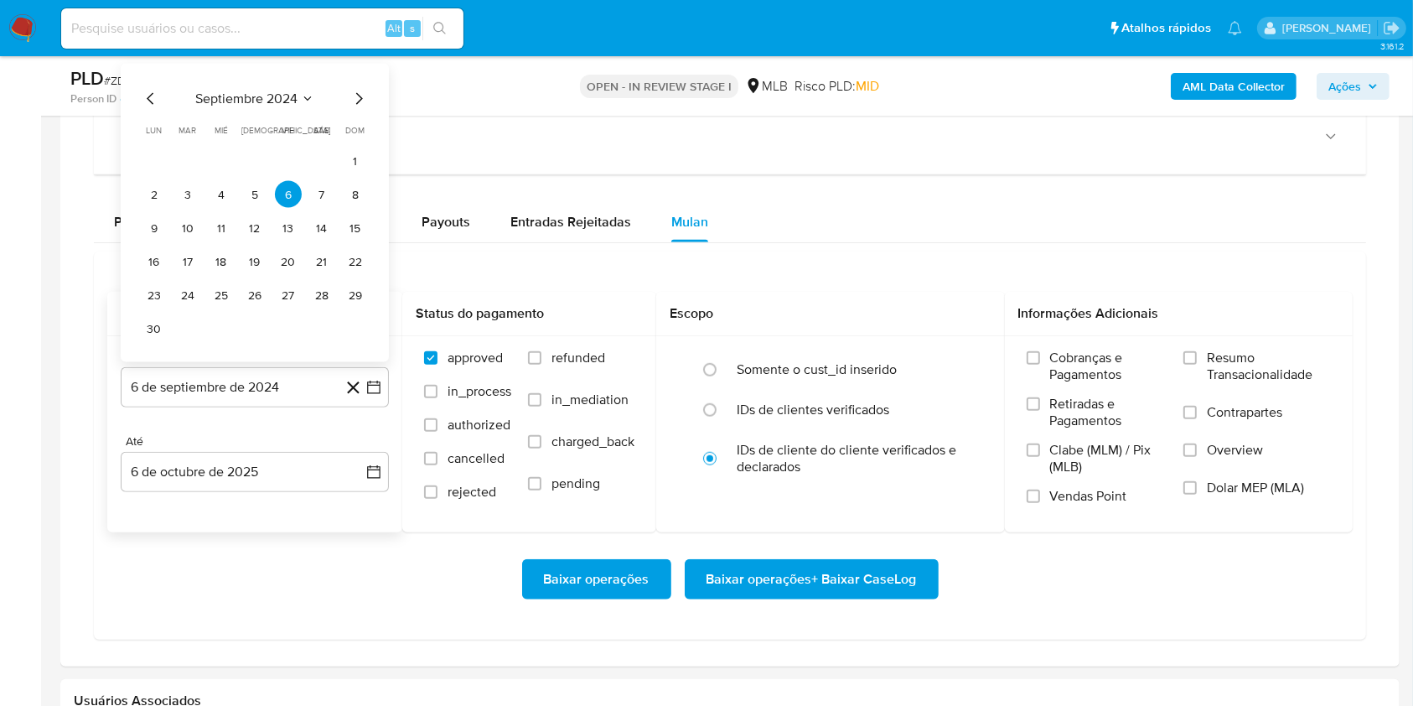
click at [273, 100] on span "septiembre 2024" at bounding box center [246, 99] width 102 height 17
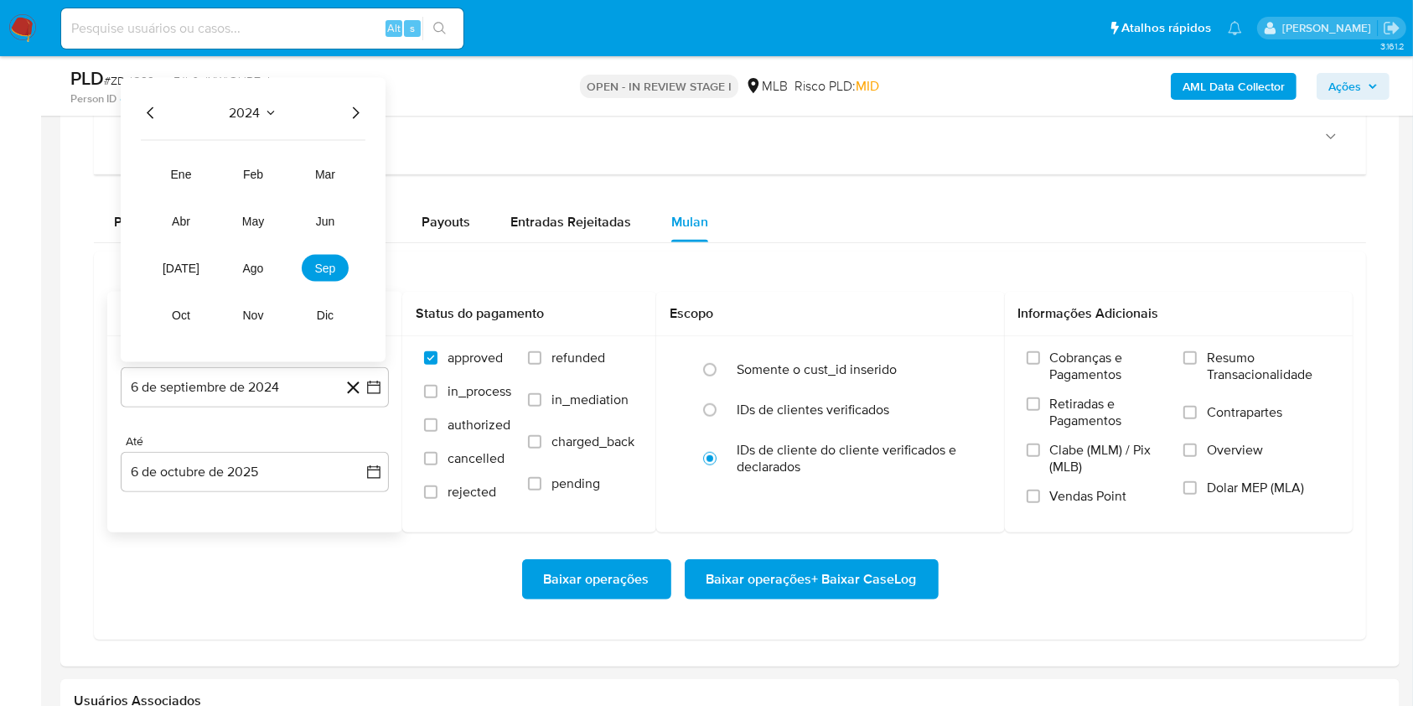
click at [360, 110] on icon "Año siguiente" at bounding box center [355, 113] width 20 height 20
click at [268, 265] on button "ago" at bounding box center [253, 268] width 47 height 27
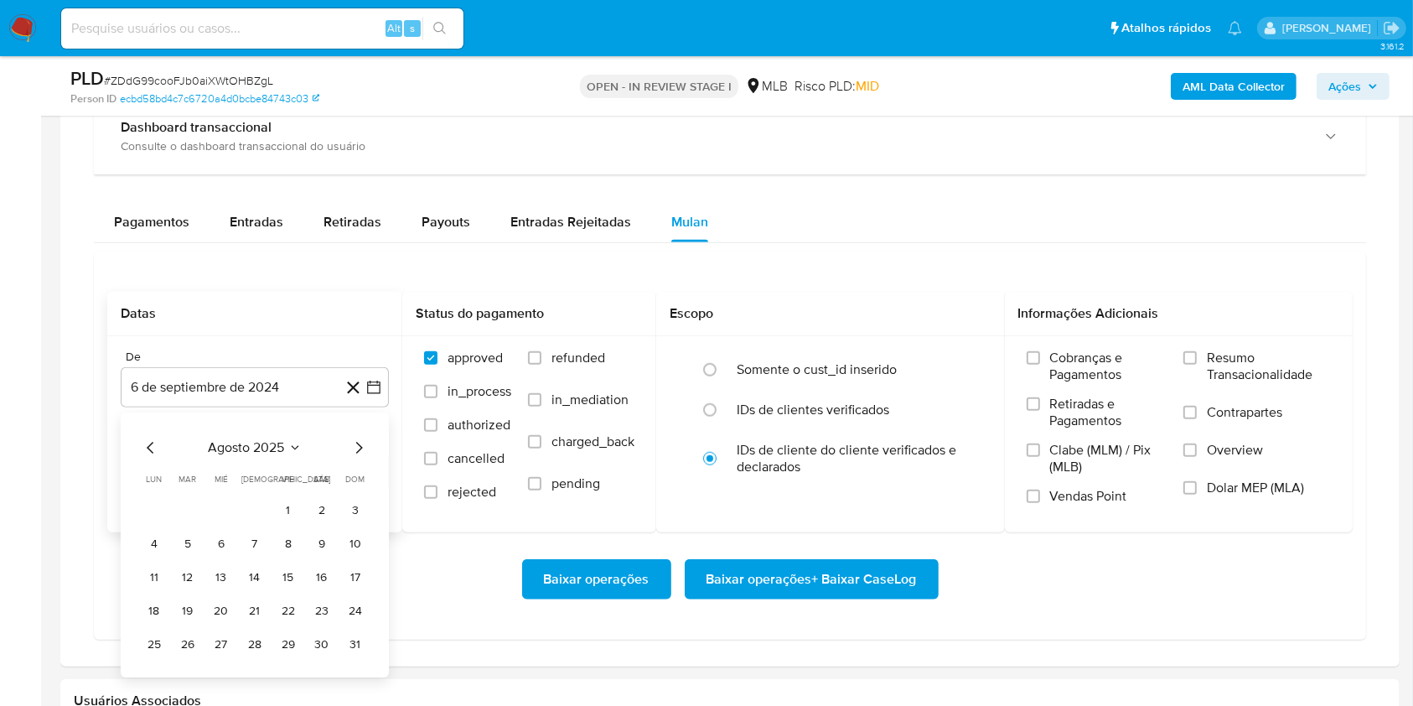
click at [282, 513] on button "1" at bounding box center [288, 510] width 27 height 27
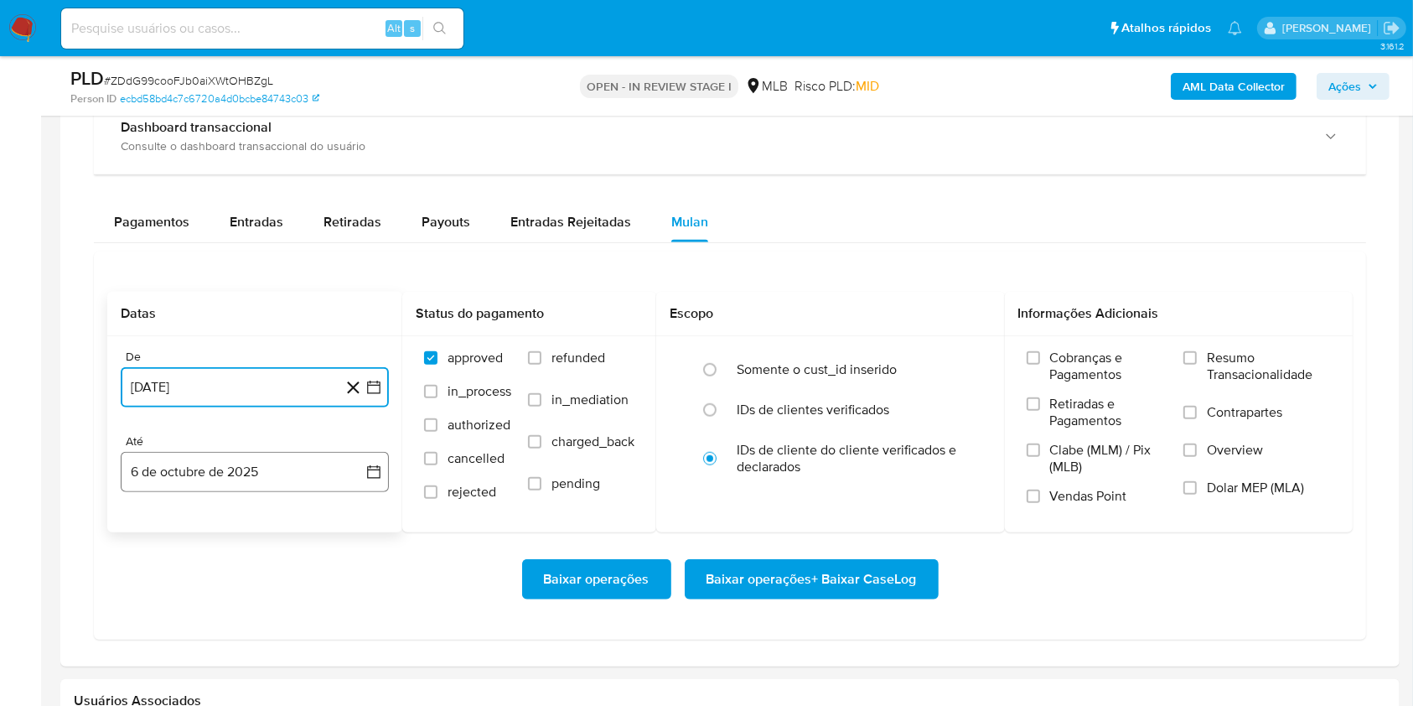
click at [271, 488] on button "6 de octubre de 2025" at bounding box center [255, 472] width 268 height 40
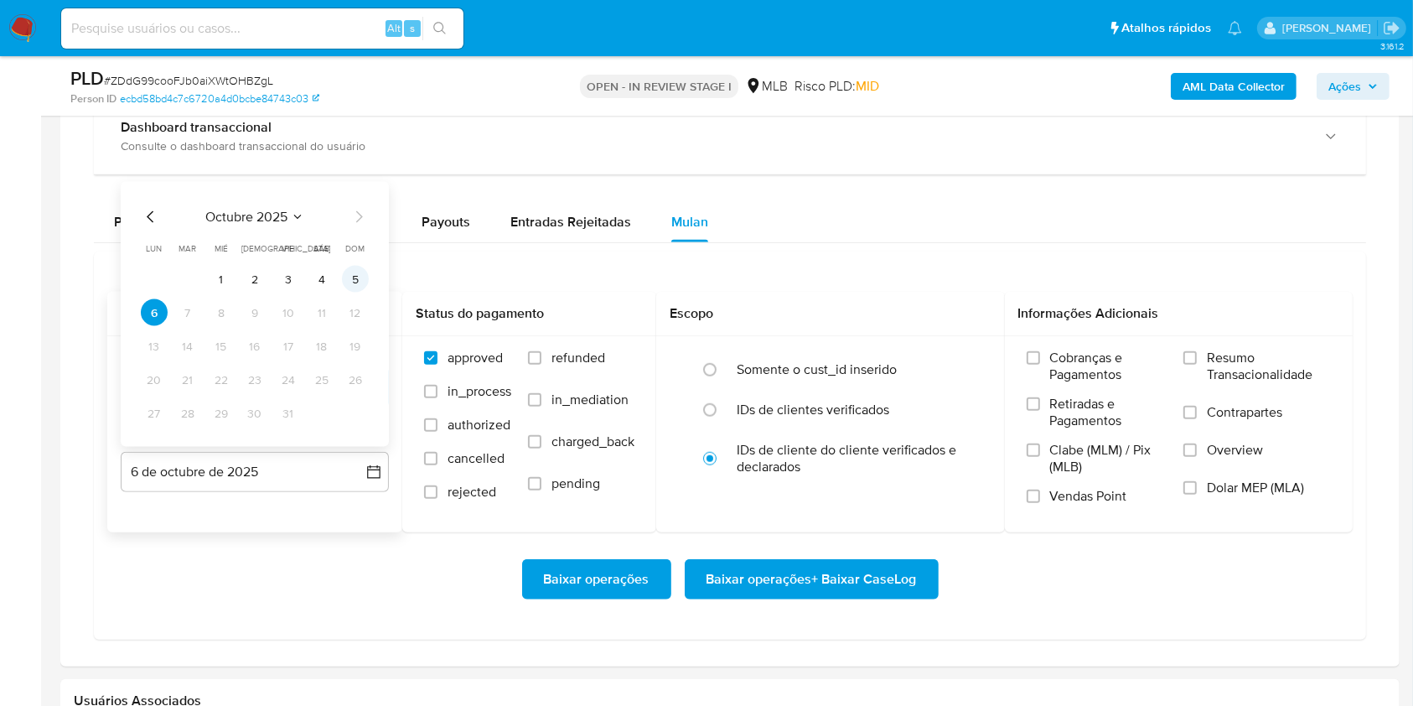
click at [345, 280] on button "5" at bounding box center [355, 279] width 27 height 27
click at [1206, 350] on label "Resumo Transacionalidade" at bounding box center [1256, 376] width 147 height 54
click at [1197, 351] on input "Resumo Transacionalidade" at bounding box center [1189, 357] width 13 height 13
click at [851, 579] on span "Baixar operações + Baixar CaseLog" at bounding box center [811, 579] width 210 height 37
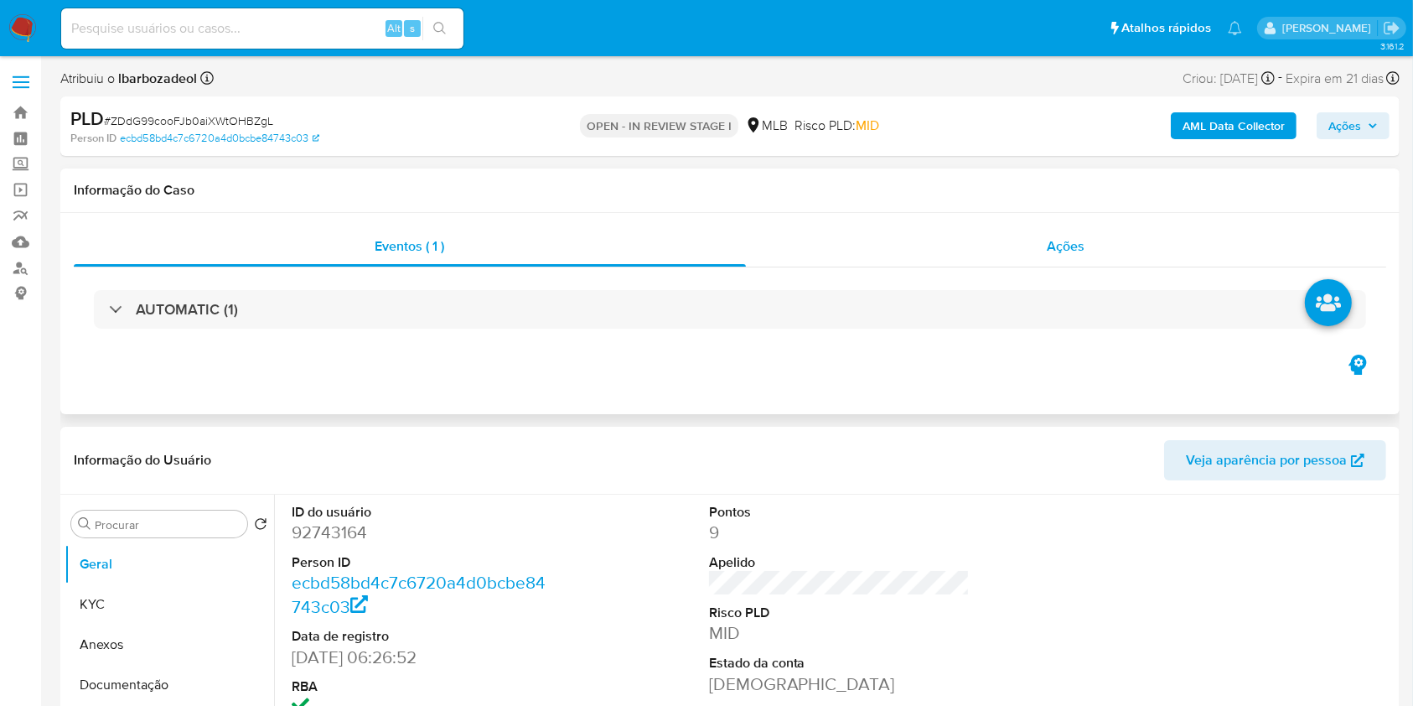
scroll to position [1, 0]
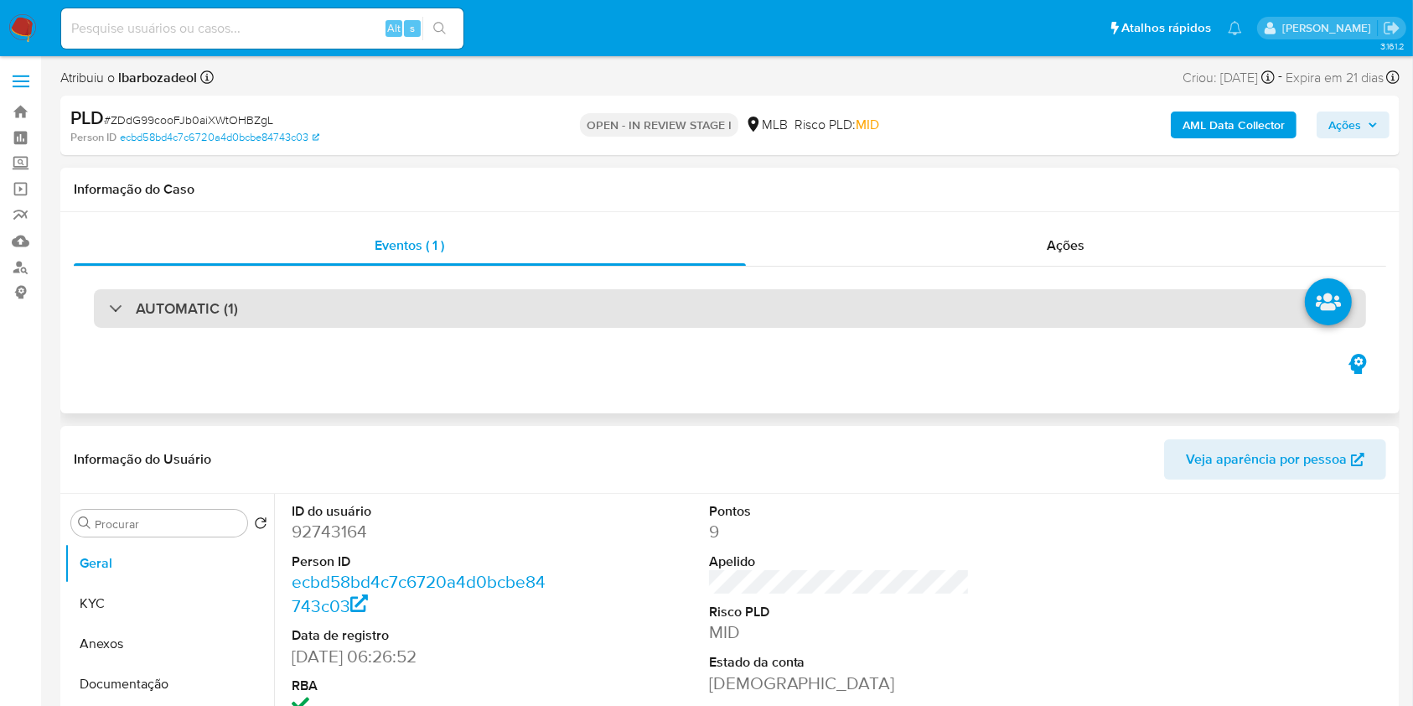
click at [851, 326] on div "AUTOMATIC (1)" at bounding box center [730, 308] width 1272 height 39
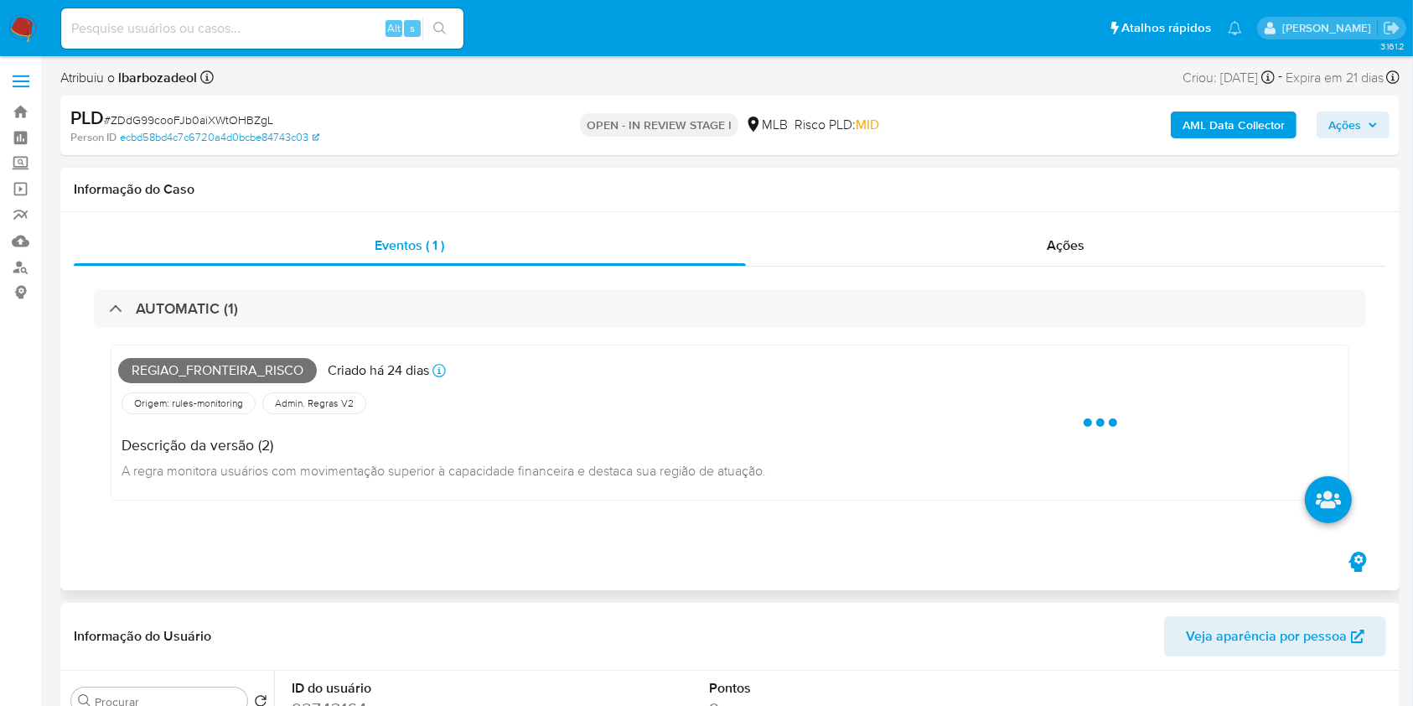
click at [270, 373] on span "Regiao_fronteira_risco" at bounding box center [217, 370] width 199 height 25
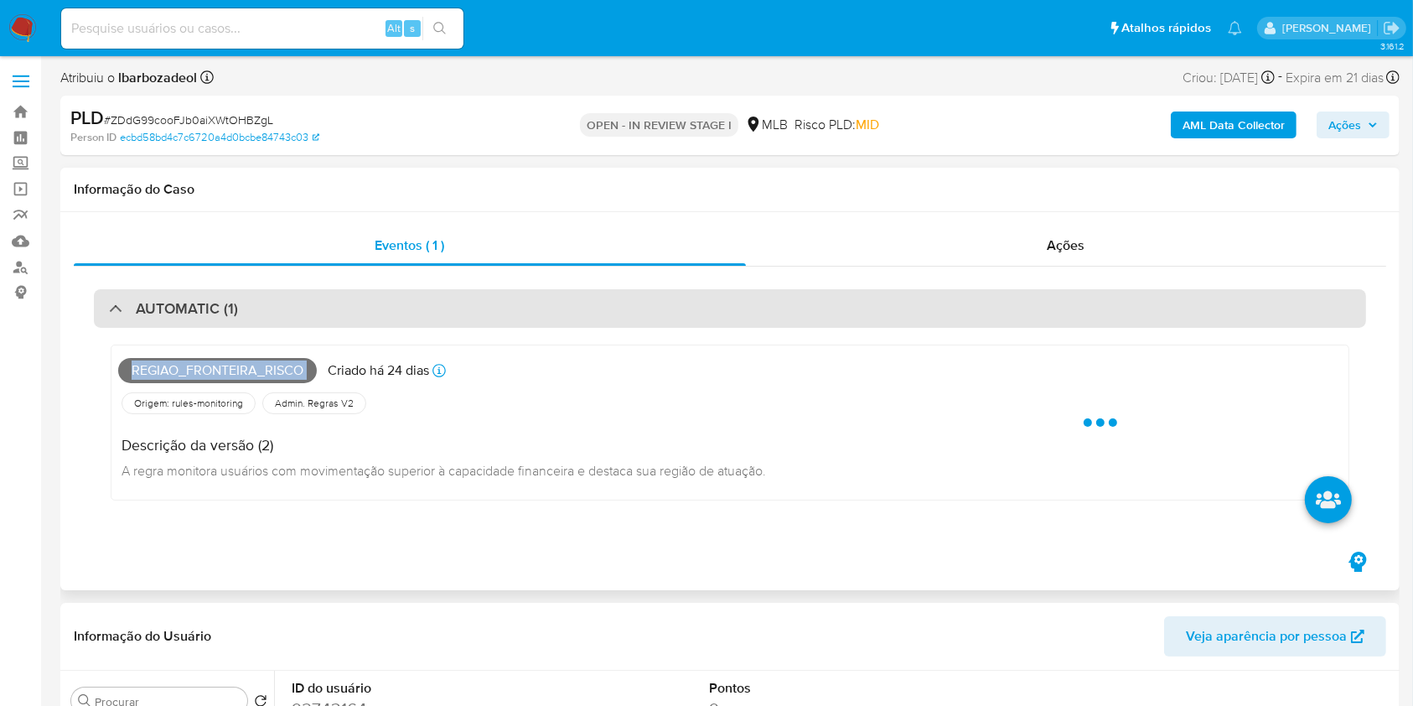
copy span "Regiao_fronteira_risco"
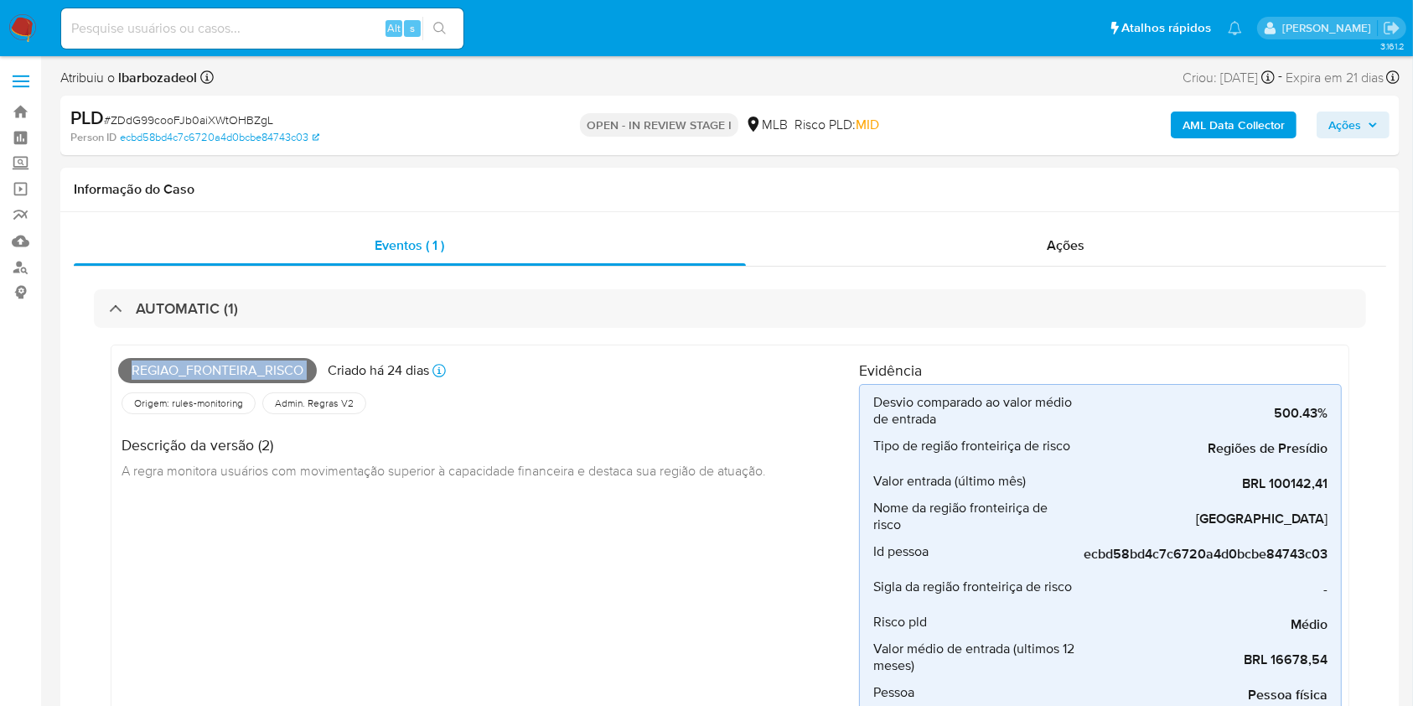
click at [1337, 117] on span "Ações" at bounding box center [1344, 124] width 33 height 27
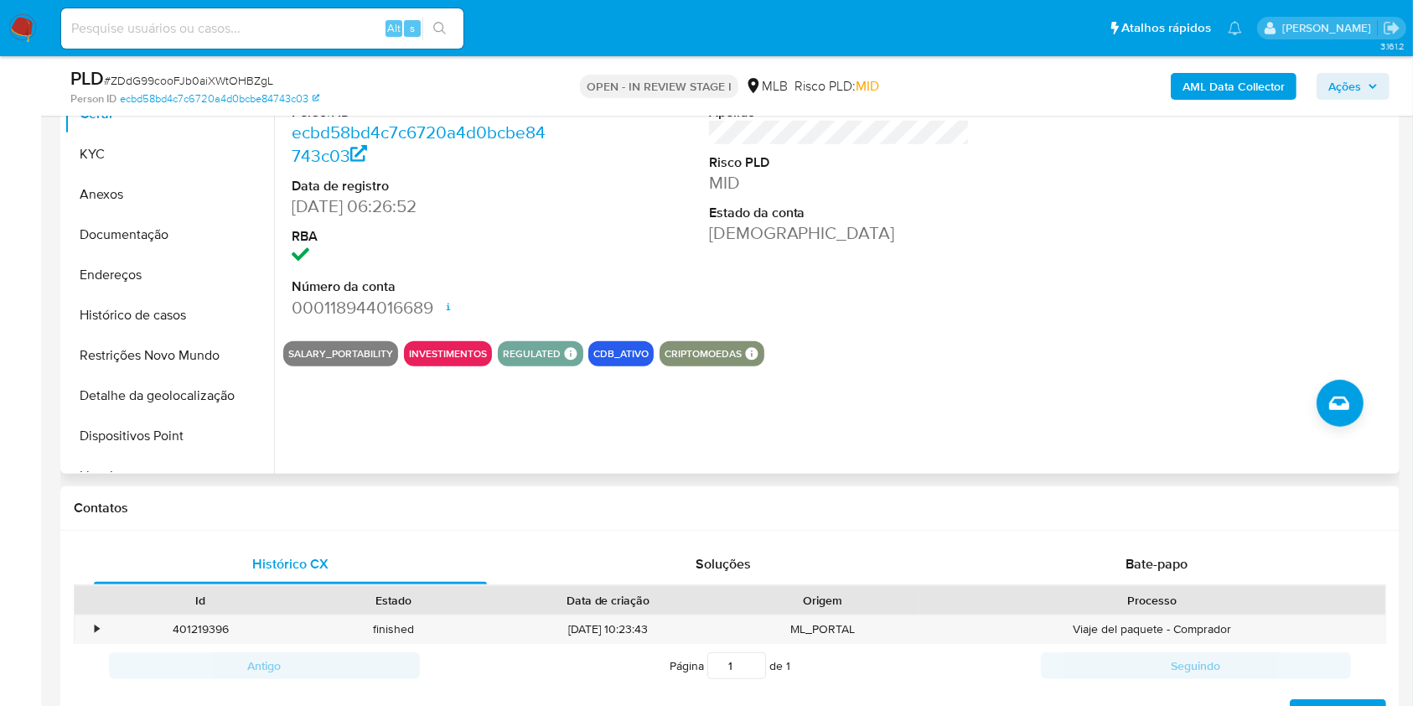
scroll to position [799, 0]
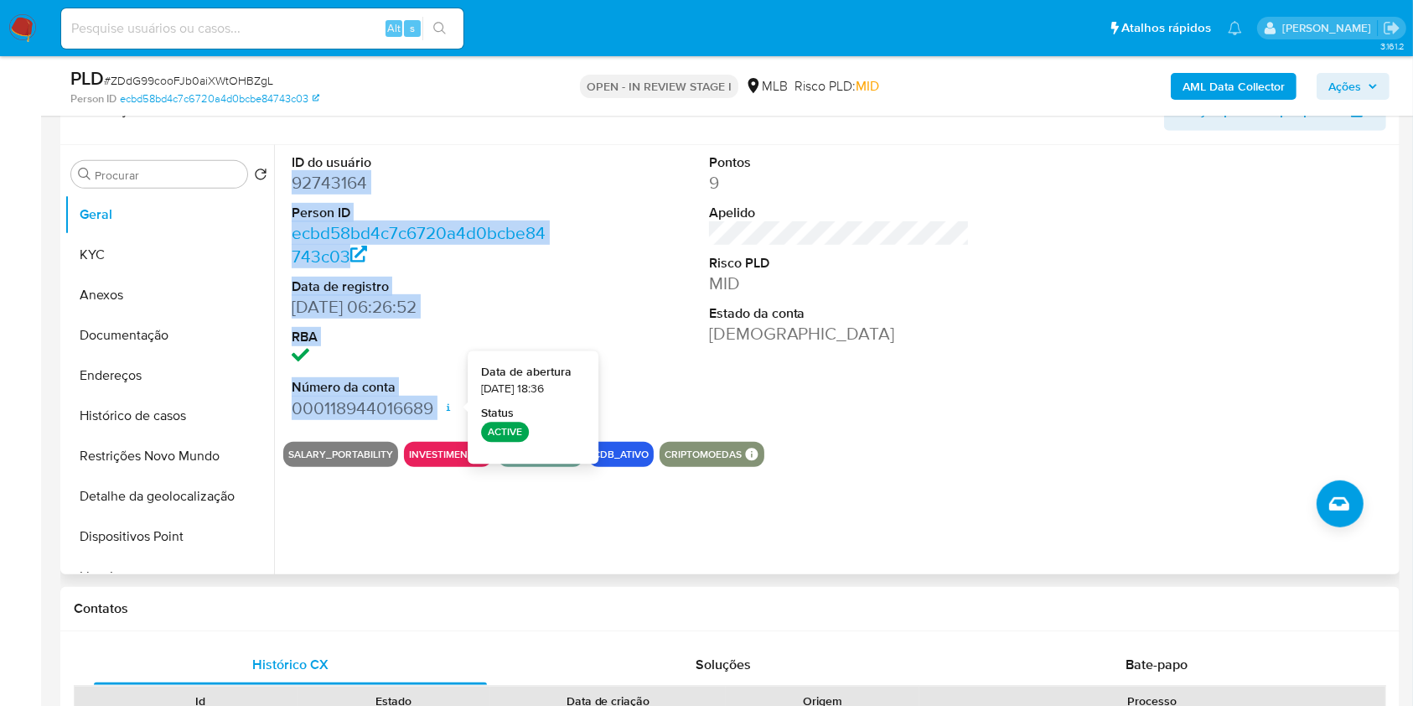
drag, startPoint x: 294, startPoint y: 180, endPoint x: 441, endPoint y: 417, distance: 278.8
click at [441, 417] on dl "ID do usuário 92743164 Person ID ecbd58bd4c7c6720a4d0bcbe84743c03 Data de regis…" at bounding box center [422, 286] width 261 height 266
copy dl "92743164 Person ID ecbd58bd4c7c6720a4d0bcbe84743c03 Data de registro 28/03/2006…"
click at [1345, 85] on span "Ações" at bounding box center [1344, 86] width 33 height 27
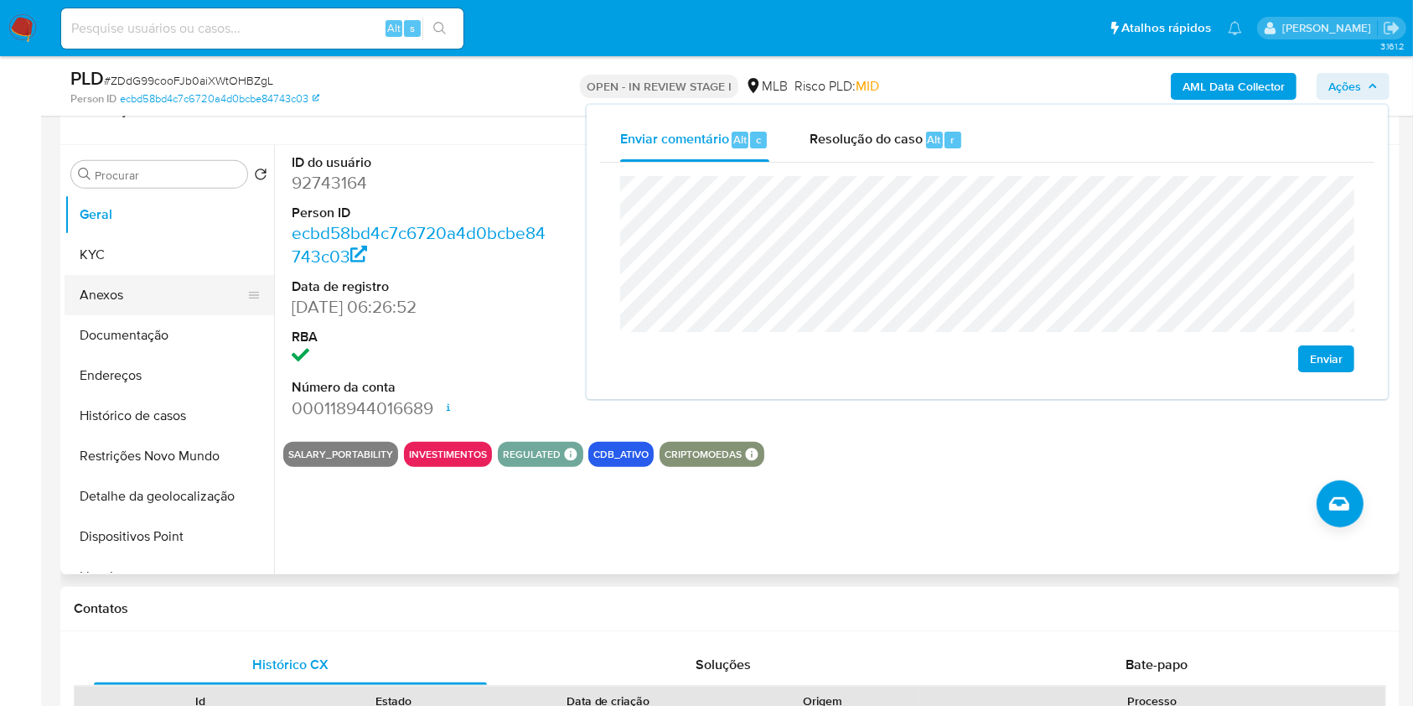
click at [177, 265] on button "KYC" at bounding box center [170, 255] width 210 height 40
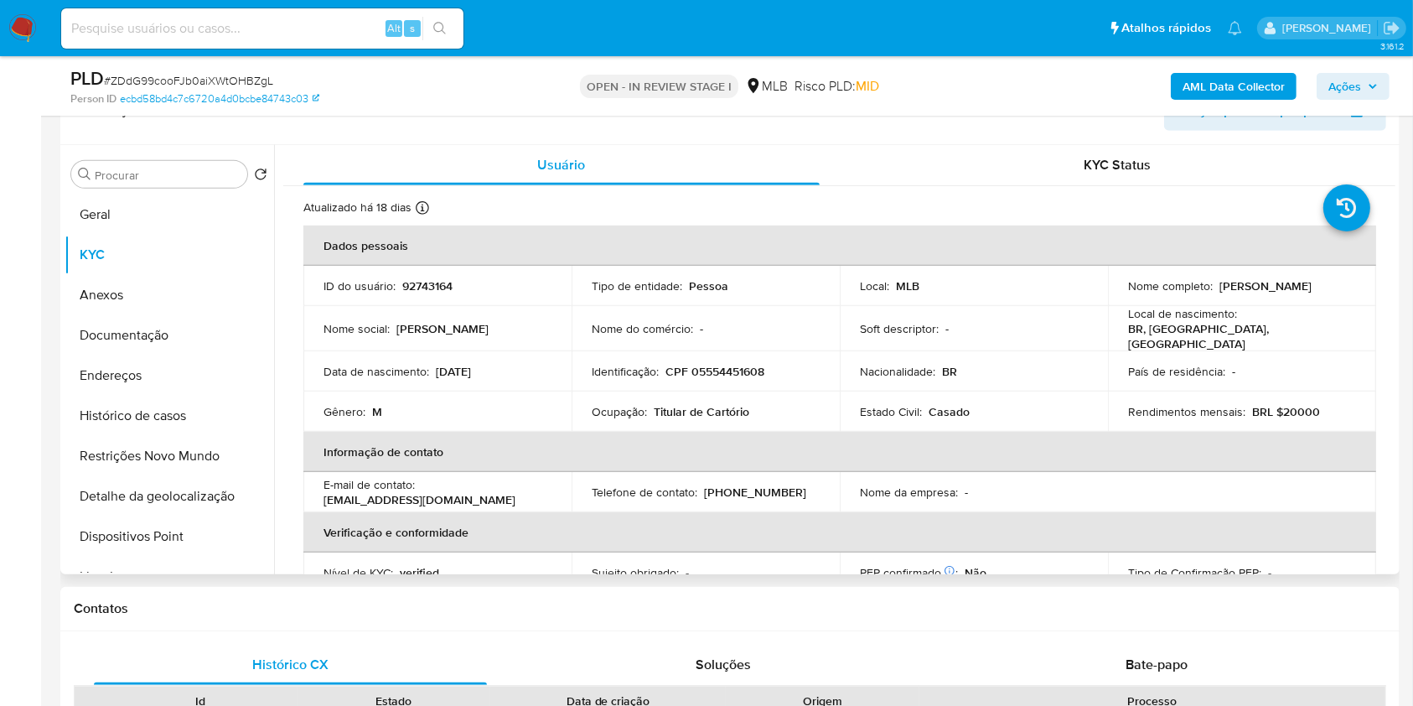
click at [741, 364] on p "CPF 05554451608" at bounding box center [714, 371] width 99 height 15
copy p "05554451608"
click at [1351, 73] on span "Ações" at bounding box center [1344, 86] width 33 height 27
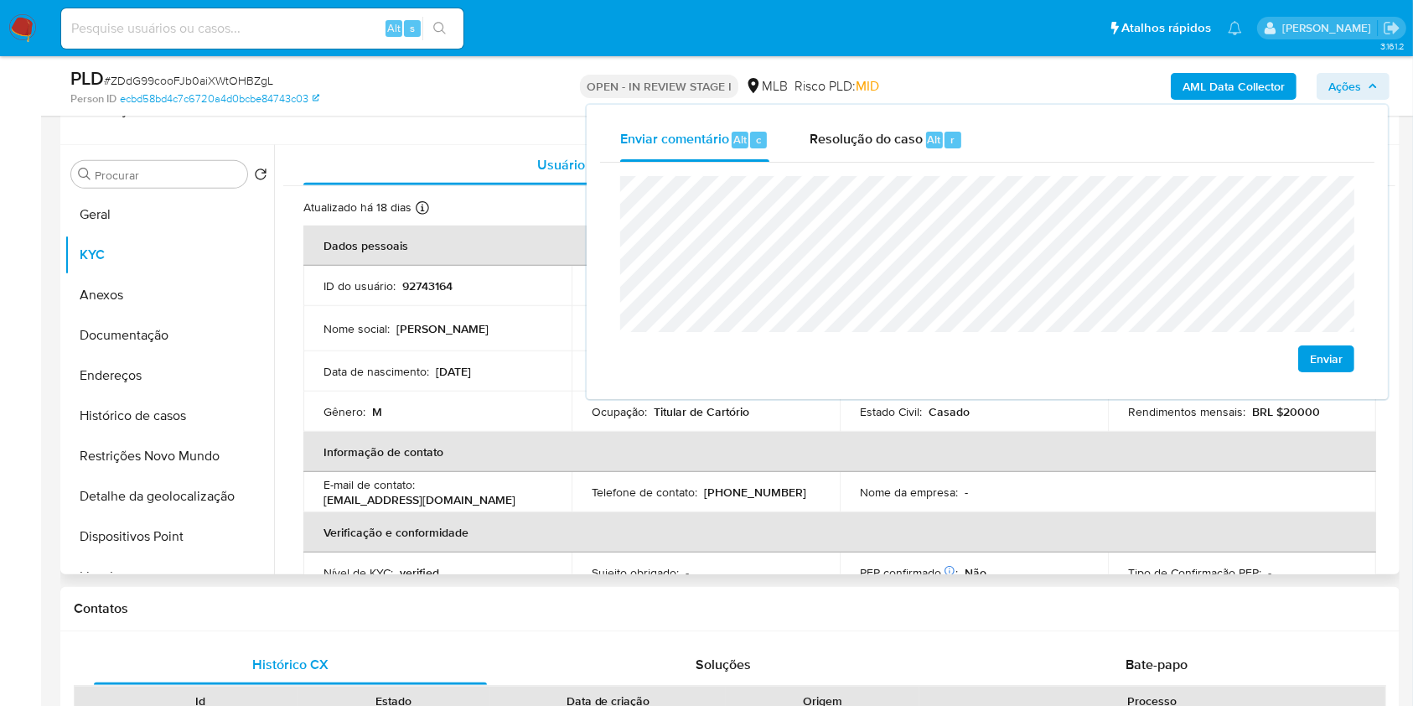
click at [651, 453] on th "Informação de contato" at bounding box center [839, 452] width 1073 height 40
click at [670, 432] on th "Informação de contato" at bounding box center [839, 452] width 1073 height 40
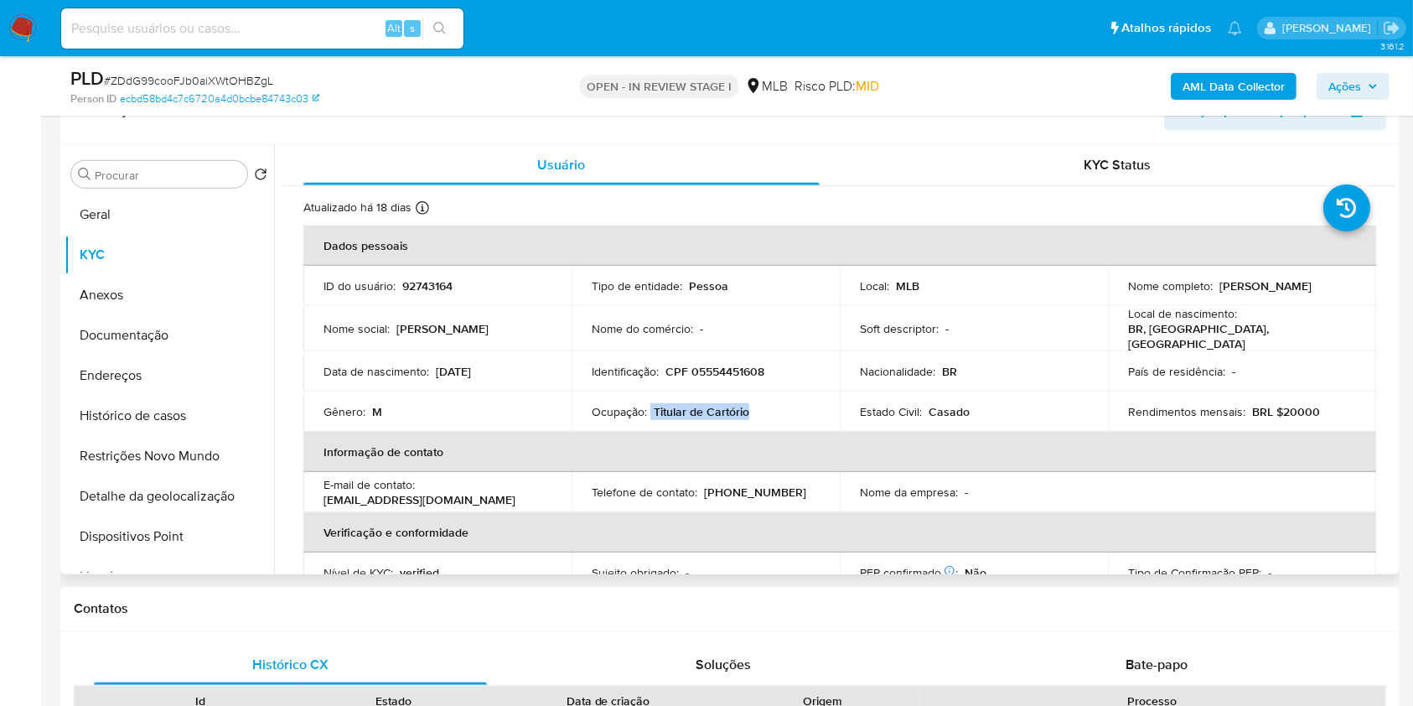
drag, startPoint x: 649, startPoint y: 403, endPoint x: 758, endPoint y: 410, distance: 109.1
click at [758, 410] on div "Ocupação : Titular de Cartório" at bounding box center [706, 411] width 228 height 15
copy div "Titular de Cartório"
click at [1355, 73] on span "Ações" at bounding box center [1344, 86] width 33 height 27
click at [1341, 96] on span "Ações" at bounding box center [1344, 86] width 33 height 27
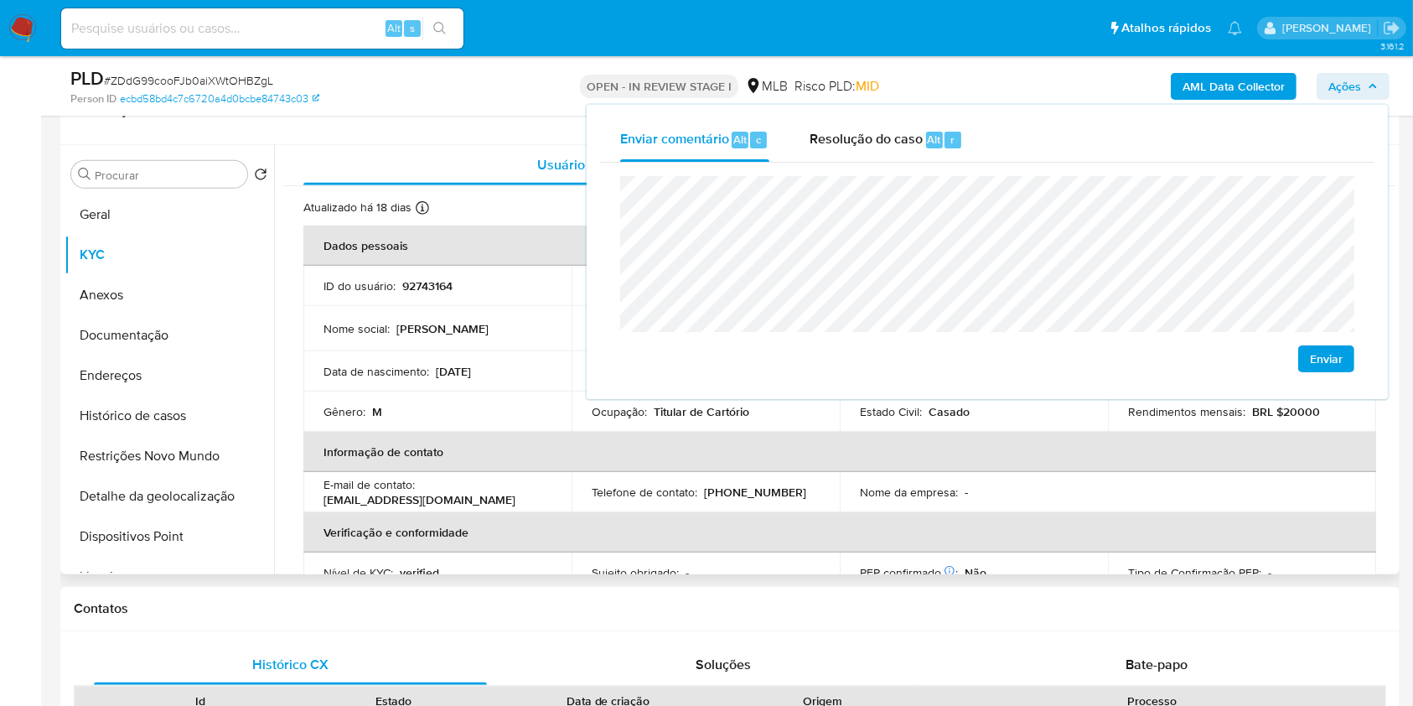
click at [724, 432] on th "Informação de contato" at bounding box center [839, 452] width 1073 height 40
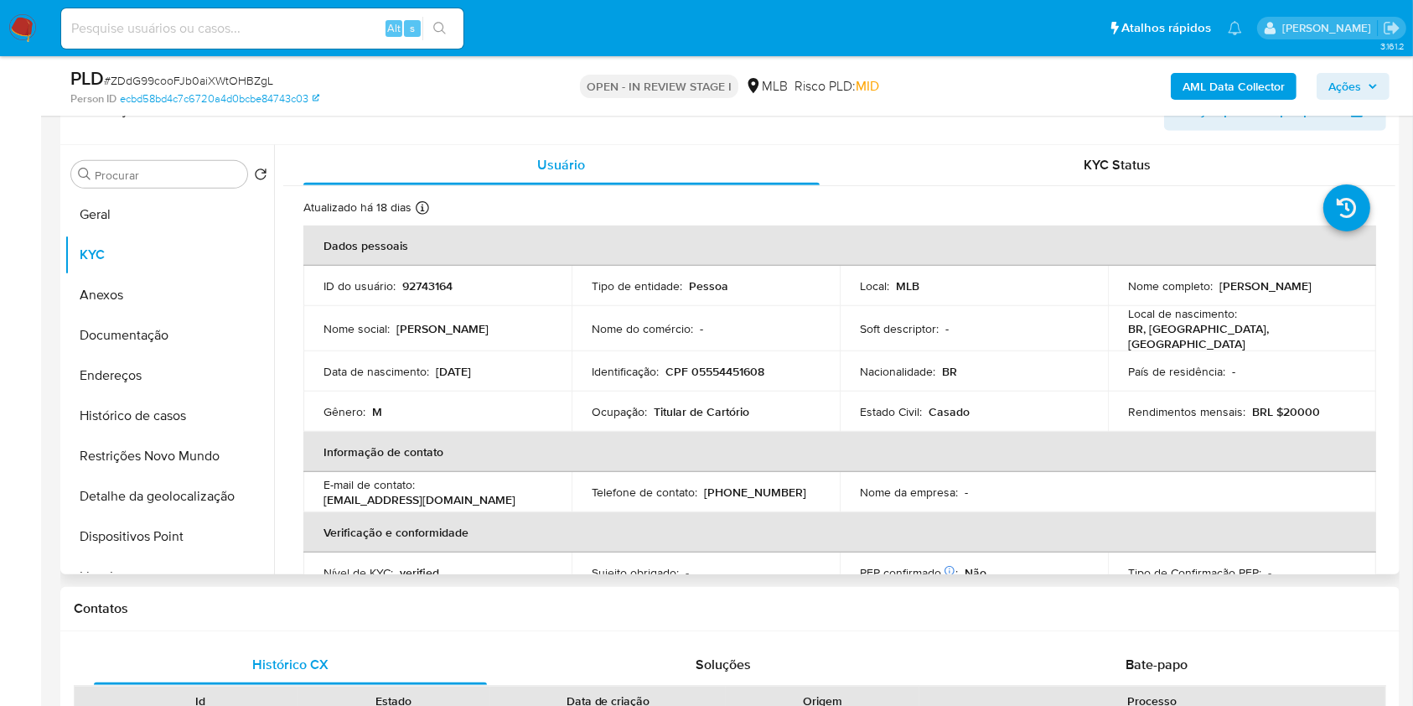
scroll to position [712, 0]
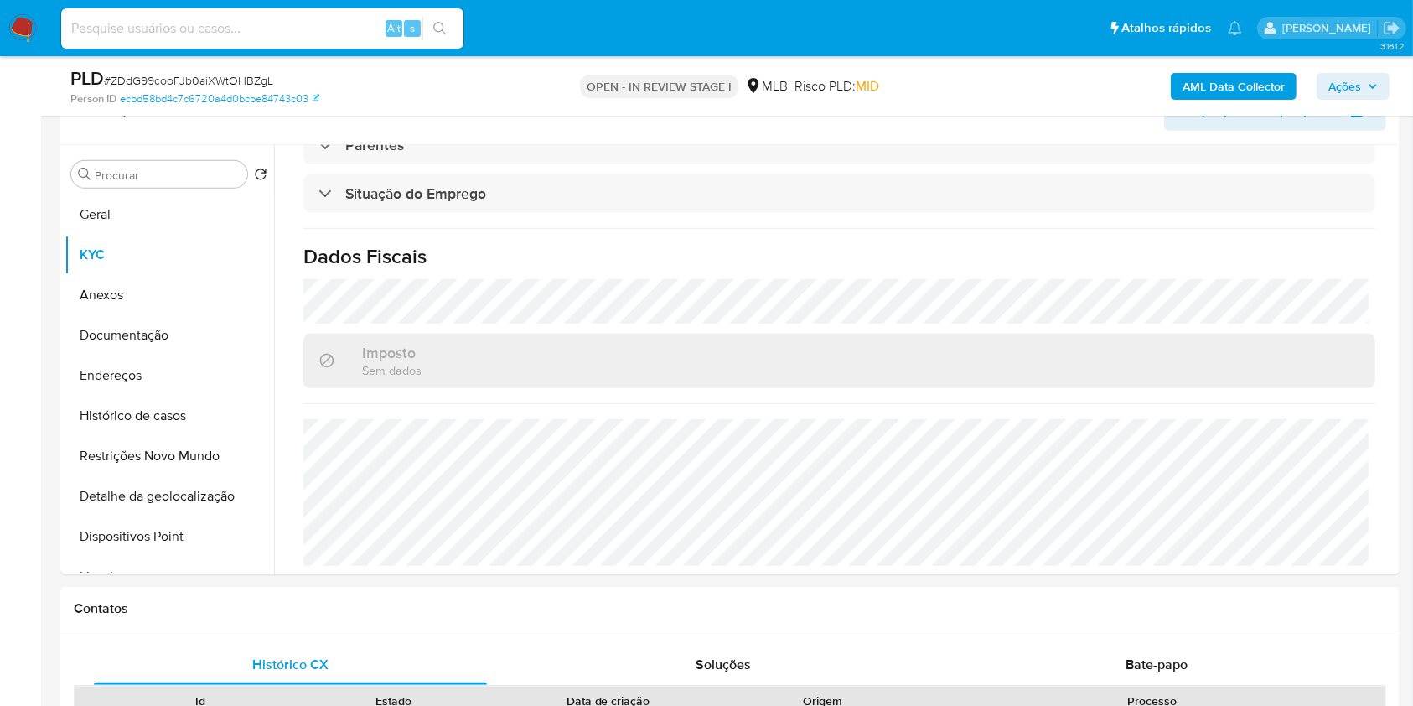
drag, startPoint x: 1381, startPoint y: 91, endPoint x: 1328, endPoint y: 101, distance: 53.9
click at [1381, 91] on button "Ações" at bounding box center [1353, 86] width 73 height 27
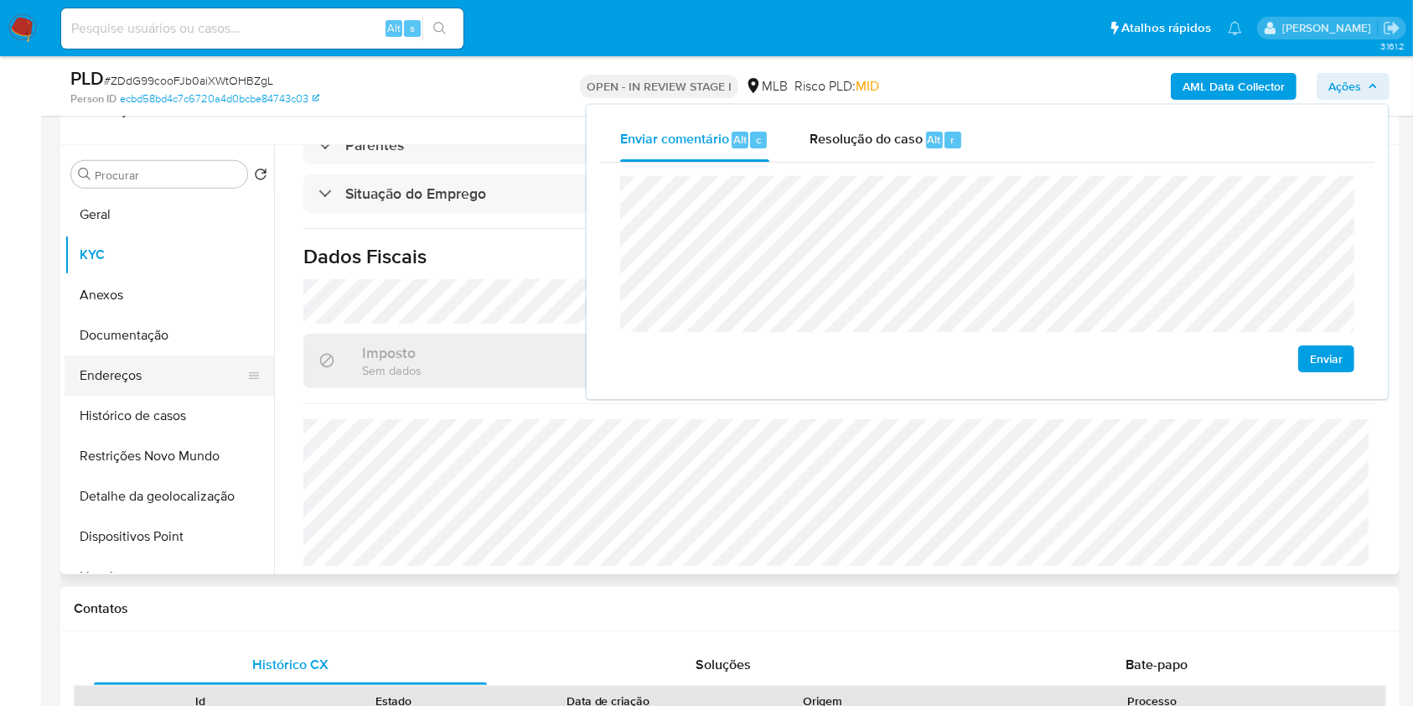
click at [167, 365] on button "Endereços" at bounding box center [163, 375] width 196 height 40
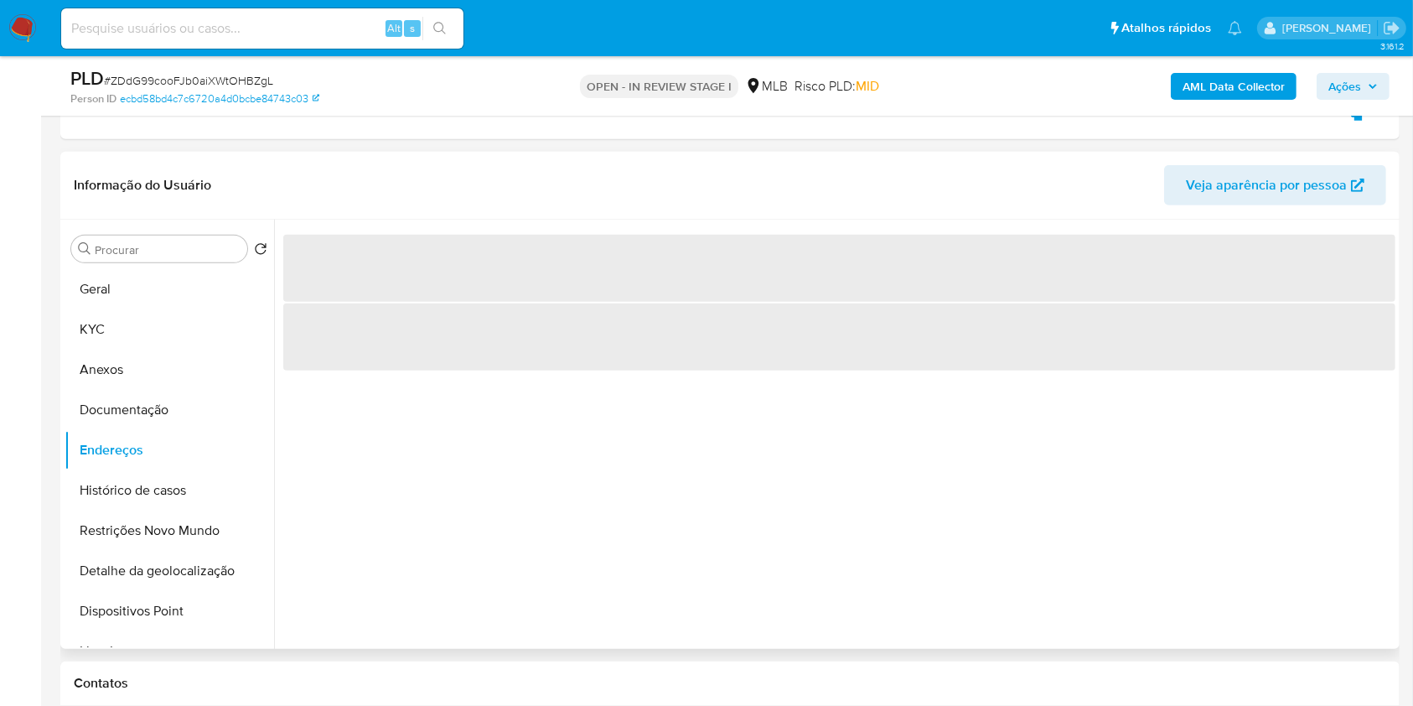
scroll to position [723, 0]
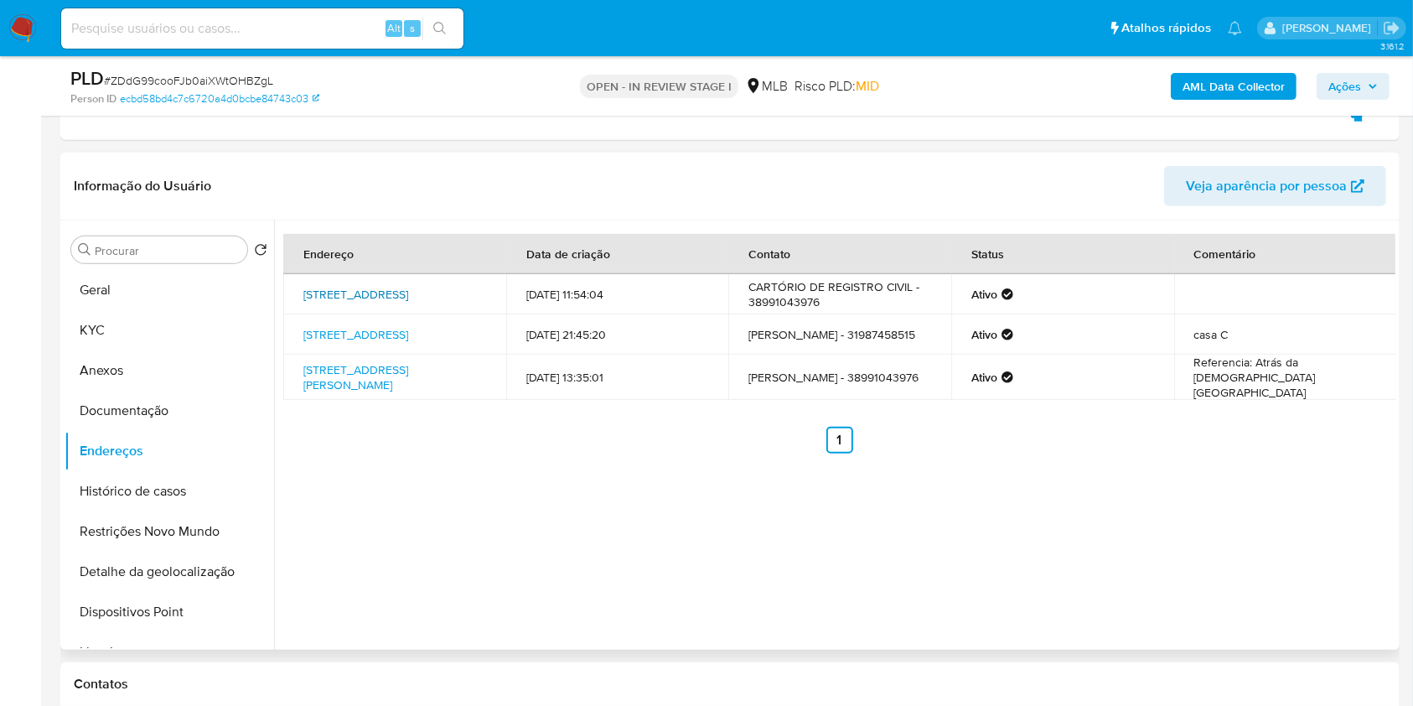
click at [372, 297] on link "Rua Silva Jardim 468, São Francisco, Minas Gerais, 39300000, Brasil 468" at bounding box center [355, 294] width 105 height 17
click at [365, 343] on link "Rua M 340, Contagem, Minas Gerais, 32370500, Brasil 340" at bounding box center [355, 334] width 105 height 17
click at [341, 393] on link "Rua Lucas Nascimento 530, São Francisco, Minas Gerais, 39300000, Brasil 530" at bounding box center [355, 377] width 105 height 32
click at [184, 414] on button "Documentação" at bounding box center [163, 411] width 196 height 40
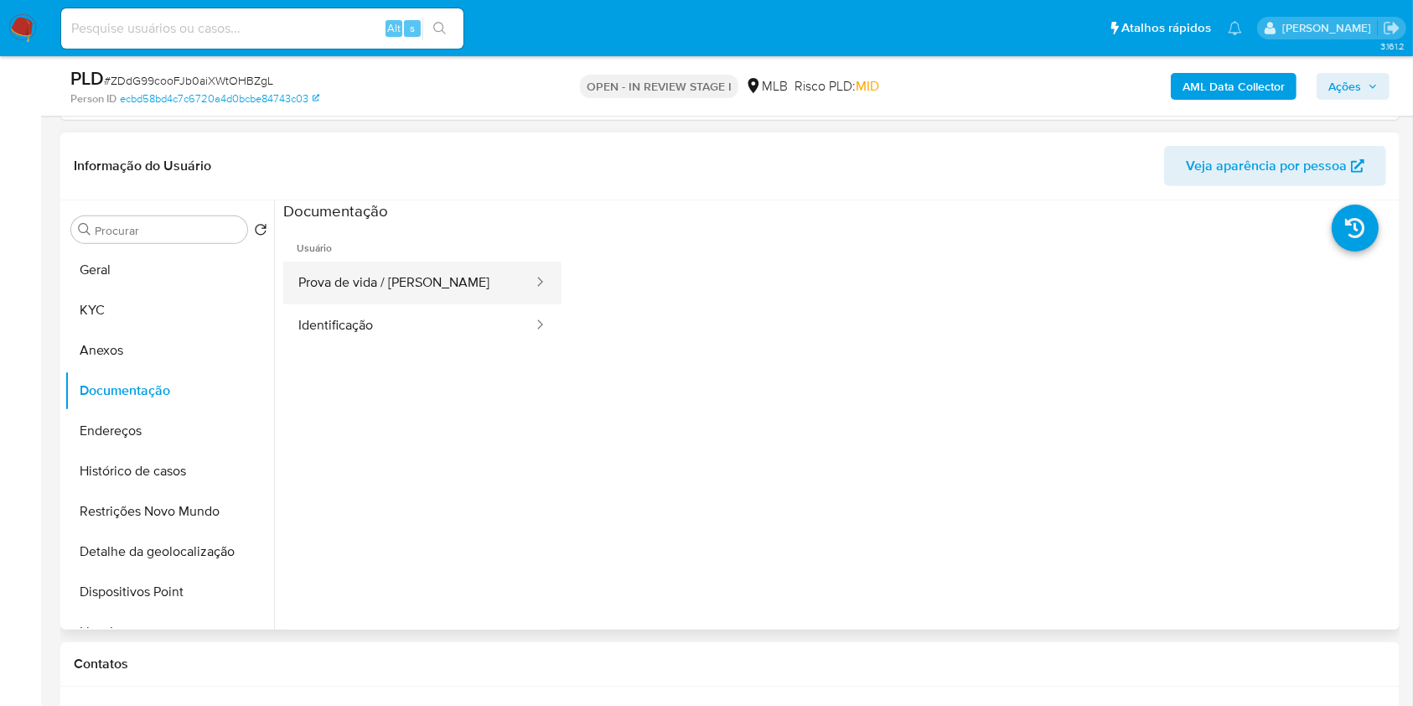
click at [416, 289] on button "Prova de vida / [PERSON_NAME]" at bounding box center [408, 282] width 251 height 43
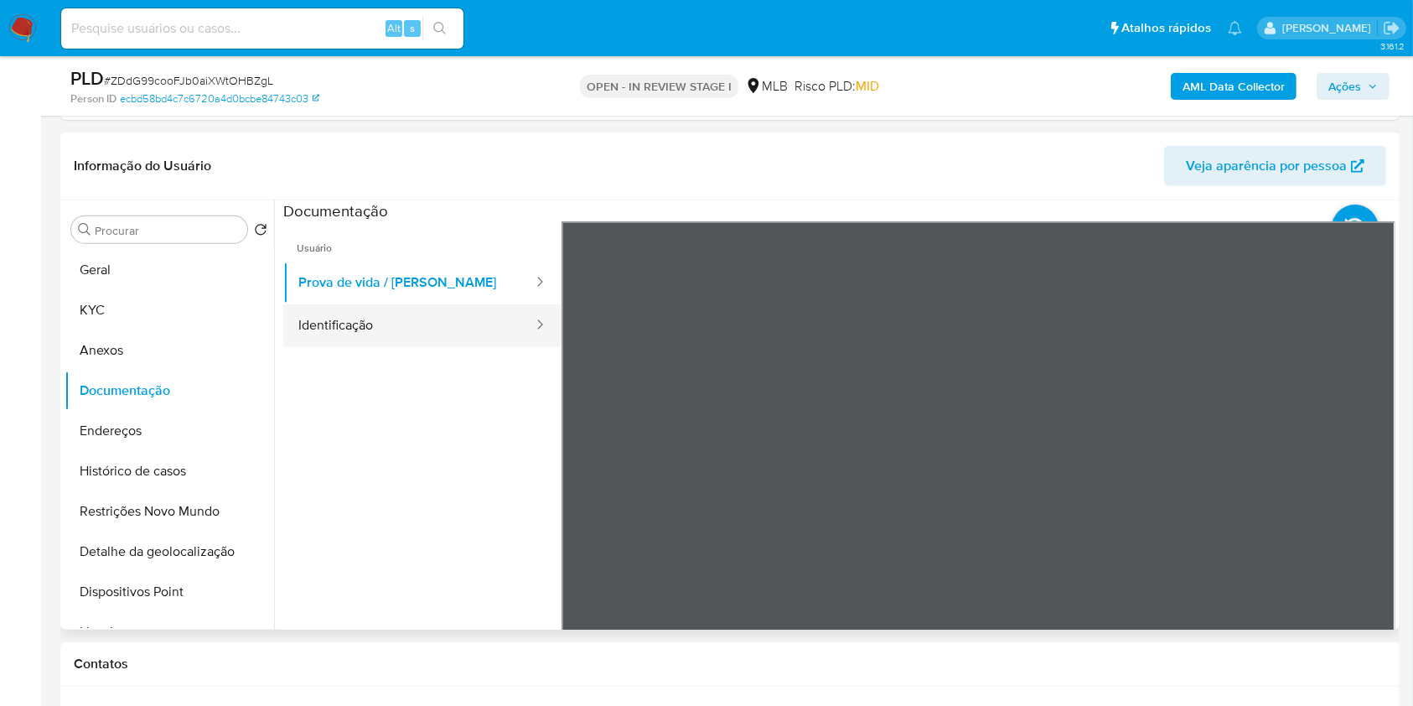
click at [348, 319] on button "Identificação" at bounding box center [408, 325] width 251 height 43
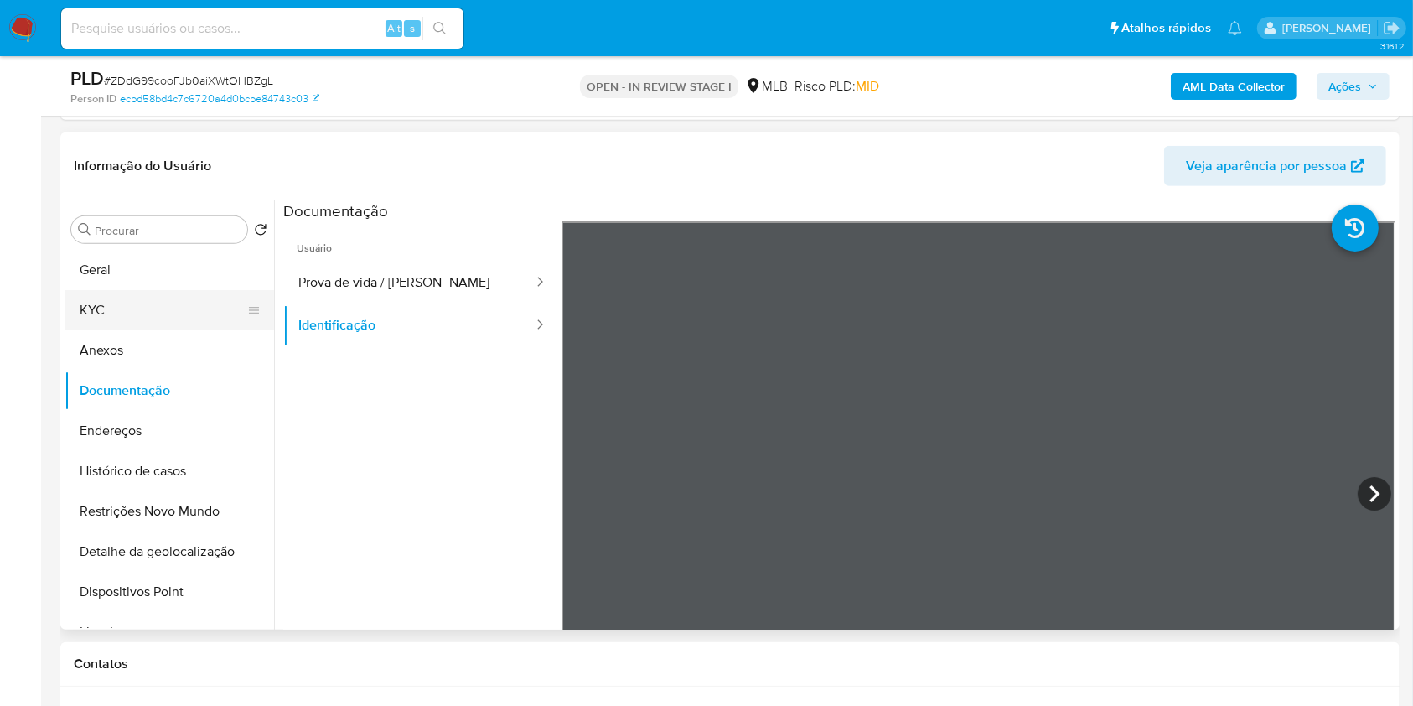
click at [113, 321] on button "KYC" at bounding box center [163, 310] width 196 height 40
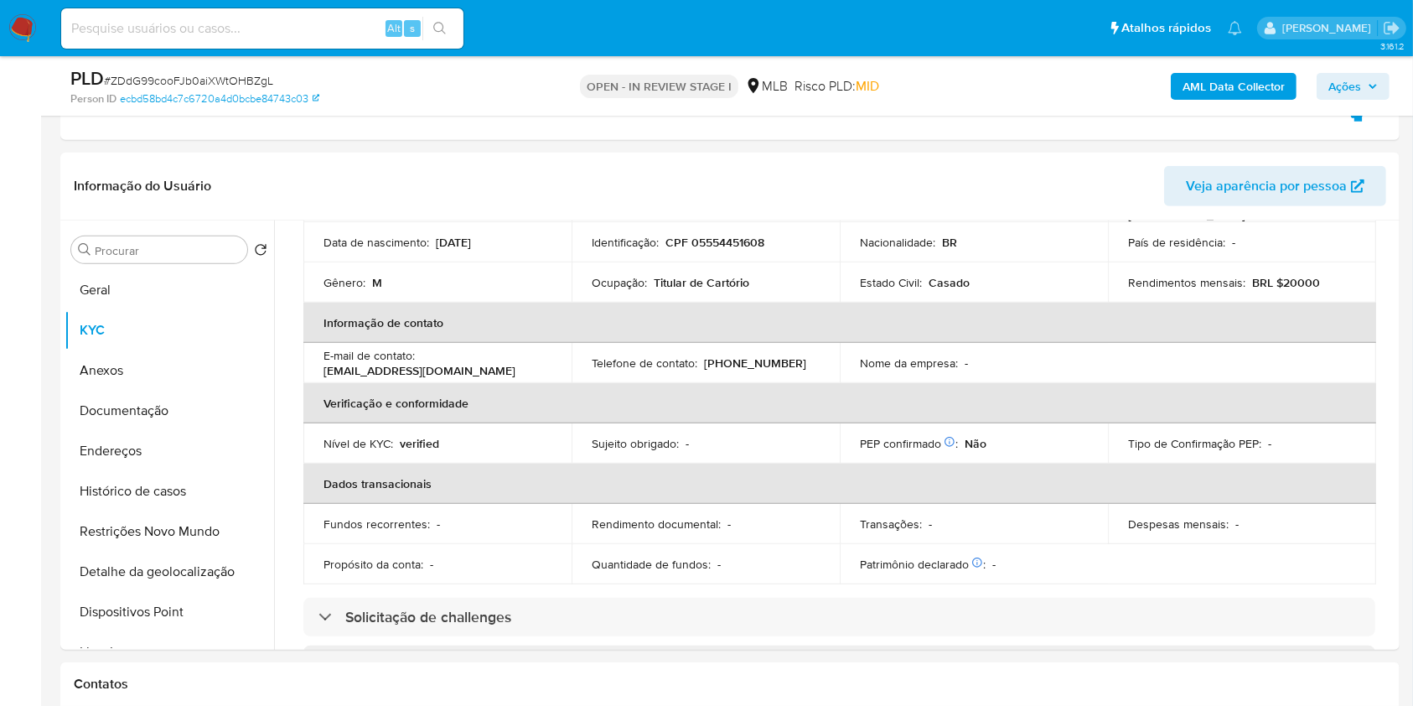
scroll to position [0, 0]
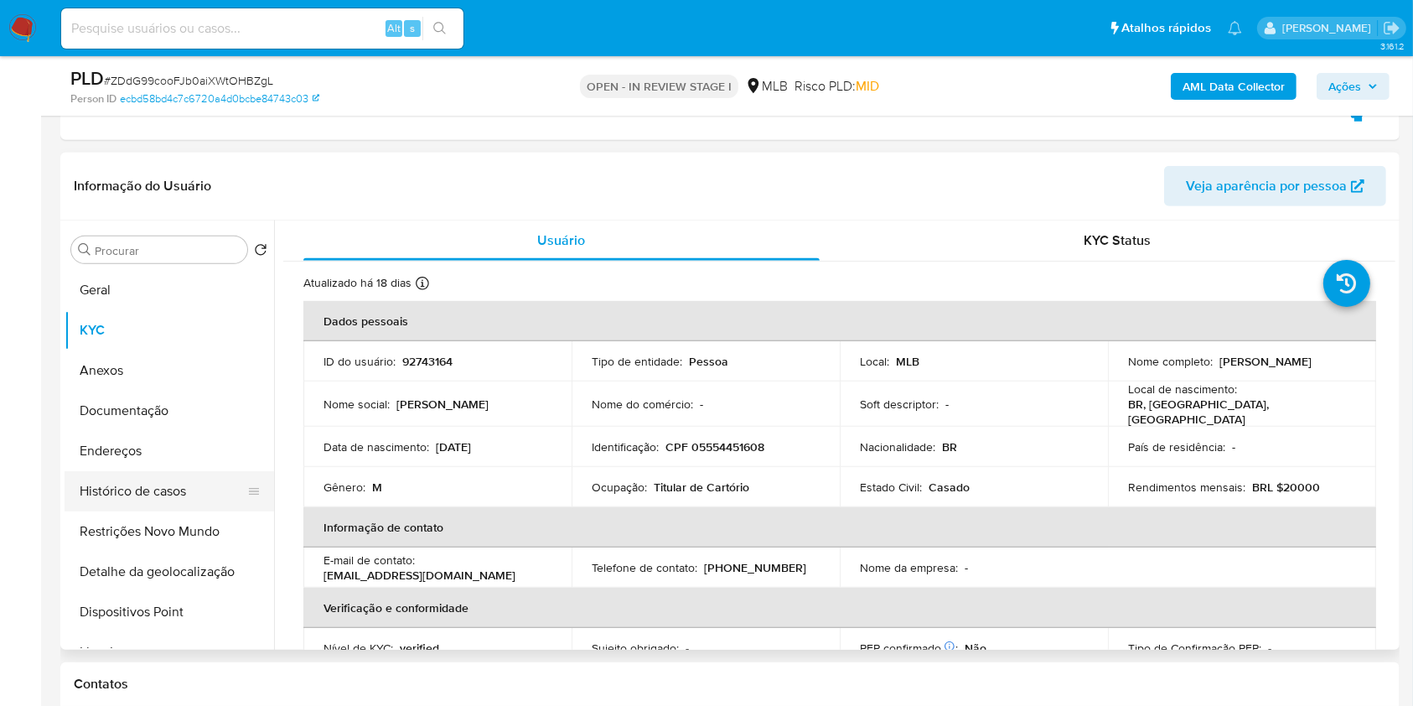
click at [170, 484] on button "Histórico de casos" at bounding box center [163, 491] width 196 height 40
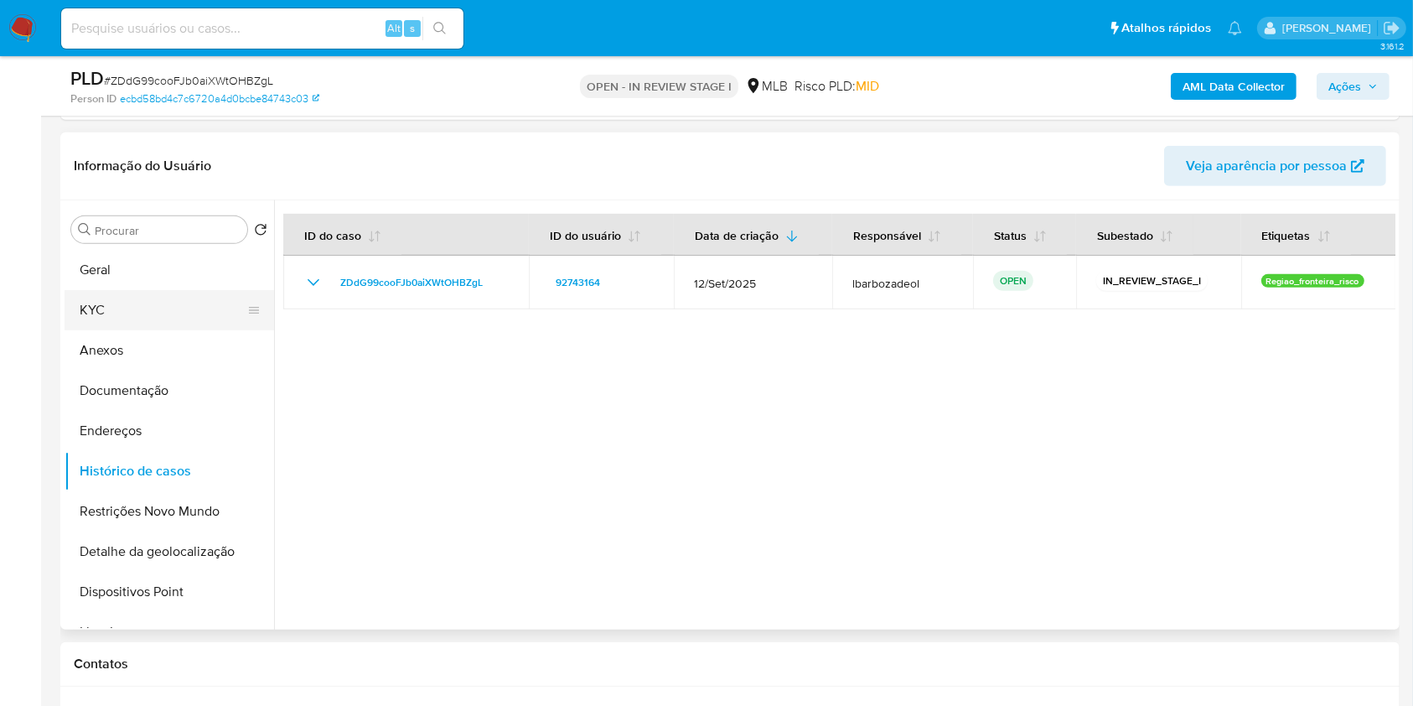
click at [184, 310] on button "KYC" at bounding box center [163, 310] width 196 height 40
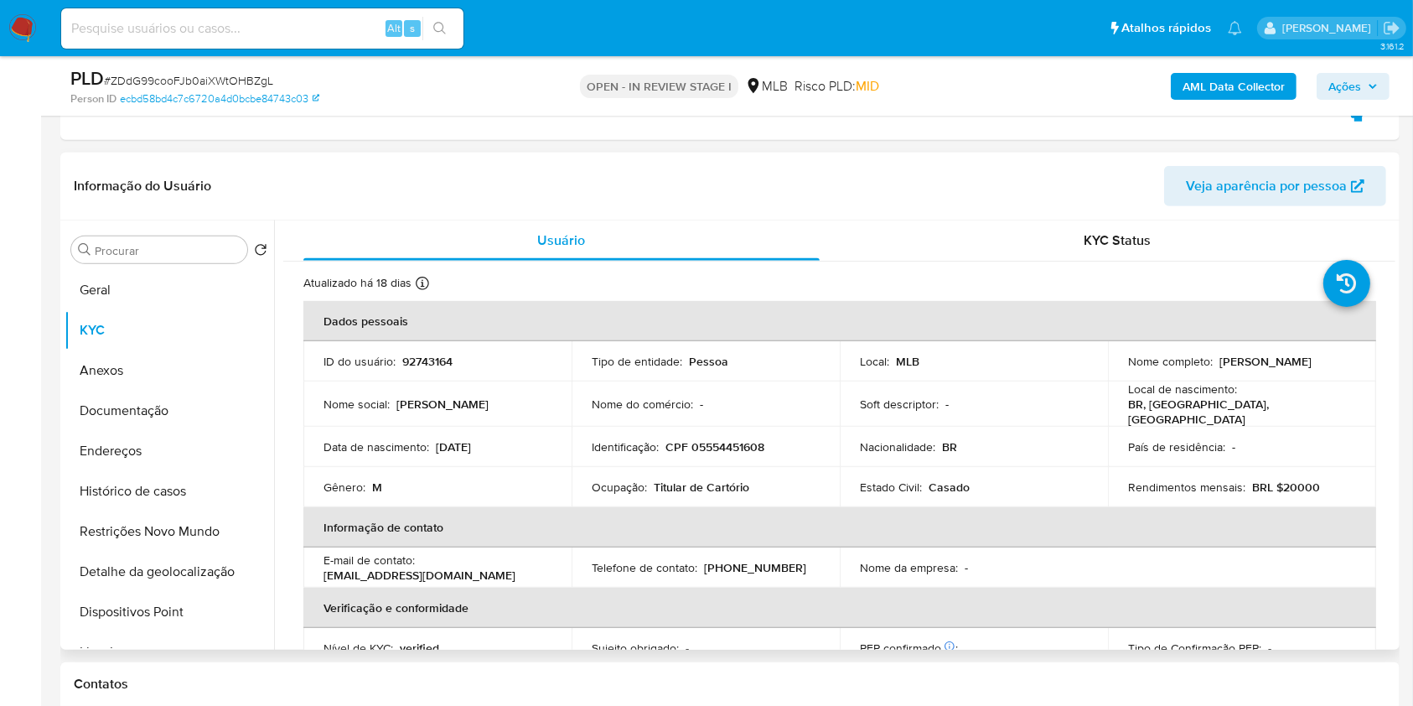
click at [160, 267] on div "Procurar Retornar ao pedido padrão Geral KYC Anexos Documentação Endereços Hist…" at bounding box center [170, 436] width 210 height 427
click at [171, 277] on button "Geral" at bounding box center [163, 290] width 196 height 40
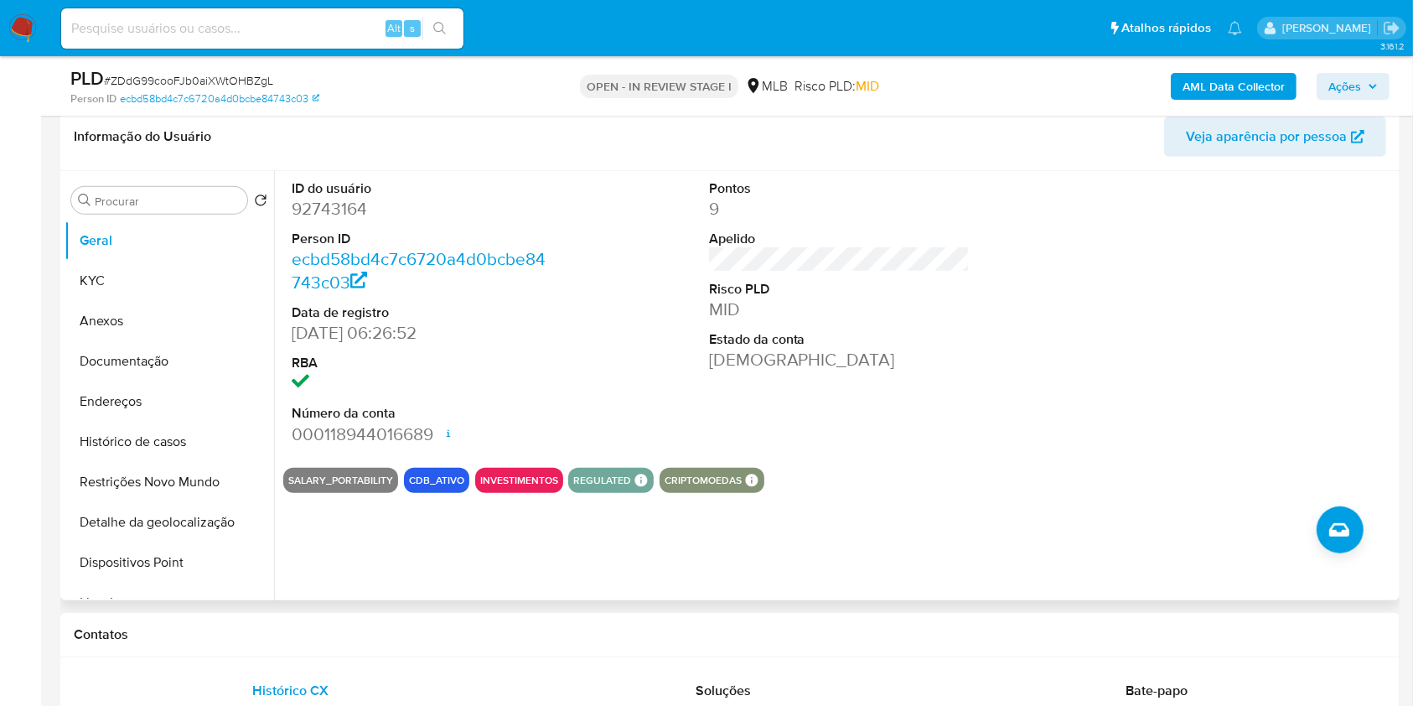
scroll to position [774, 0]
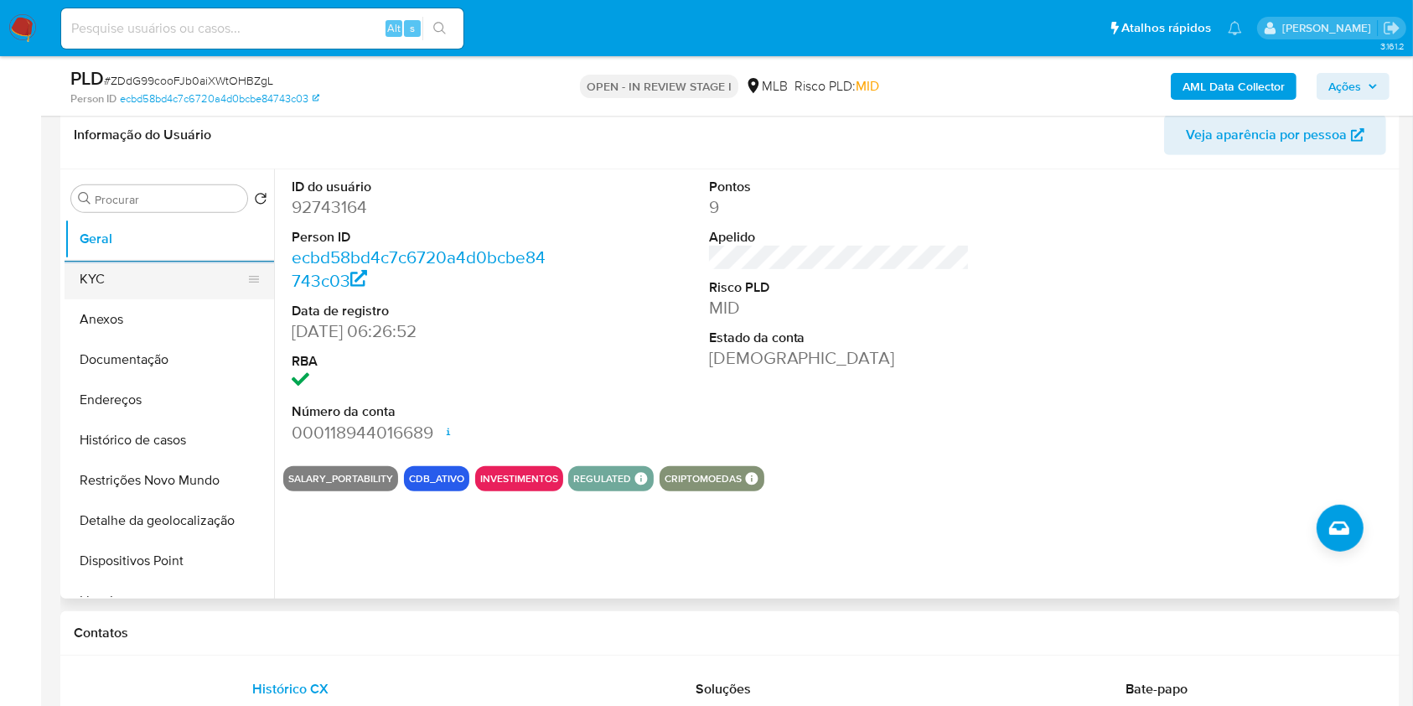
click at [106, 265] on button "KYC" at bounding box center [163, 279] width 196 height 40
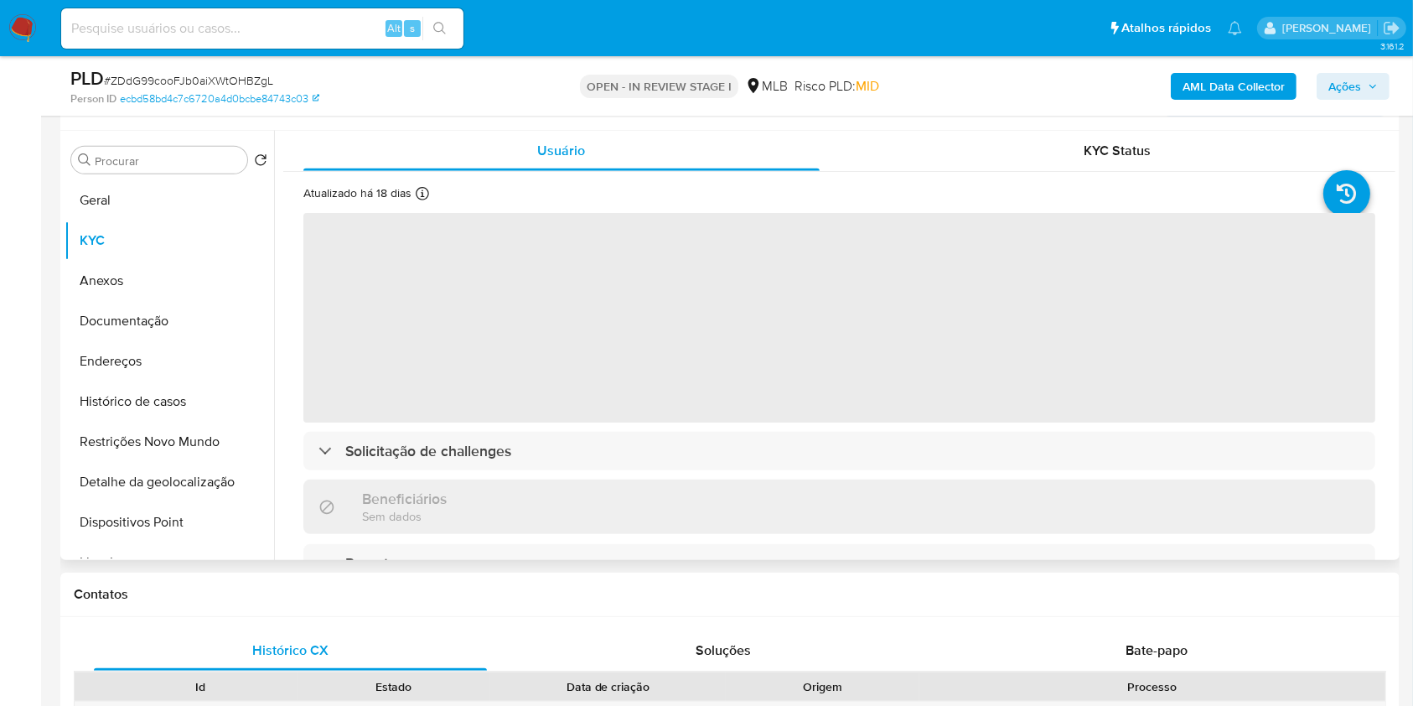
scroll to position [789, 0]
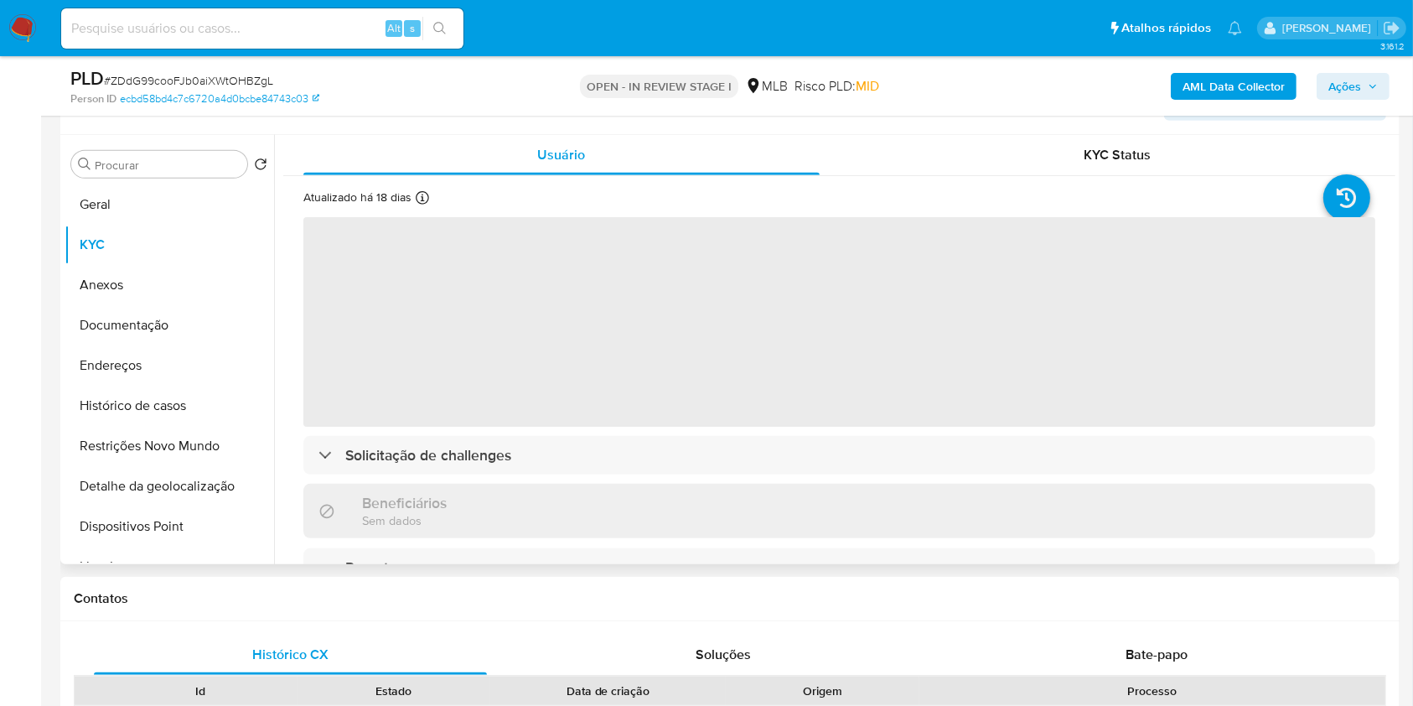
click at [688, 365] on span "‌" at bounding box center [839, 322] width 1072 height 210
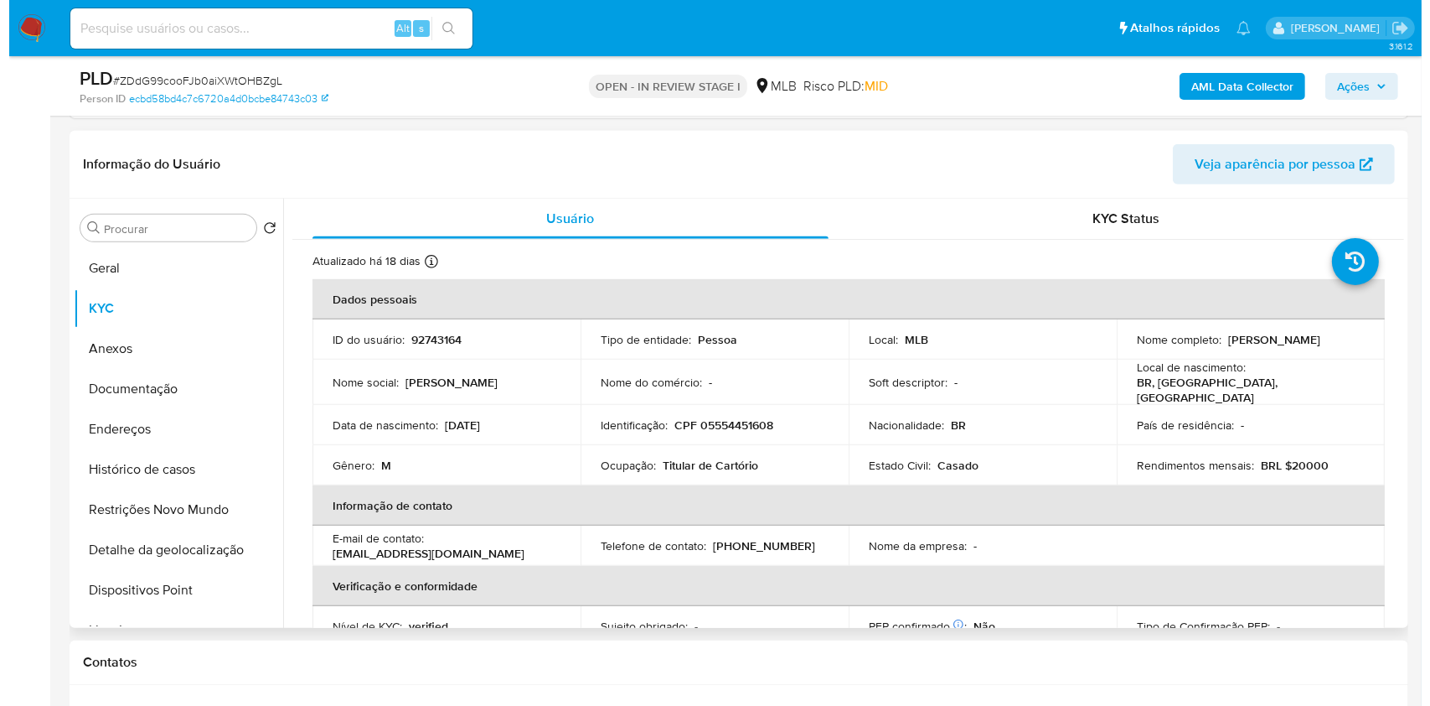
scroll to position [752, 0]
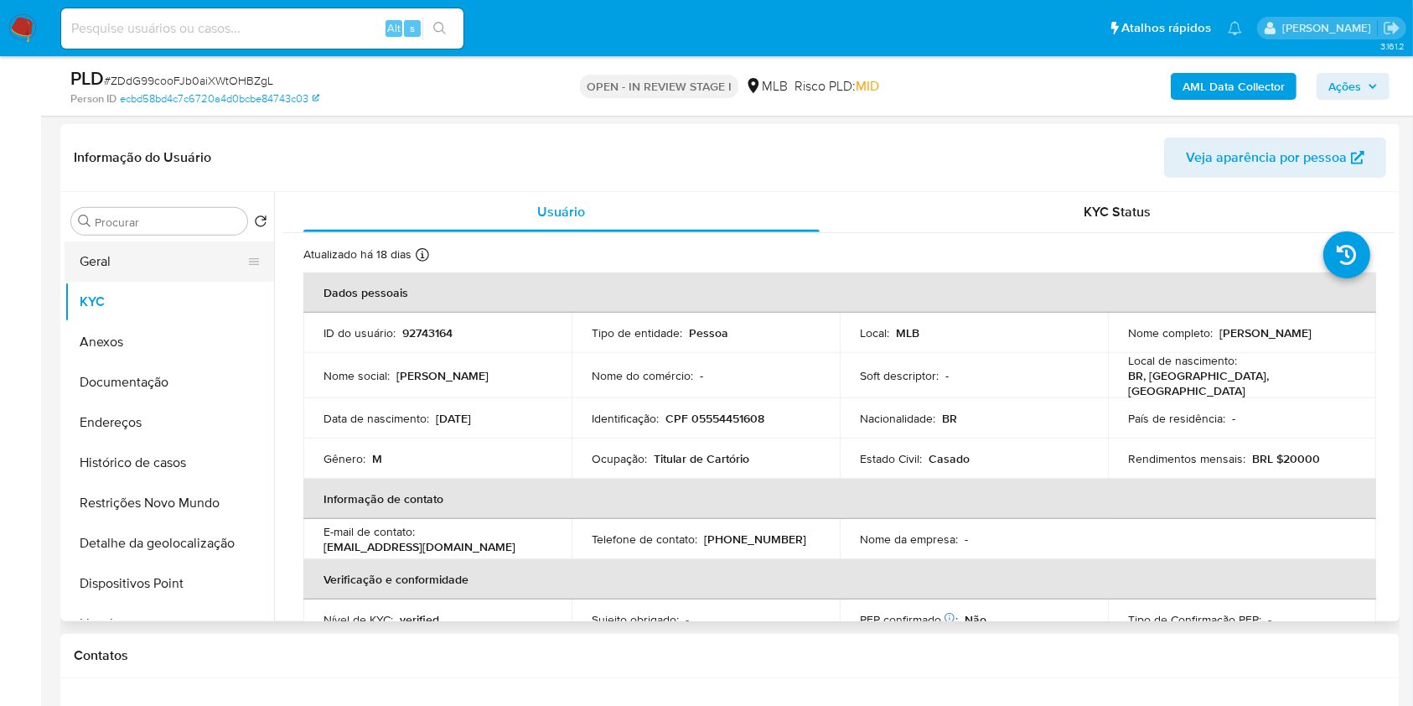
click at [194, 272] on button "Geral" at bounding box center [163, 261] width 196 height 40
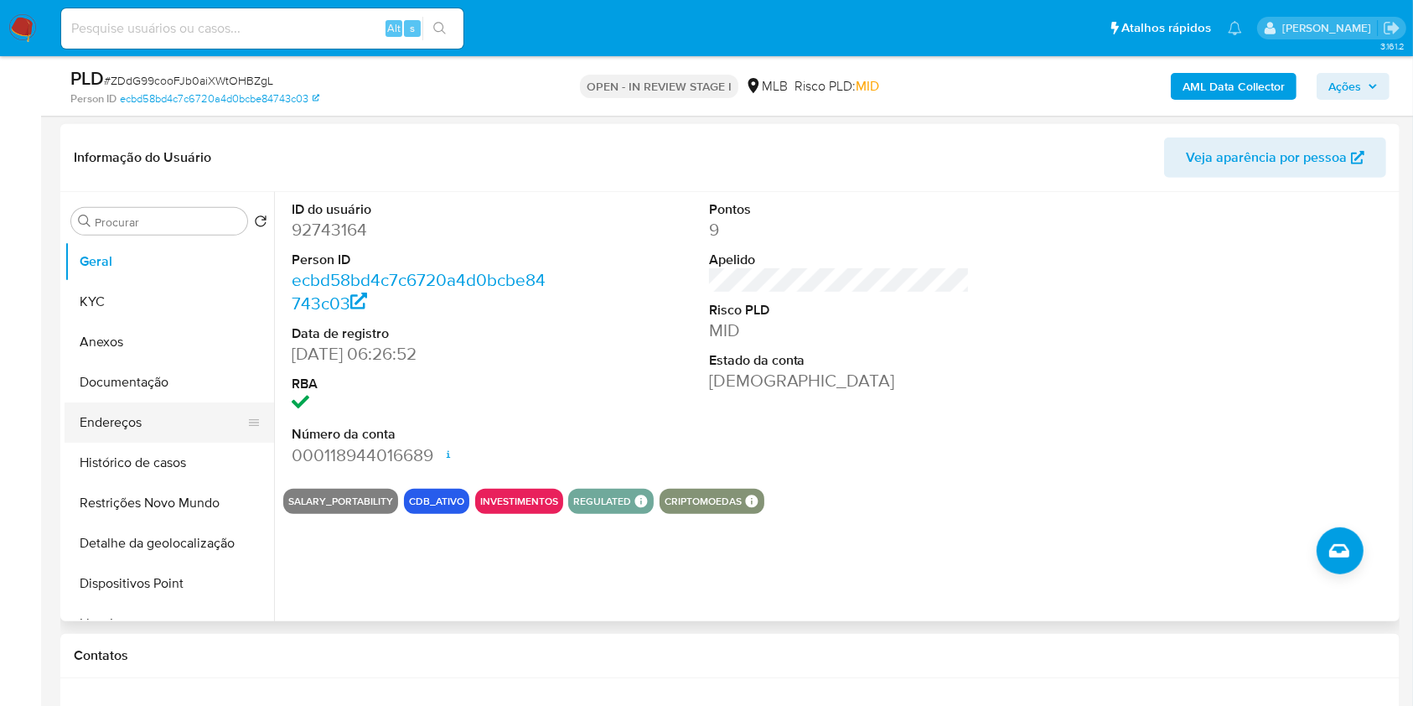
click at [109, 421] on button "Endereços" at bounding box center [163, 422] width 196 height 40
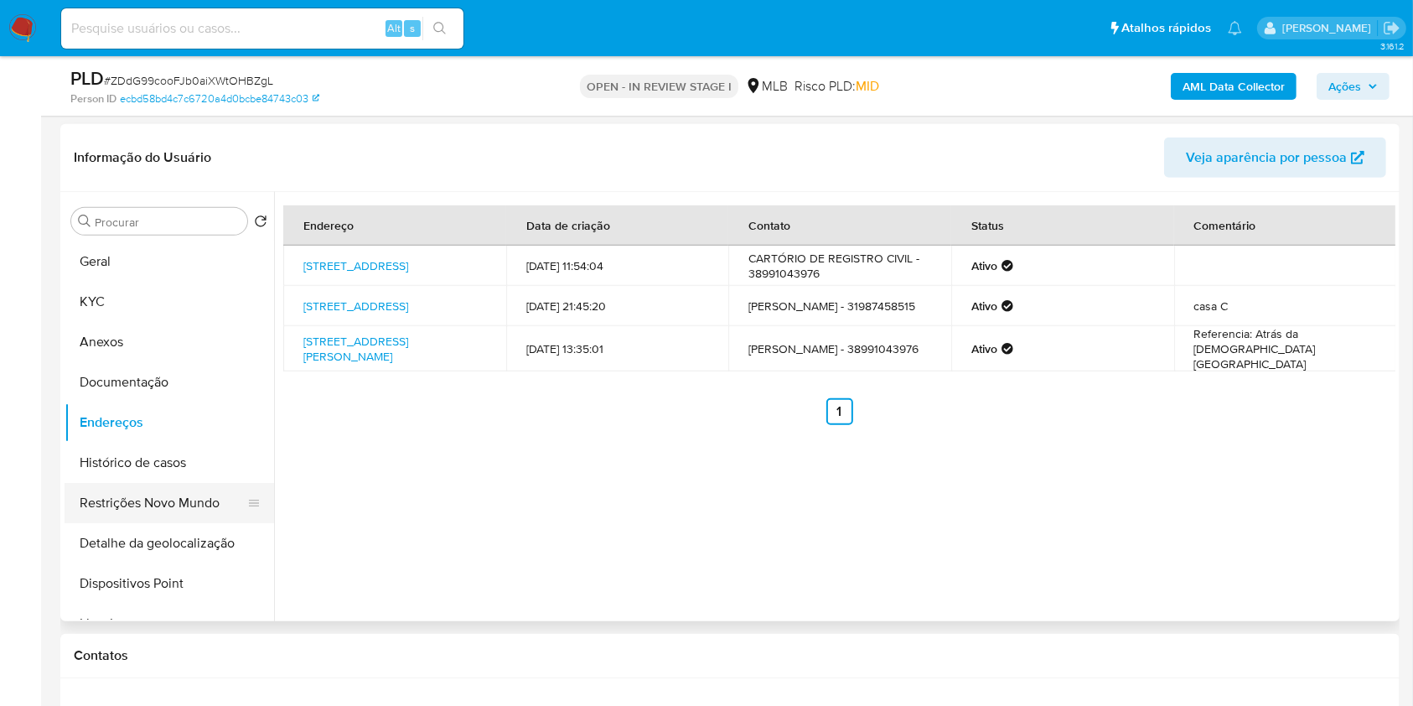
click at [195, 520] on button "Restrições Novo Mundo" at bounding box center [163, 503] width 196 height 40
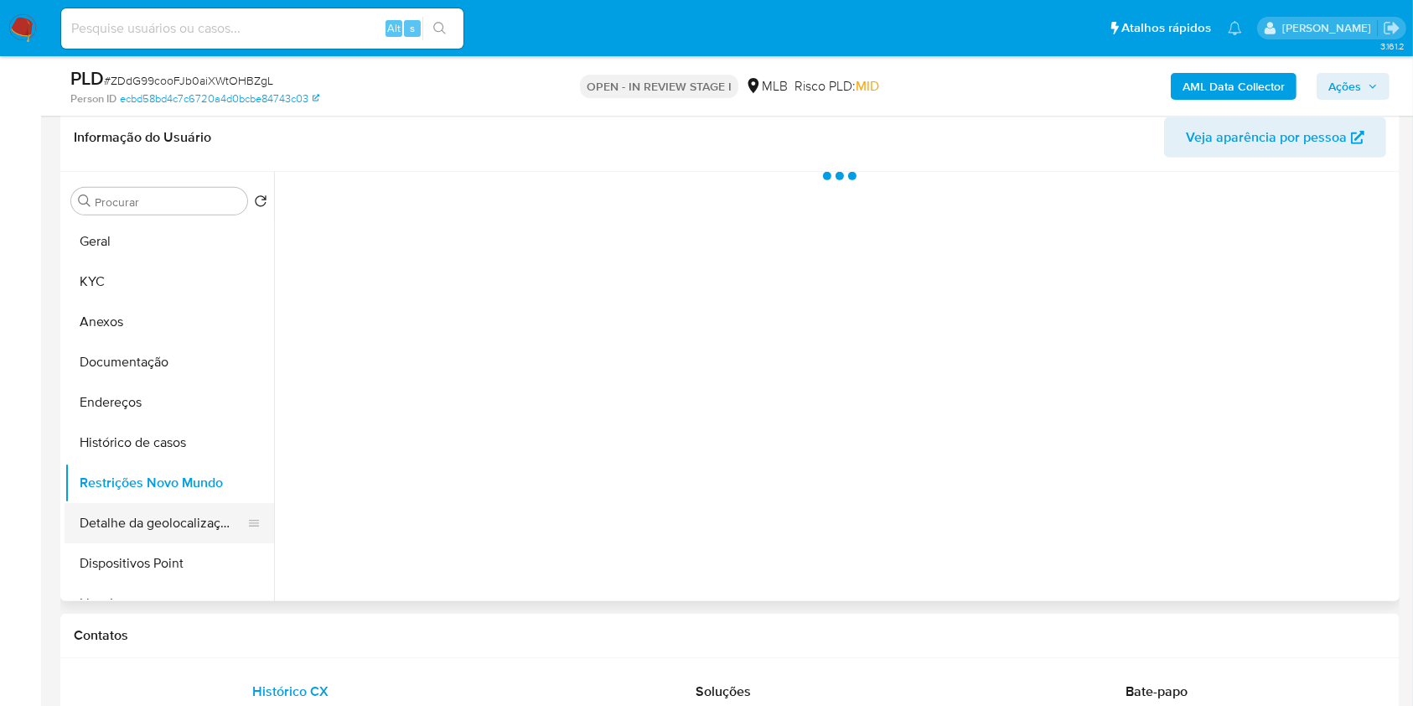
click at [195, 520] on button "Detalhe da geolocalização" at bounding box center [163, 523] width 196 height 40
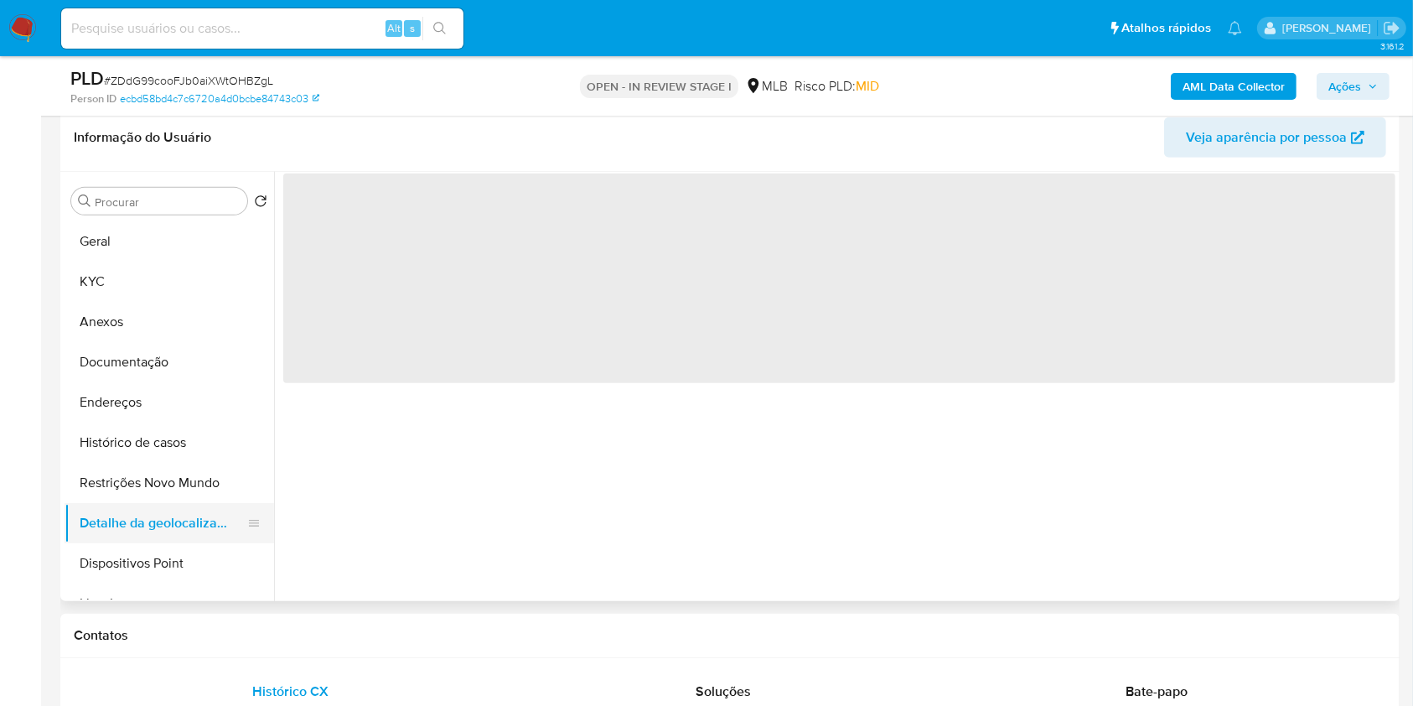
click at [195, 520] on button "Detalhe da geolocalização" at bounding box center [163, 523] width 196 height 40
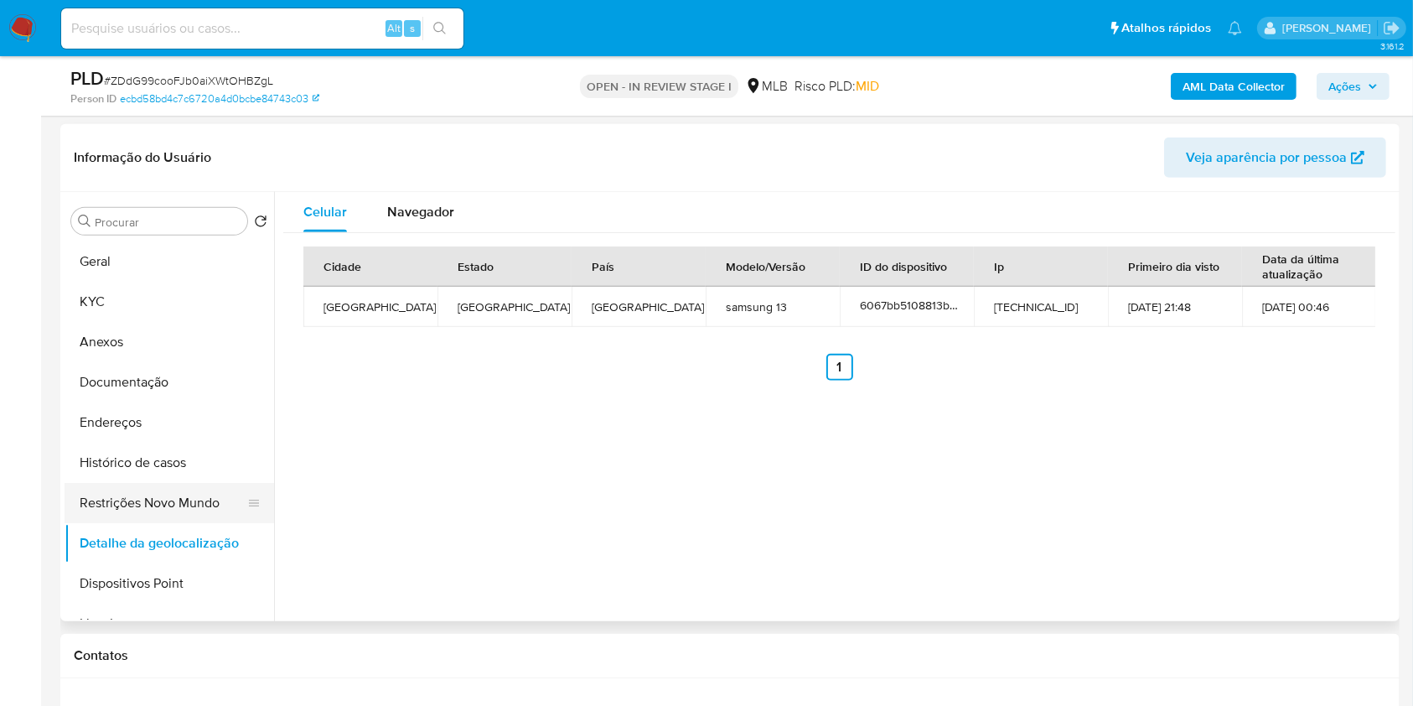
click at [174, 513] on button "Restrições Novo Mundo" at bounding box center [163, 503] width 196 height 40
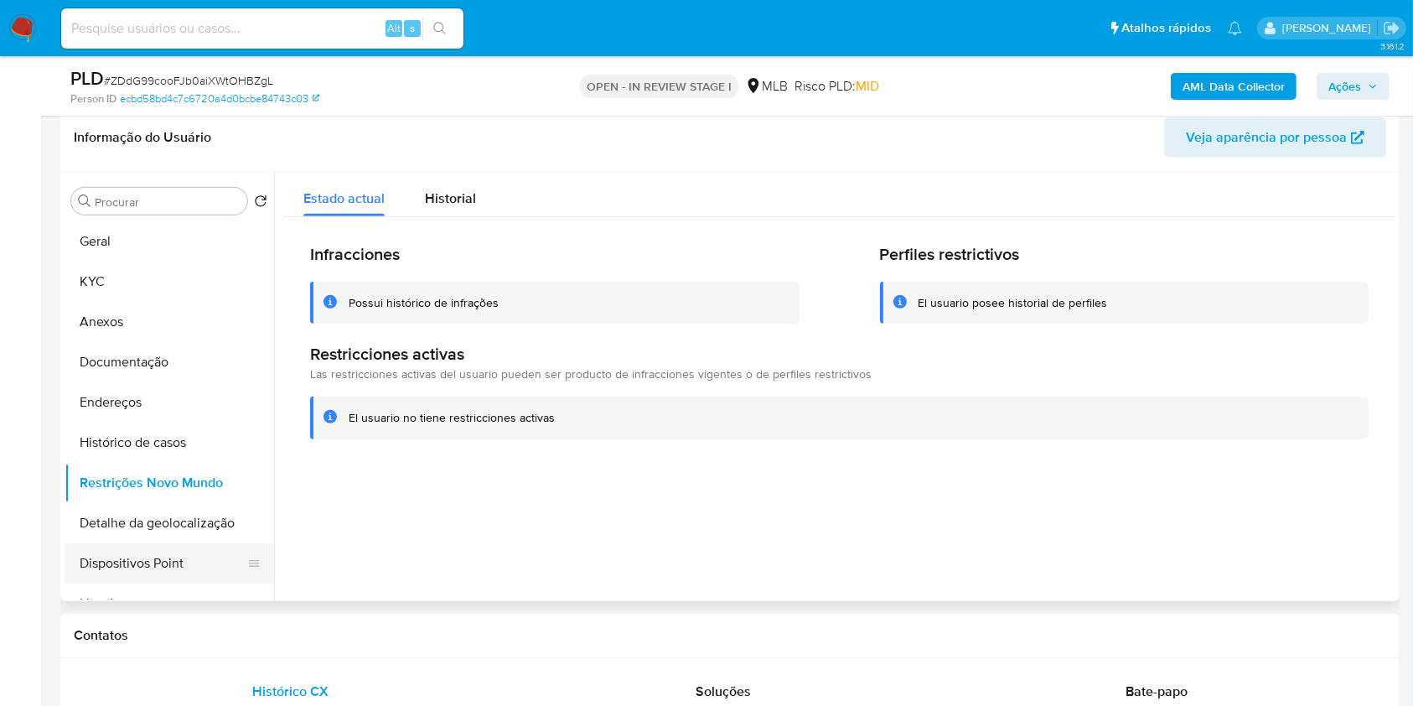
click at [162, 546] on button "Dispositivos Point" at bounding box center [163, 563] width 196 height 40
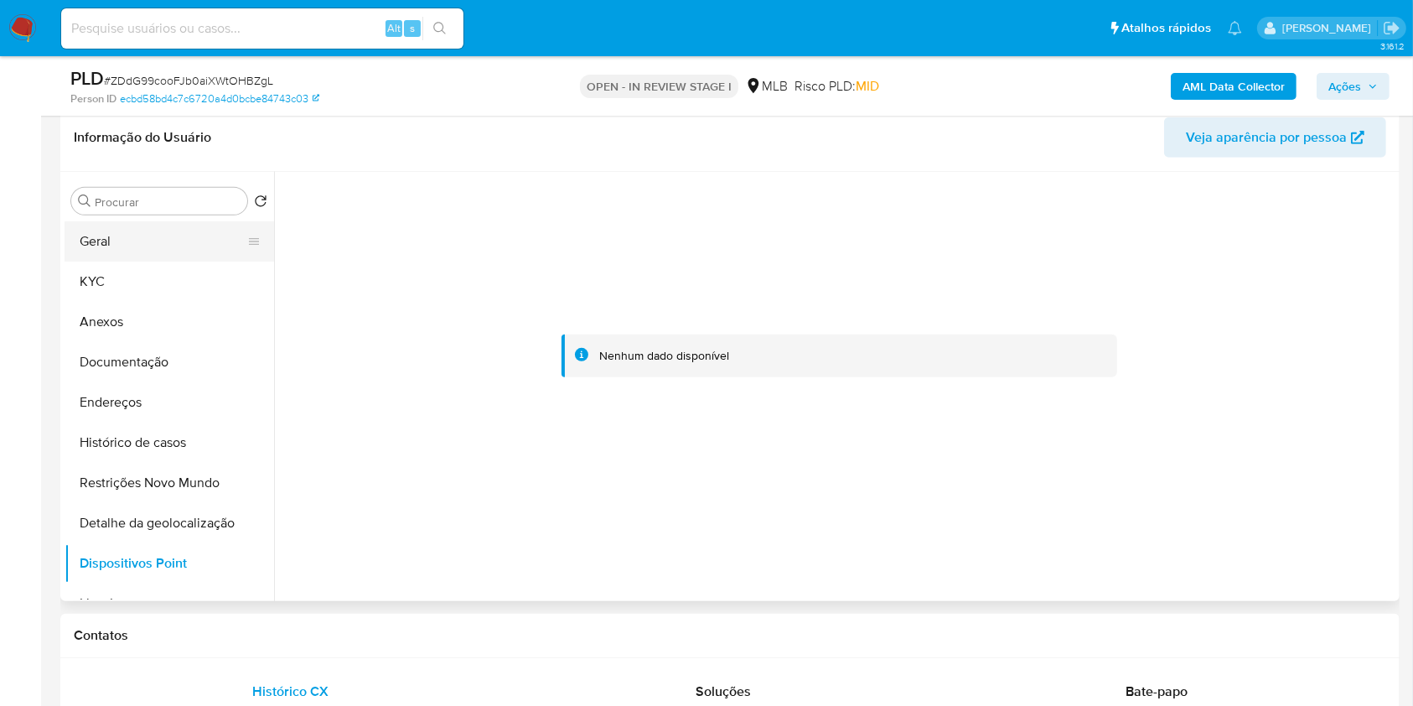
click at [180, 228] on button "Geral" at bounding box center [163, 241] width 196 height 40
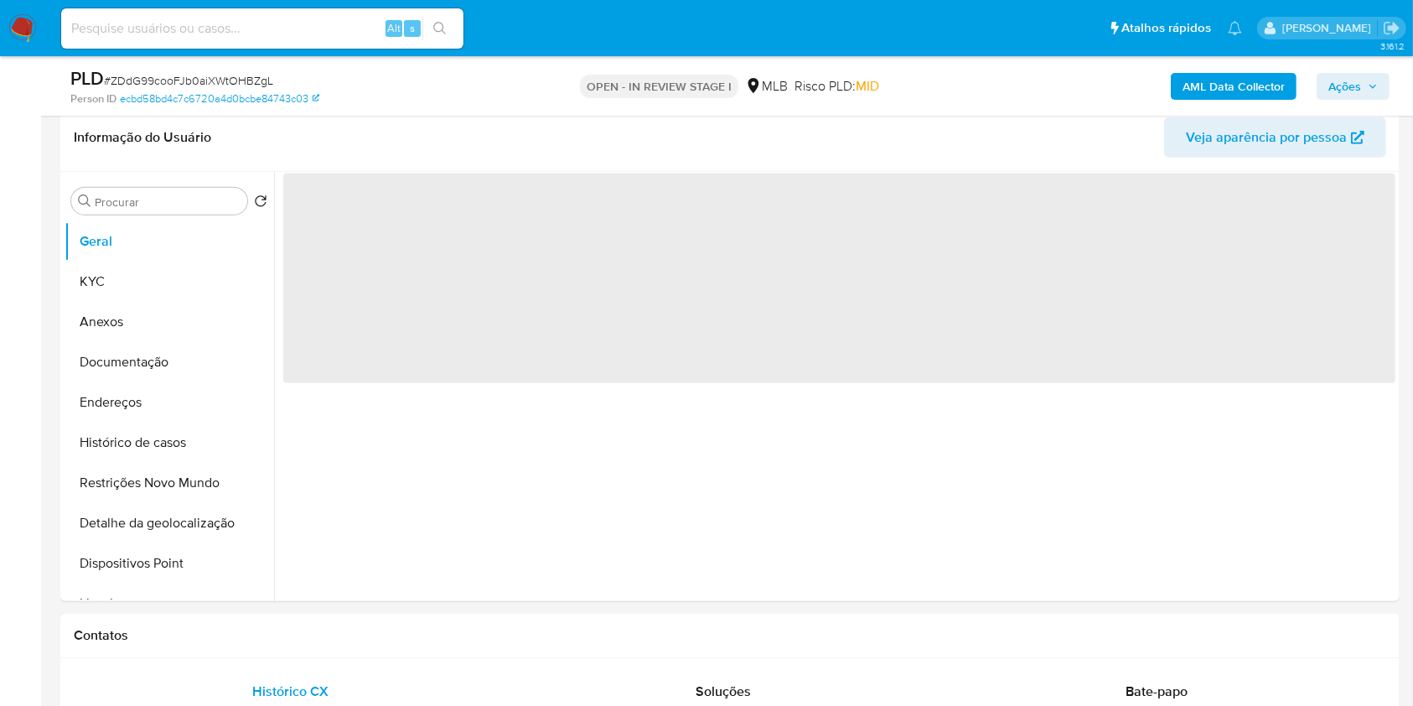
click at [1384, 89] on button "Ações" at bounding box center [1353, 86] width 73 height 27
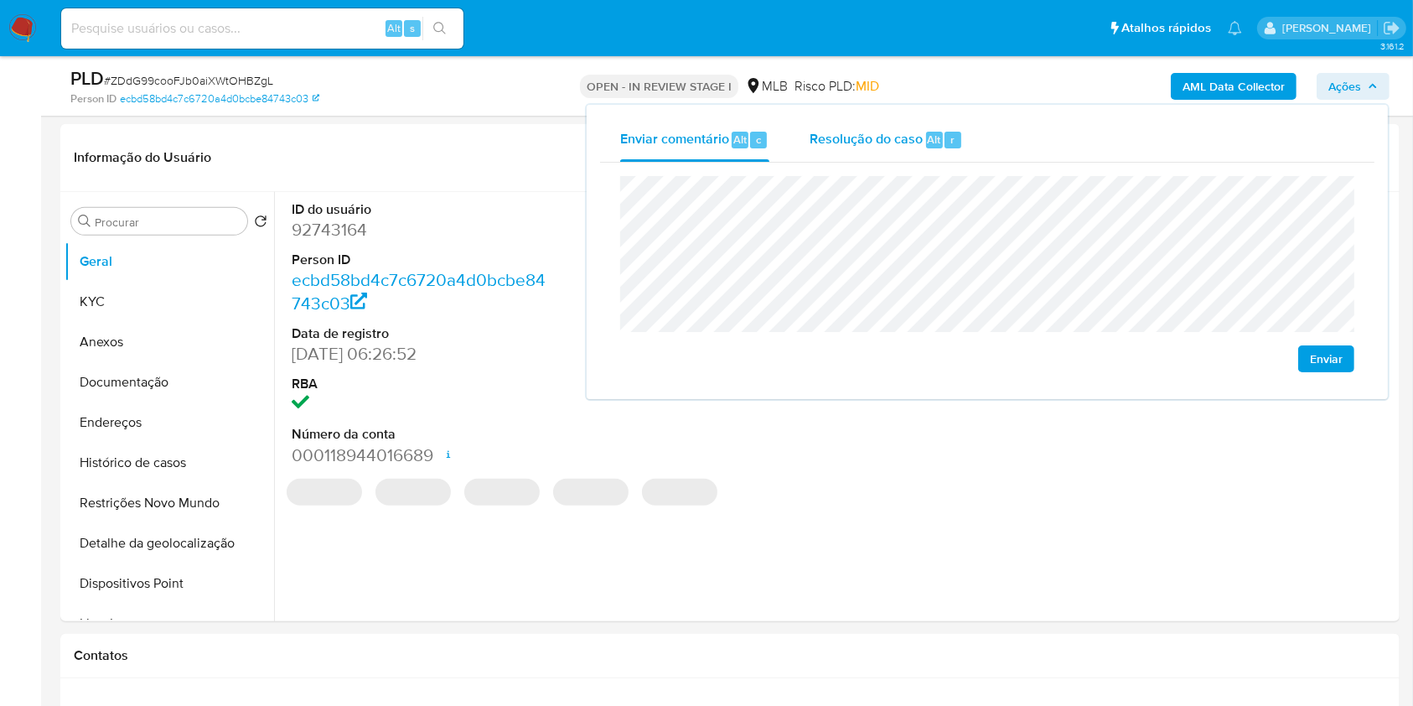
click at [851, 138] on span "Resolução do caso" at bounding box center [866, 138] width 113 height 19
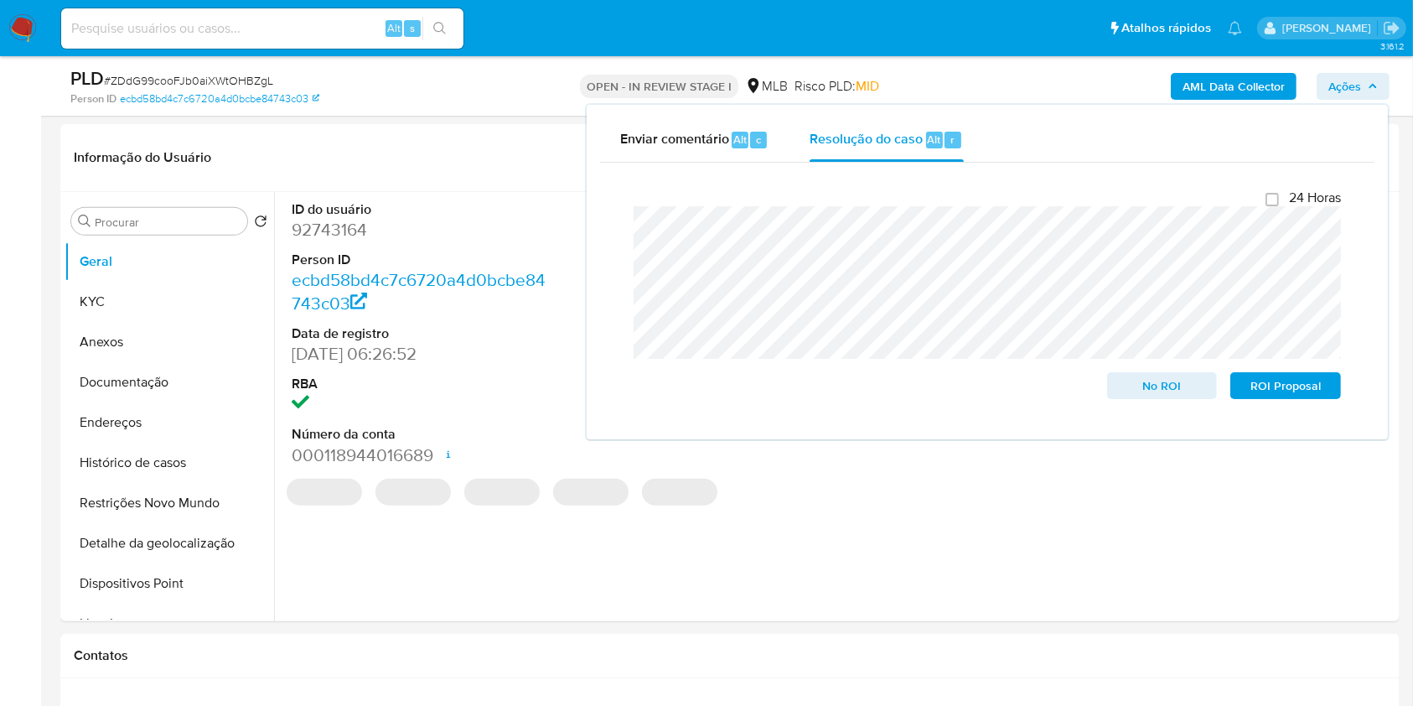
click at [982, 64] on div "PLD # ZDdG99cooFJb0aiXWtOHBZgL Person ID ecbd58bd4c7c6720a4d0bcbe84743c03 OPEN …" at bounding box center [729, 85] width 1339 height 59
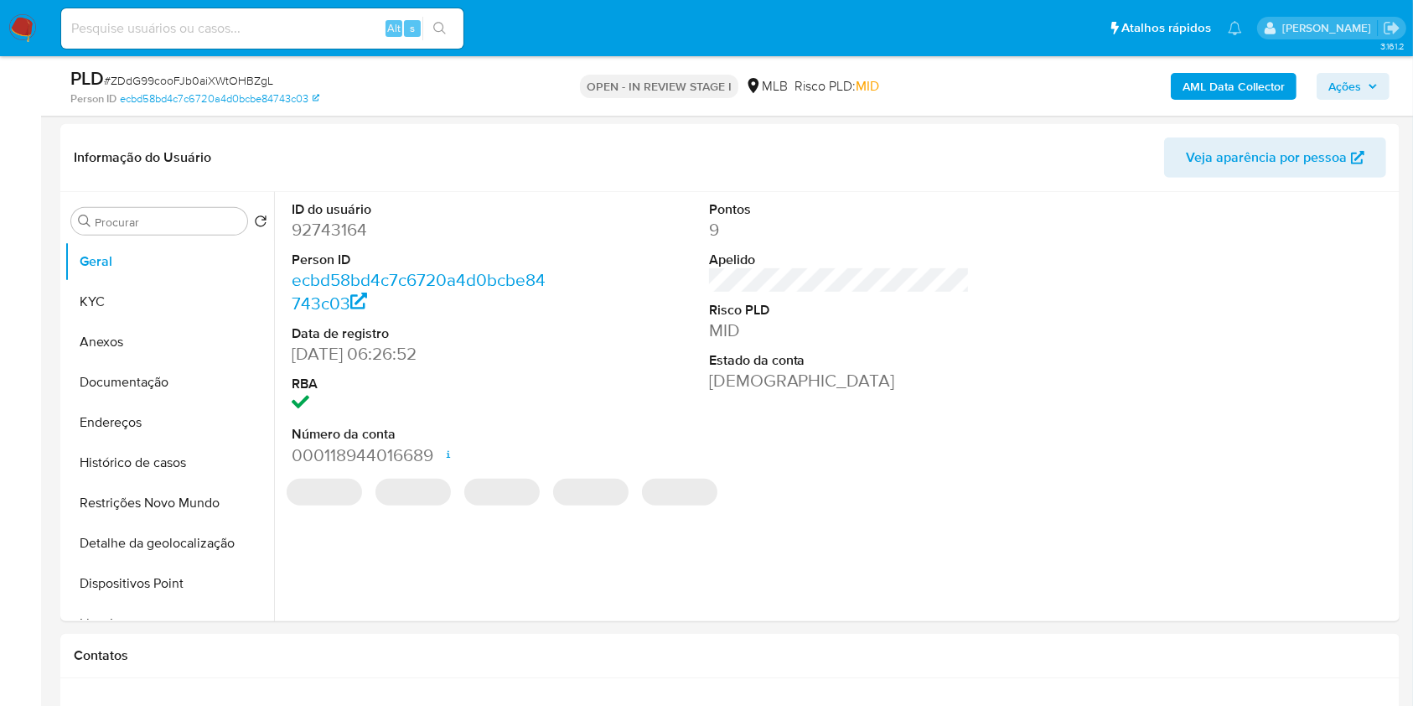
click at [1213, 85] on b "AML Data Collector" at bounding box center [1233, 86] width 102 height 27
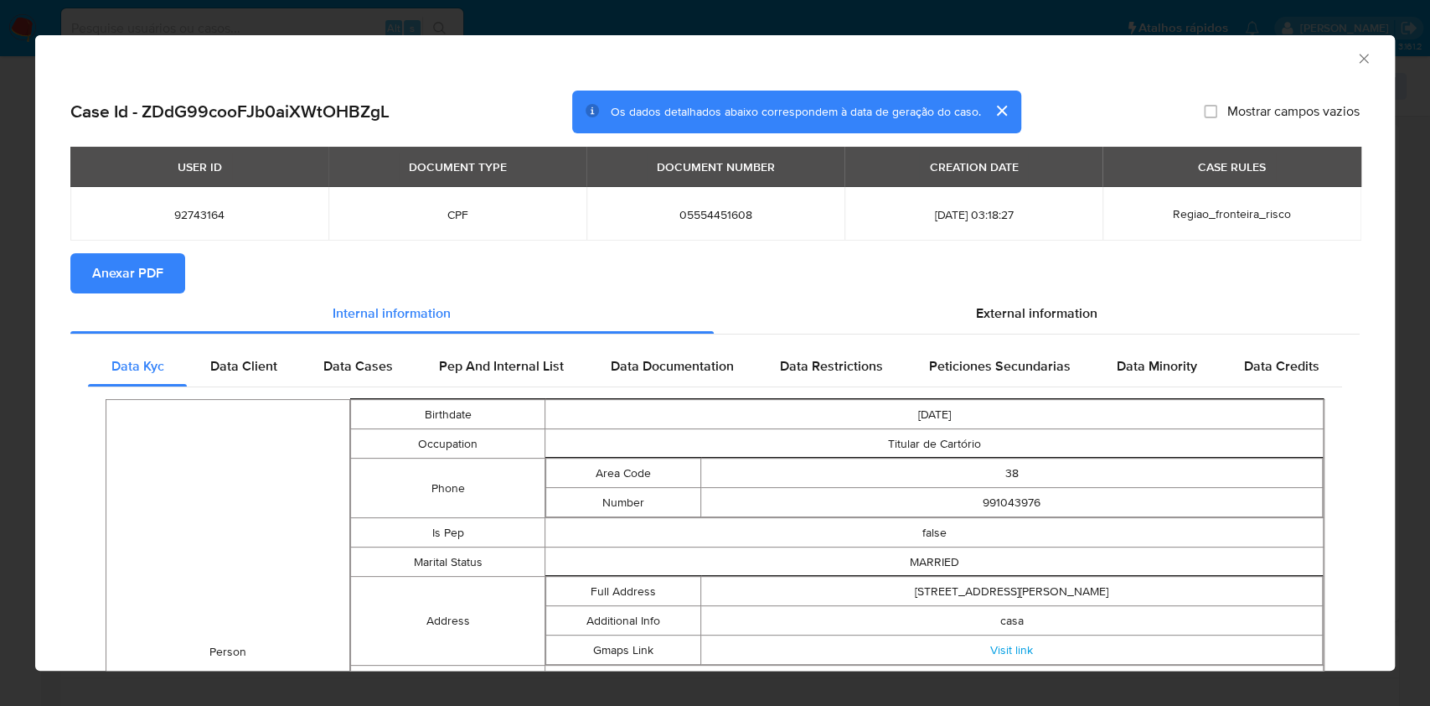
click at [157, 276] on span "Anexar PDF" at bounding box center [127, 273] width 71 height 37
click at [1356, 58] on icon "Fechar a janela" at bounding box center [1364, 58] width 17 height 17
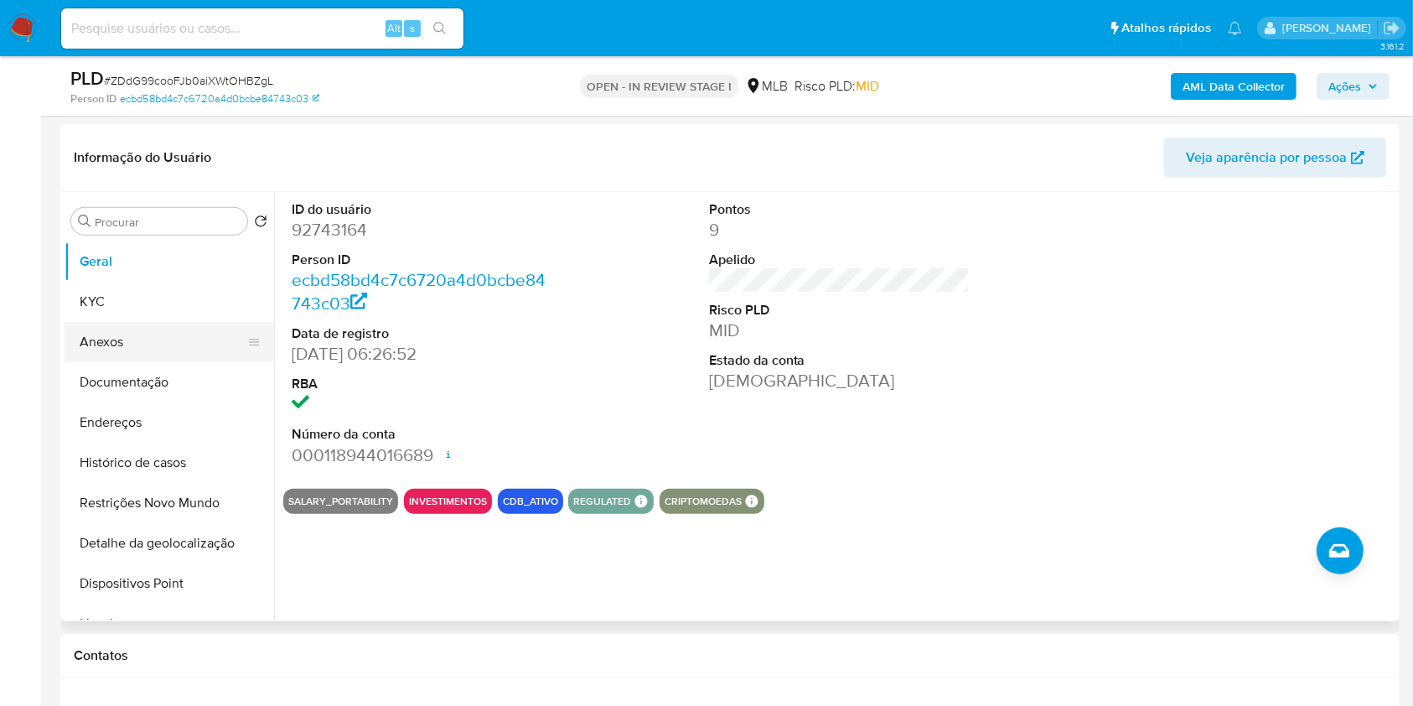
click at [201, 346] on button "Anexos" at bounding box center [163, 342] width 196 height 40
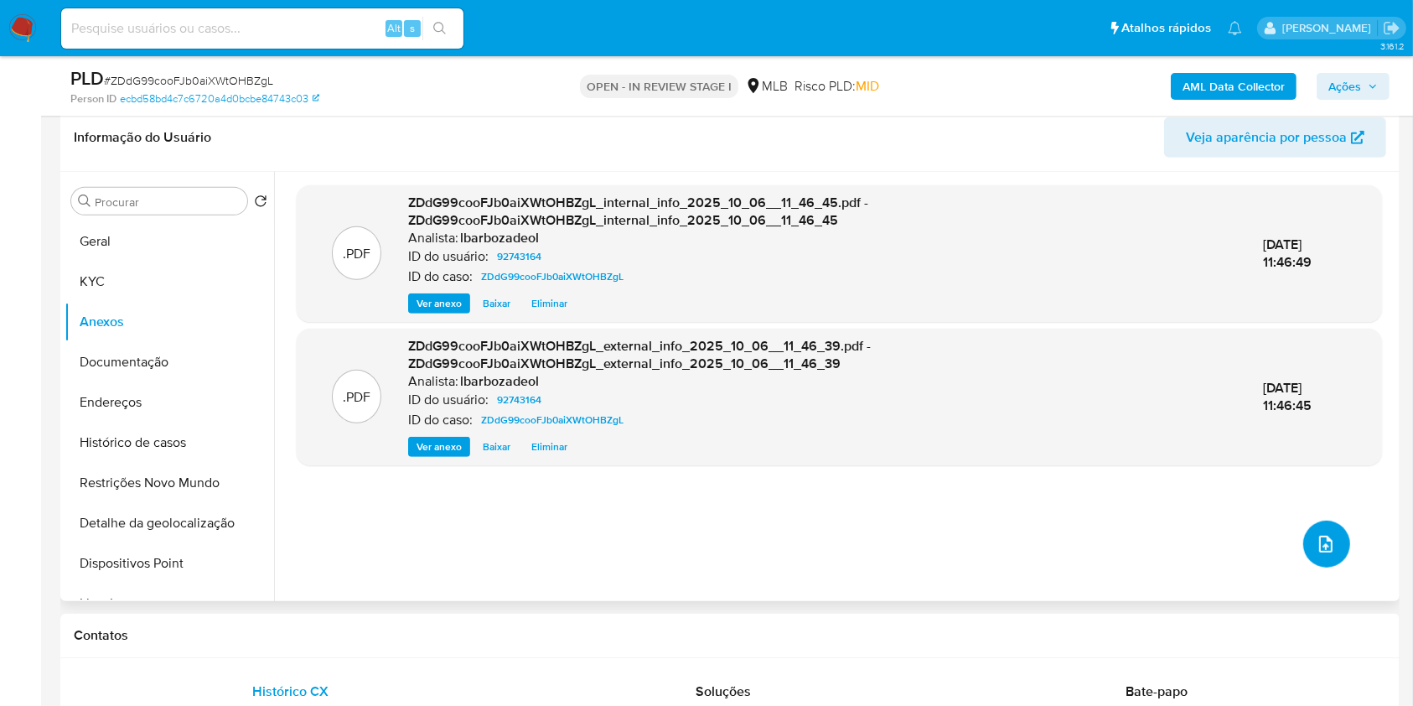
click at [1321, 543] on icon "upload-file" at bounding box center [1325, 543] width 13 height 17
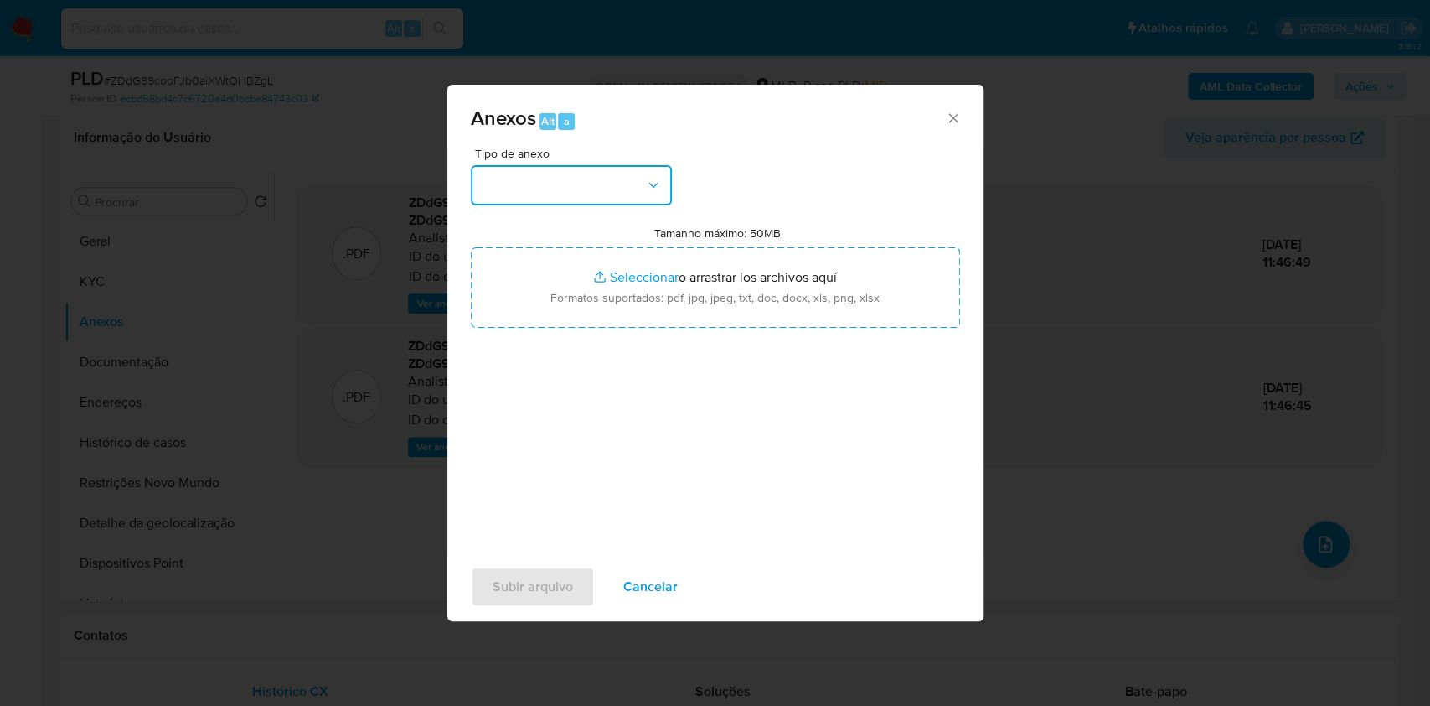
click at [581, 203] on button "button" at bounding box center [571, 185] width 201 height 40
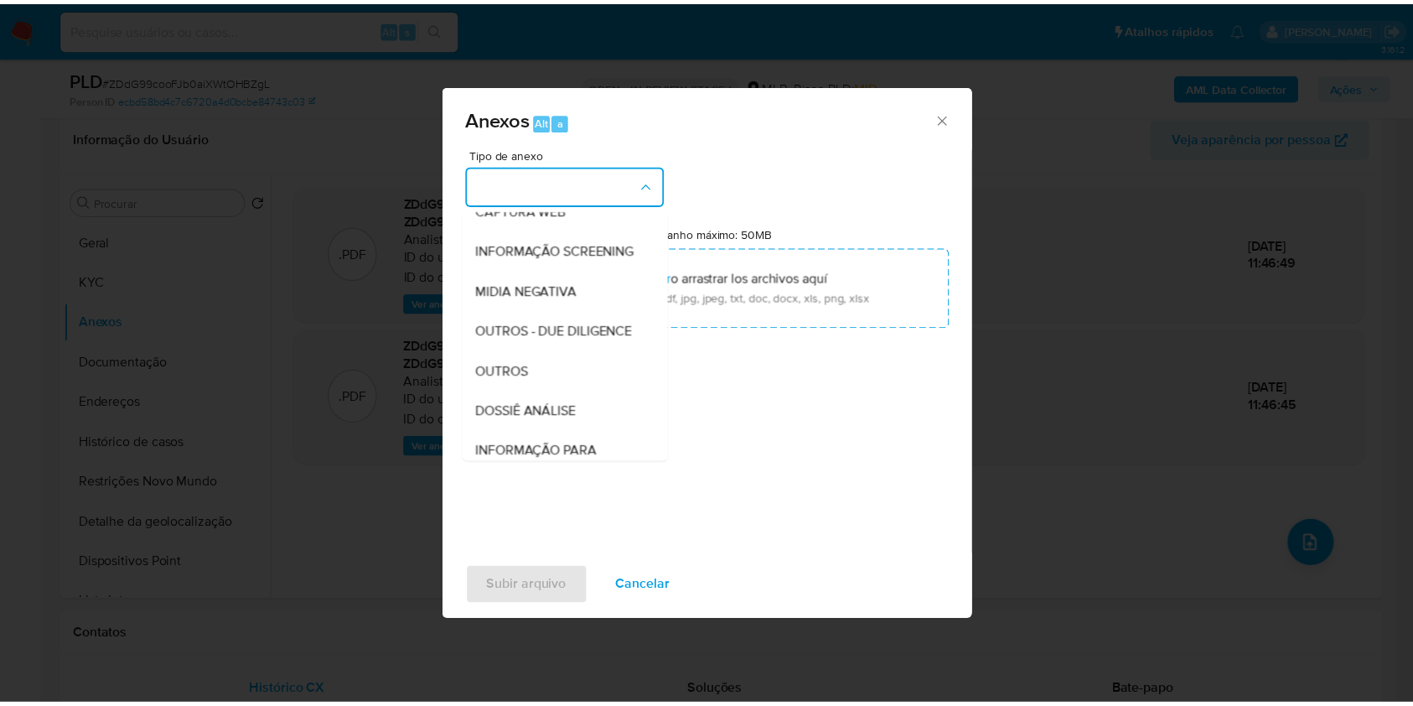
scroll to position [257, 0]
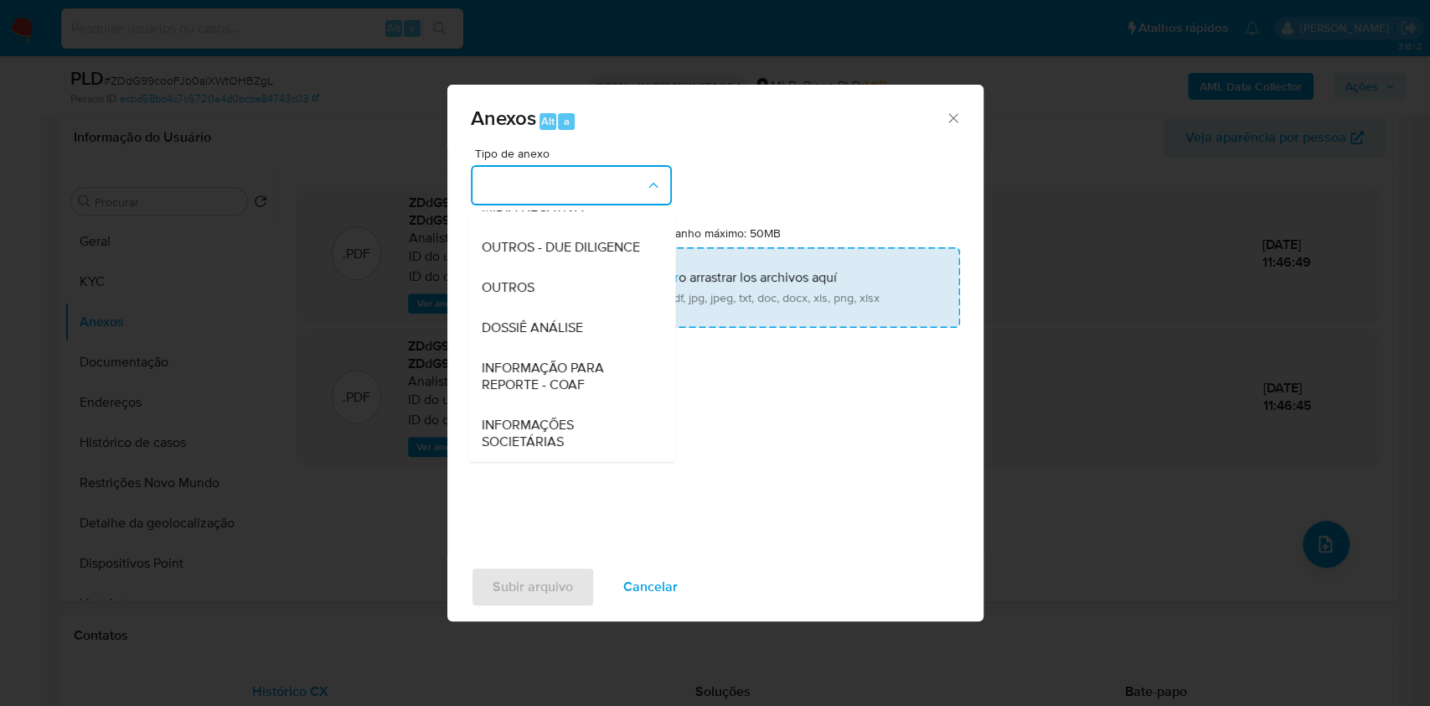
click at [599, 323] on div "DOSSIÊ ANÁLISE" at bounding box center [566, 328] width 171 height 40
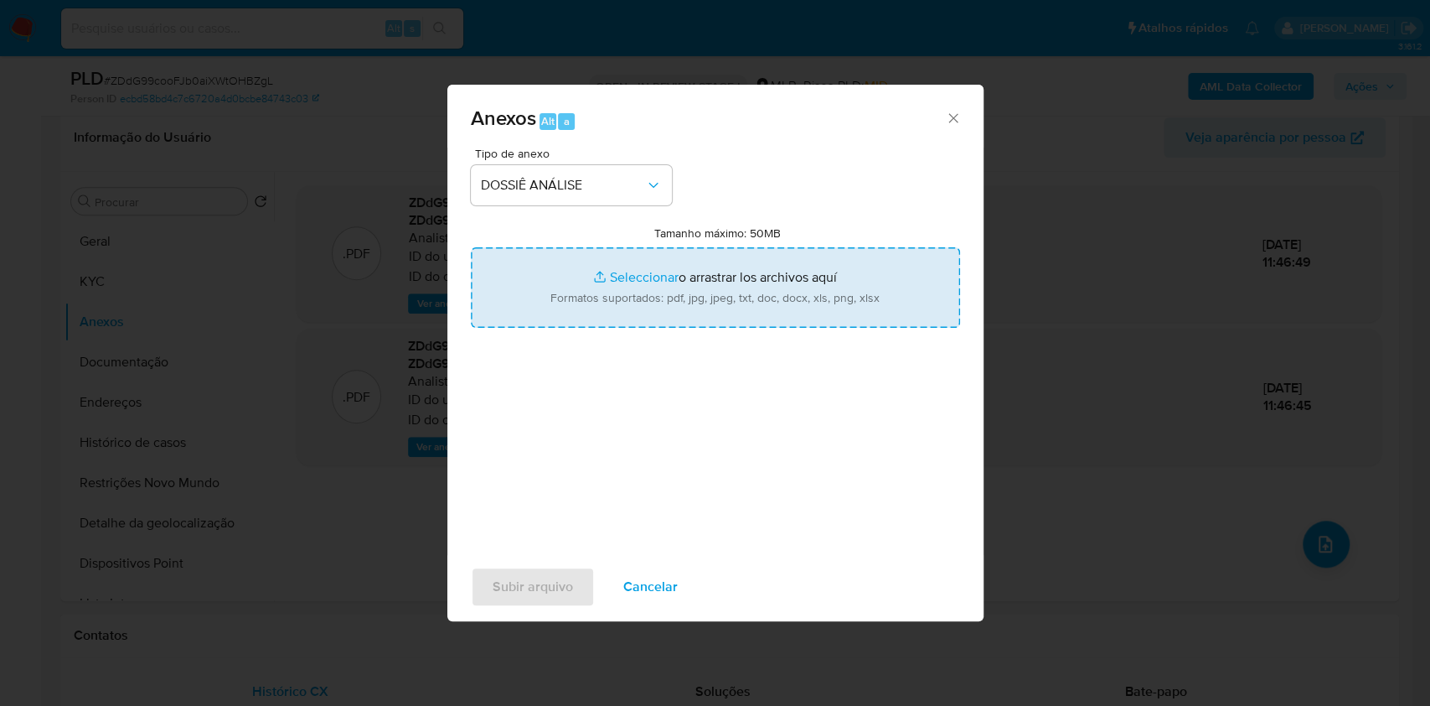
click at [620, 298] on input "Tamanho máximo: 50MB Seleccionar archivos" at bounding box center [715, 287] width 489 height 80
type input "C:\fakepath\Declinio - XXXX - CPF 05554451608 - RENATO VELOSO GANGANA.pdf"
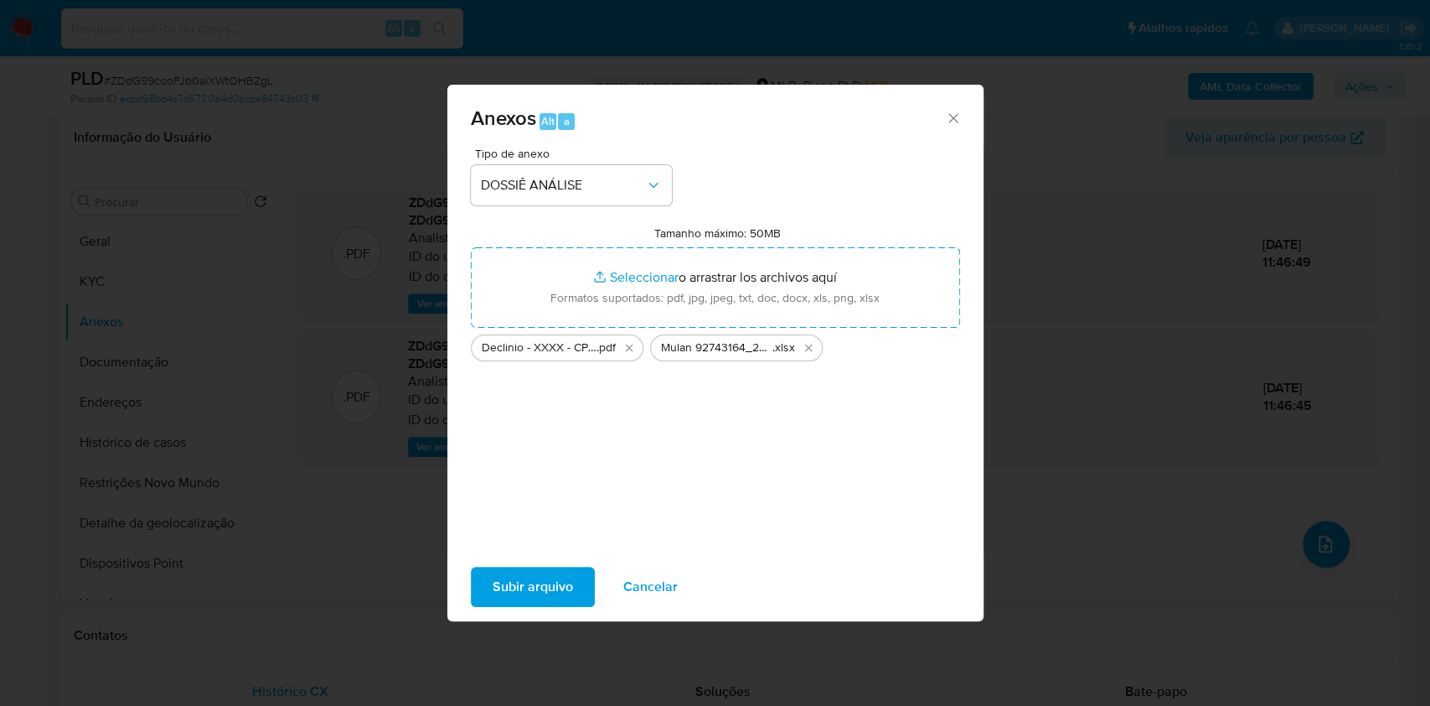
click at [523, 582] on span "Subir arquivo" at bounding box center [533, 586] width 80 height 37
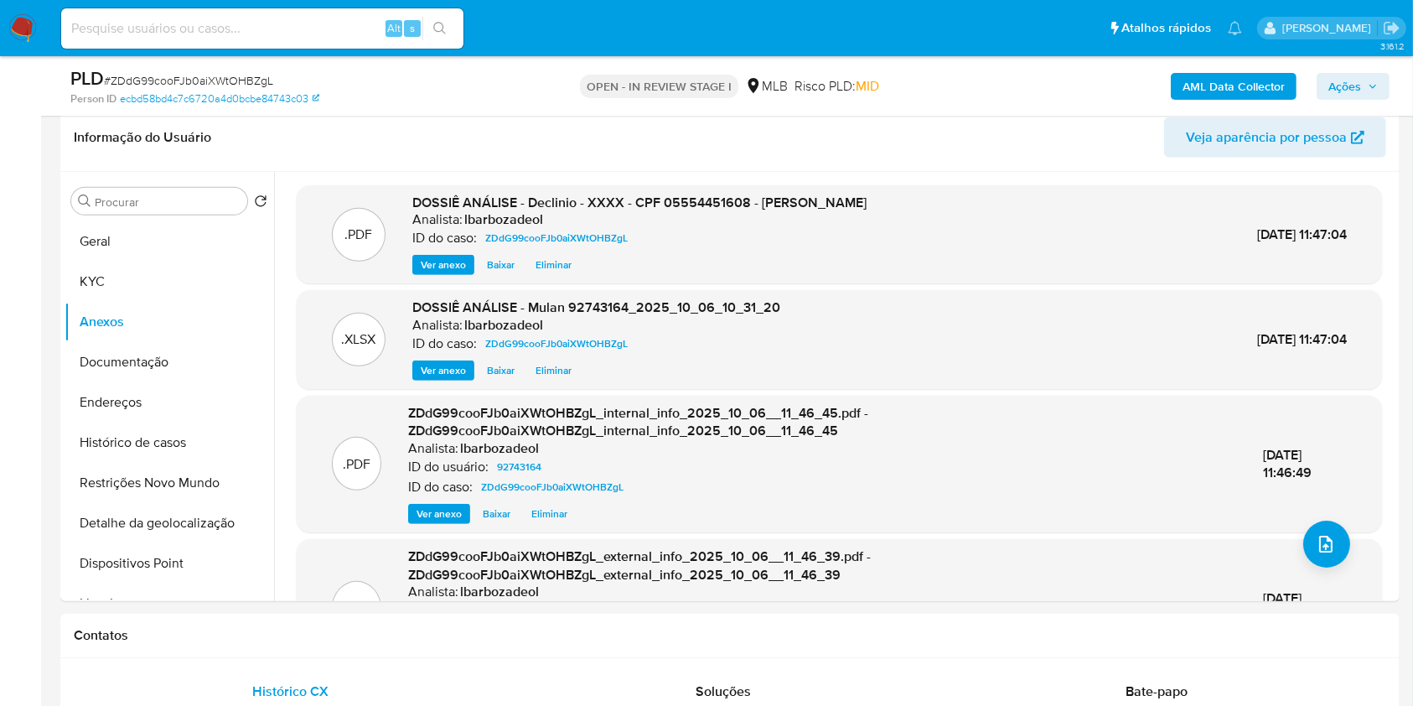
click at [1363, 85] on span "Ações" at bounding box center [1352, 86] width 49 height 23
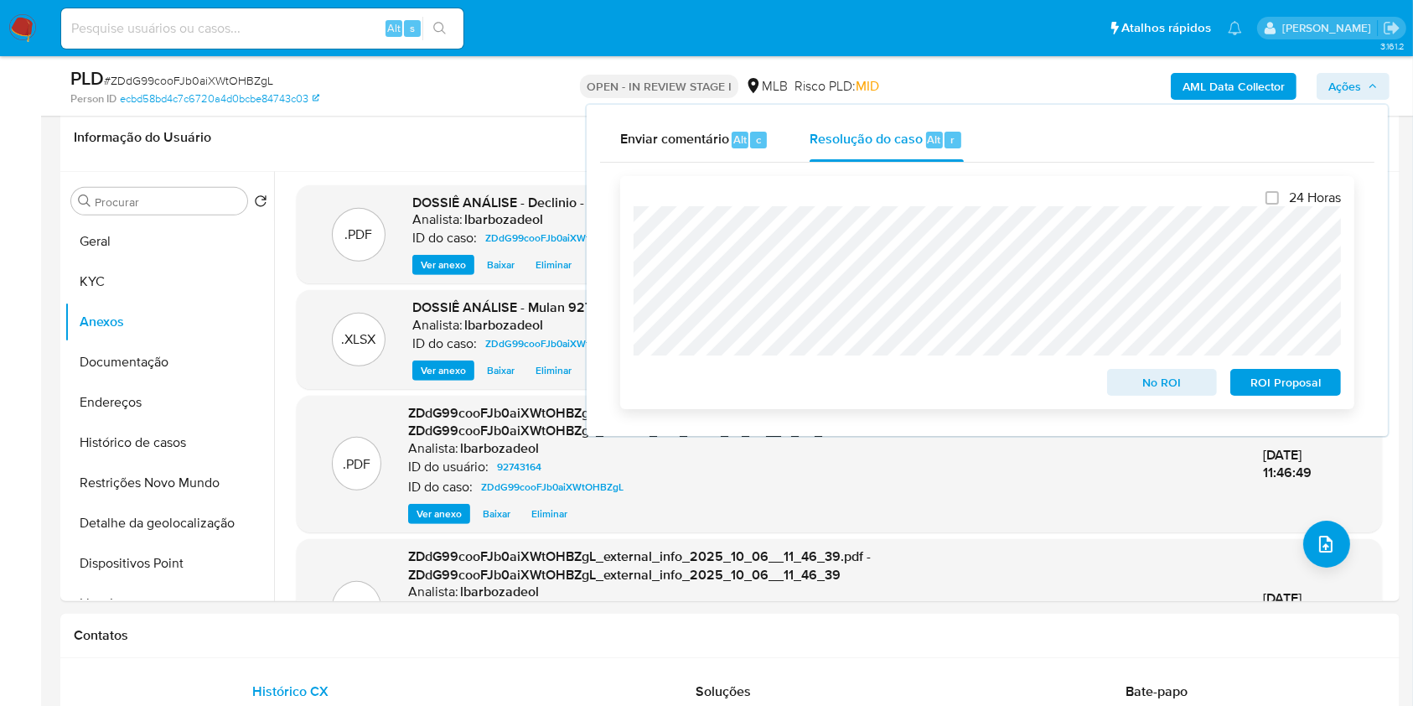
click at [1153, 391] on span "No ROI" at bounding box center [1162, 381] width 87 height 23
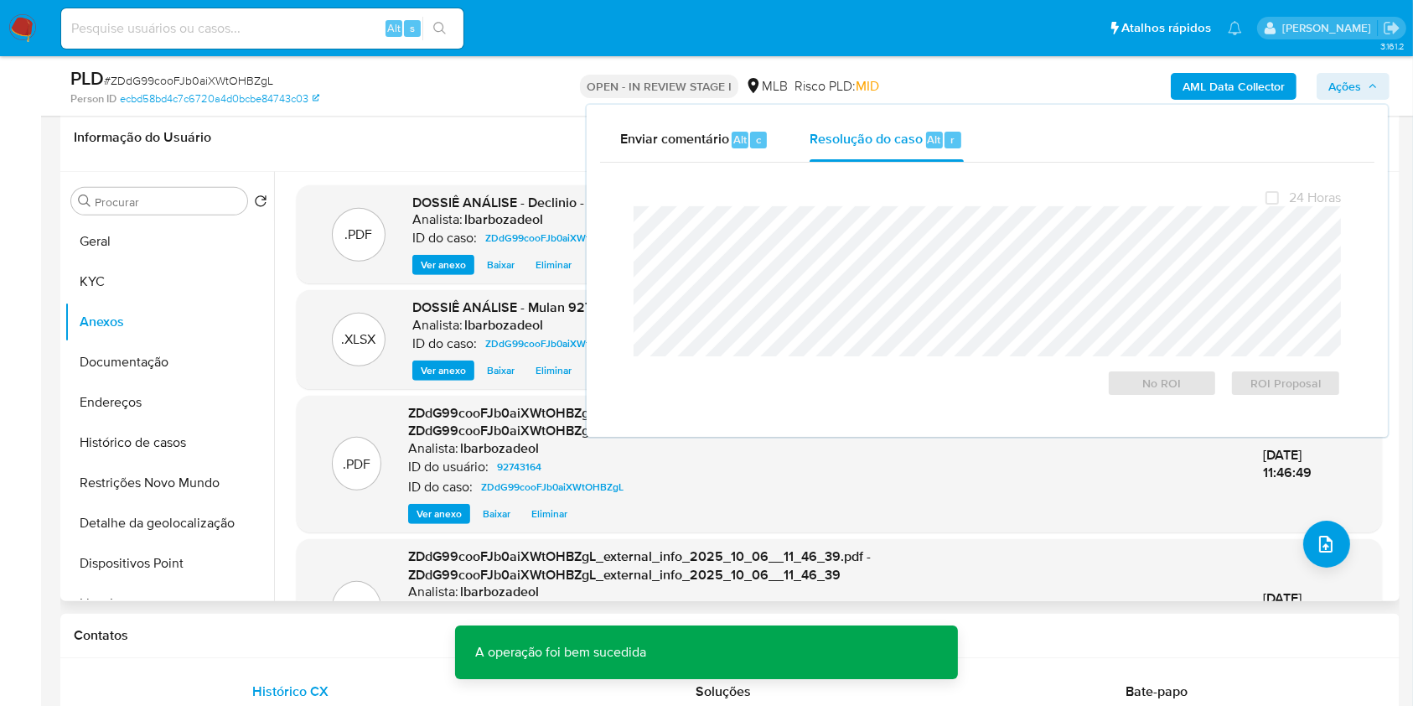
scroll to position [0, 0]
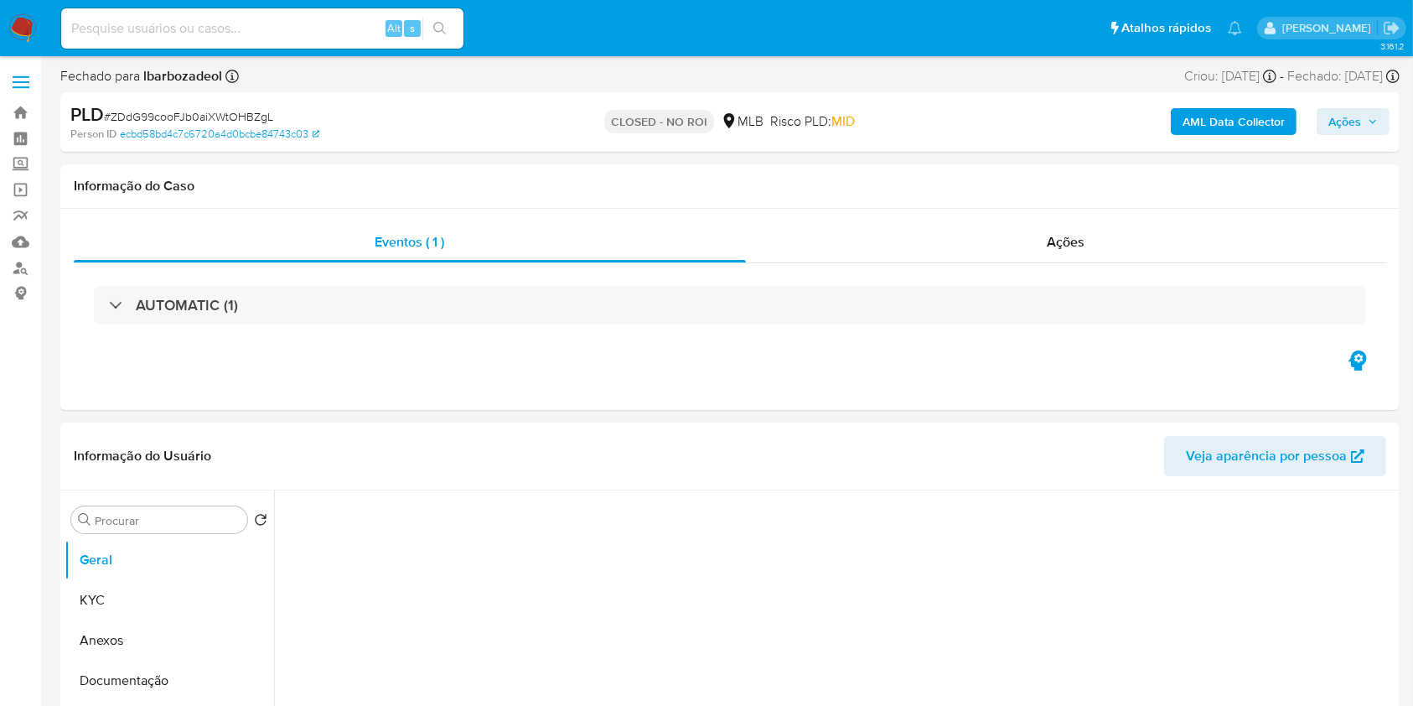
select select "10"
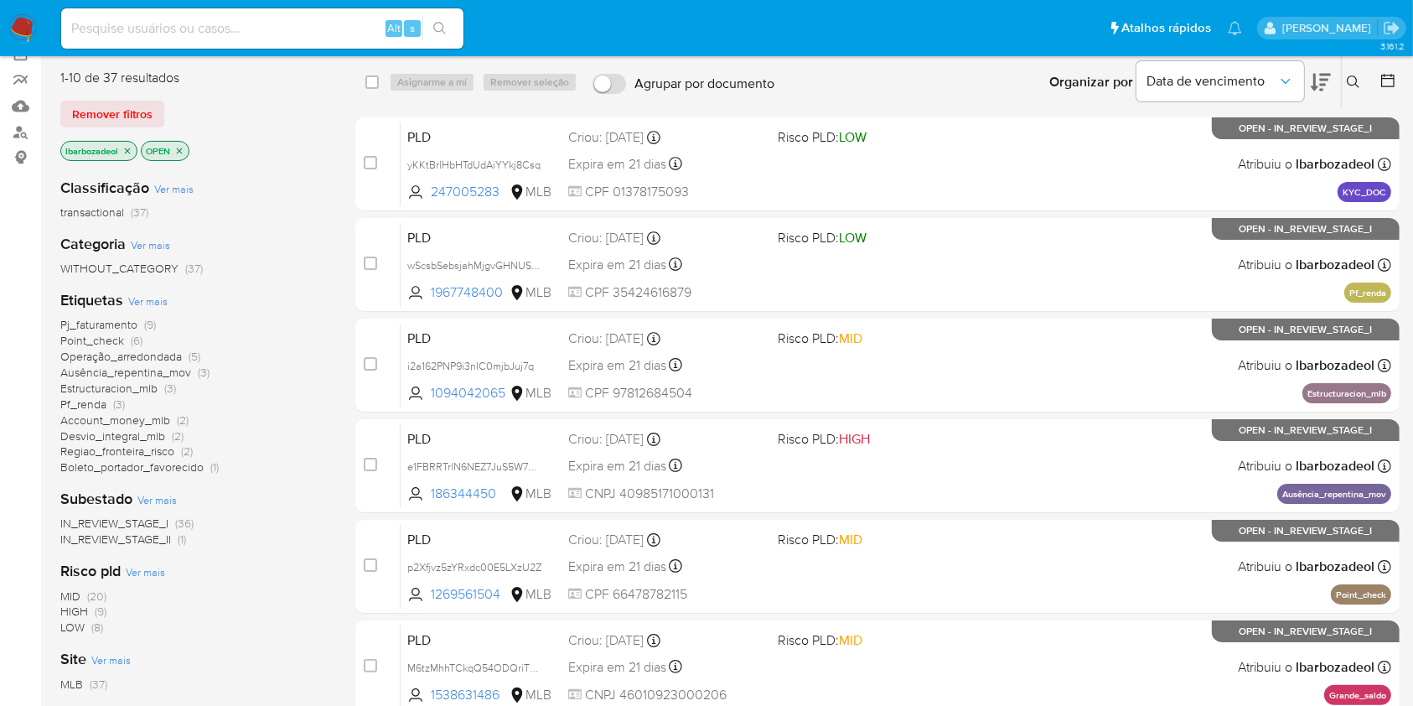
scroll to position [677, 0]
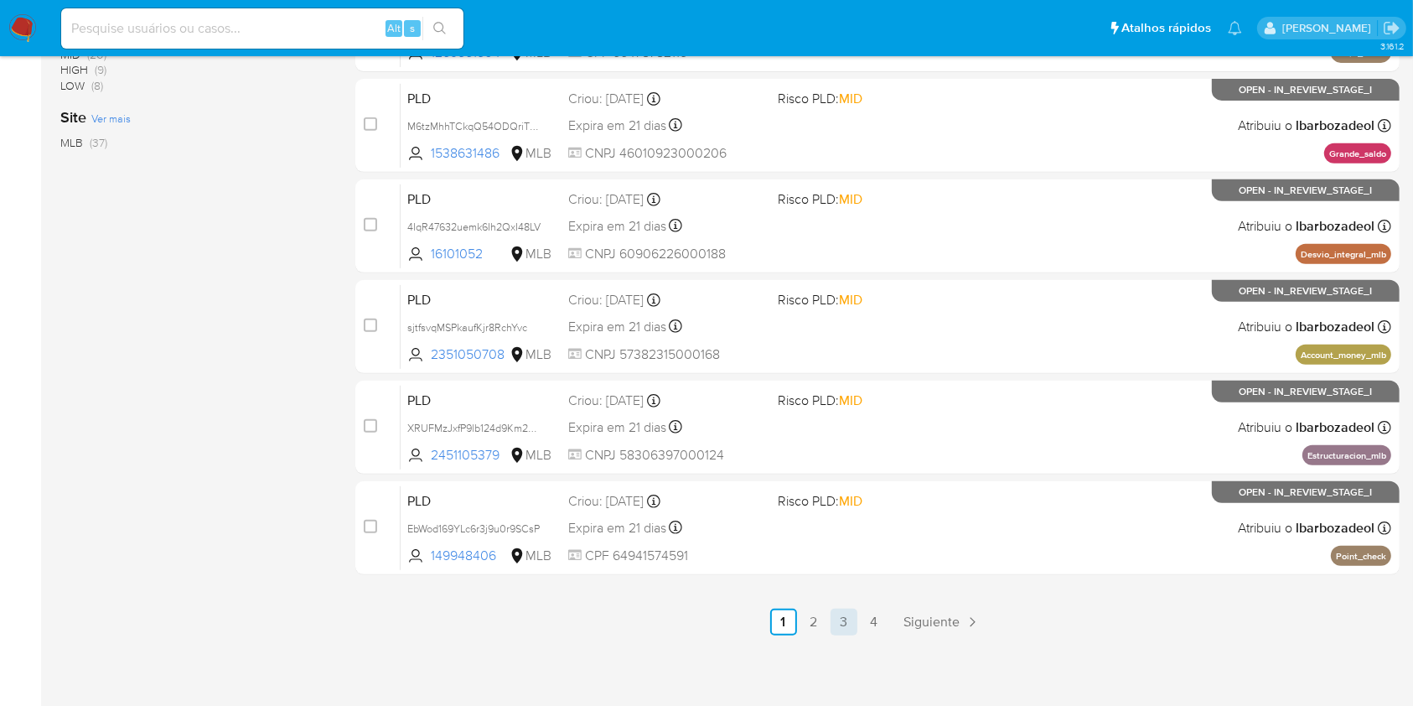
click at [845, 619] on link "3" at bounding box center [843, 621] width 27 height 27
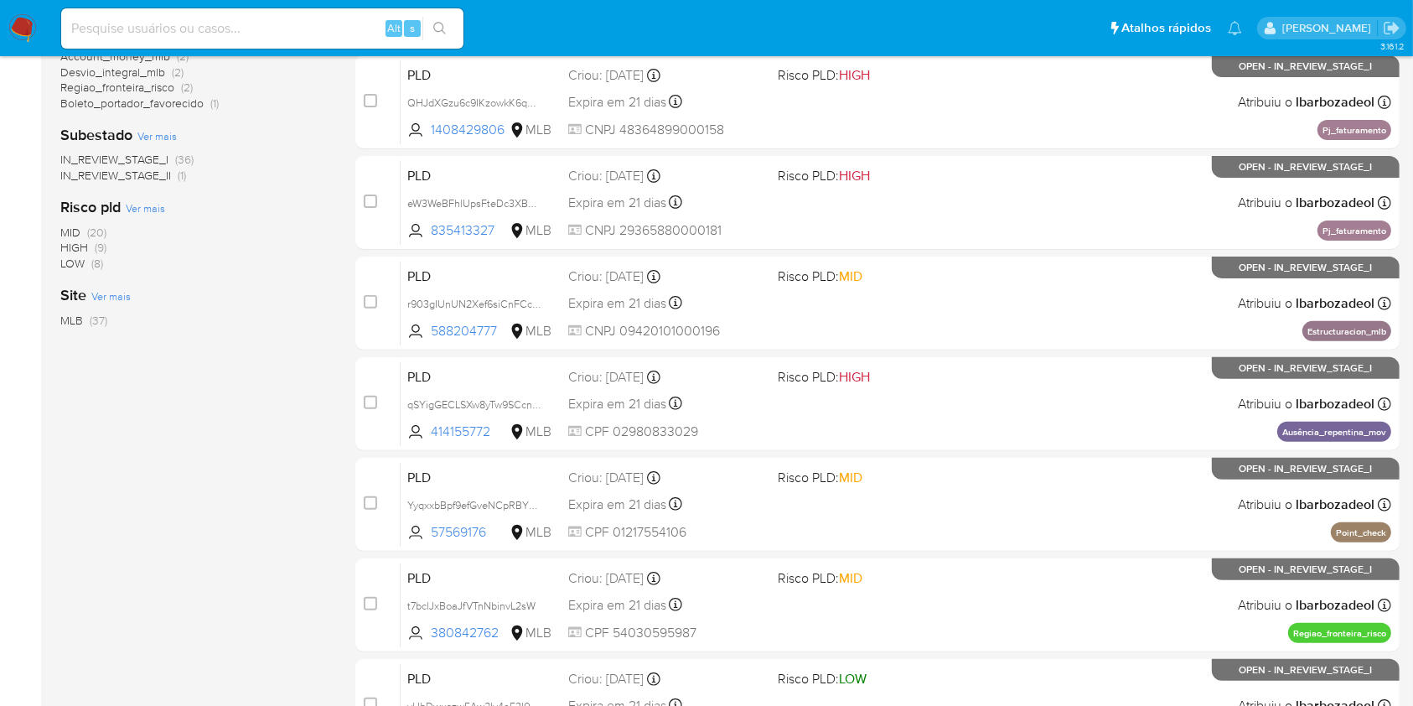
scroll to position [677, 0]
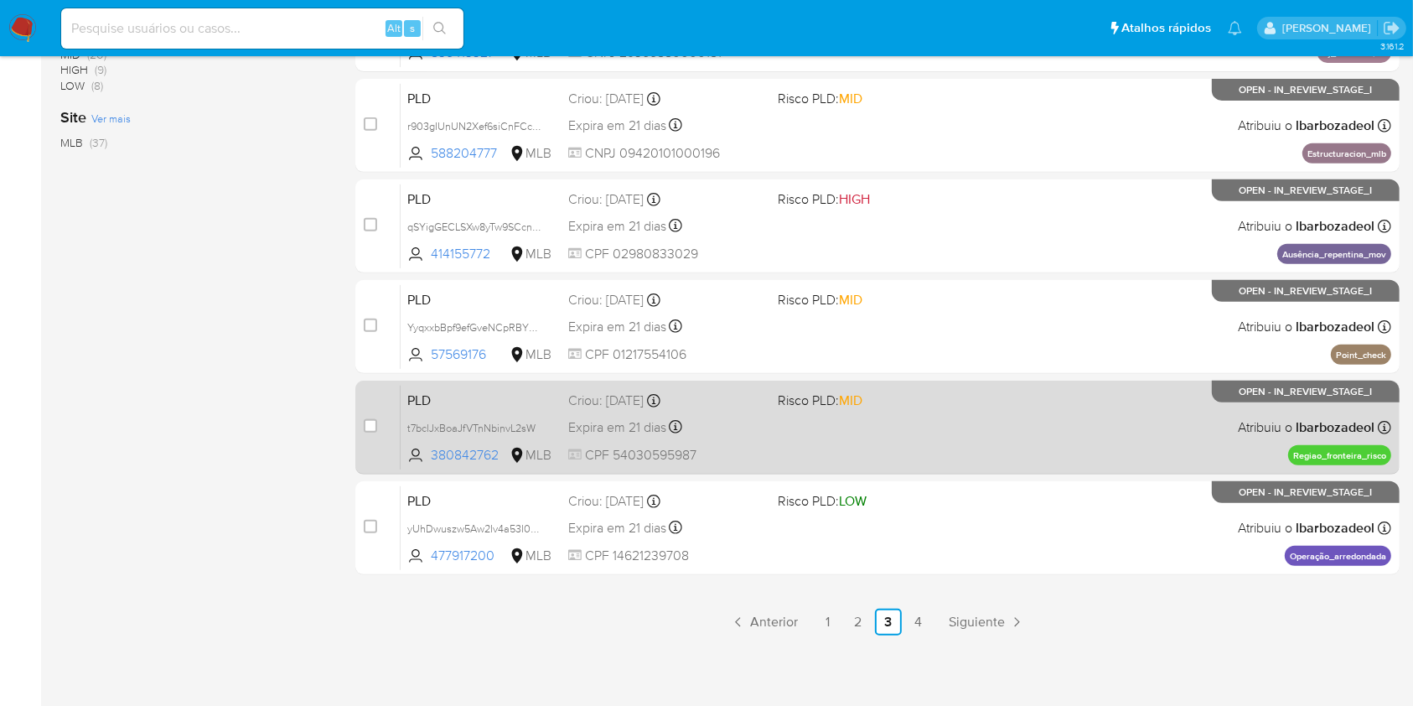
click at [1028, 444] on div "PLD t7bclJxBoaJfVTnNbinvL2sW 380842762 MLB Risco PLD: MID Criou: [DATE] Criou: …" at bounding box center [896, 427] width 991 height 85
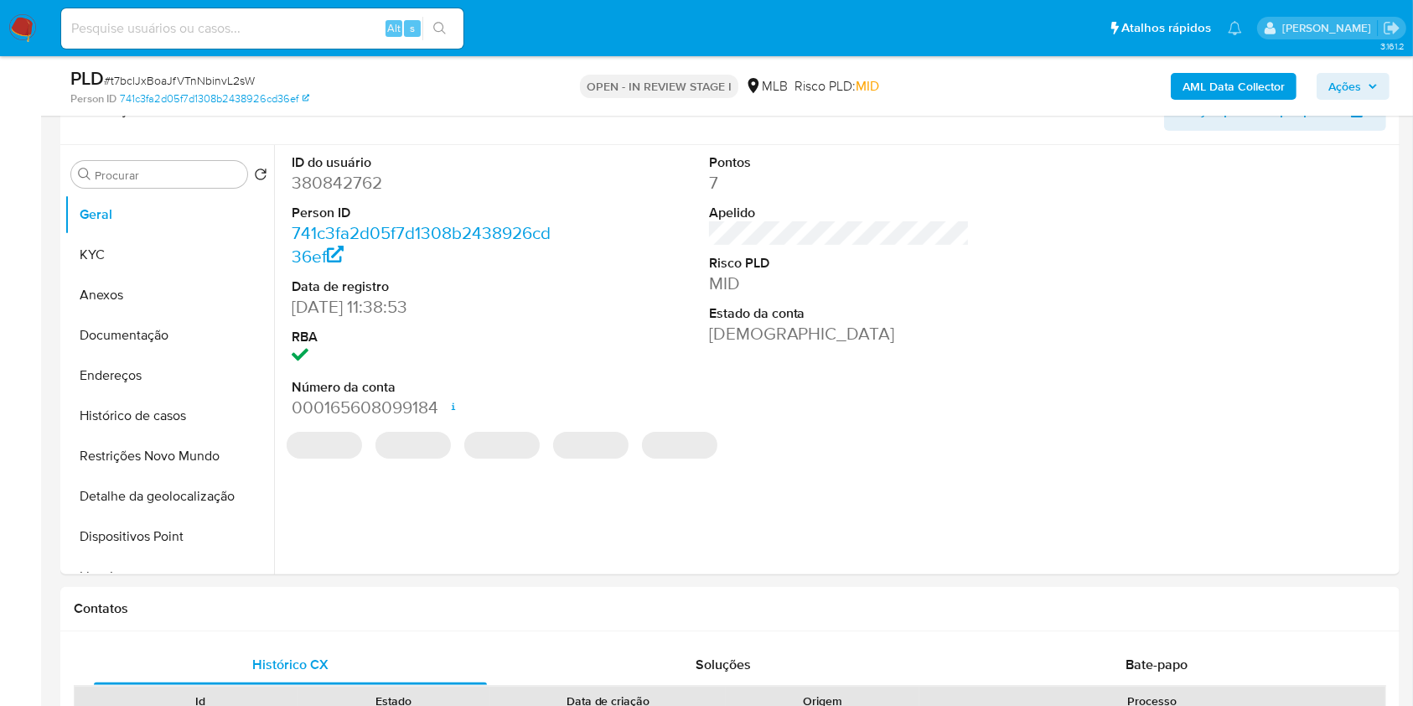
select select "10"
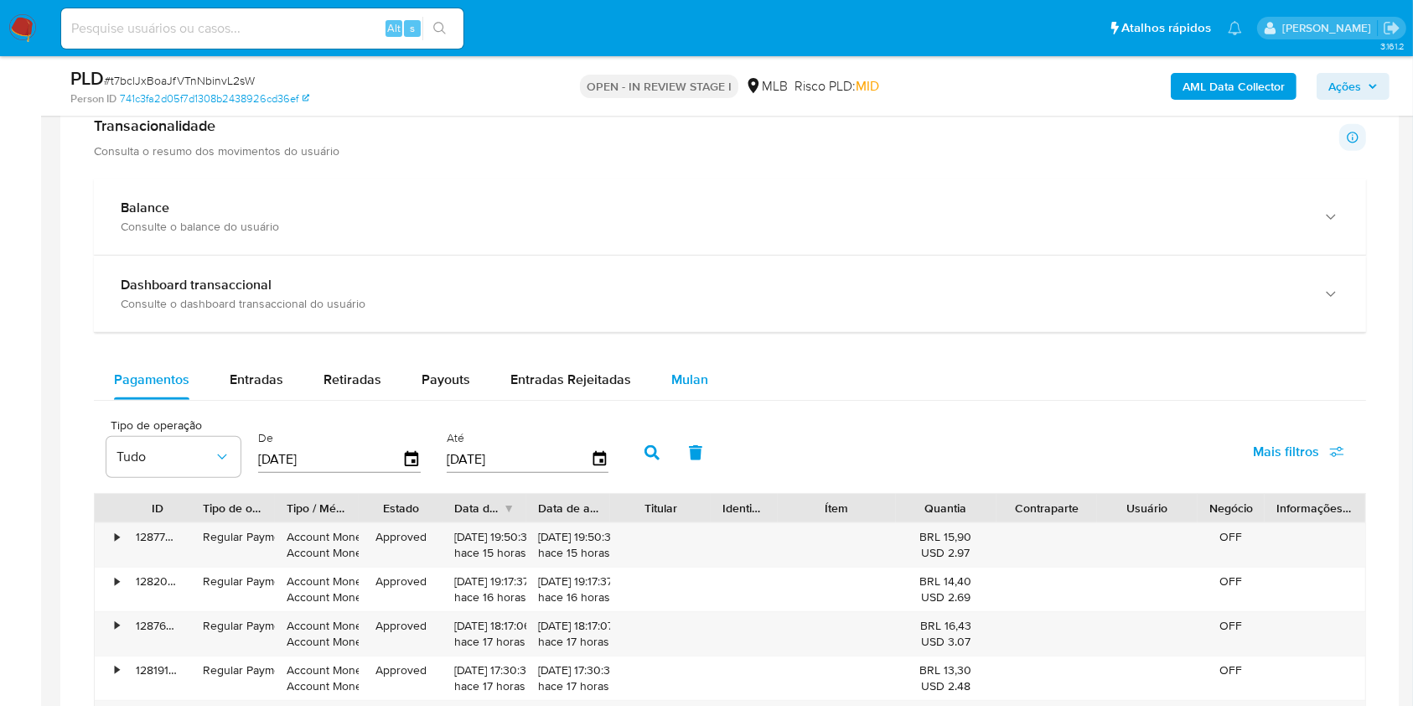
click at [677, 375] on span "Mulan" at bounding box center [689, 379] width 37 height 19
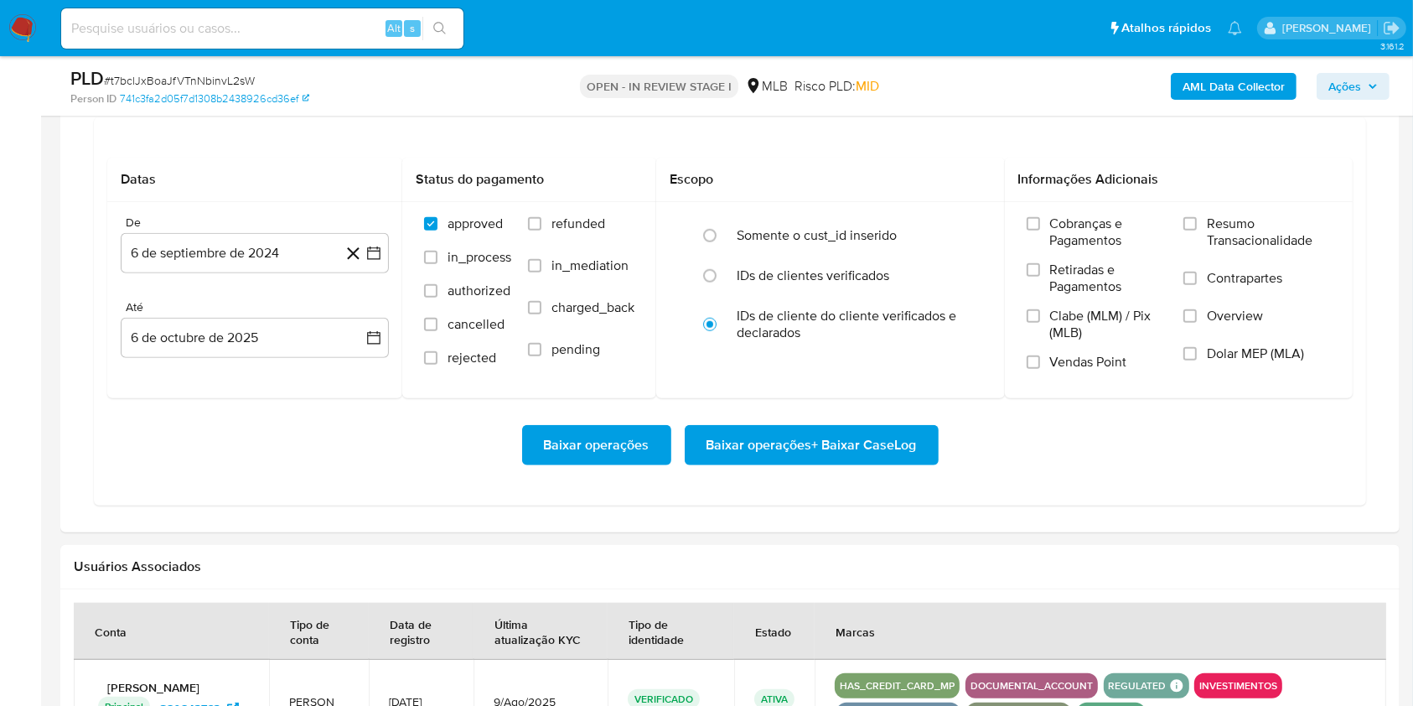
scroll to position [1363, 0]
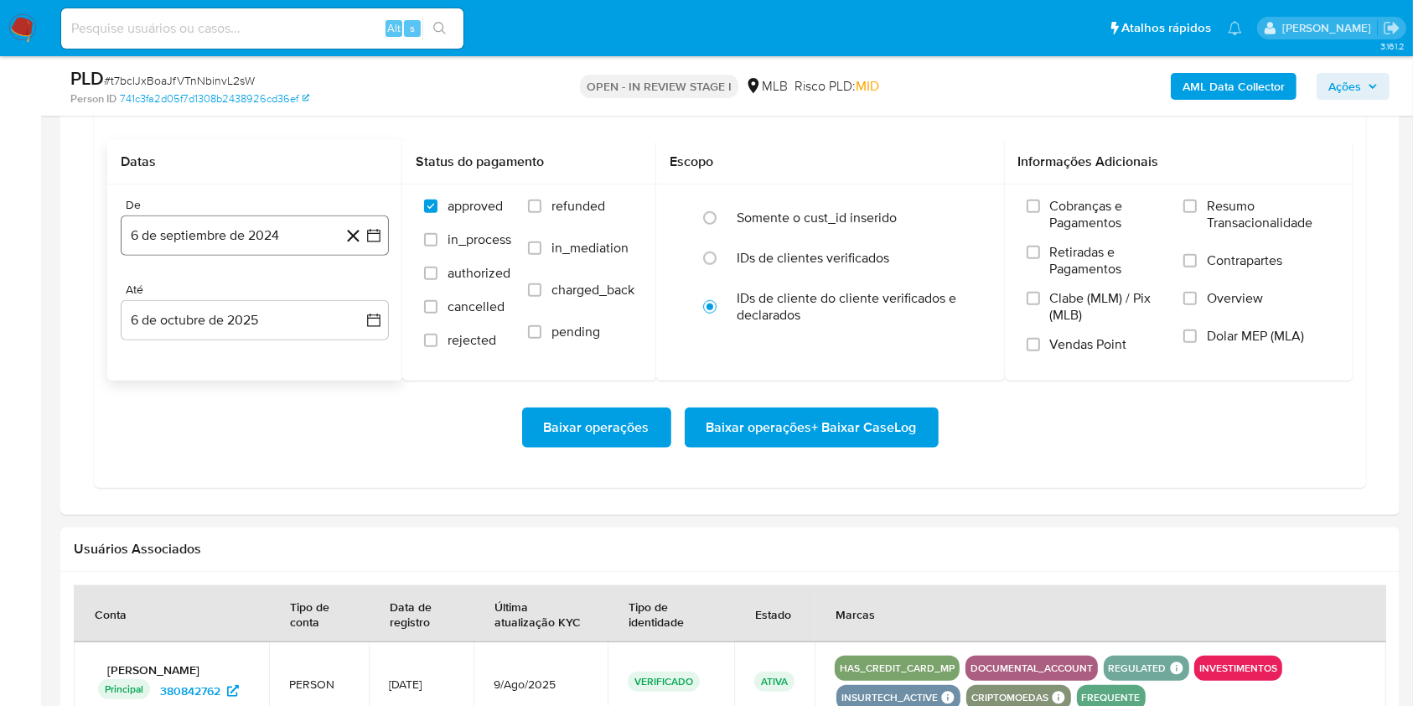
click at [287, 232] on button "6 de septiembre de 2024" at bounding box center [255, 235] width 268 height 40
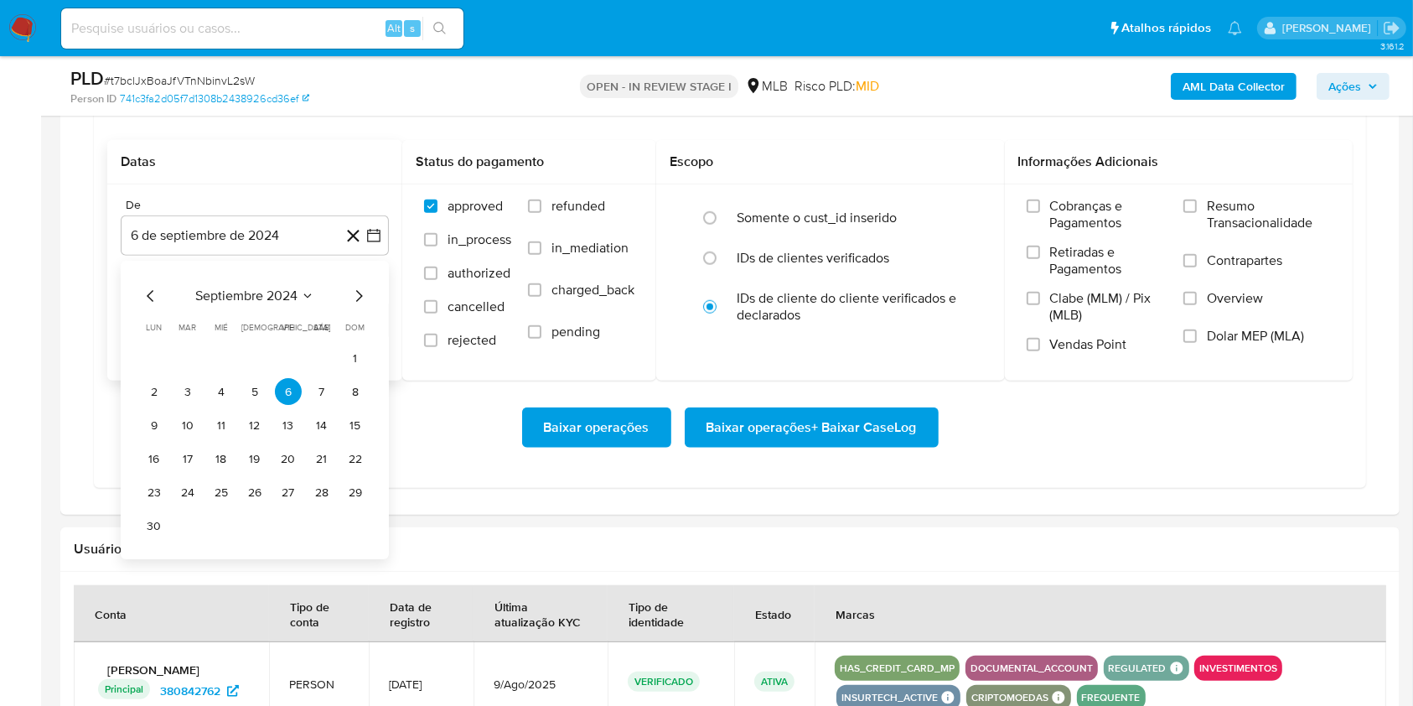
click at [276, 292] on span "septiembre 2024" at bounding box center [246, 296] width 102 height 17
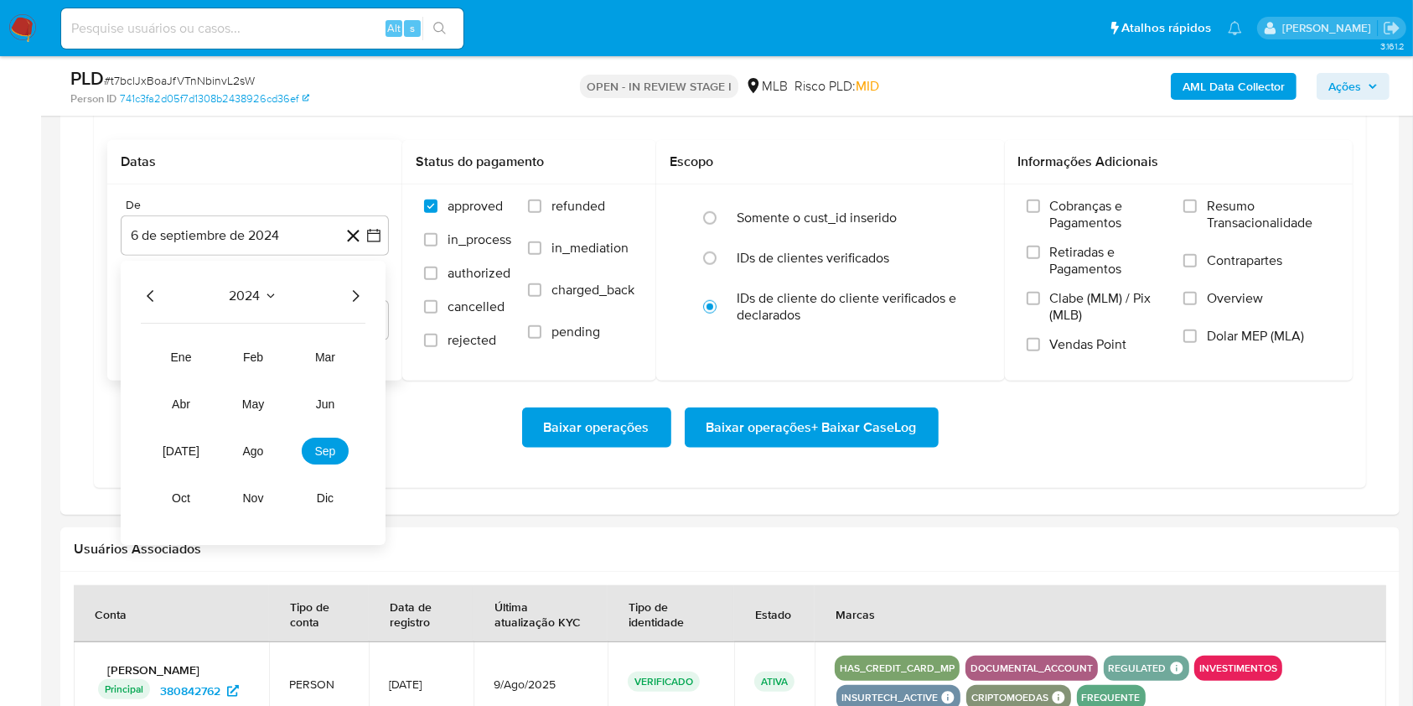
click at [349, 297] on icon "Año siguiente" at bounding box center [355, 297] width 20 height 20
click at [246, 449] on span "ago" at bounding box center [253, 451] width 21 height 13
click at [281, 368] on button "1" at bounding box center [288, 358] width 27 height 27
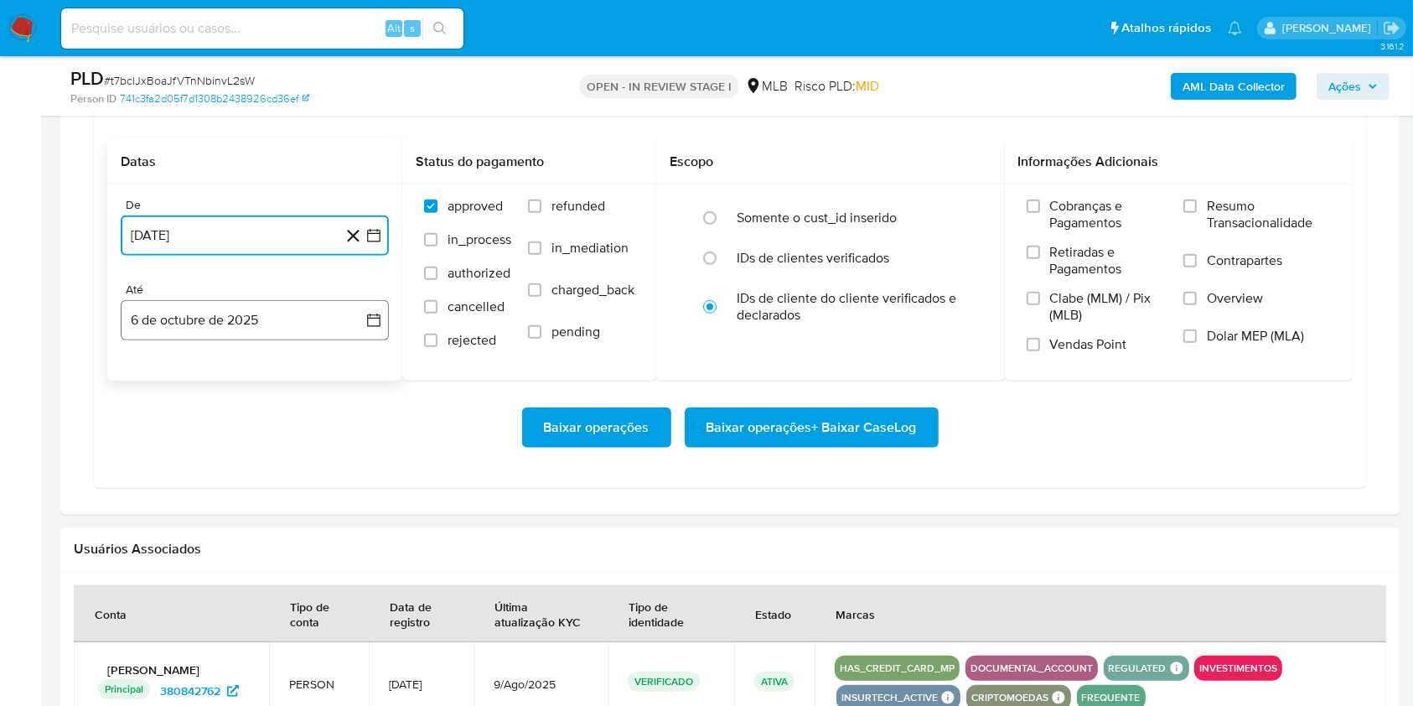
click at [257, 317] on button "6 de octubre de 2025" at bounding box center [255, 320] width 268 height 40
click at [360, 437] on button "5" at bounding box center [355, 443] width 27 height 27
click at [1200, 206] on label "Resumo Transacionalidade" at bounding box center [1256, 225] width 147 height 54
click at [1197, 206] on input "Resumo Transacionalidade" at bounding box center [1189, 205] width 13 height 13
click at [851, 433] on span "Baixar operações + Baixar CaseLog" at bounding box center [811, 427] width 210 height 37
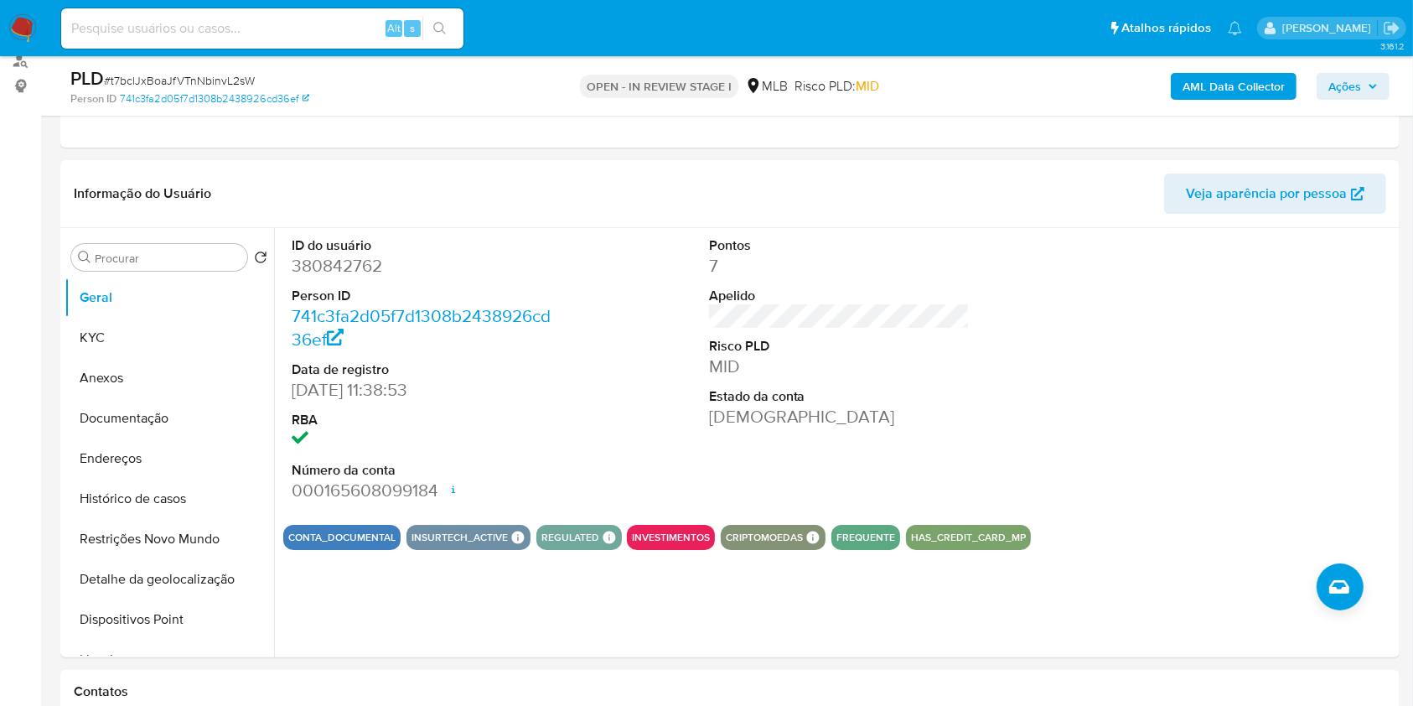
scroll to position [0, 0]
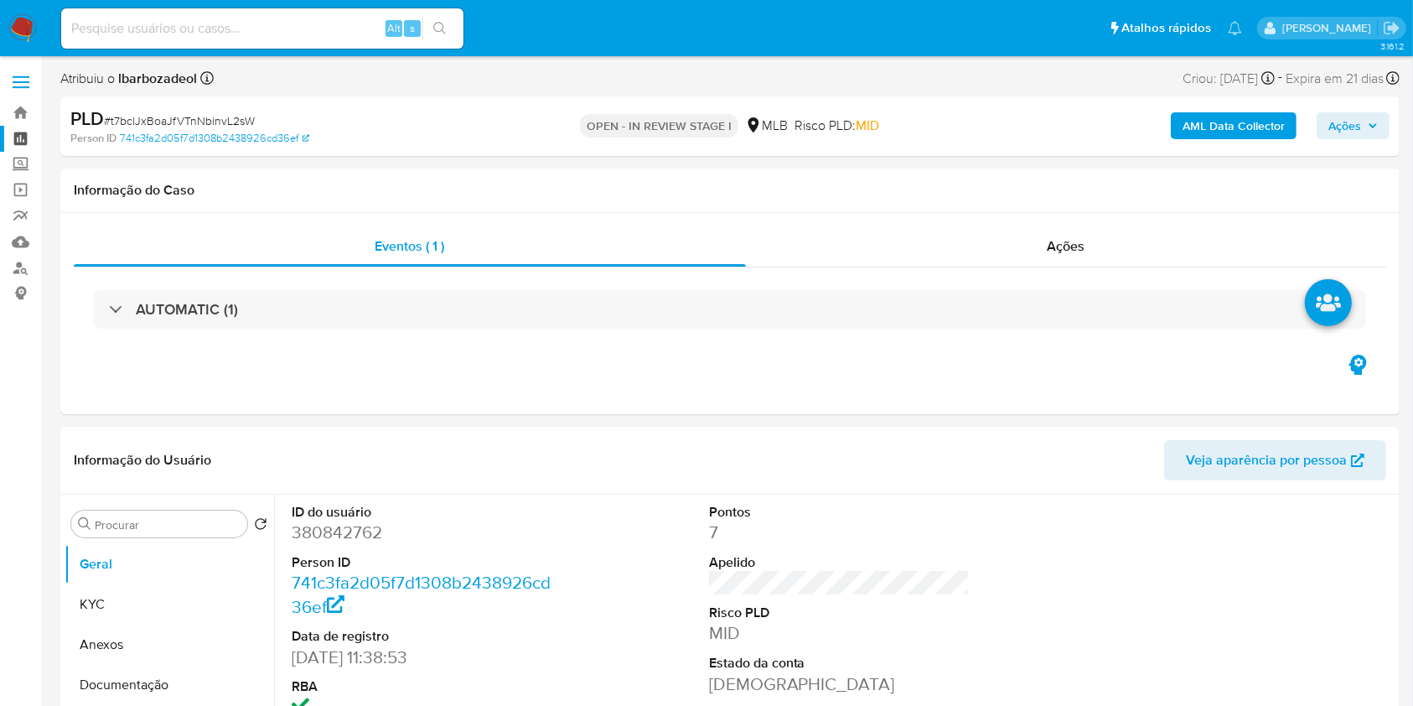
click at [22, 142] on link "Painel" at bounding box center [99, 139] width 199 height 26
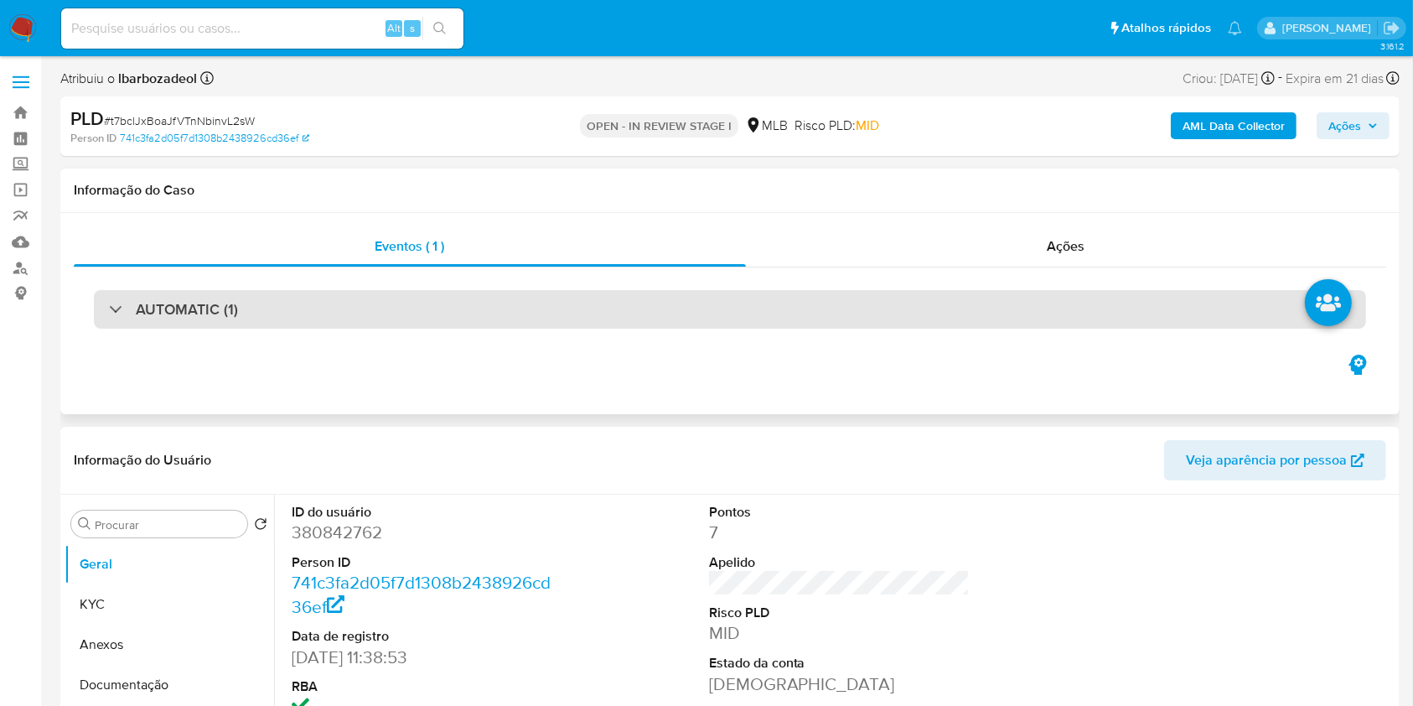
click at [563, 316] on div "AUTOMATIC (1)" at bounding box center [730, 309] width 1272 height 39
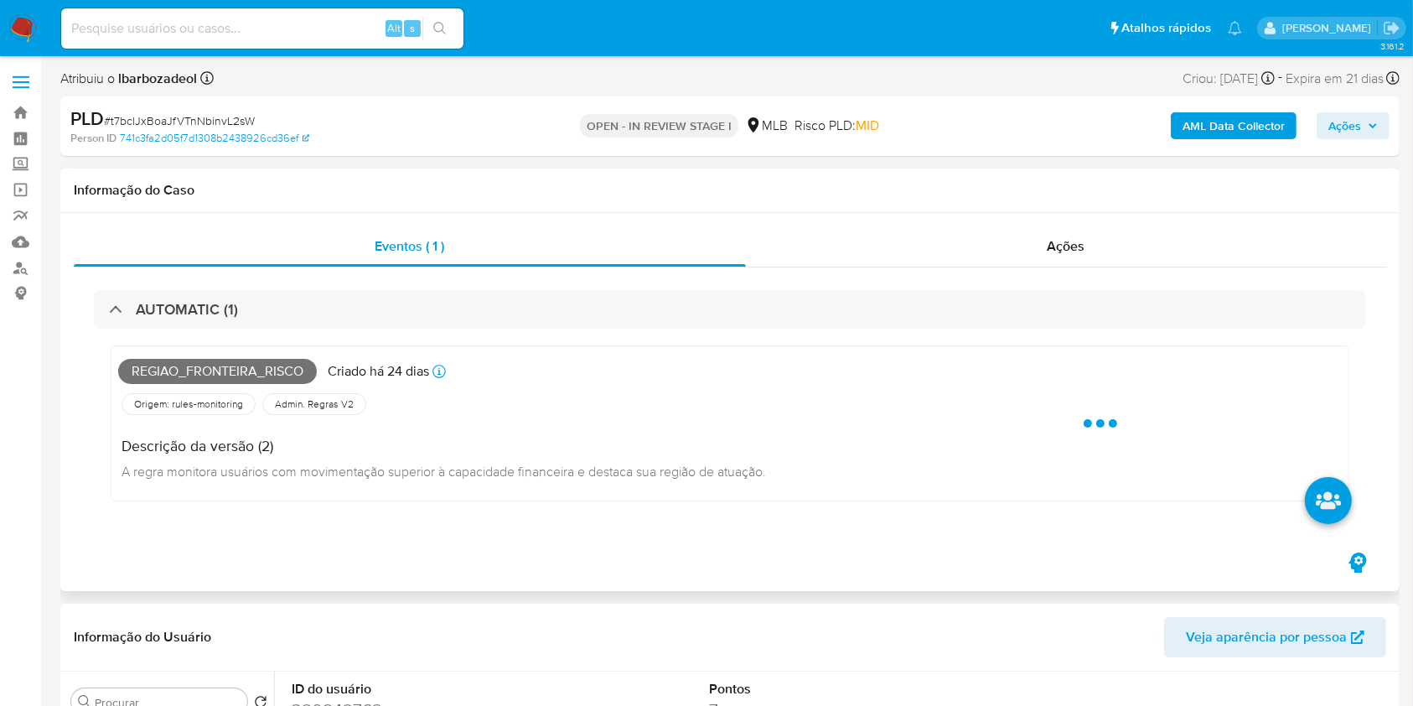
click at [210, 365] on span "Regiao_fronteira_risco" at bounding box center [217, 371] width 199 height 25
copy span "Regiao_fronteira_risco"
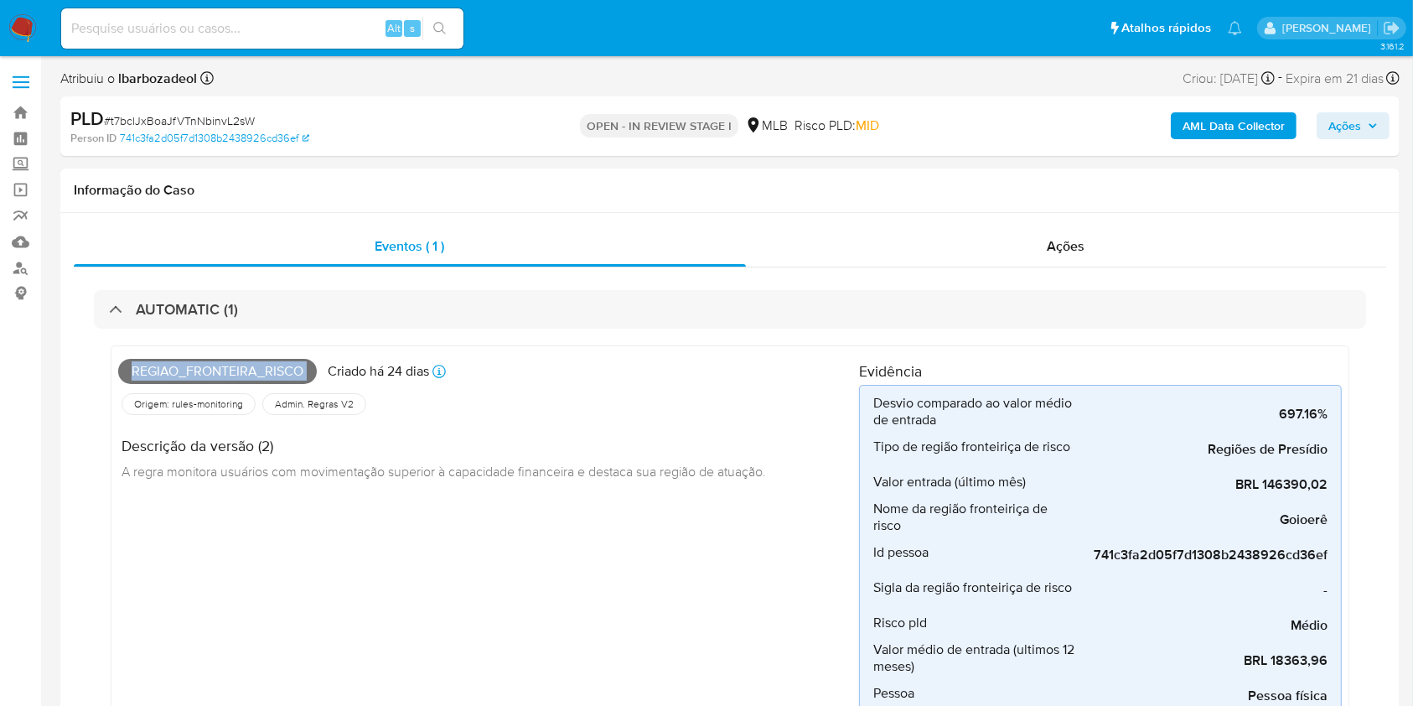
click at [1334, 130] on span "Ações" at bounding box center [1344, 125] width 33 height 27
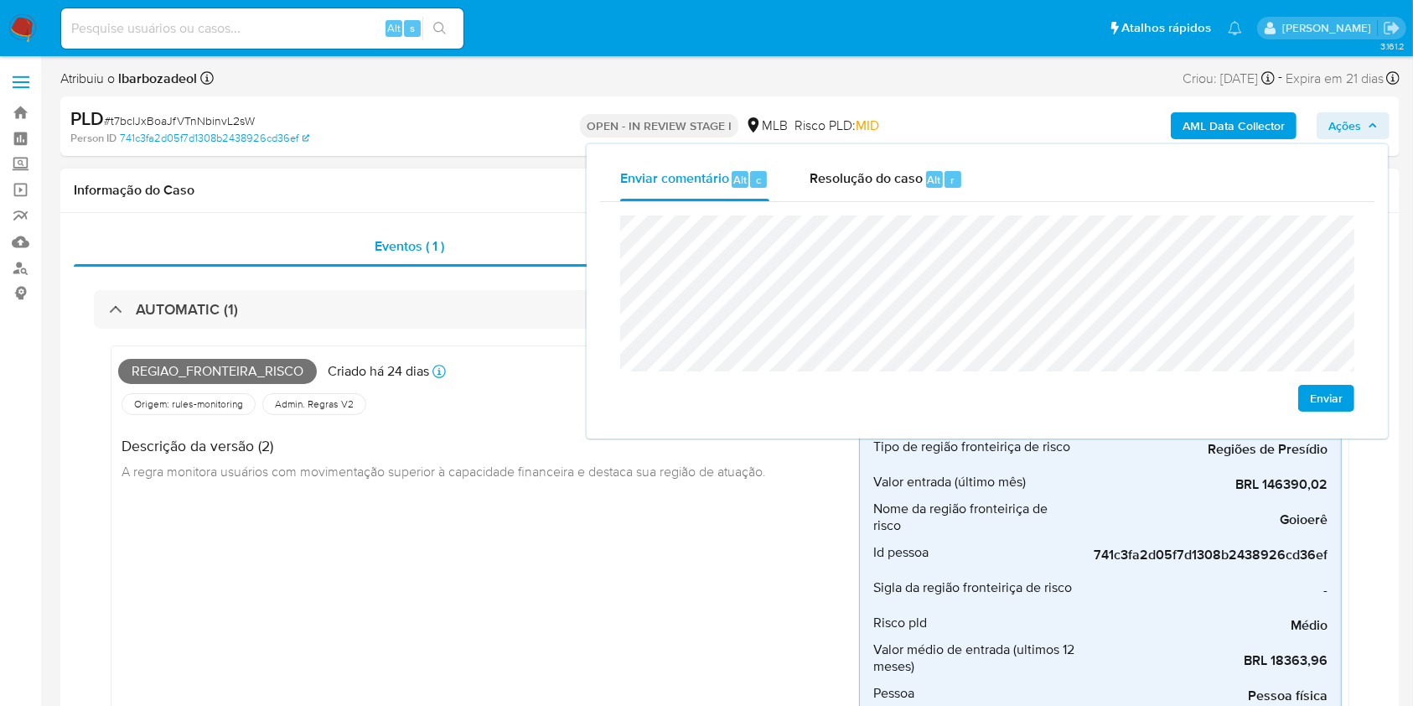
click at [619, 551] on div "Regiao_fronteira_risco Criado há 24 dias Criado: [DATE] 00:12:16 Origem: rules-…" at bounding box center [488, 589] width 741 height 473
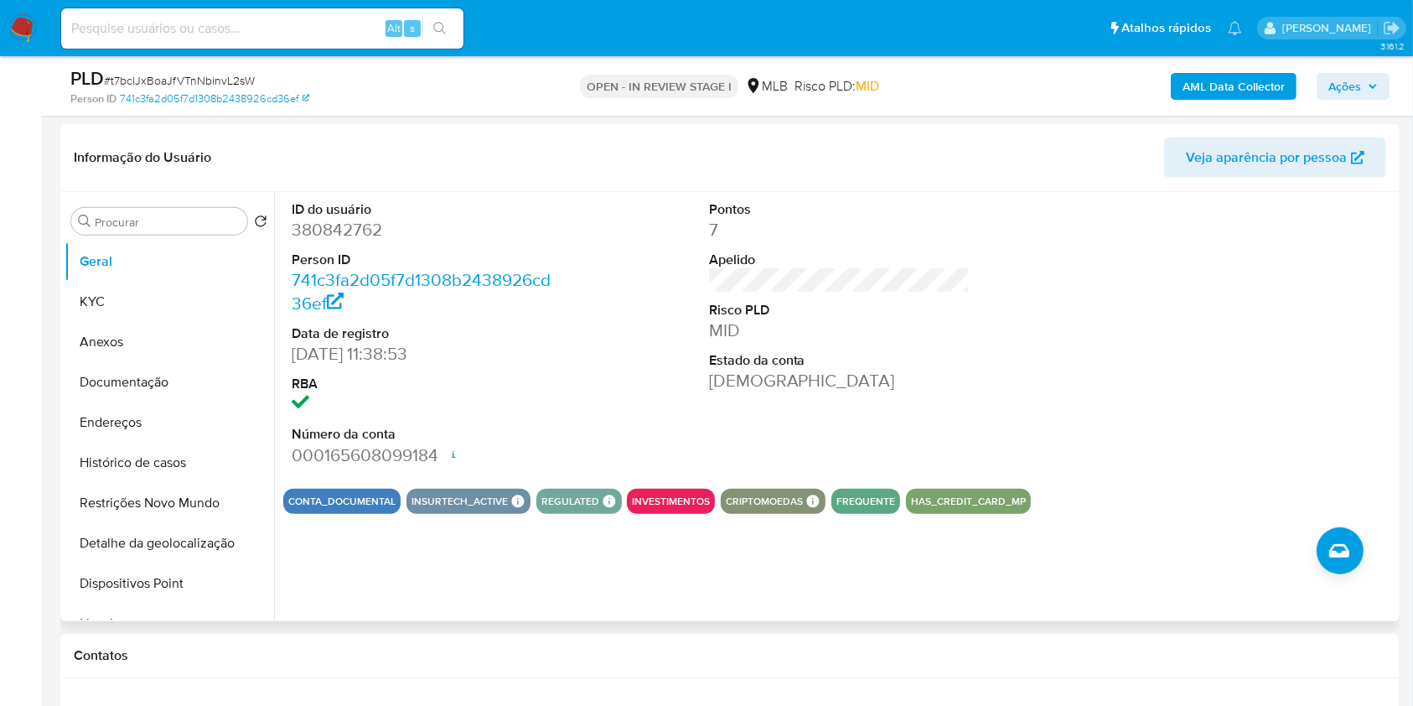
scroll to position [750, 0]
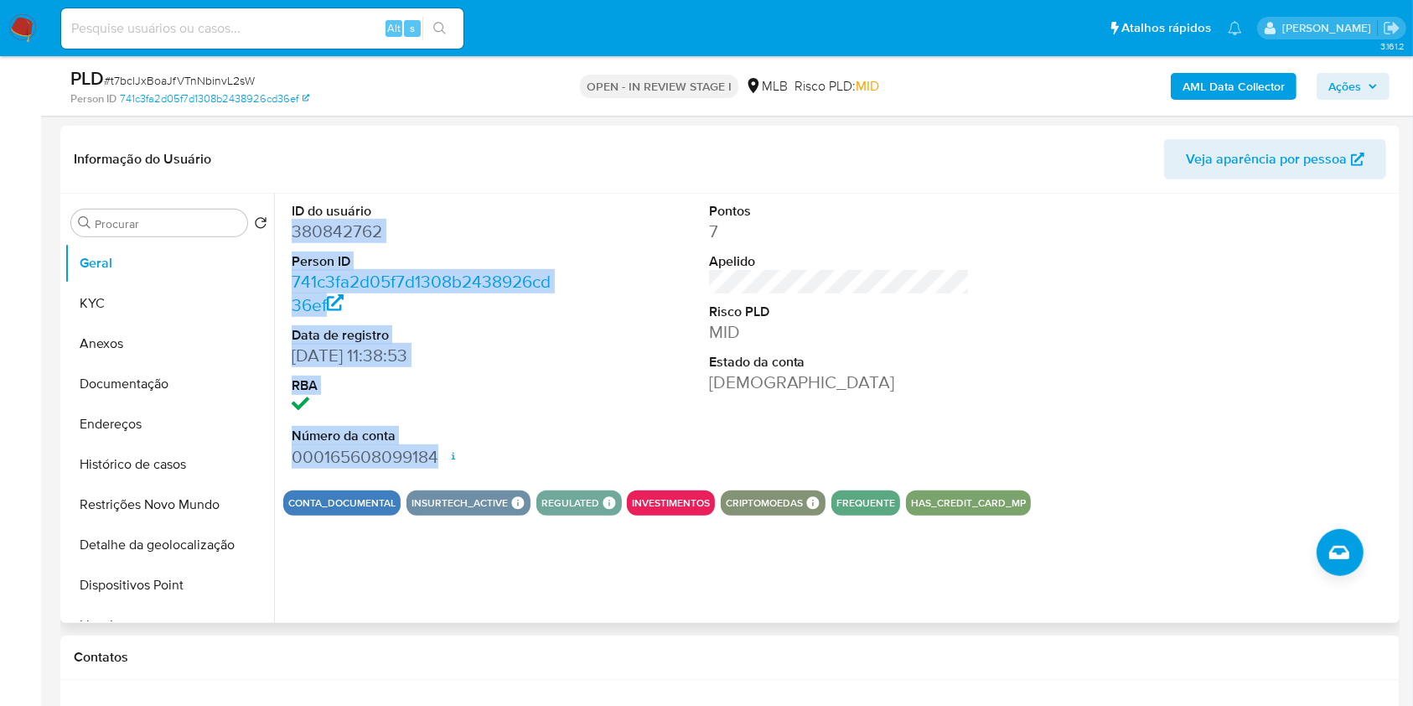
drag, startPoint x: 436, startPoint y: 457, endPoint x: 291, endPoint y: 235, distance: 265.2
click at [292, 235] on dl "ID do usuário 380842762 Person ID 741c3fa2d05f7d1308b2438926cd36ef Data de regi…" at bounding box center [422, 335] width 261 height 266
copy dl "380842762 Person ID 741c3fa2d05f7d1308b2438926cd36ef Data de registro [DATE] 11…"
click at [1334, 82] on span "Ações" at bounding box center [1344, 86] width 33 height 27
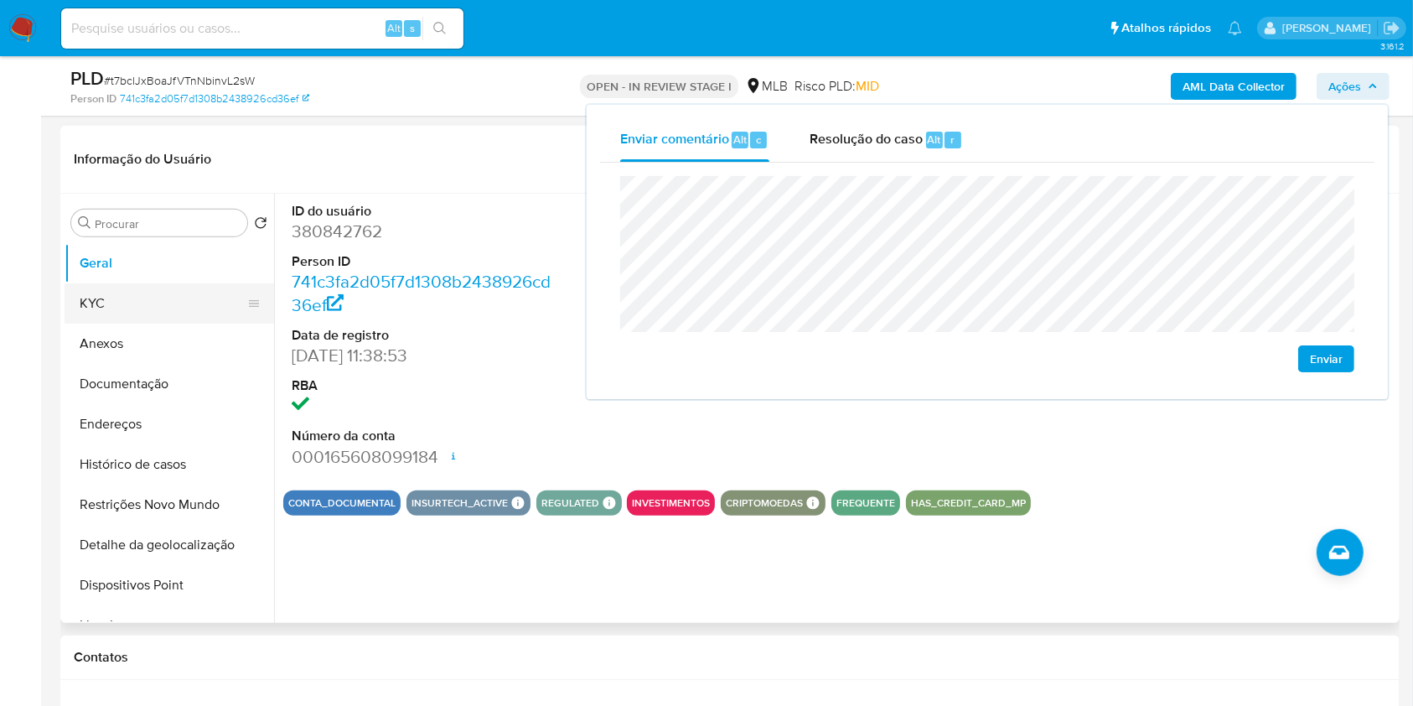
click at [134, 297] on button "KYC" at bounding box center [163, 303] width 196 height 40
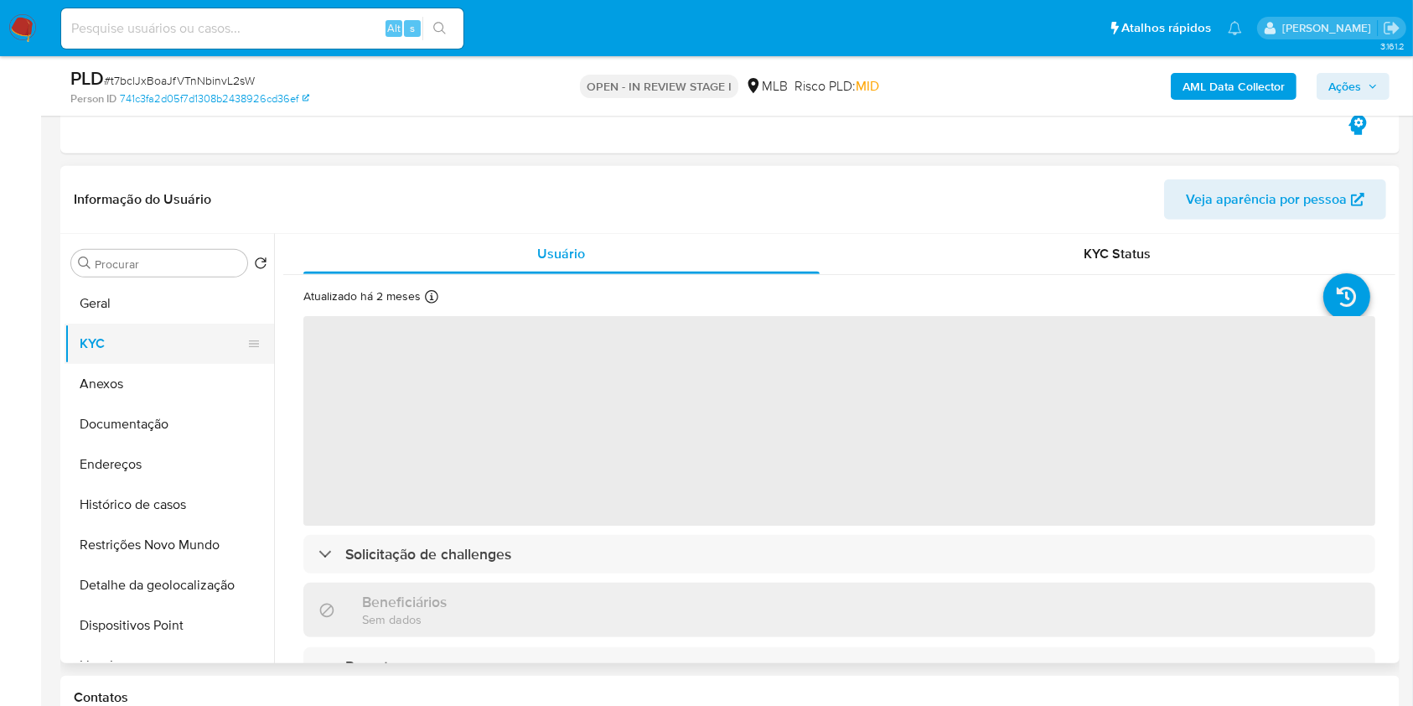
scroll to position [685, 0]
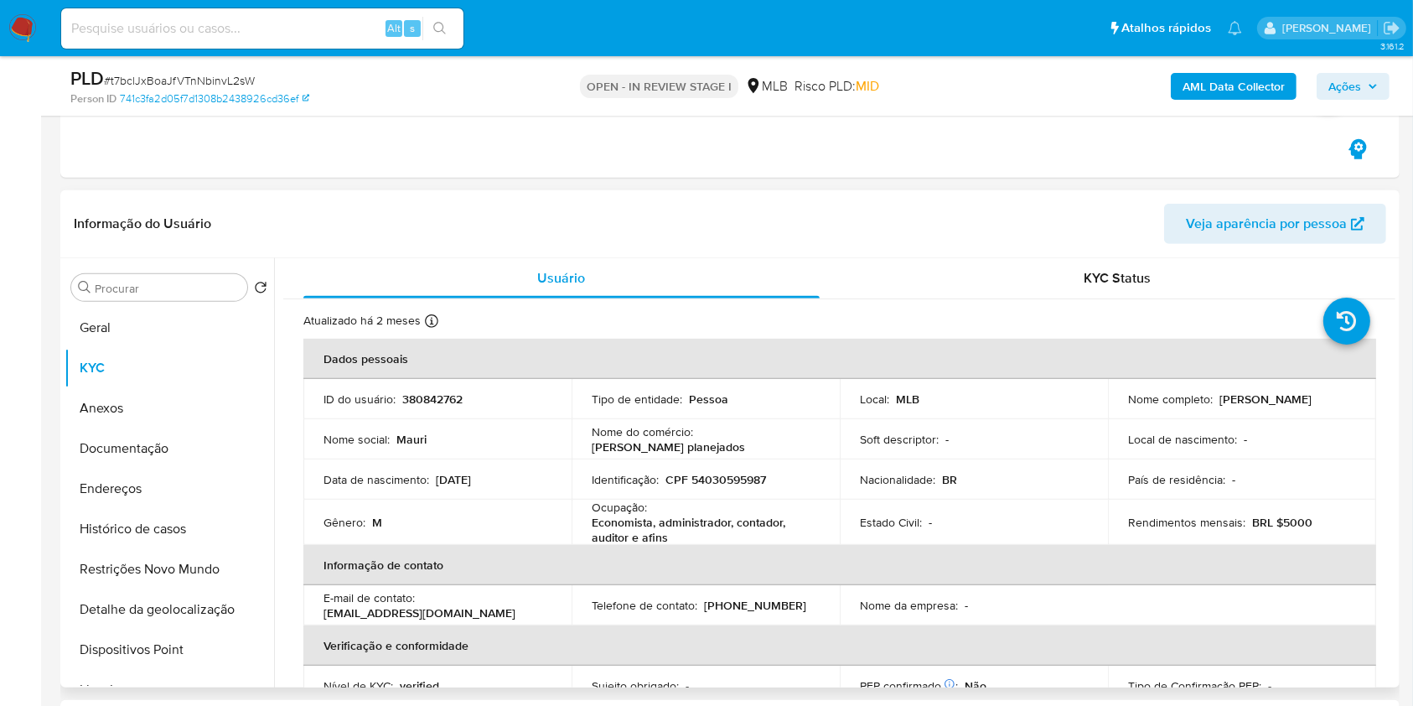
click at [717, 472] on p "CPF 54030595987" at bounding box center [715, 479] width 101 height 15
copy p "54030595987"
click at [1344, 97] on span "Ações" at bounding box center [1344, 86] width 33 height 27
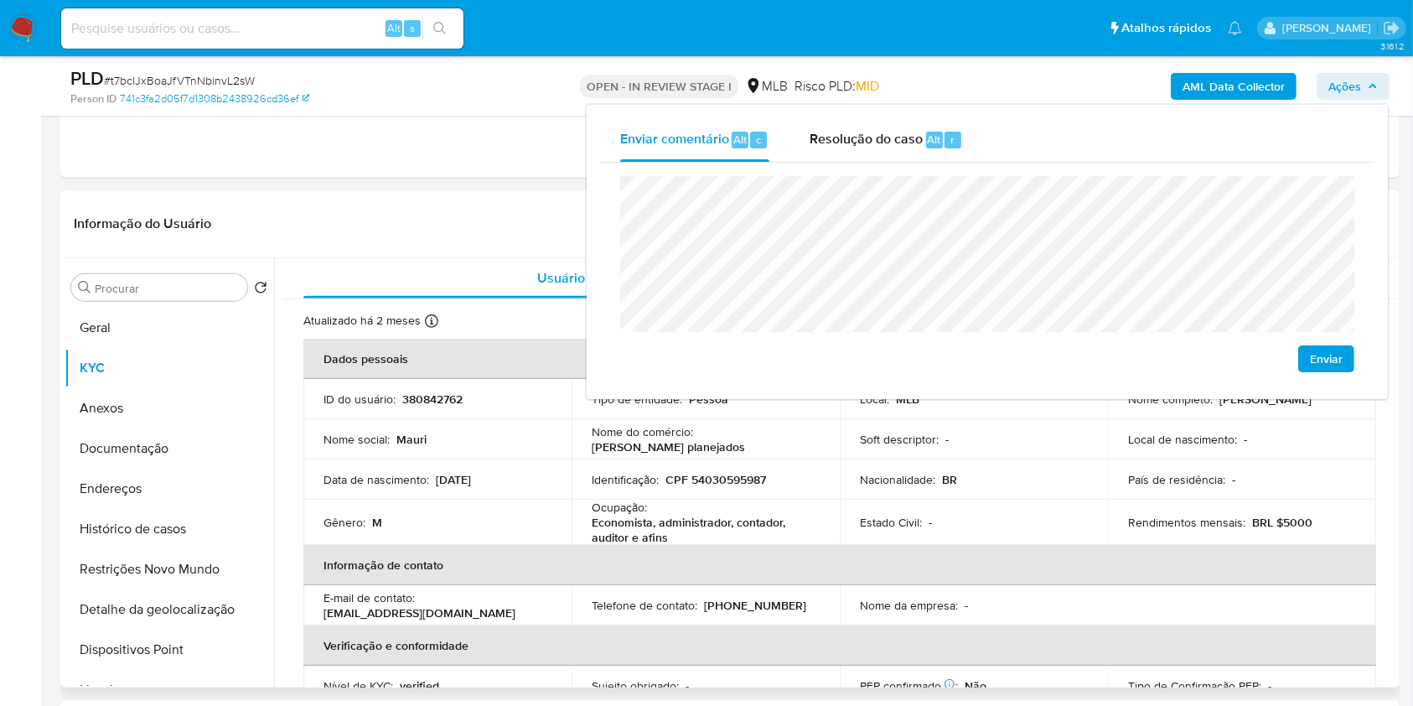
click at [592, 523] on p "Economista, administrador, contador, auditor e afins" at bounding box center [702, 530] width 221 height 30
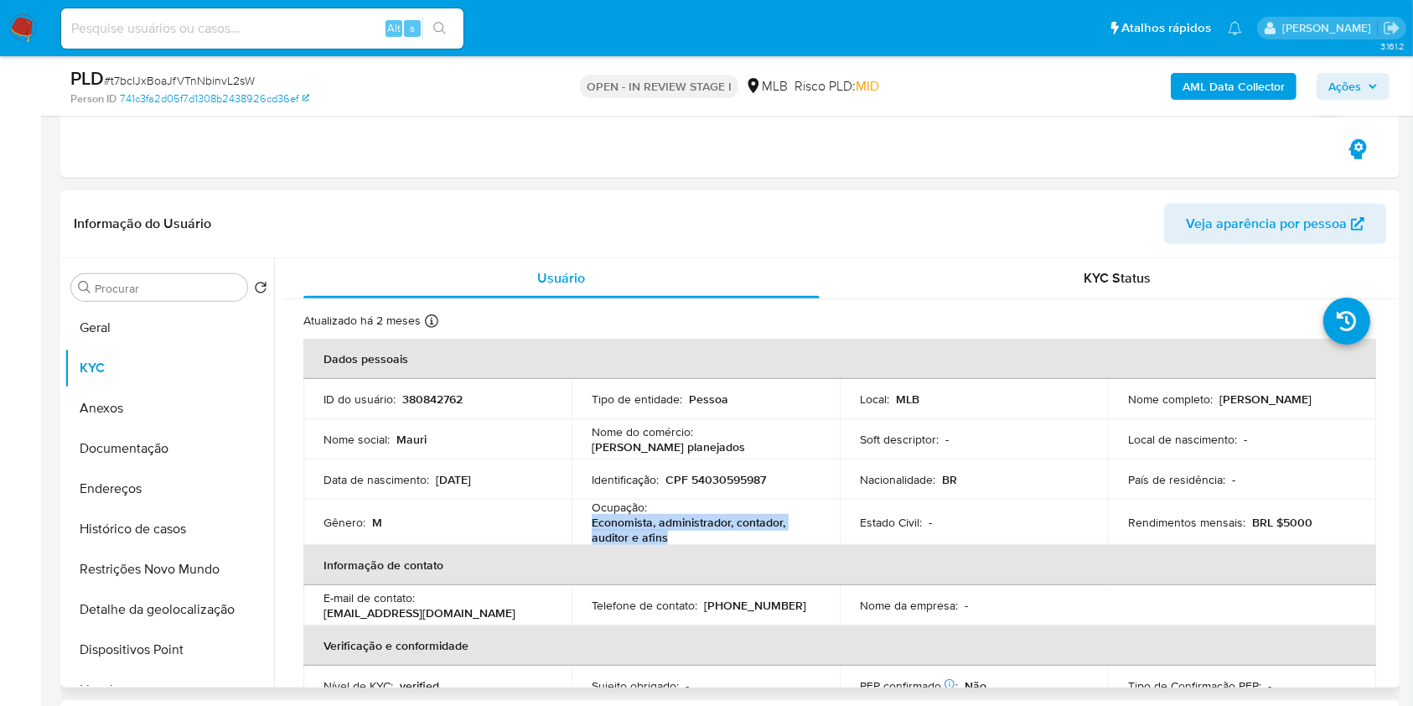
drag, startPoint x: 591, startPoint y: 523, endPoint x: 704, endPoint y: 534, distance: 113.7
click at [704, 534] on p "Economista, administrador, contador, auditor e afins" at bounding box center [702, 530] width 221 height 30
click at [1373, 85] on icon "button" at bounding box center [1372, 86] width 7 height 4
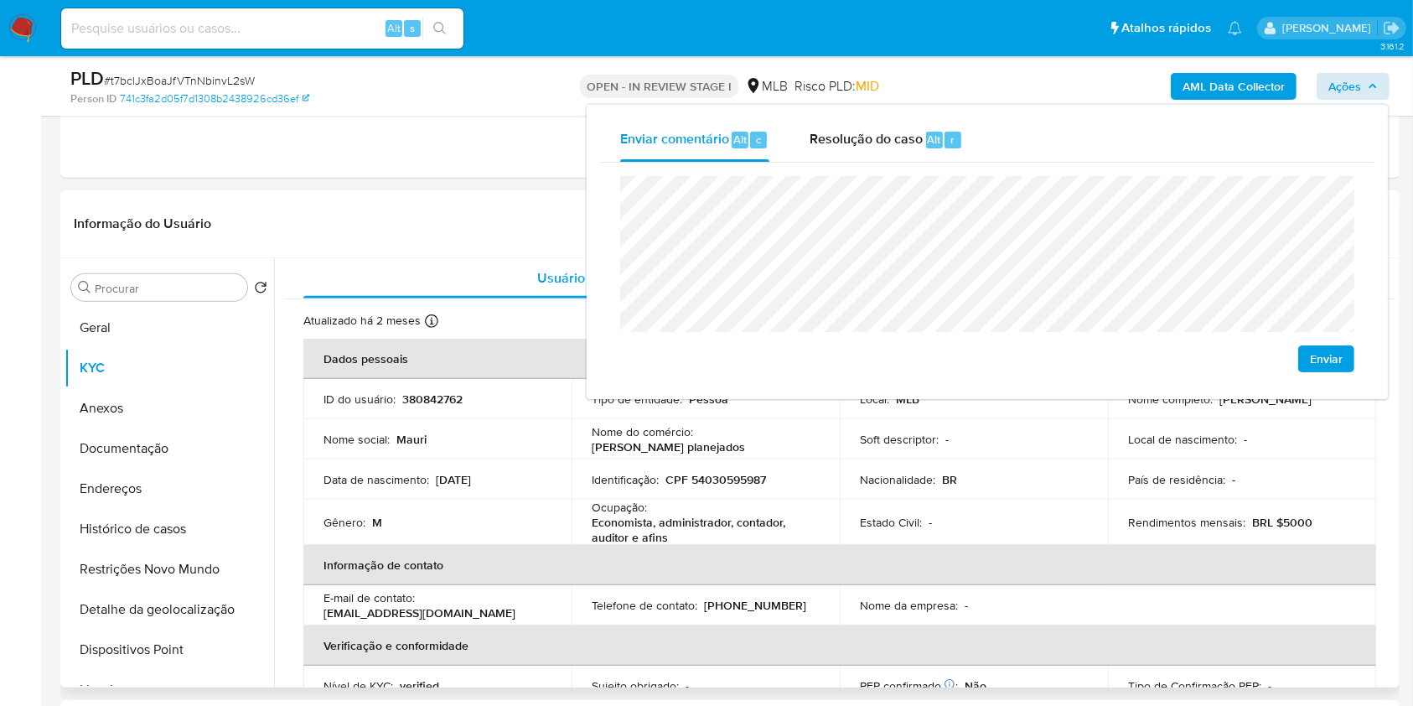
click at [657, 441] on p "[PERSON_NAME] planejados" at bounding box center [668, 446] width 153 height 15
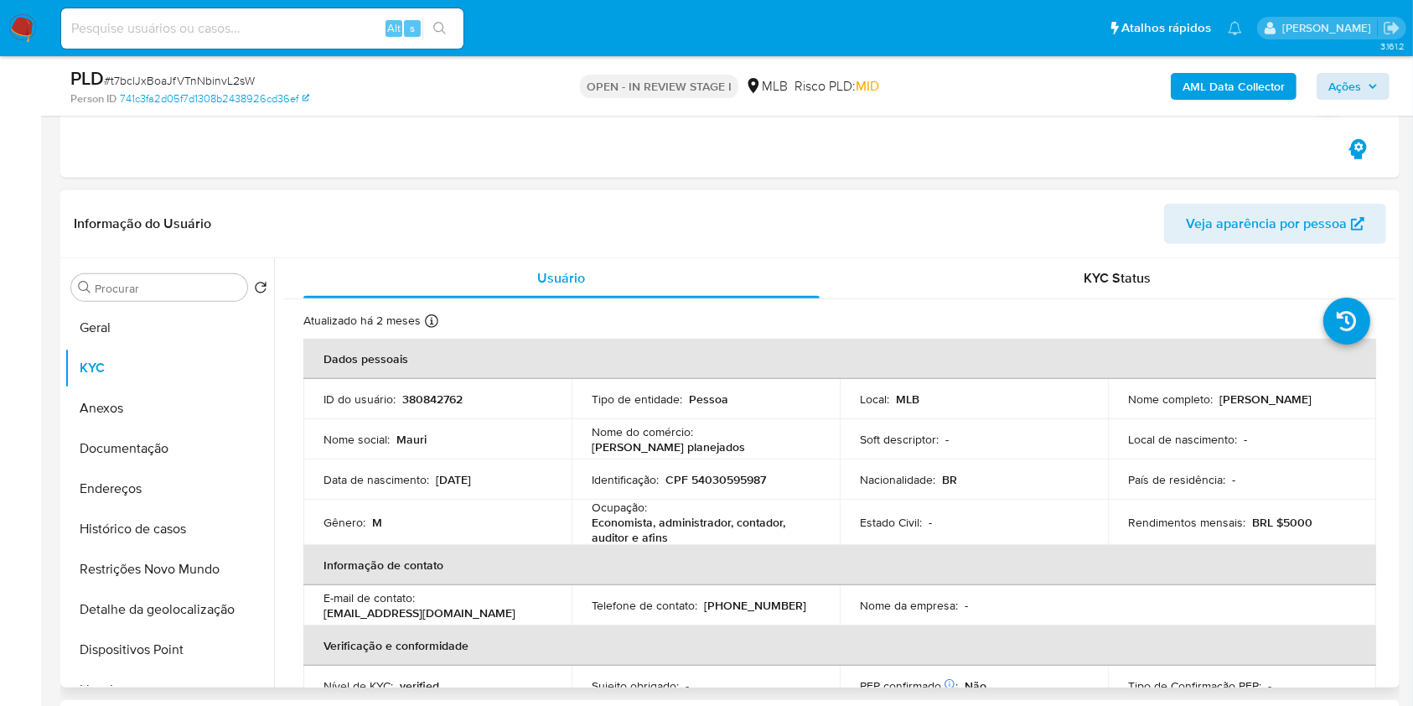
scroll to position [717, 0]
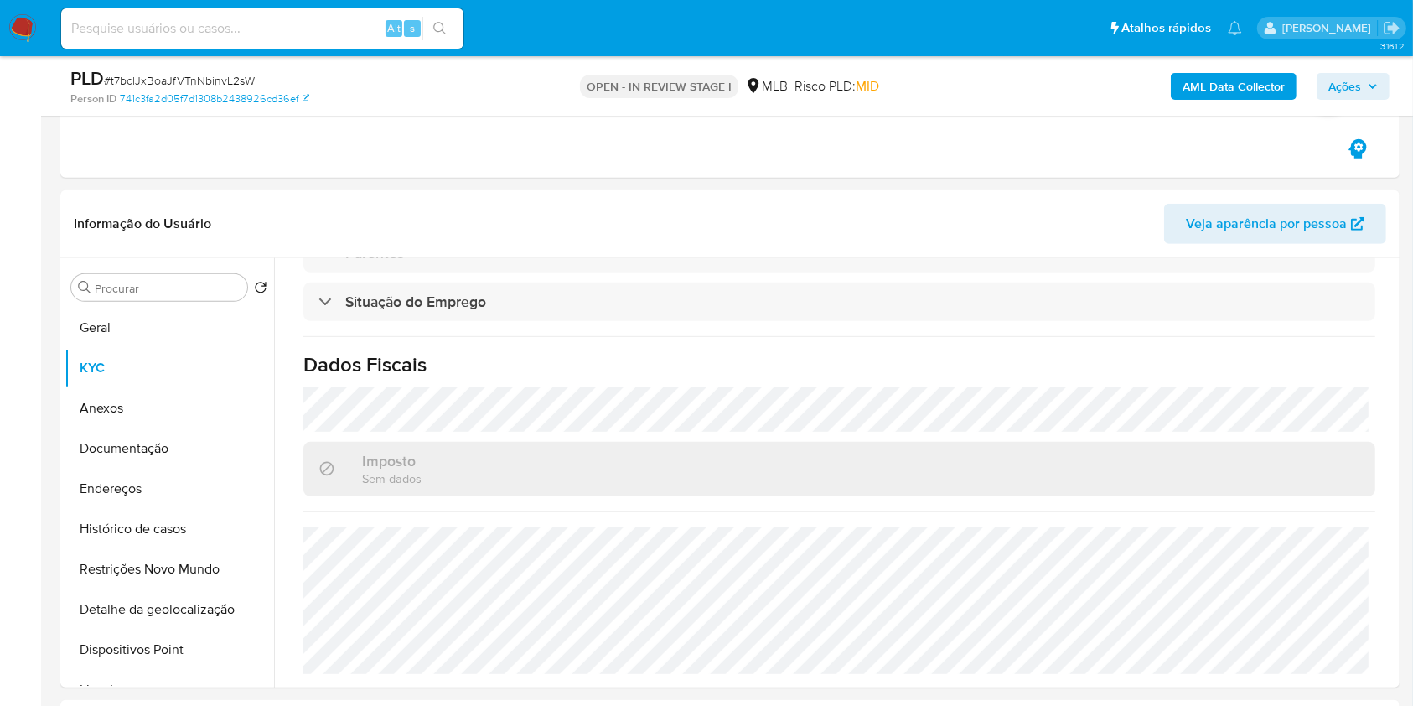
click at [1373, 88] on icon "button" at bounding box center [1373, 86] width 10 height 10
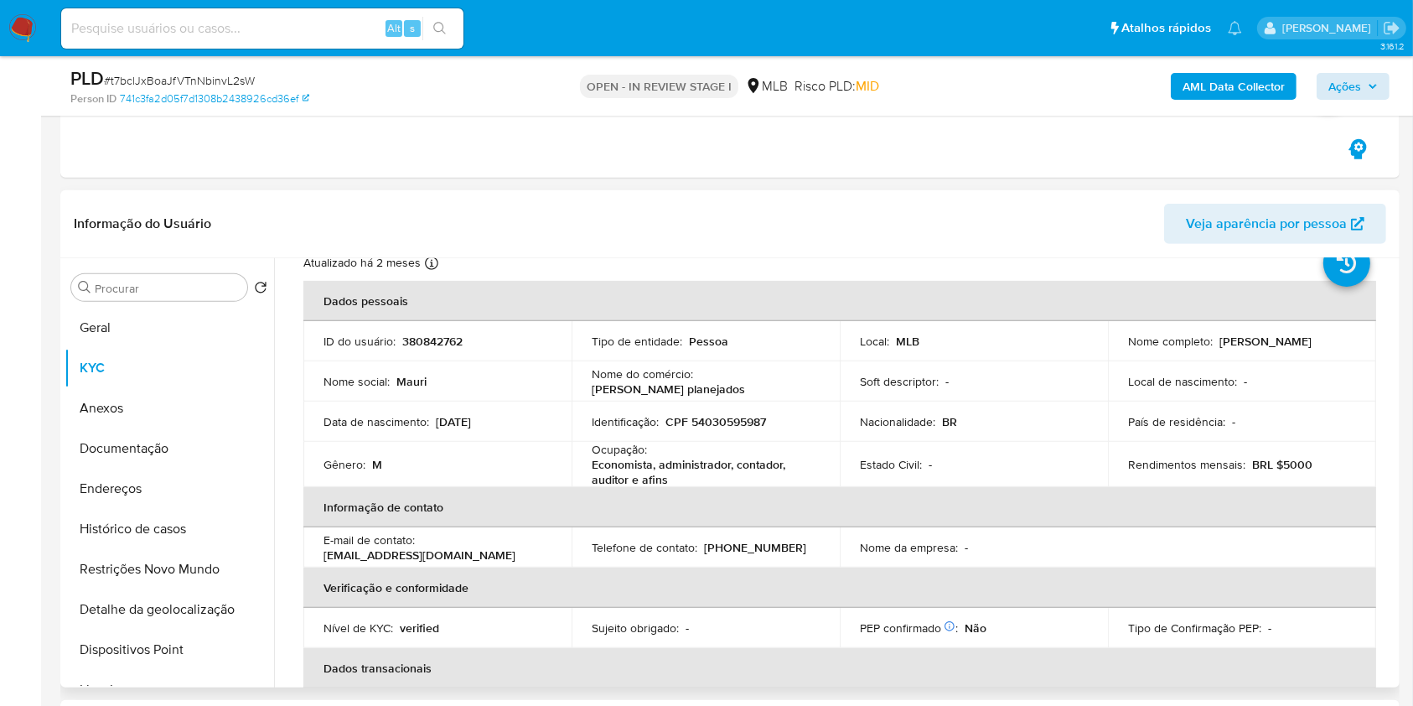
scroll to position [0, 0]
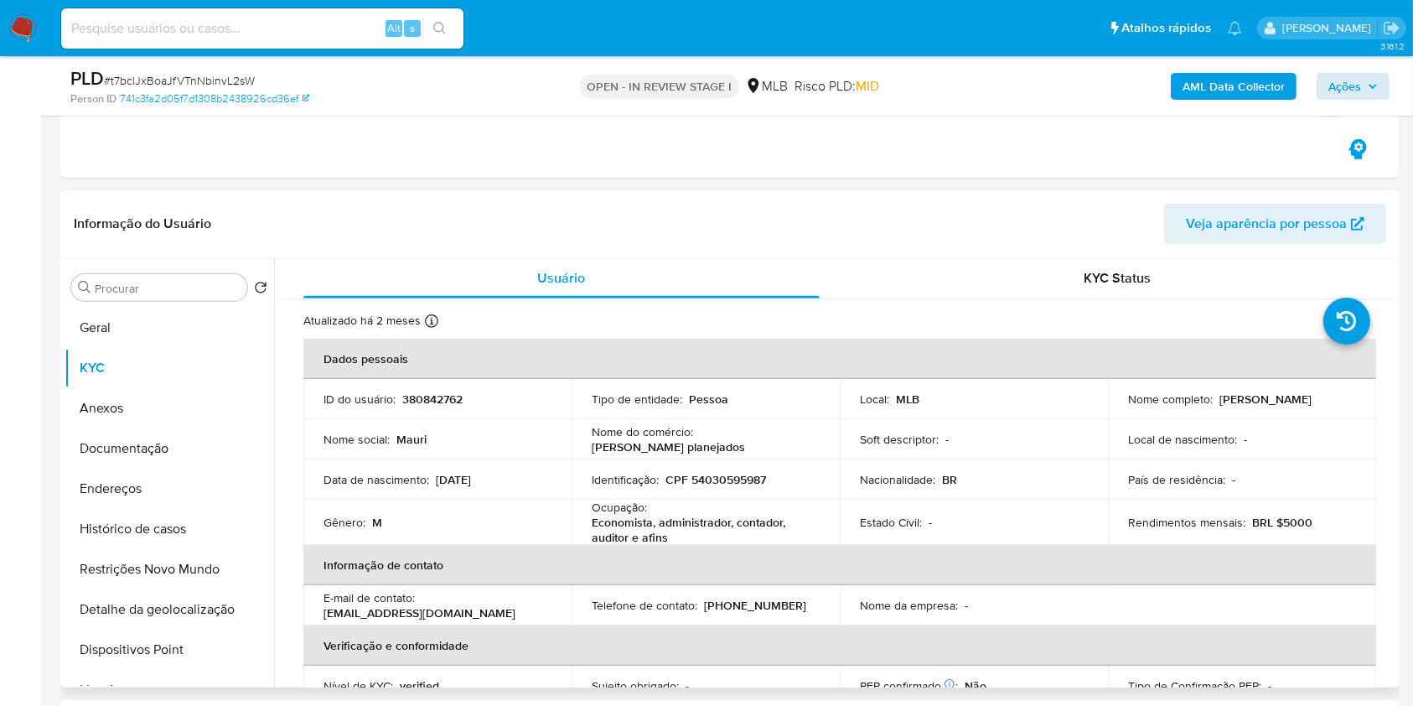
click at [678, 444] on p "[PERSON_NAME] planejados" at bounding box center [668, 446] width 153 height 15
copy div "Nome do comércio : [PERSON_NAME] planejados"
click at [1348, 88] on span "Ações" at bounding box center [1344, 86] width 33 height 27
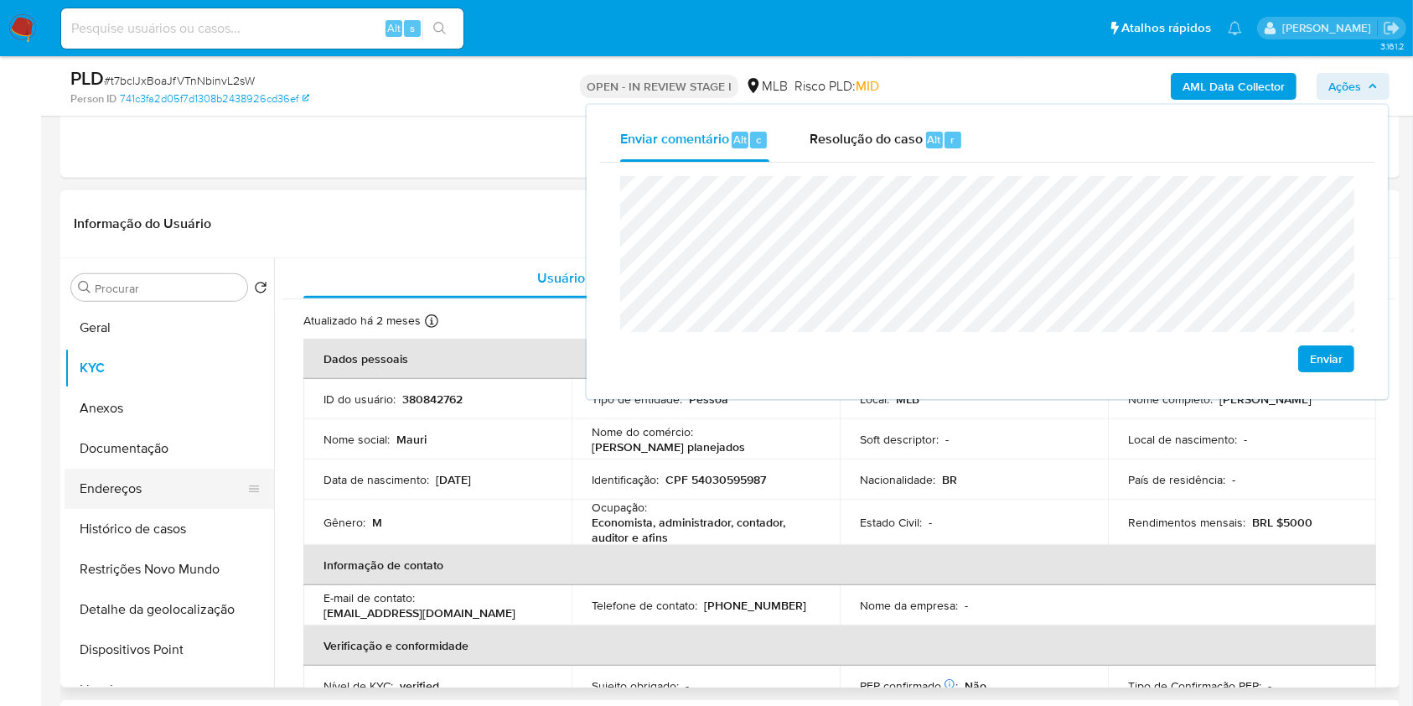
click at [151, 491] on button "Endereços" at bounding box center [163, 488] width 196 height 40
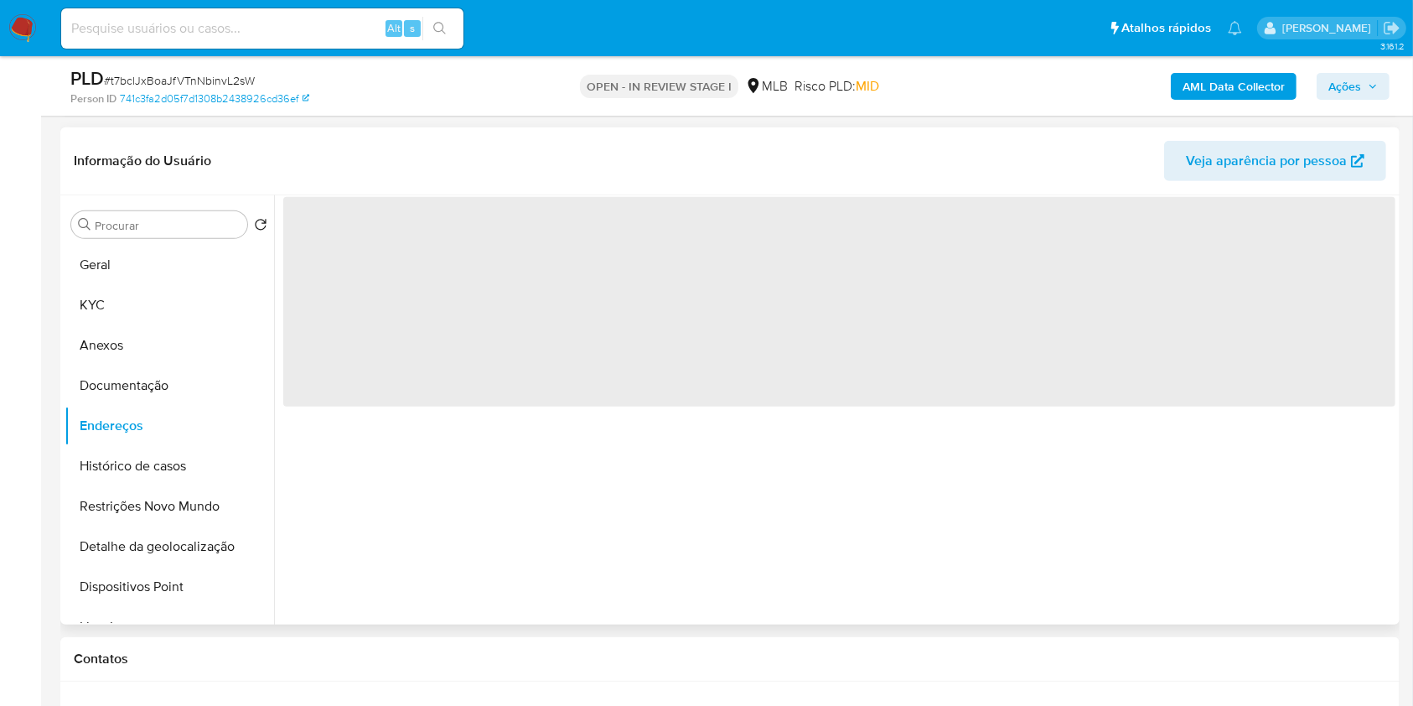
scroll to position [726, 0]
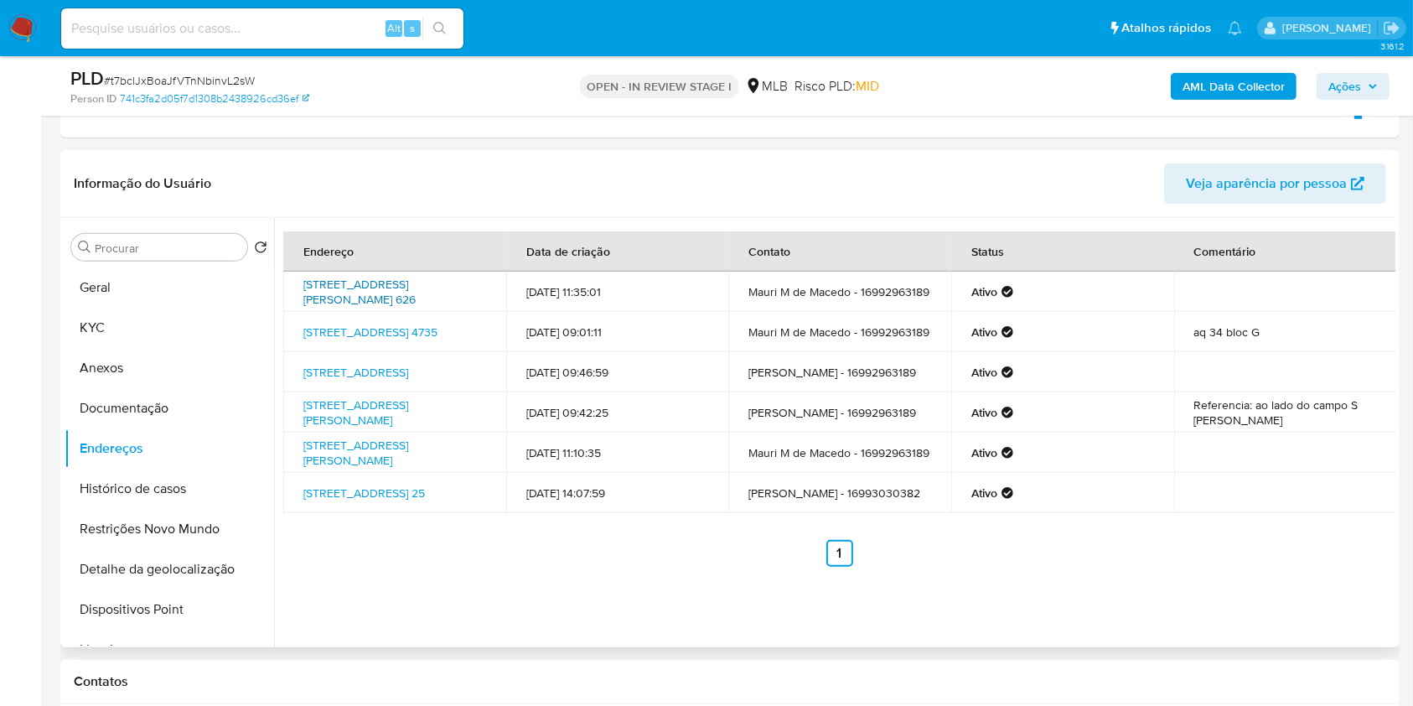
click at [378, 282] on link "[STREET_ADDRESS][PERSON_NAME] 626" at bounding box center [359, 292] width 112 height 32
click at [363, 339] on link "[STREET_ADDRESS] 4735" at bounding box center [370, 331] width 134 height 17
click at [364, 364] on link "[STREET_ADDRESS]" at bounding box center [355, 372] width 105 height 17
click at [354, 419] on link "[STREET_ADDRESS][PERSON_NAME]" at bounding box center [355, 412] width 105 height 32
click at [349, 468] on link "[STREET_ADDRESS][PERSON_NAME]" at bounding box center [355, 453] width 105 height 32
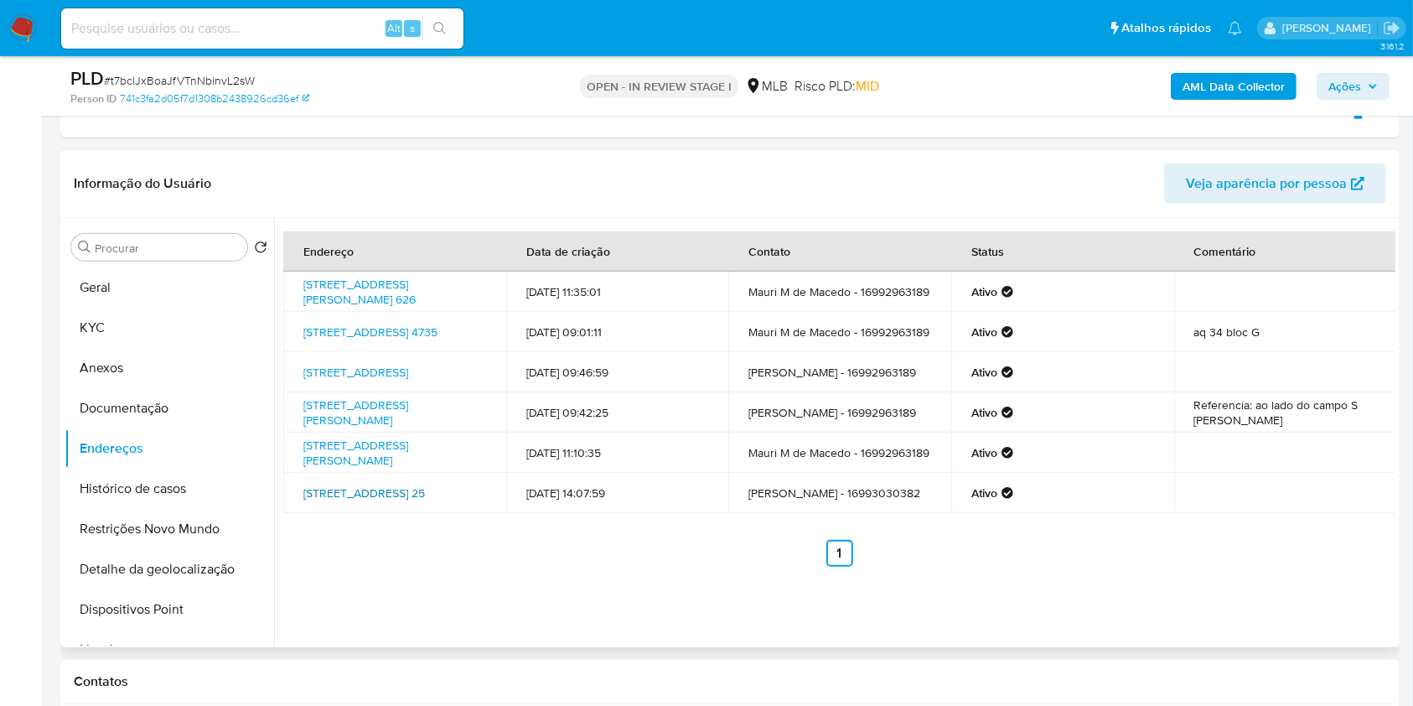
click at [348, 501] on link "[STREET_ADDRESS] 25" at bounding box center [364, 492] width 122 height 17
click at [154, 396] on button "Documentação" at bounding box center [163, 408] width 196 height 40
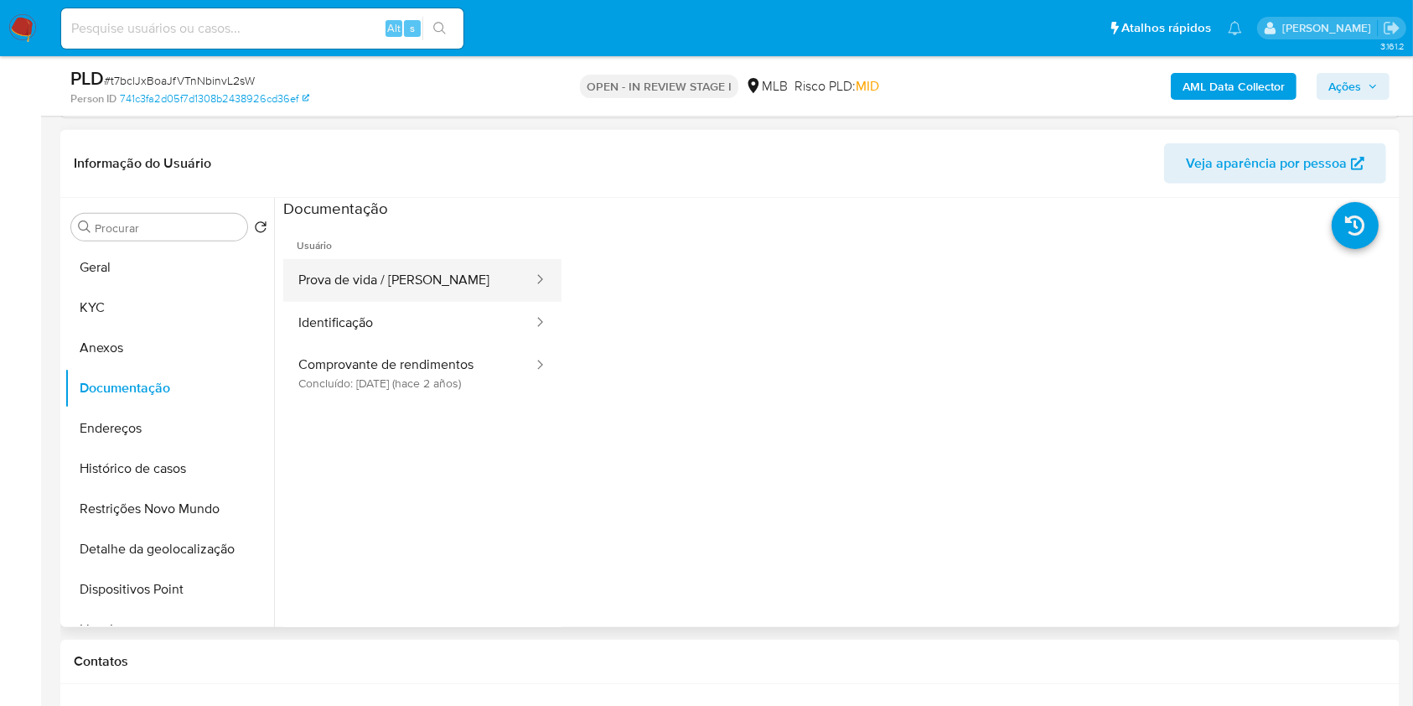
click at [401, 273] on button "Prova de vida / [PERSON_NAME]" at bounding box center [408, 280] width 251 height 43
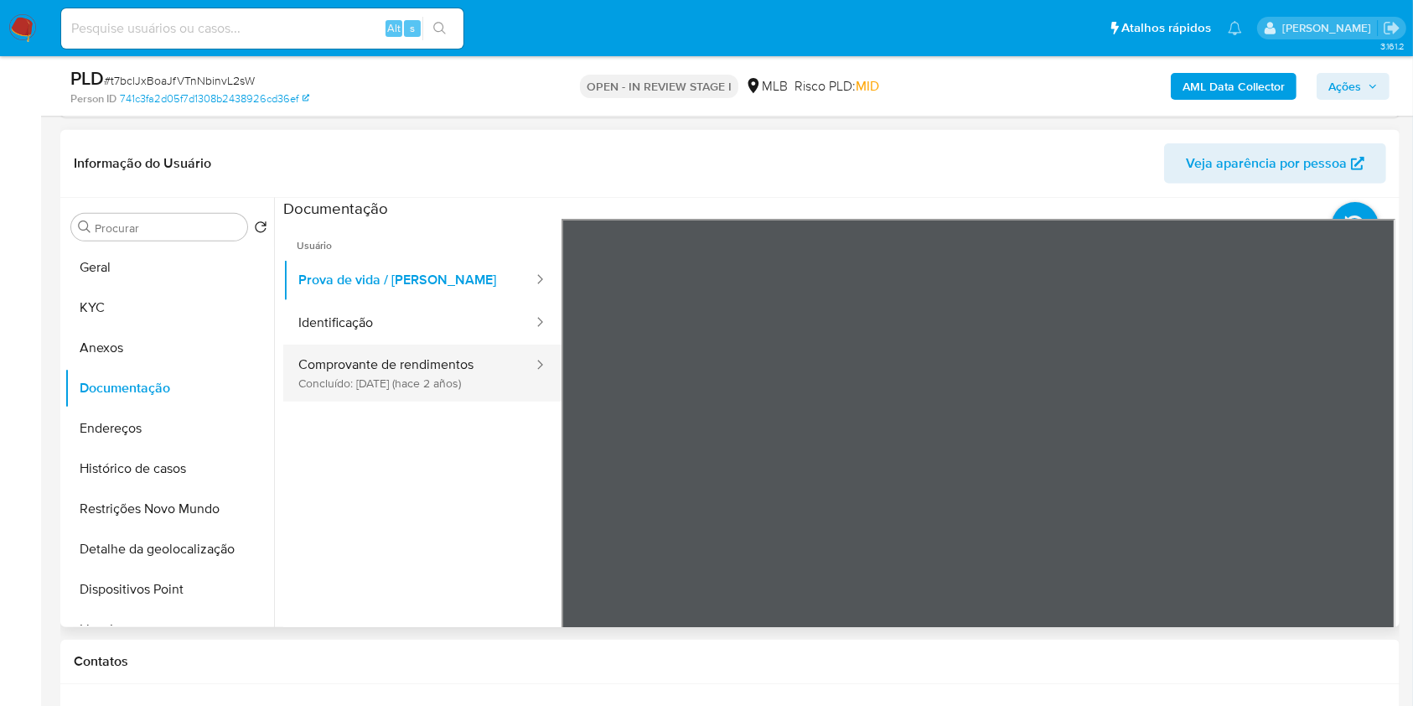
click at [492, 366] on button "Comprovante de rendimentos Concluído: [DATE] (hace 2 años)" at bounding box center [408, 372] width 251 height 57
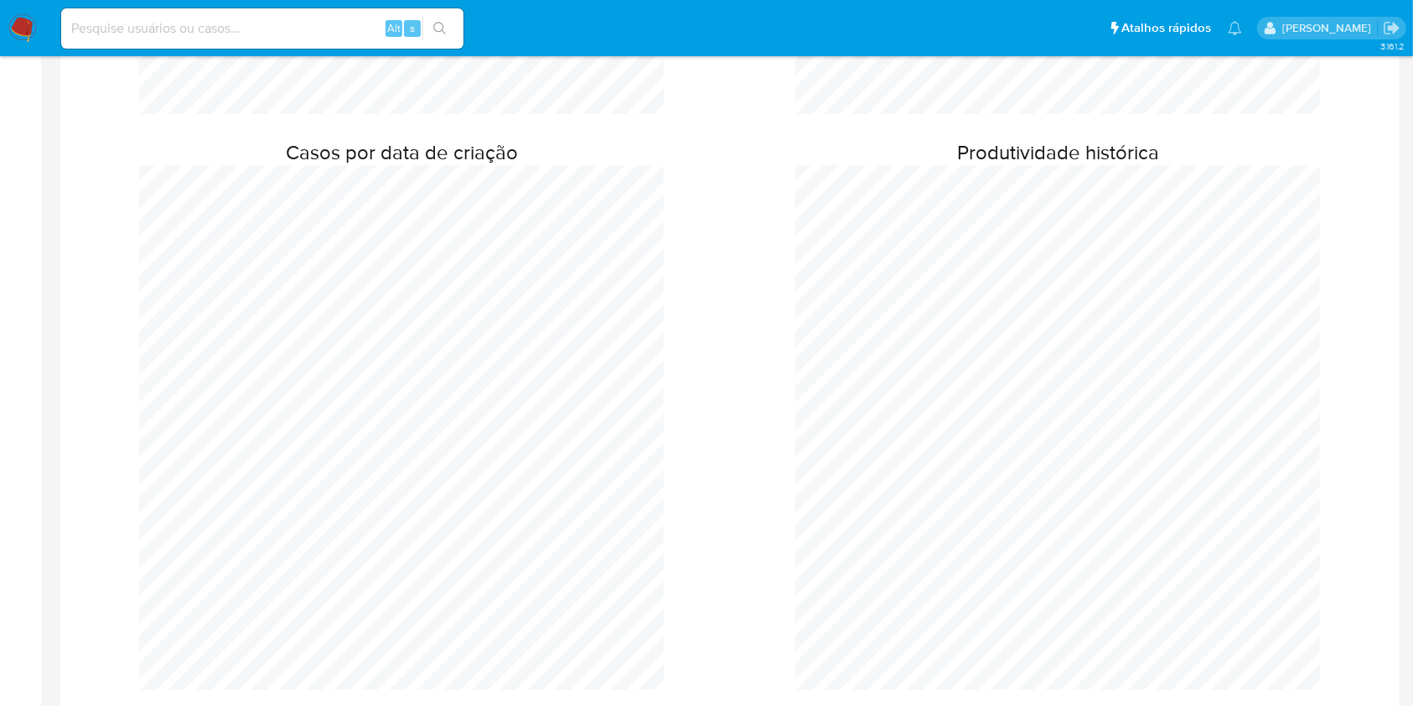
scroll to position [623, 0]
